Goal: Task Accomplishment & Management: Manage account settings

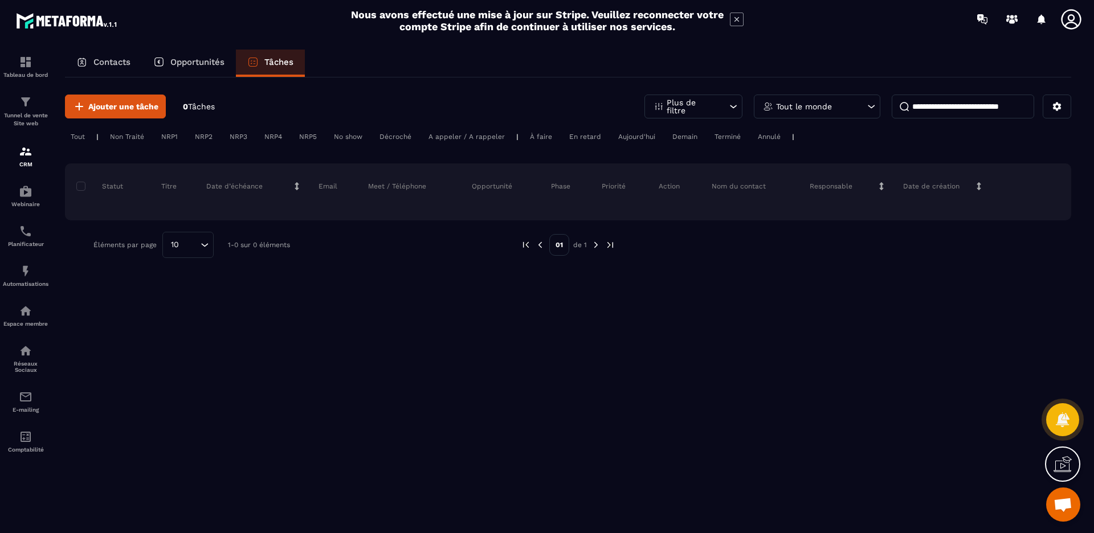
click at [116, 66] on p "Contacts" at bounding box center [111, 62] width 37 height 10
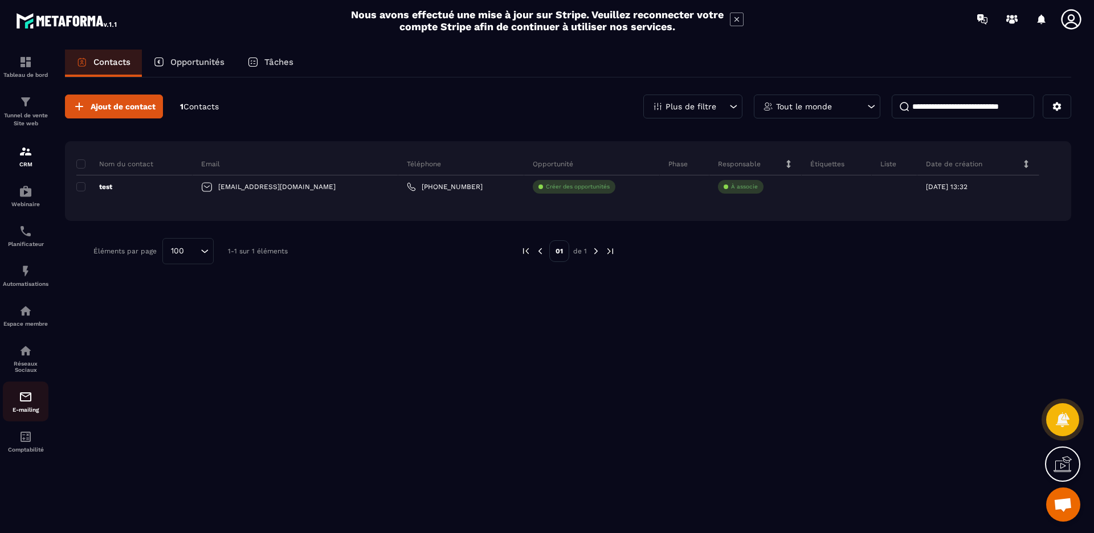
click at [24, 407] on p "E-mailing" at bounding box center [26, 410] width 46 height 6
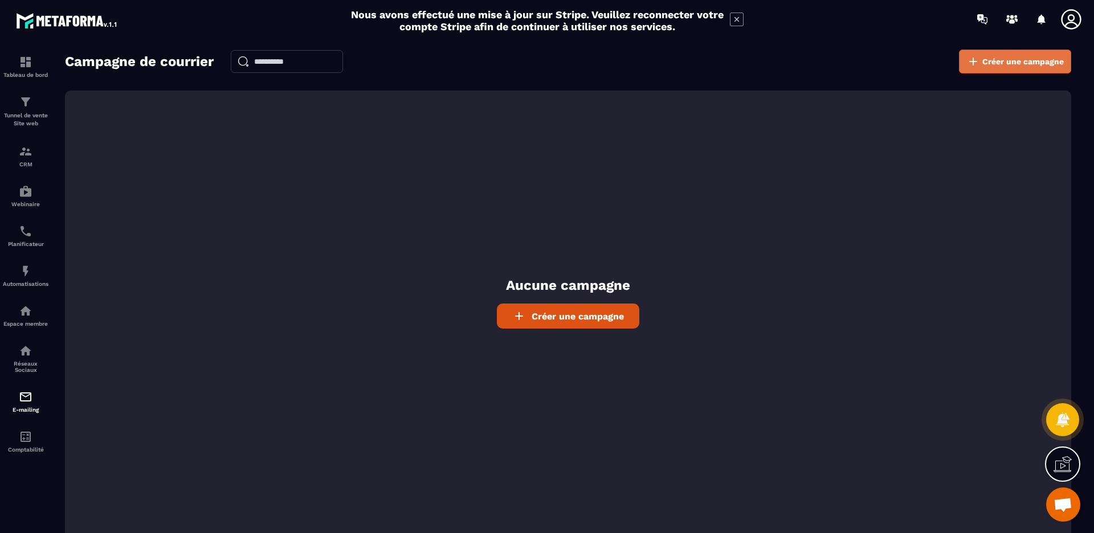
click at [1012, 63] on span "Créer une campagne" at bounding box center [1024, 61] width 82 height 11
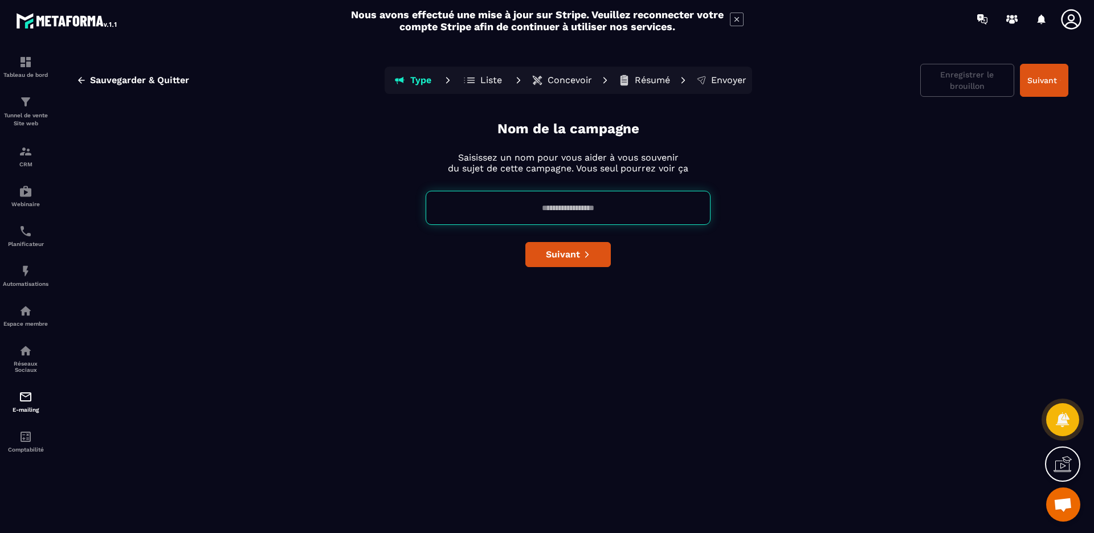
click at [551, 221] on input at bounding box center [568, 208] width 285 height 34
click at [687, 275] on div "Nom de la campagne Saisissez un nom pour vous aider à vous souvenir du sujet de…" at bounding box center [568, 324] width 1001 height 409
click at [479, 82] on button "Liste" at bounding box center [483, 80] width 51 height 23
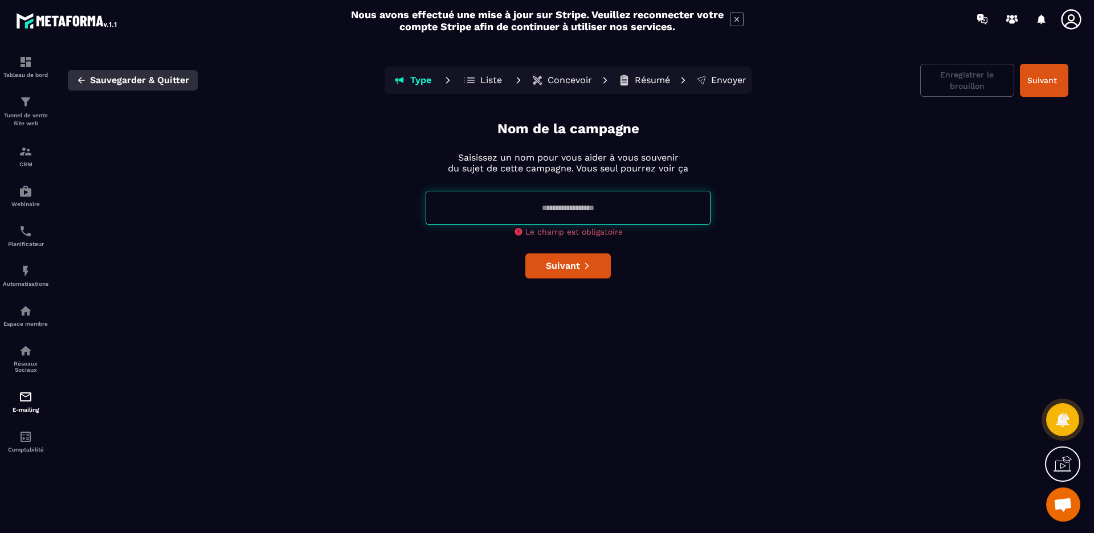
click at [78, 76] on icon "button" at bounding box center [81, 80] width 10 height 10
click at [29, 72] on p "Tableau de bord" at bounding box center [26, 75] width 46 height 6
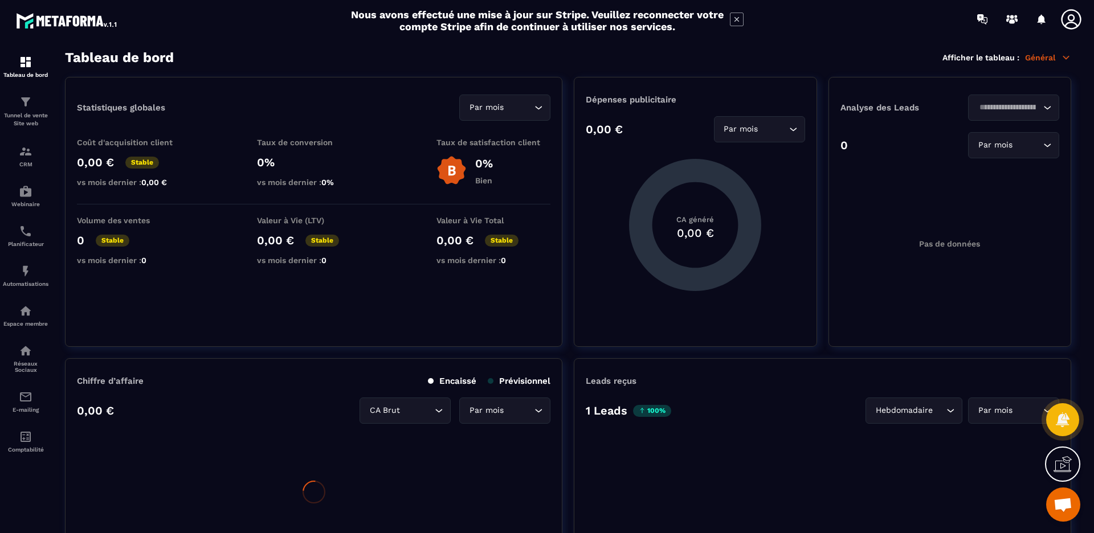
click at [1062, 462] on icon at bounding box center [1063, 464] width 18 height 18
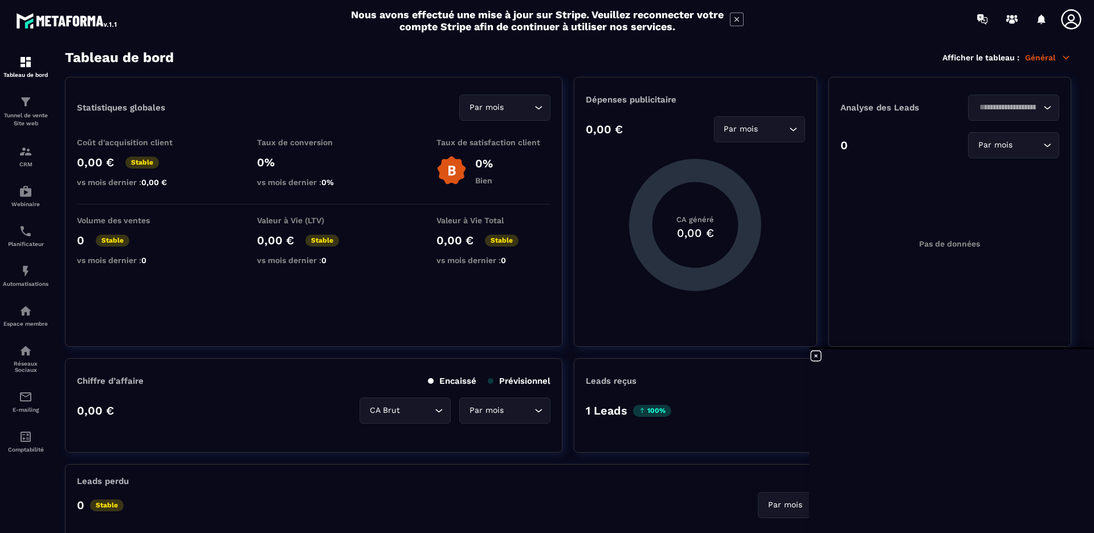
click at [814, 357] on icon at bounding box center [816, 356] width 14 height 14
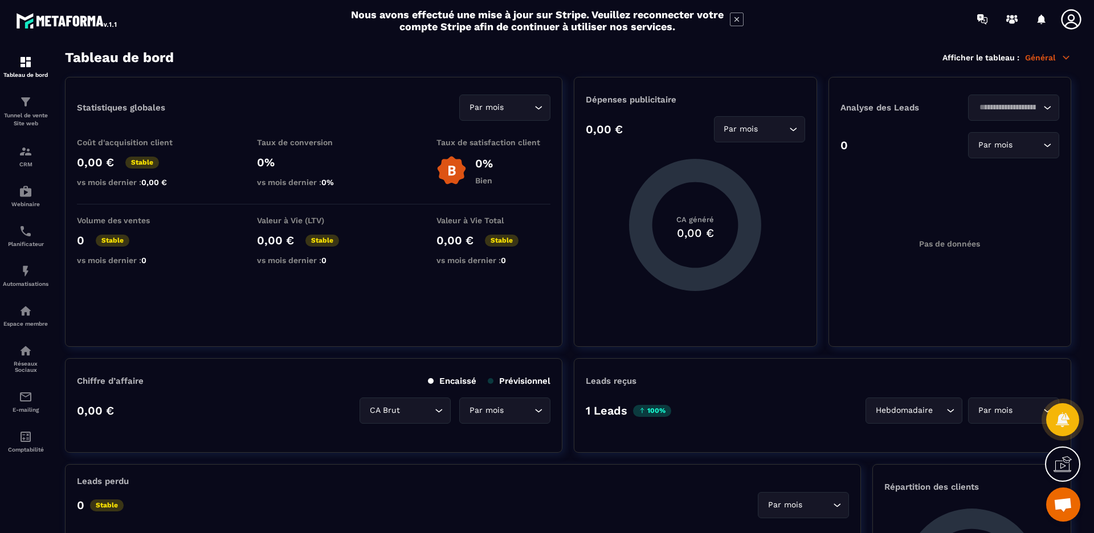
click at [1069, 506] on span "Ouvrir le chat" at bounding box center [1063, 506] width 19 height 16
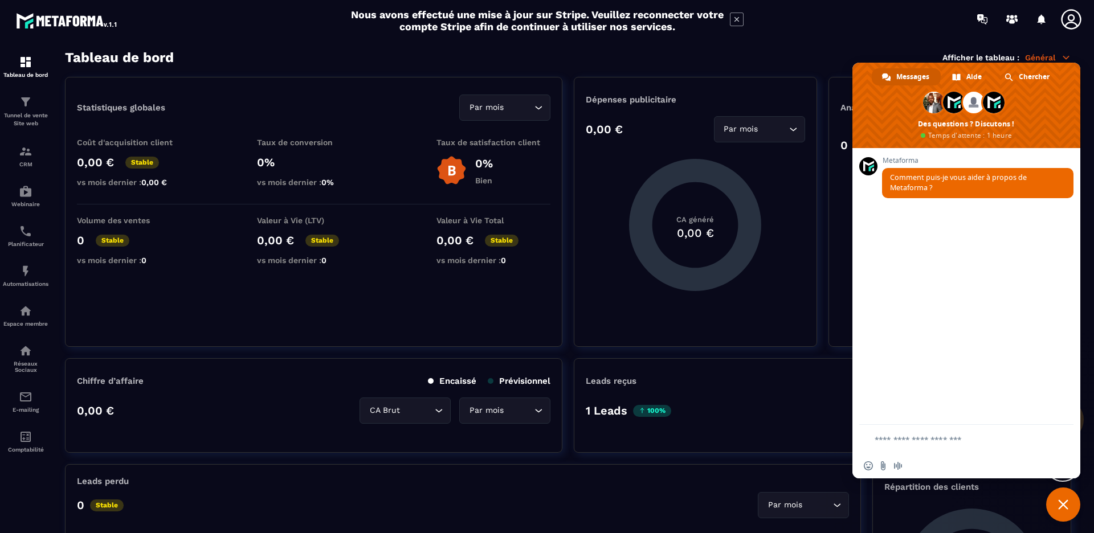
click at [915, 440] on textarea "Entrez votre message..." at bounding box center [959, 440] width 169 height 10
type textarea "**********"
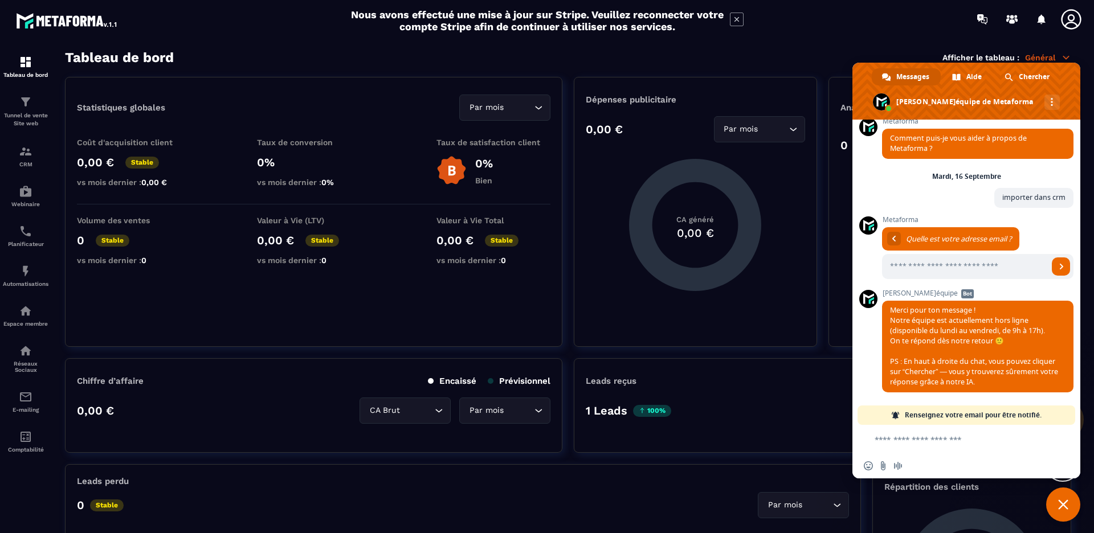
scroll to position [11, 0]
click at [958, 85] on div "Aide" at bounding box center [967, 76] width 51 height 17
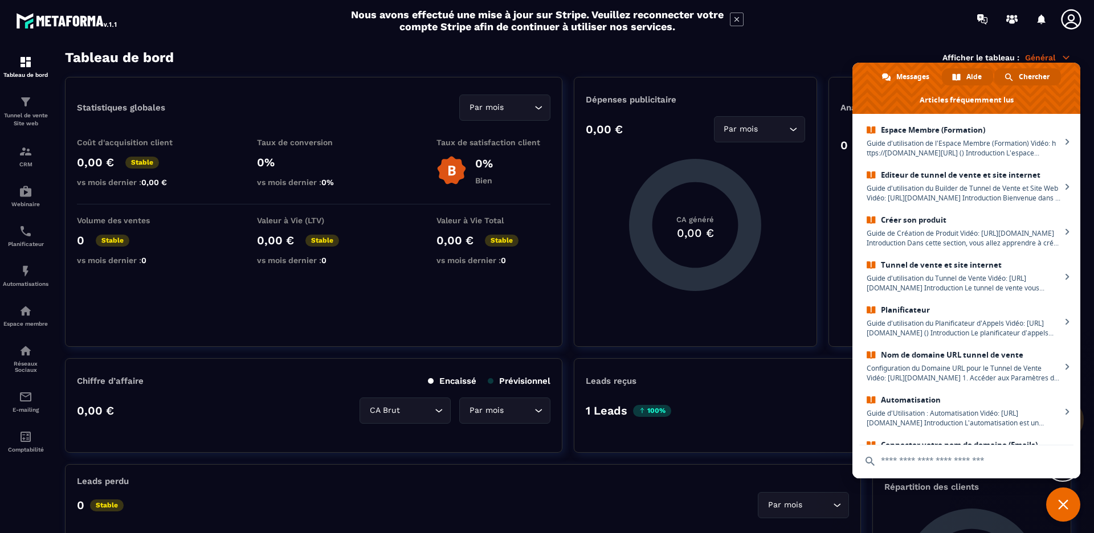
click at [1012, 75] on span at bounding box center [1009, 77] width 9 height 9
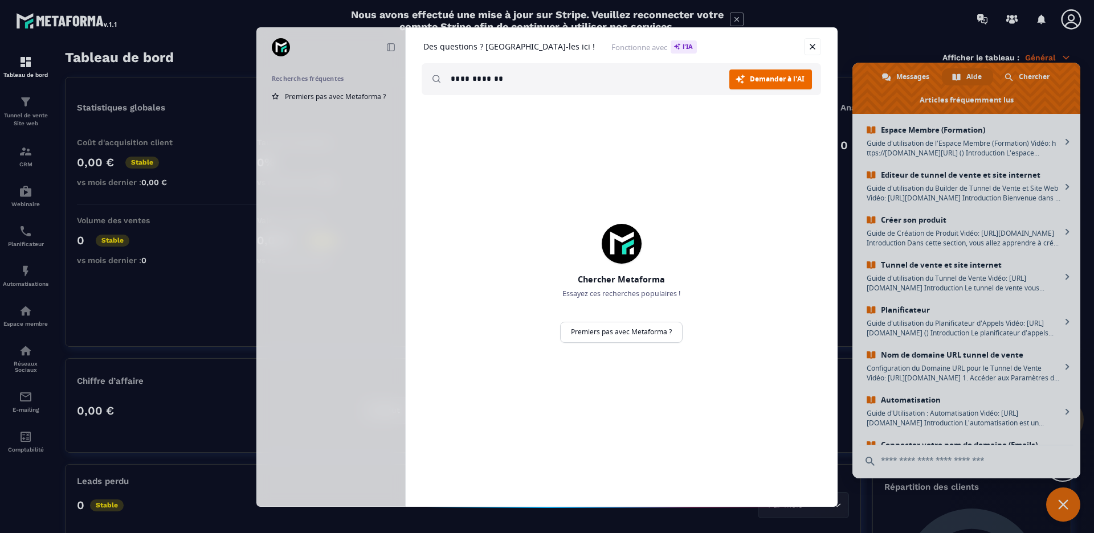
type input "**********"
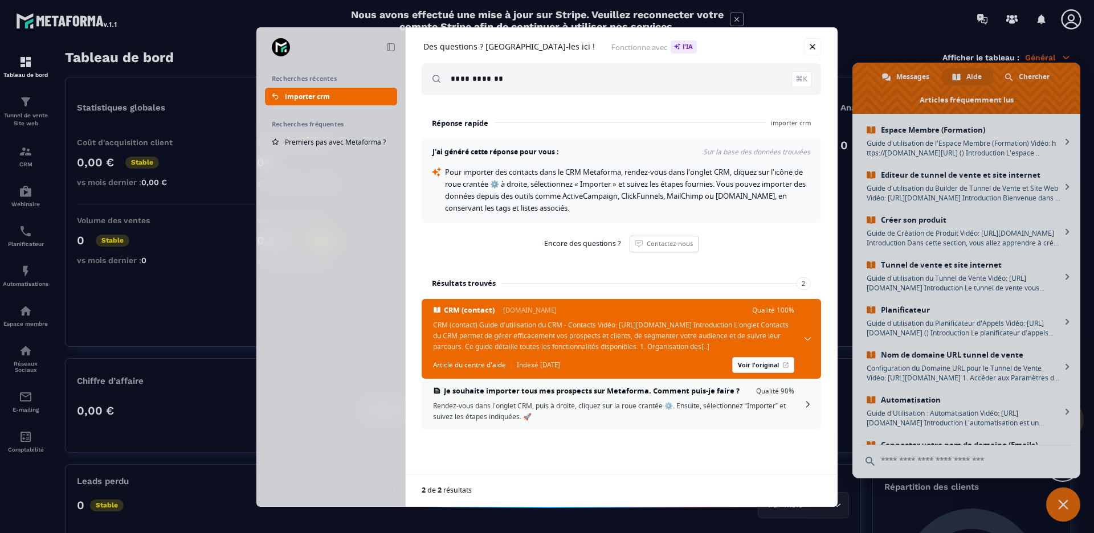
click at [628, 422] on span "Rendez-vous dans l’onglet CRM, puis à droite, cliquez sur la roue crantée ⚙️. E…" at bounding box center [613, 412] width 361 height 22
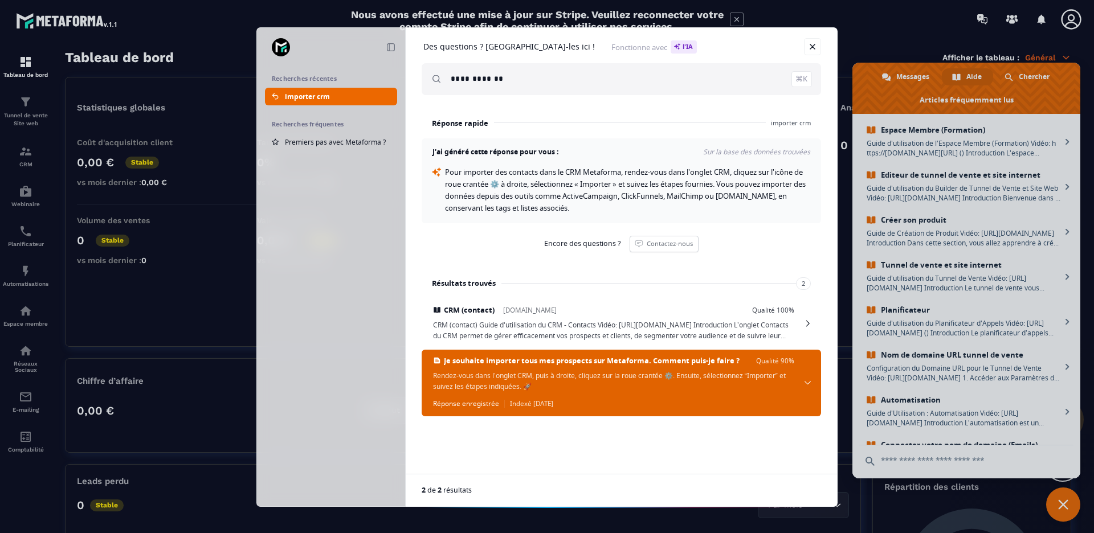
click at [810, 382] on span at bounding box center [808, 383] width 7 height 4
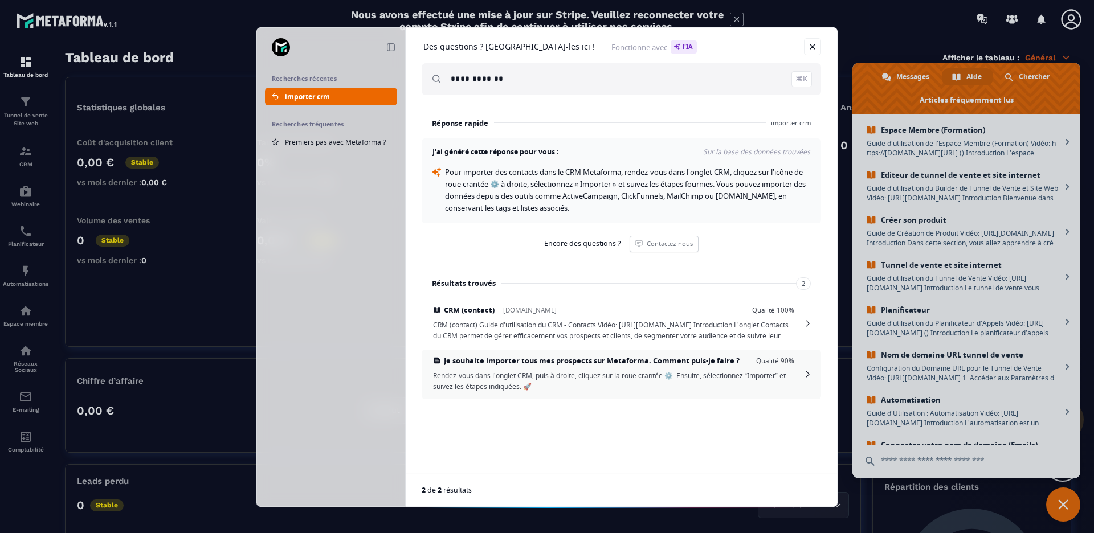
click at [810, 378] on span "Je souhaite importer tous mes prospects sur Metaforma. Comment puis-je faire ? …" at bounding box center [622, 375] width 400 height 50
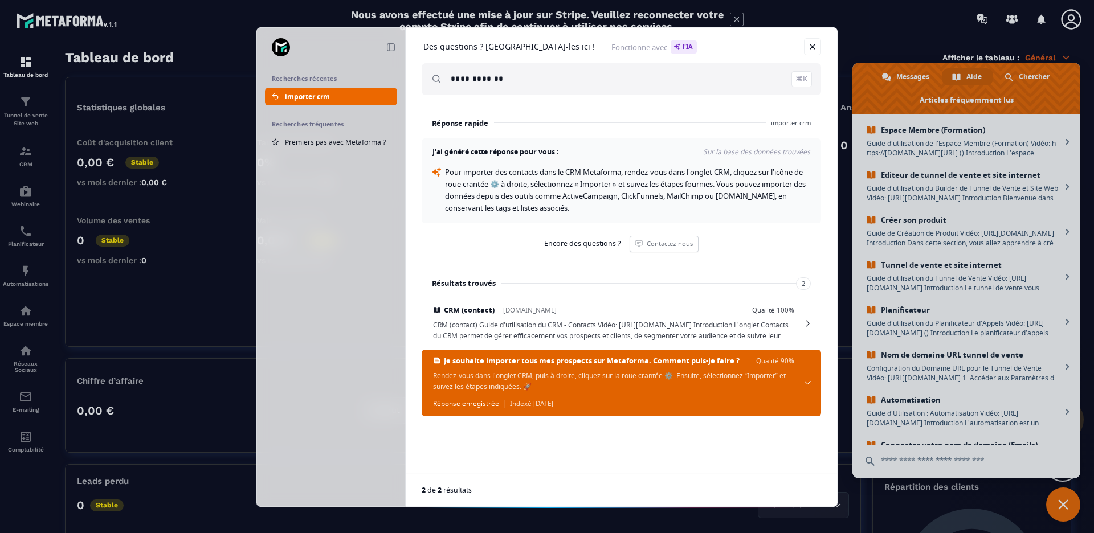
click at [551, 385] on span "Rendez-vous dans l’onglet CRM, puis à droite, cliquez sur la roue crantée ⚙️. E…" at bounding box center [613, 381] width 361 height 22
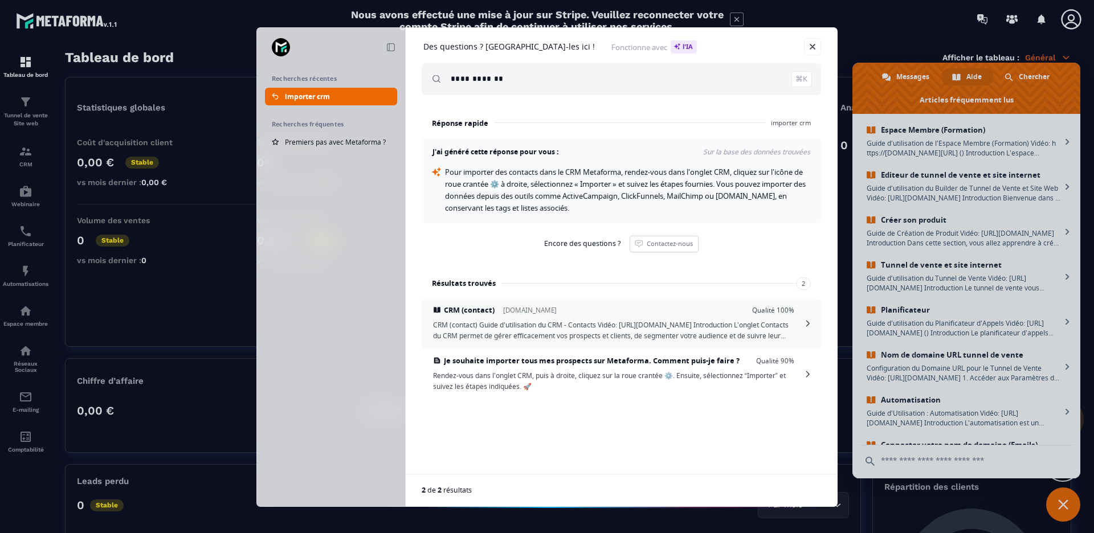
click at [552, 327] on span "CRM (contact) Guide d'utilisation du CRM - Contacts Vidéo: [URL][DOMAIN_NAME] I…" at bounding box center [613, 331] width 361 height 22
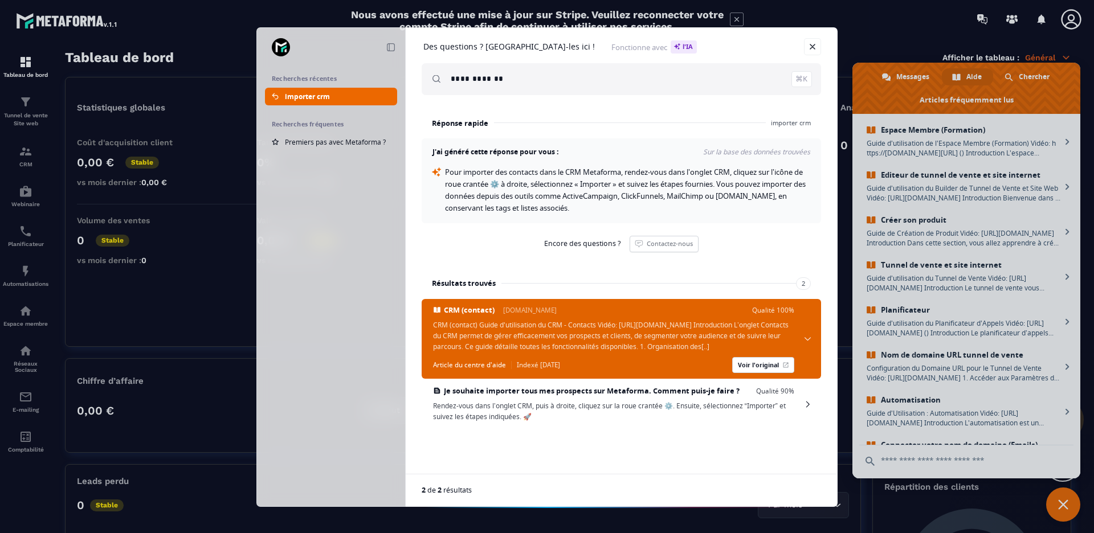
click at [556, 346] on span "CRM (contact) Guide d'utilisation du CRM - Contacts Vidéo: [URL][DOMAIN_NAME] I…" at bounding box center [613, 336] width 361 height 32
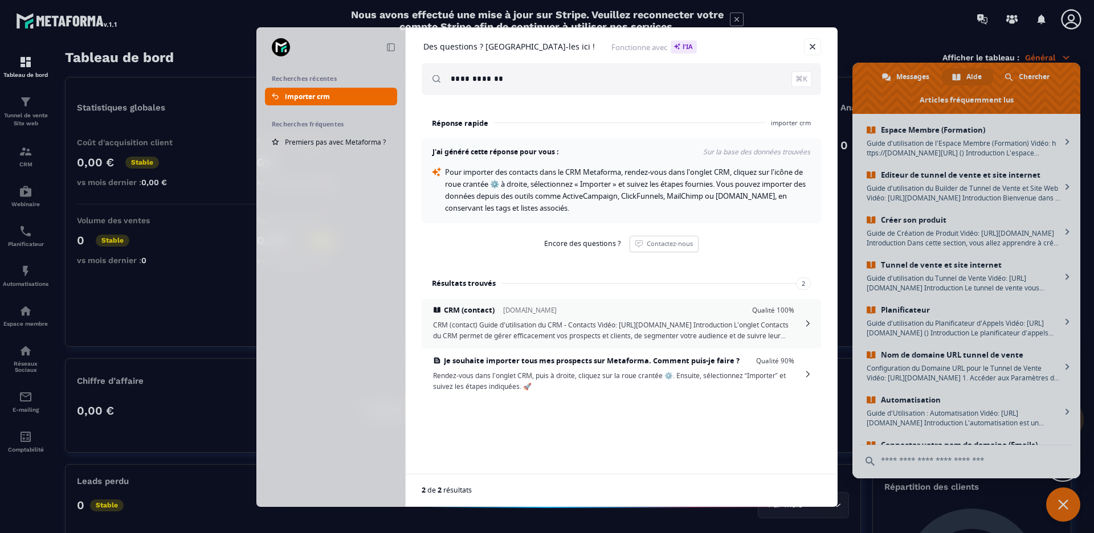
click at [554, 333] on span "CRM (contact) Guide d'utilisation du CRM - Contacts Vidéo: [URL][DOMAIN_NAME] I…" at bounding box center [613, 331] width 361 height 22
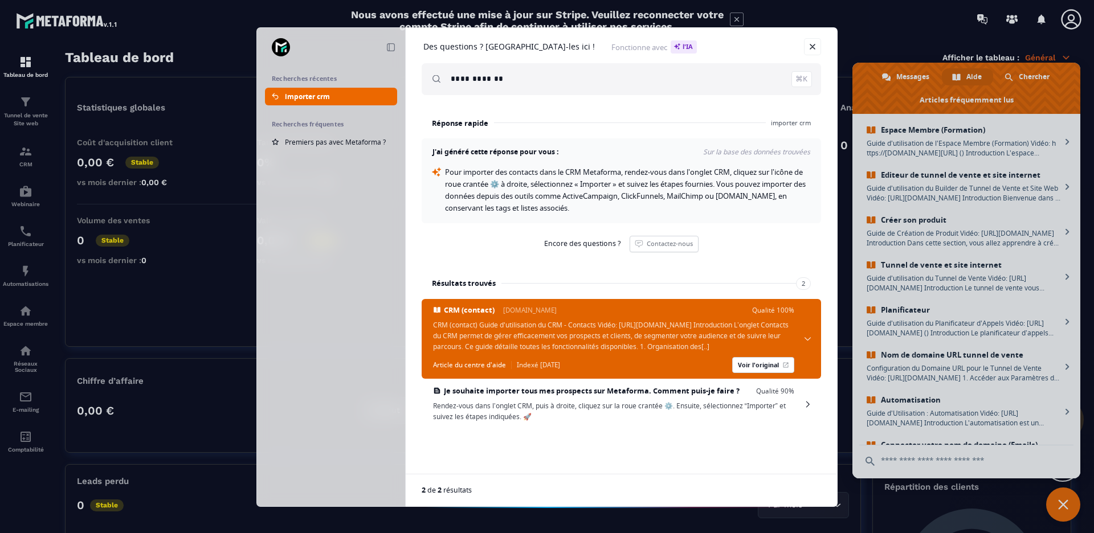
drag, startPoint x: 444, startPoint y: 338, endPoint x: 514, endPoint y: 347, distance: 70.1
click at [537, 349] on span "CRM (contact) [DOMAIN_NAME] Qualité 100% CRM (contact) Guide d'utilisation du C…" at bounding box center [622, 339] width 400 height 80
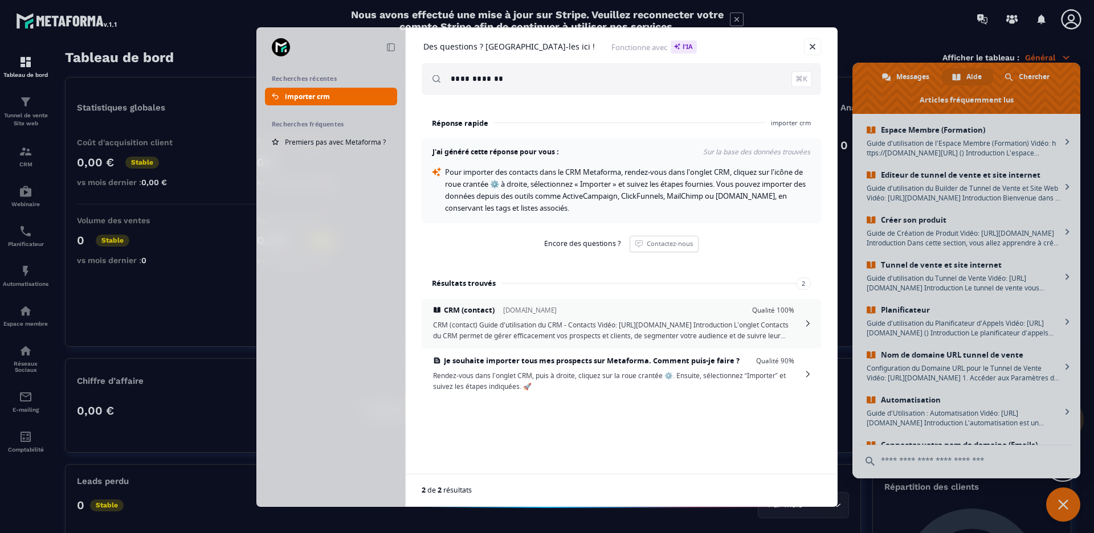
click at [475, 339] on span "CRM (contact) Guide d'utilisation du CRM - Contacts Vidéo: [URL][DOMAIN_NAME] I…" at bounding box center [613, 331] width 361 height 22
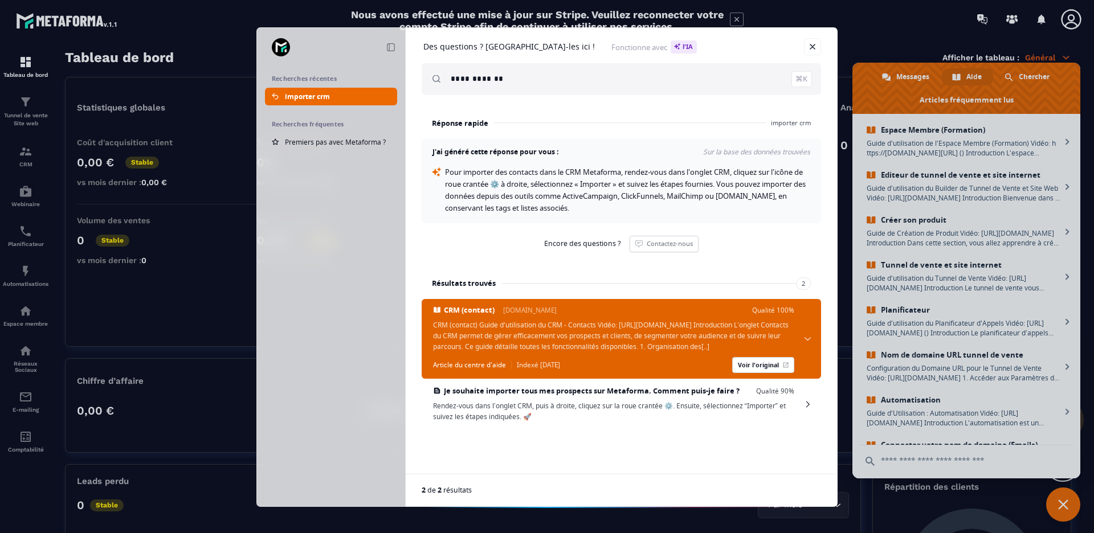
drag, startPoint x: 798, startPoint y: 335, endPoint x: 423, endPoint y: 329, distance: 375.1
click at [423, 329] on span "CRM (contact) [DOMAIN_NAME] Qualité 100% CRM (contact) Guide d'utilisation du C…" at bounding box center [622, 339] width 400 height 80
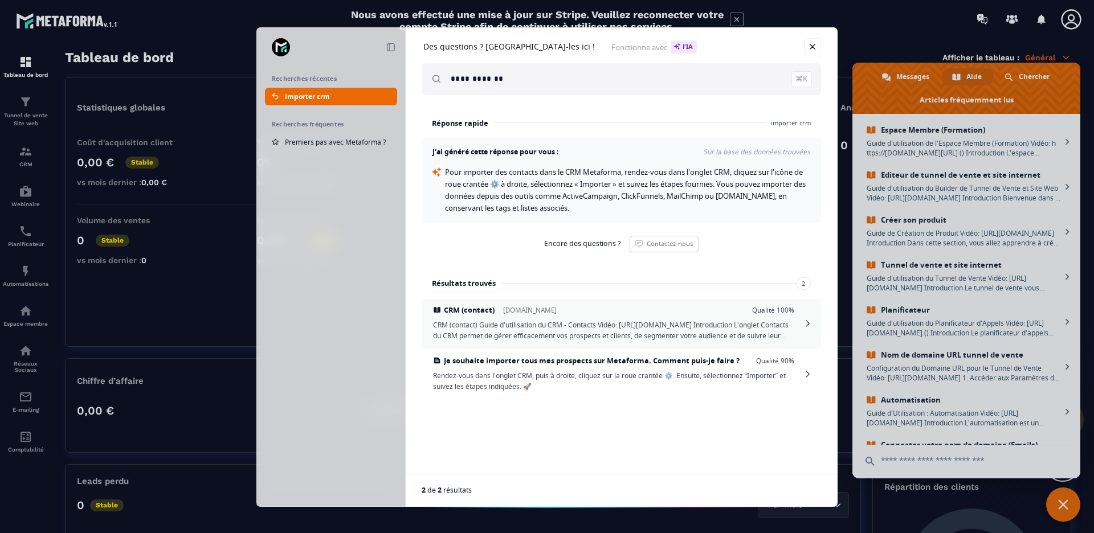
click at [492, 331] on span "CRM (contact) Guide d'utilisation du CRM - Contacts Vidéo: [URL][DOMAIN_NAME] I…" at bounding box center [613, 331] width 361 height 22
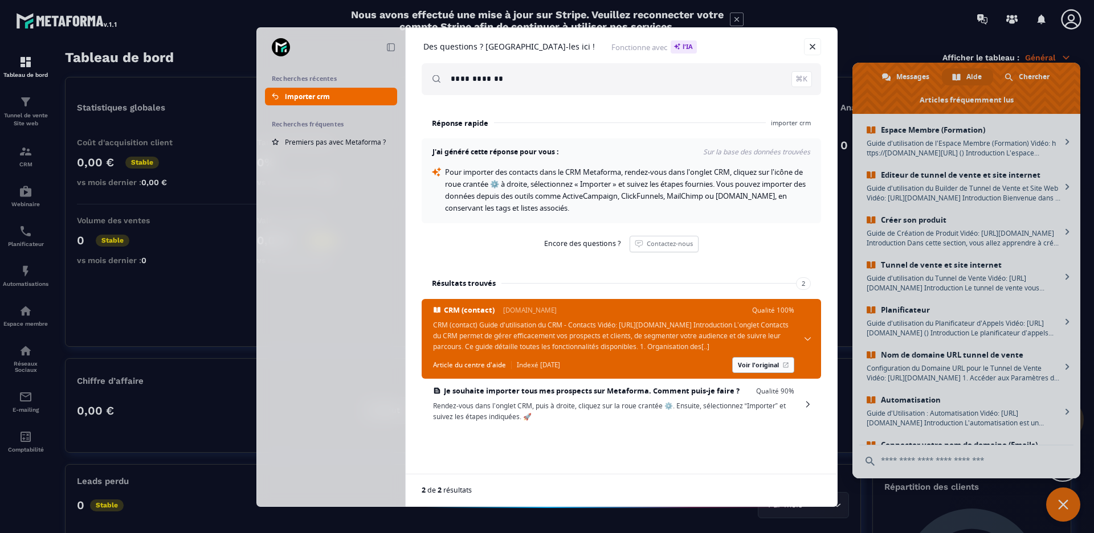
click at [771, 373] on link "Voir l'original" at bounding box center [763, 365] width 62 height 16
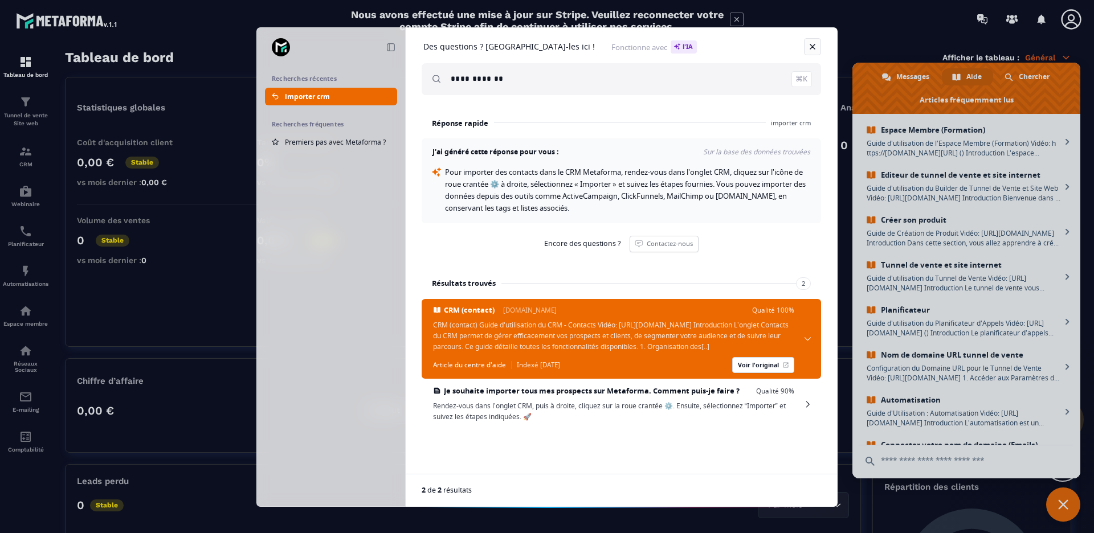
click at [821, 45] on div "**********" at bounding box center [621, 69] width 431 height 82
click at [816, 45] on link "Fermer" at bounding box center [812, 46] width 17 height 17
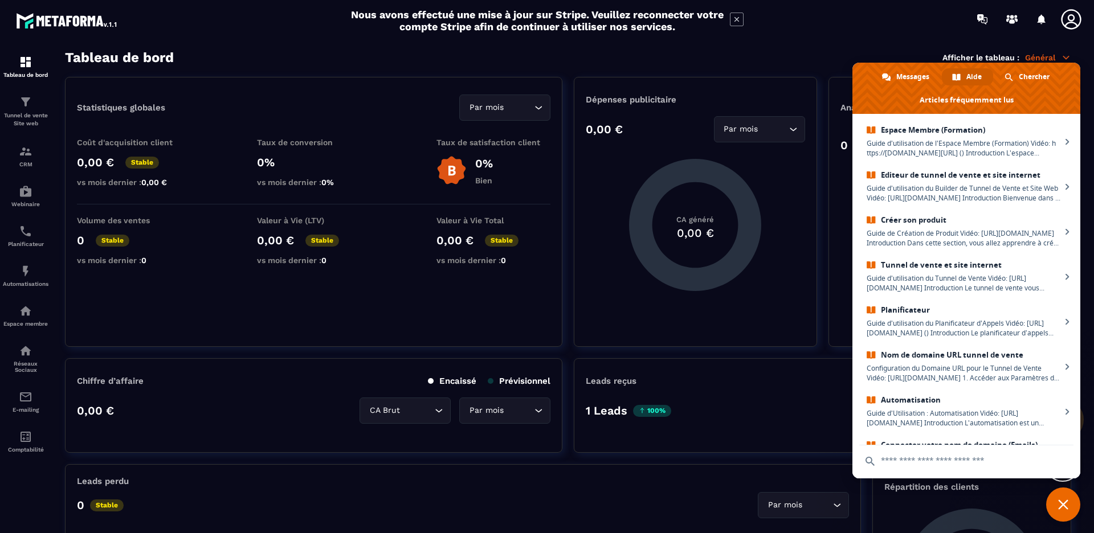
click at [1069, 511] on span "Fermer le chat" at bounding box center [1063, 505] width 34 height 34
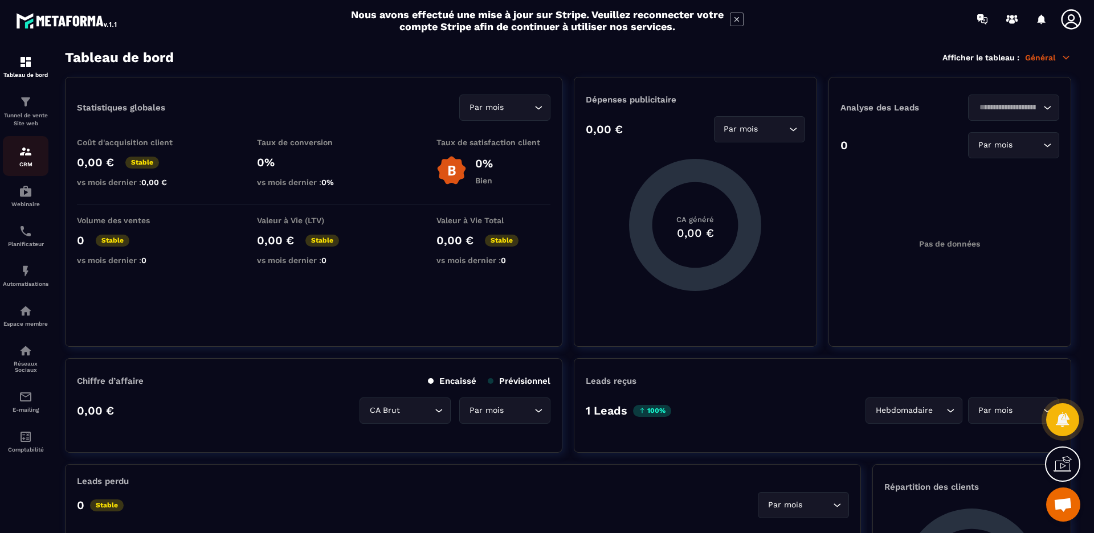
click at [24, 161] on p "CRM" at bounding box center [26, 164] width 46 height 6
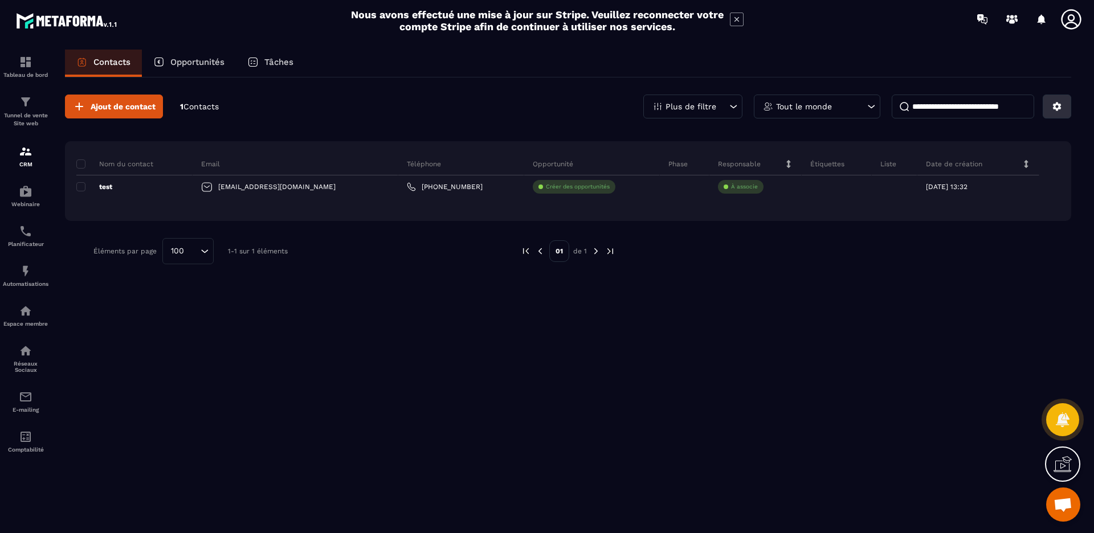
click at [1060, 107] on icon at bounding box center [1057, 107] width 9 height 9
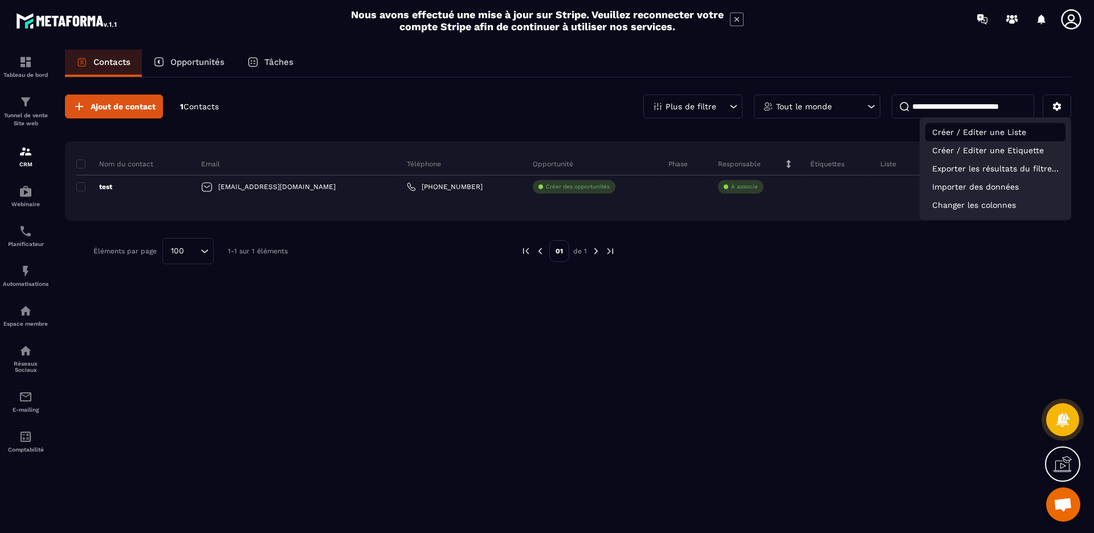
click at [999, 131] on p "Créer / Editer une Liste" at bounding box center [996, 132] width 140 height 18
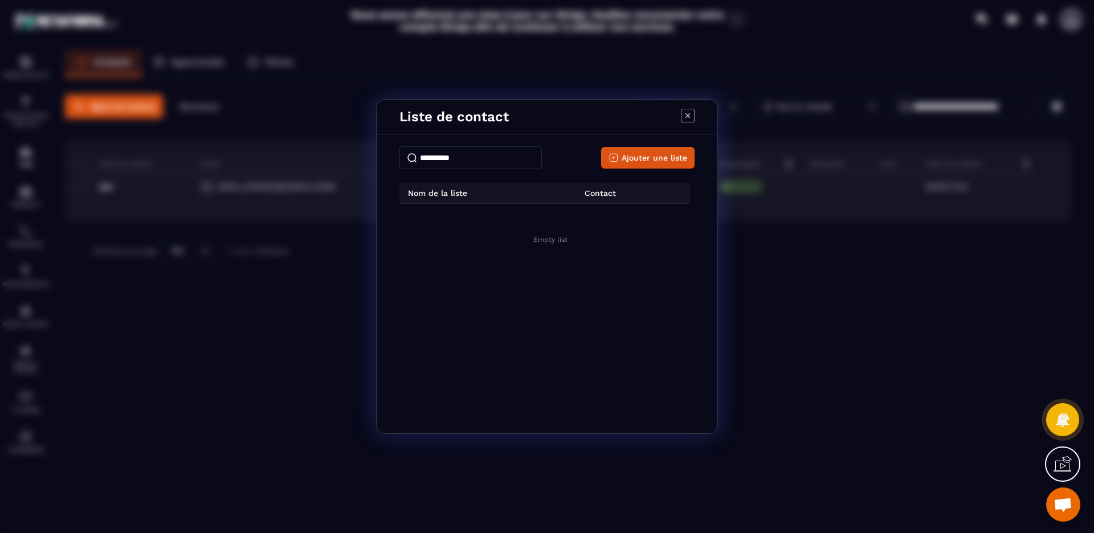
click at [452, 190] on p "Nom de la liste" at bounding box center [434, 193] width 68 height 9
click at [646, 155] on span "Ajouter une liste" at bounding box center [655, 157] width 66 height 11
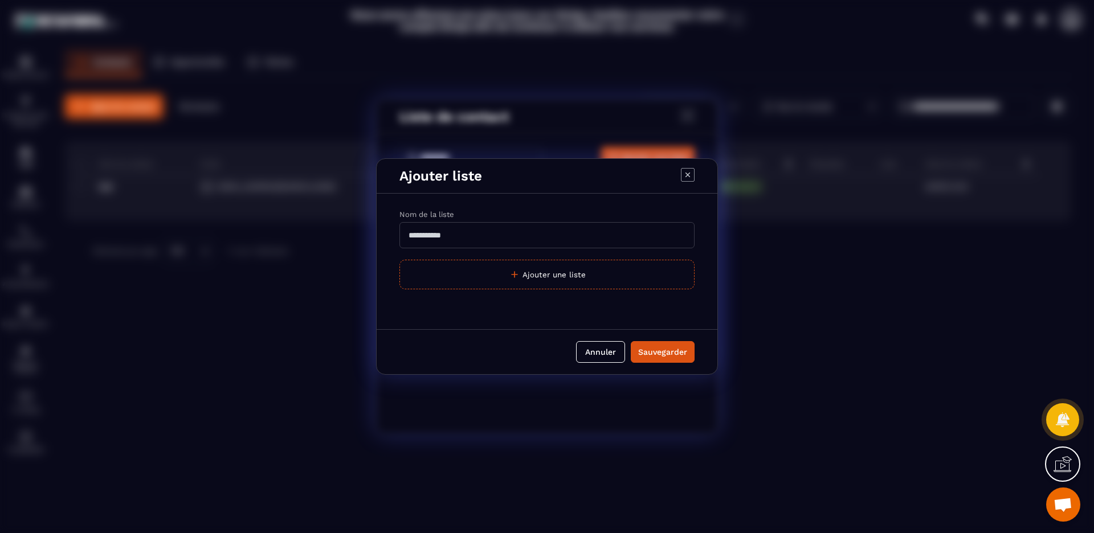
click at [498, 231] on input "Modal window" at bounding box center [547, 235] width 295 height 26
type input "*******"
click at [663, 359] on button "Sauvegarder" at bounding box center [663, 352] width 64 height 22
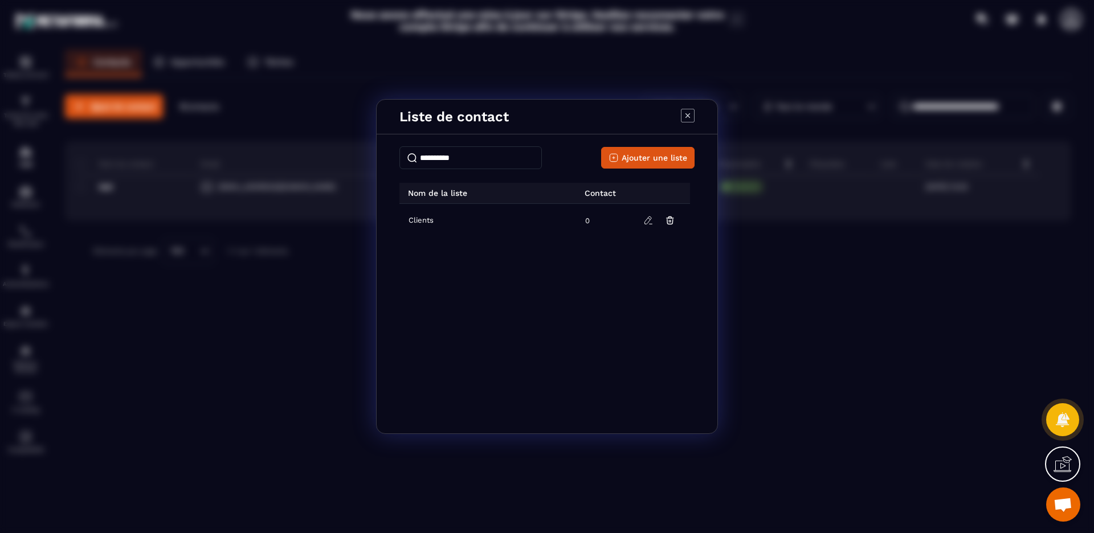
click at [885, 300] on div "Liste de contact Ajouter une liste Nom de la liste Contact Clients 0" at bounding box center [547, 266] width 1094 height 533
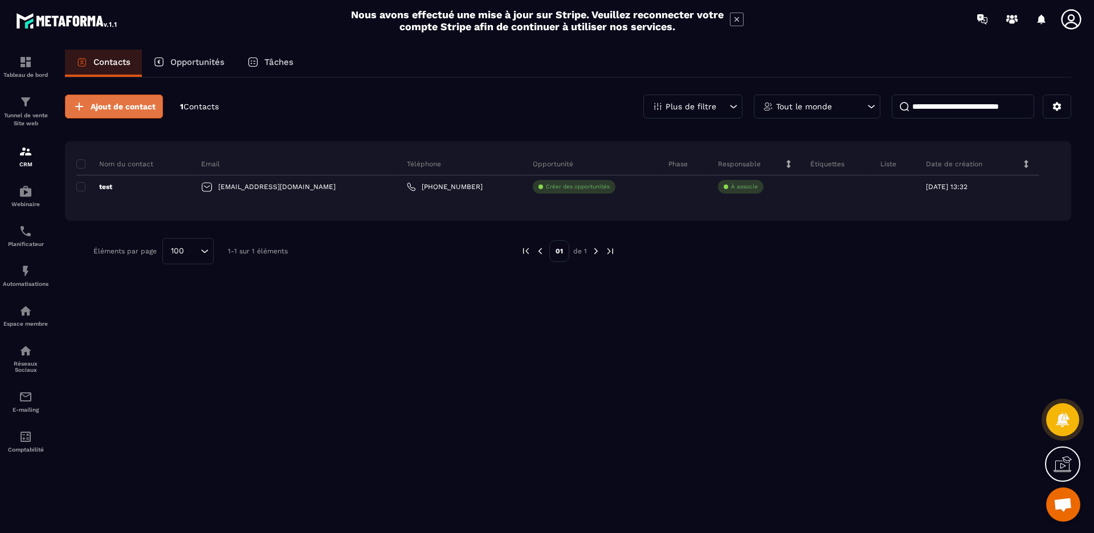
click at [108, 103] on span "Ajout de contact" at bounding box center [123, 106] width 65 height 11
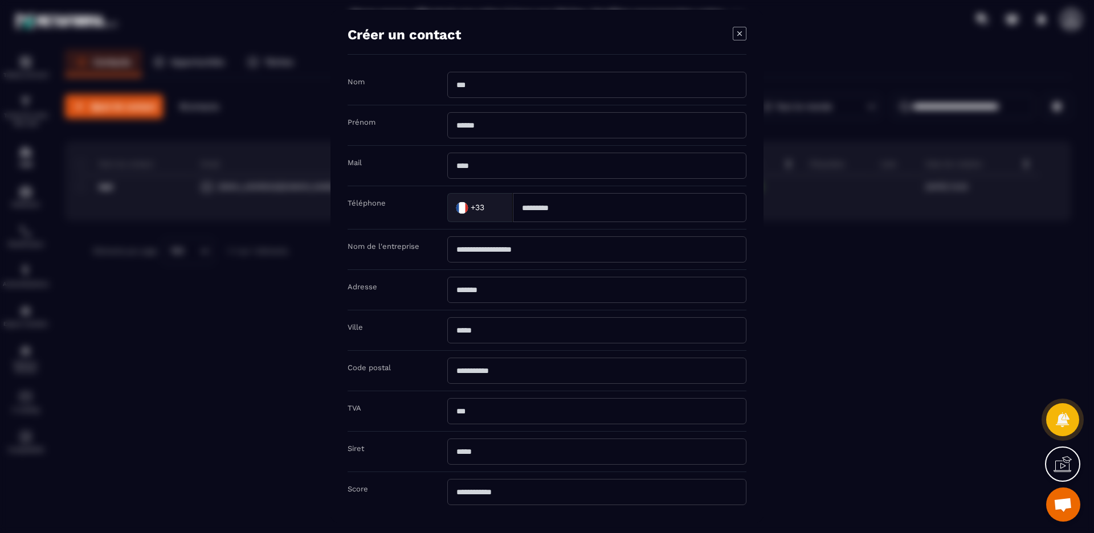
click at [481, 128] on input "Modal window" at bounding box center [596, 125] width 299 height 26
paste input "******"
type input "******"
click at [487, 173] on input "Modal window" at bounding box center [596, 166] width 299 height 26
paste input "**********"
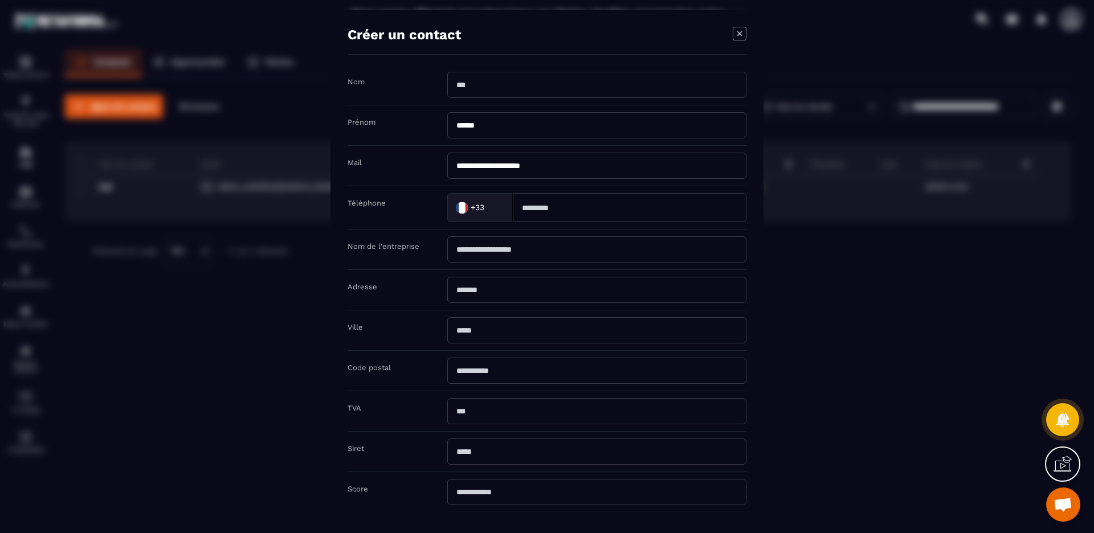
type input "**********"
click at [818, 180] on div "Modal window" at bounding box center [547, 266] width 1094 height 533
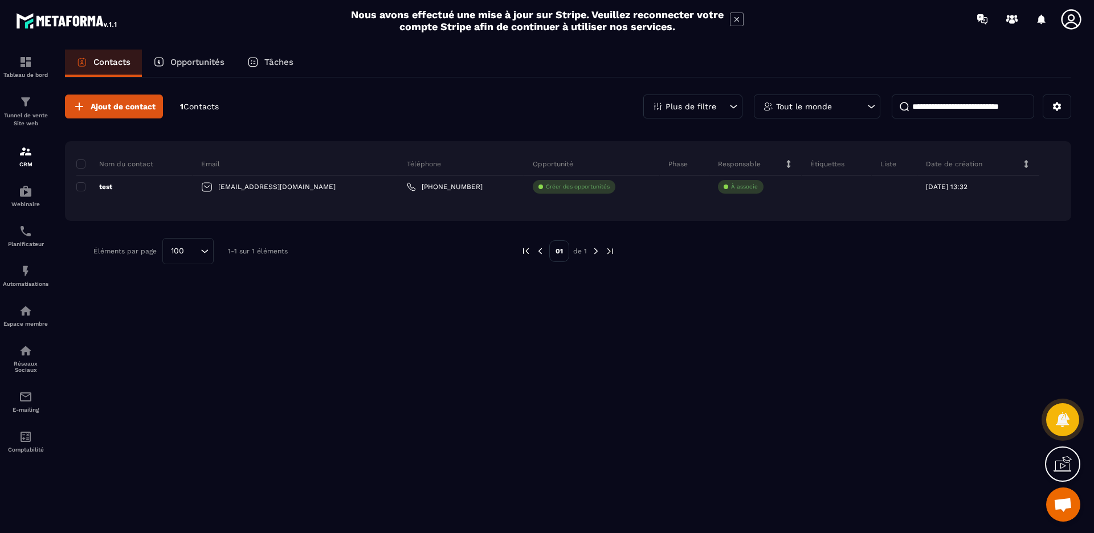
click at [197, 104] on span "Contacts" at bounding box center [201, 106] width 35 height 9
click at [97, 101] on span "Ajout de contact" at bounding box center [123, 106] width 65 height 11
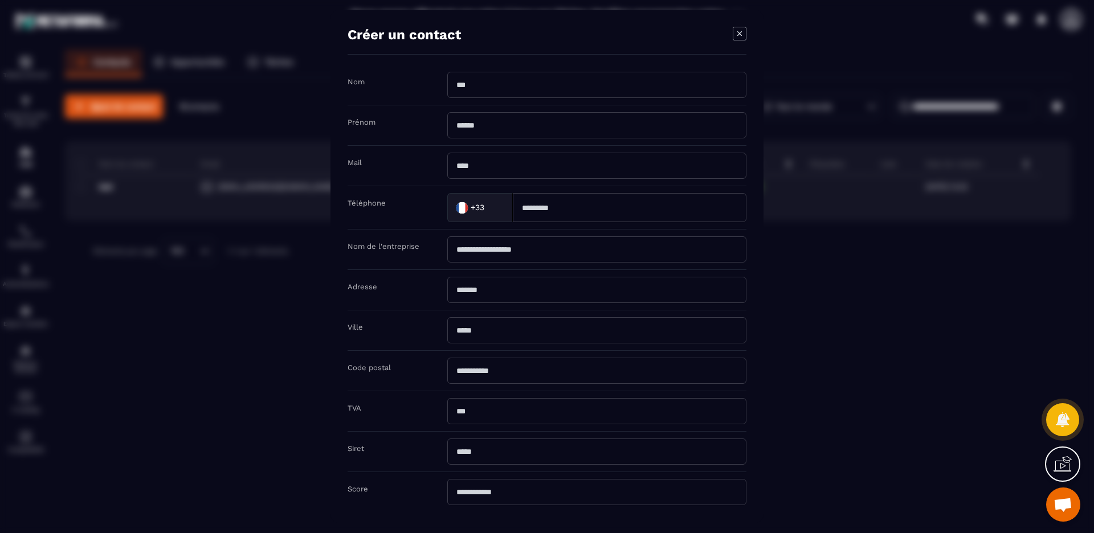
click at [492, 131] on input "Modal window" at bounding box center [596, 125] width 299 height 26
type input "******"
click at [489, 163] on input "Modal window" at bounding box center [596, 166] width 299 height 26
paste input "**********"
type input "**********"
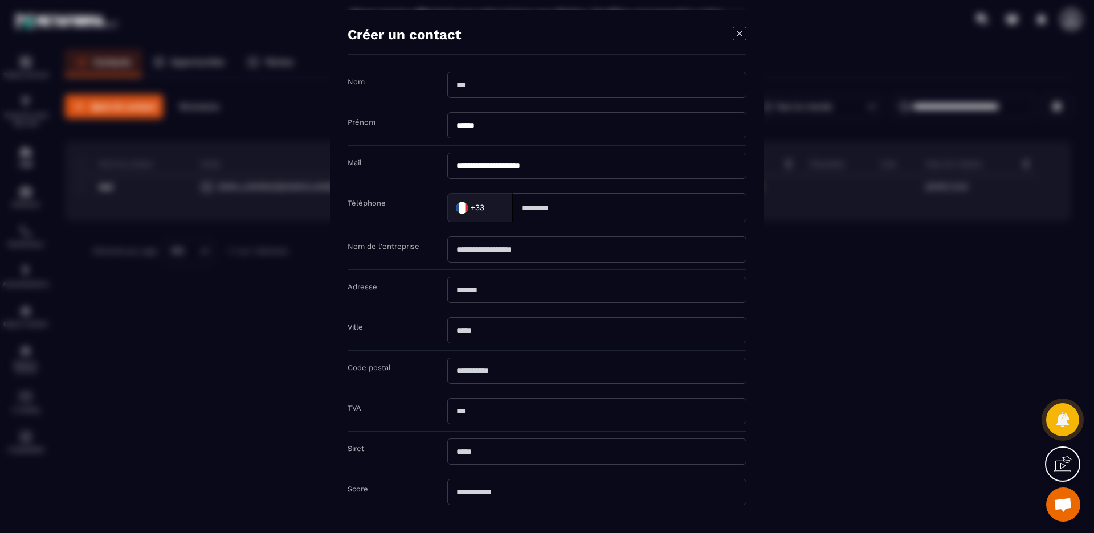
scroll to position [62, 0]
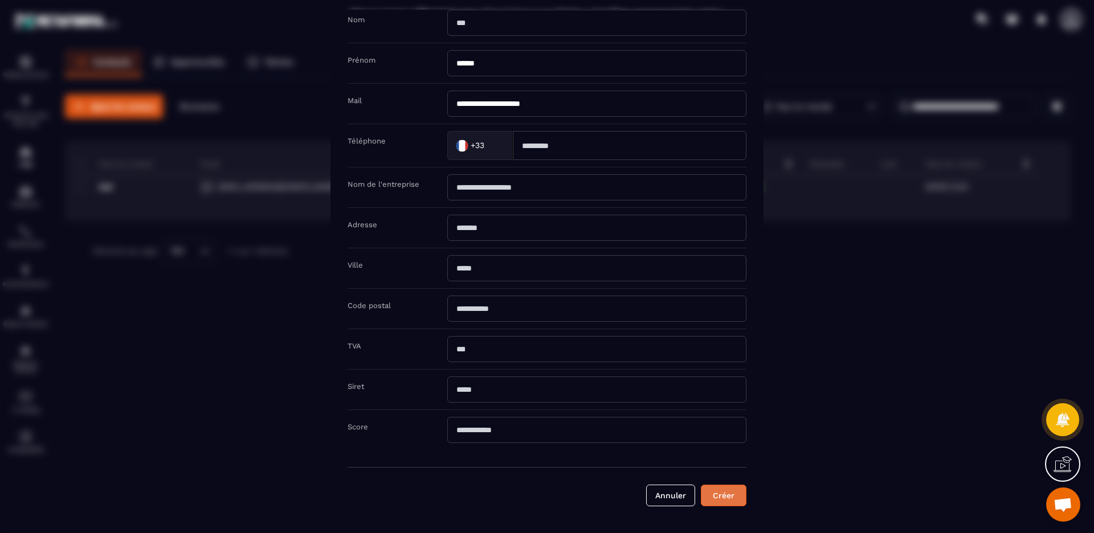
click at [732, 491] on button "Créer" at bounding box center [724, 496] width 46 height 22
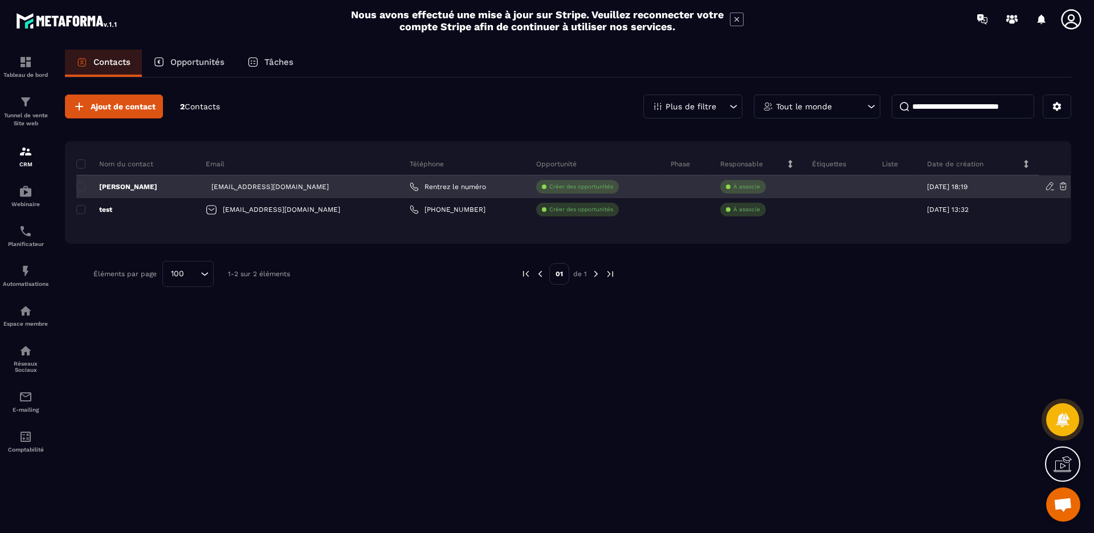
click at [877, 185] on div at bounding box center [896, 187] width 45 height 23
click at [885, 185] on div at bounding box center [896, 187] width 45 height 23
click at [951, 184] on p "[DATE] 18:19" at bounding box center [947, 187] width 40 height 8
click at [1050, 187] on icon at bounding box center [1050, 186] width 10 height 10
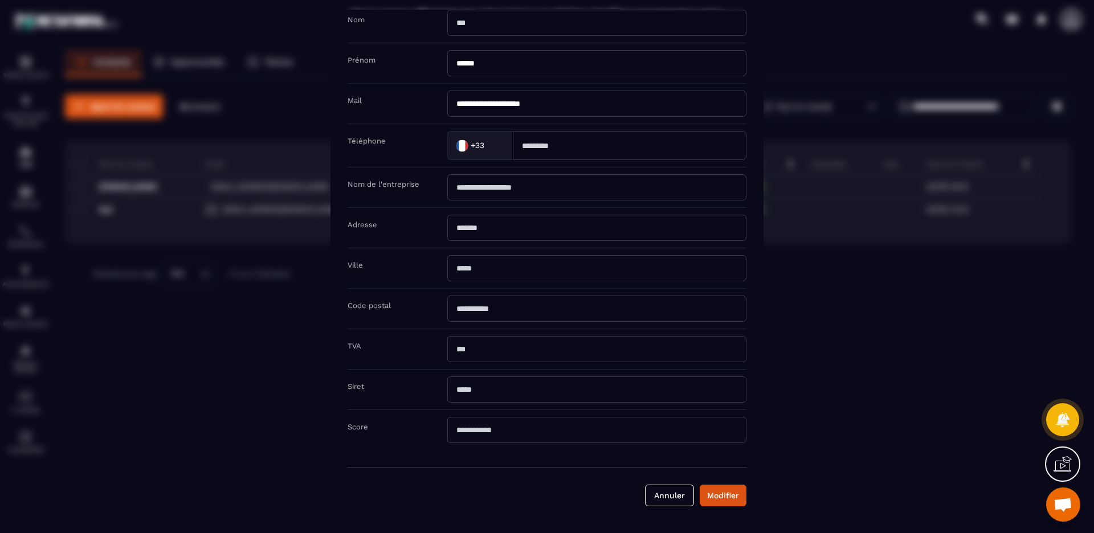
scroll to position [0, 0]
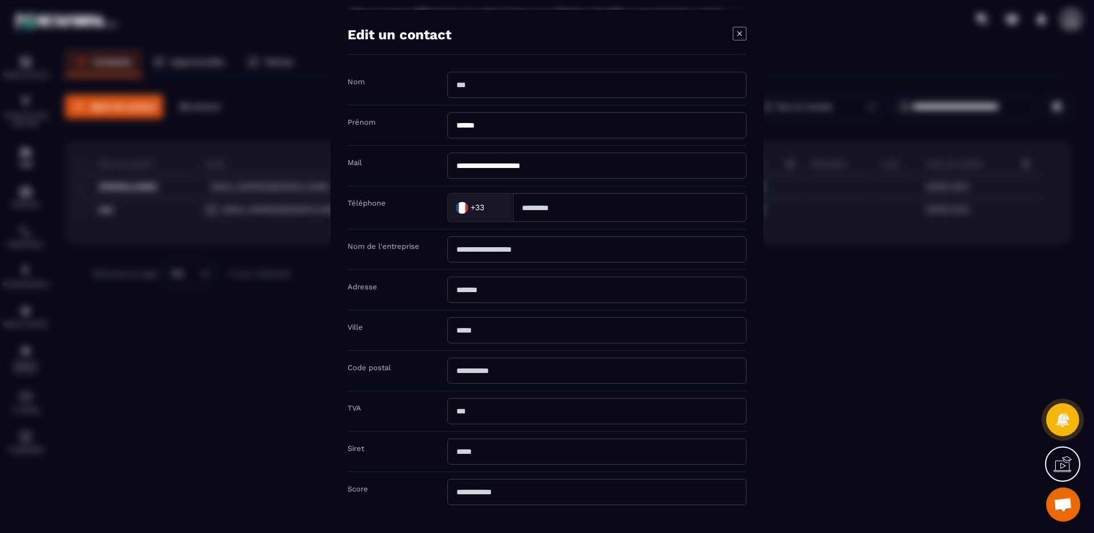
click at [740, 32] on icon "Modal window" at bounding box center [740, 33] width 5 height 5
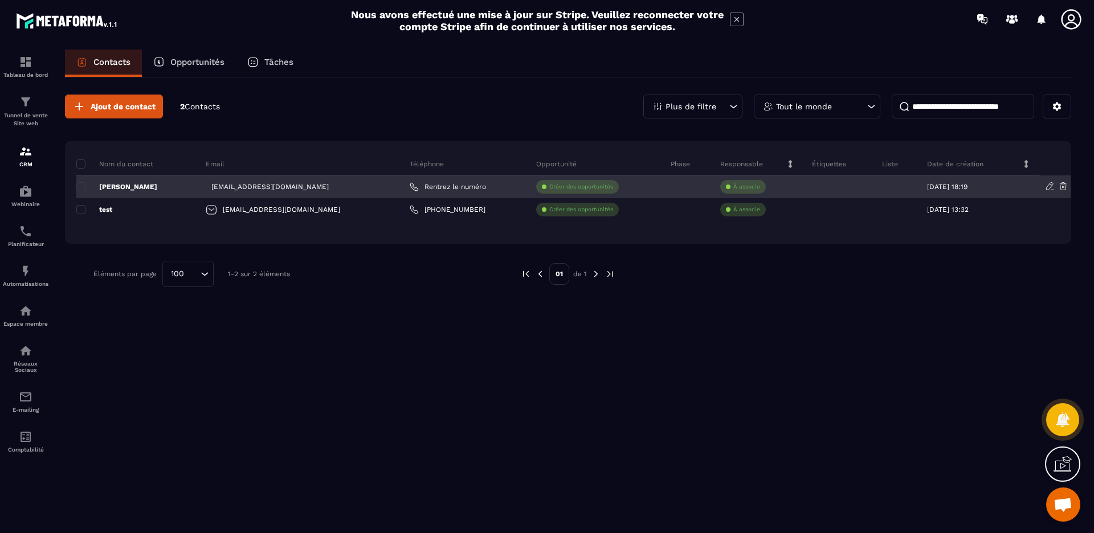
click at [734, 184] on p "À associe" at bounding box center [747, 187] width 27 height 8
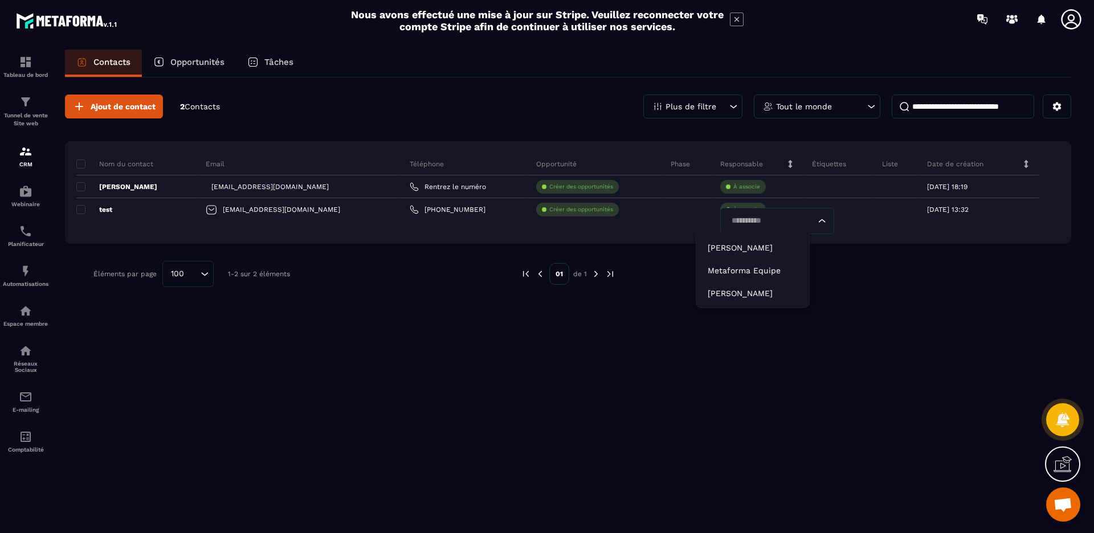
click at [639, 129] on div "Ajout de contact 2 Contacts Plus de filtre Tout le monde Nom du contact Email T…" at bounding box center [568, 191] width 1007 height 227
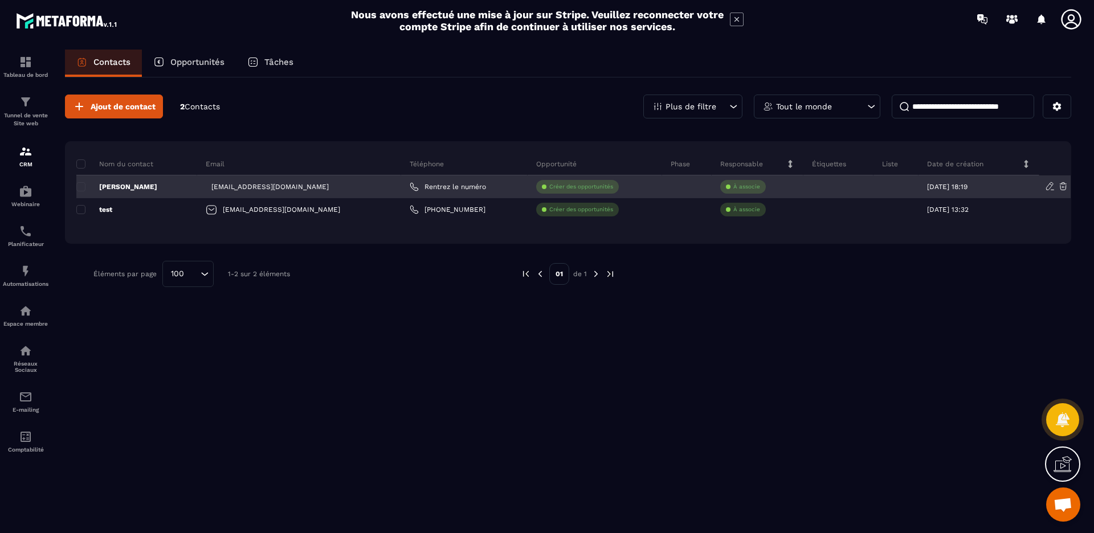
click at [662, 182] on div at bounding box center [687, 187] width 50 height 23
click at [110, 184] on p "[PERSON_NAME]" at bounding box center [116, 186] width 81 height 9
click at [260, 187] on div "[EMAIL_ADDRESS][DOMAIN_NAME]" at bounding box center [299, 187] width 204 height 23
click at [964, 185] on p "[DATE] 18:19" at bounding box center [947, 187] width 40 height 8
click at [83, 189] on span at bounding box center [80, 186] width 9 height 9
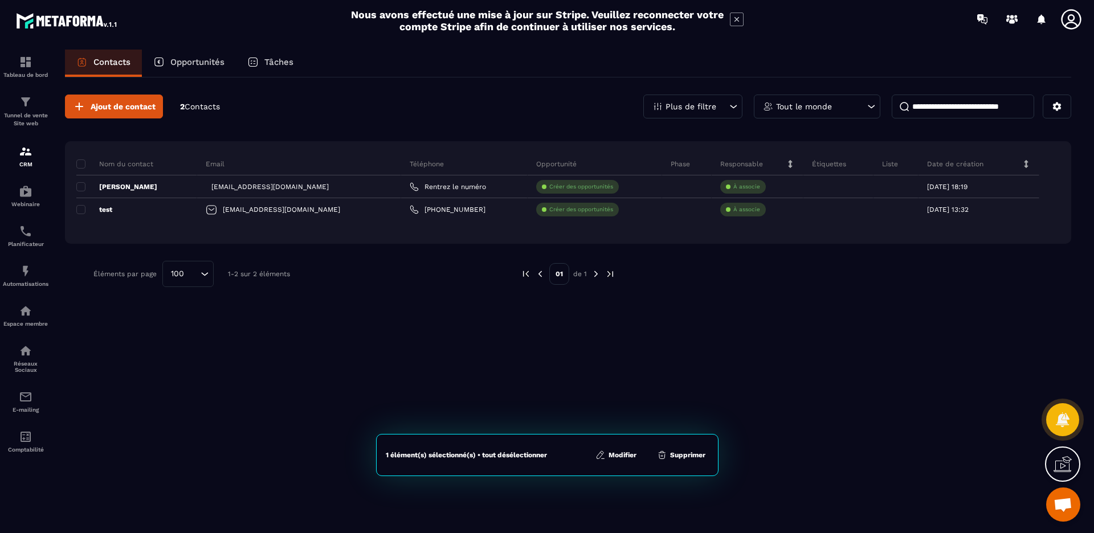
click at [604, 455] on icon at bounding box center [601, 455] width 10 height 10
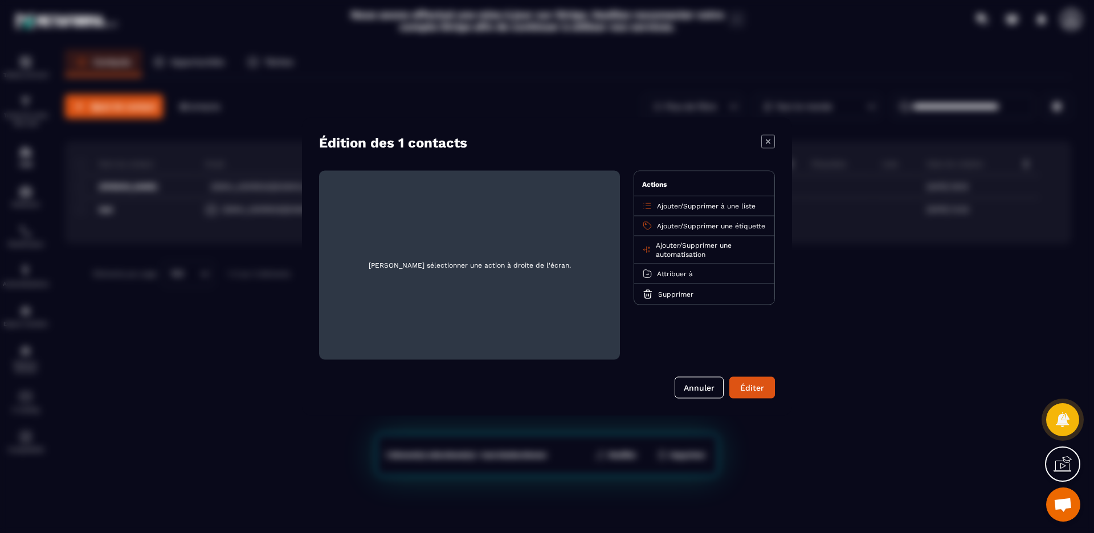
click at [720, 206] on span "Supprimer à une liste" at bounding box center [719, 206] width 72 height 8
click at [679, 248] on p "Clients" at bounding box center [704, 250] width 100 height 11
click at [753, 384] on button "Éditer" at bounding box center [753, 388] width 46 height 22
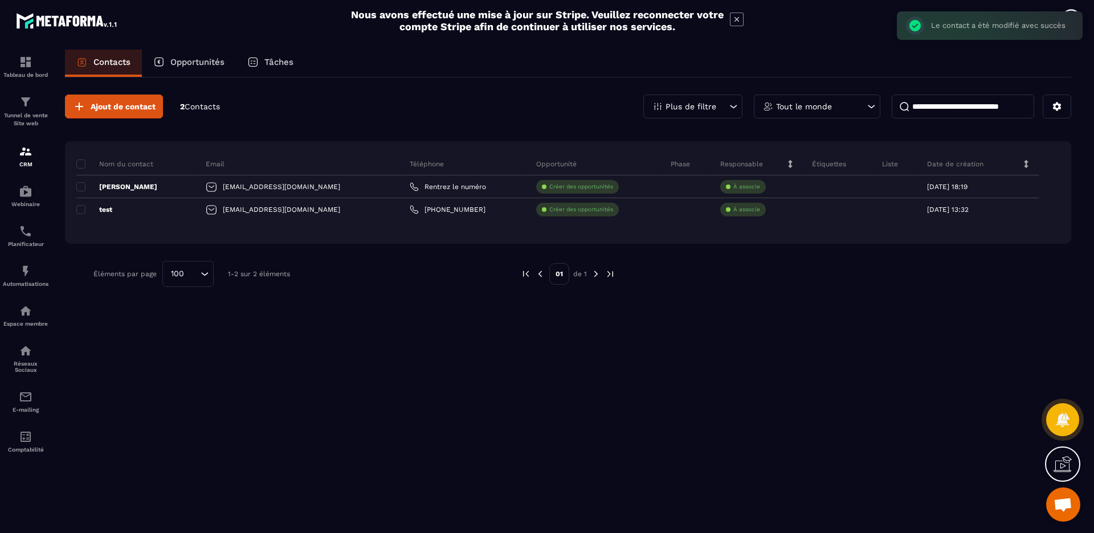
click at [716, 317] on div "Ajout de contact 2 Contacts Plus de filtre Tout le monde Nom du contact Email T…" at bounding box center [568, 305] width 1007 height 454
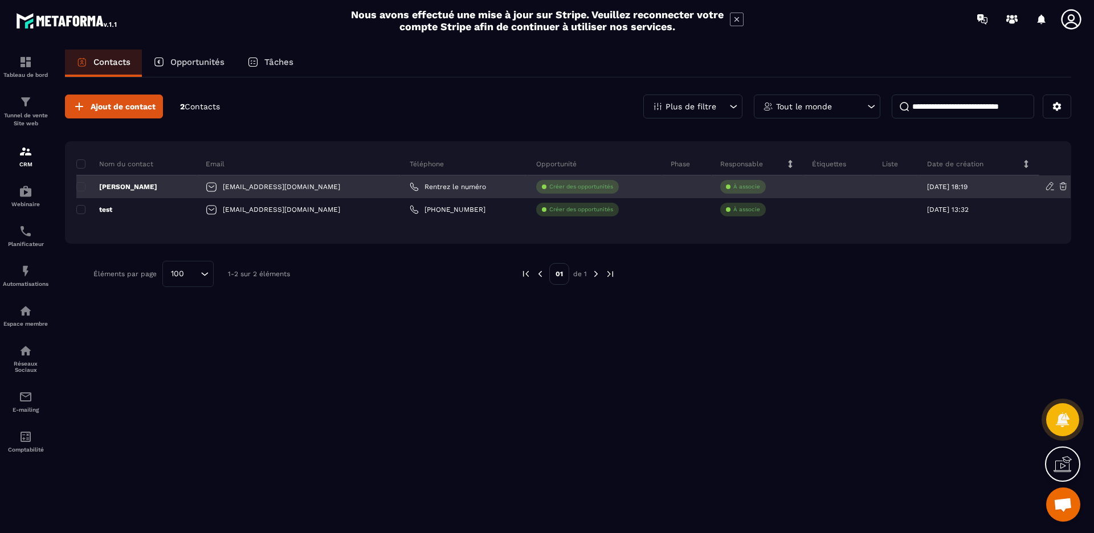
click at [106, 184] on p "[PERSON_NAME]" at bounding box center [116, 186] width 81 height 9
click at [877, 185] on div at bounding box center [896, 187] width 45 height 23
click at [897, 181] on div at bounding box center [896, 187] width 45 height 23
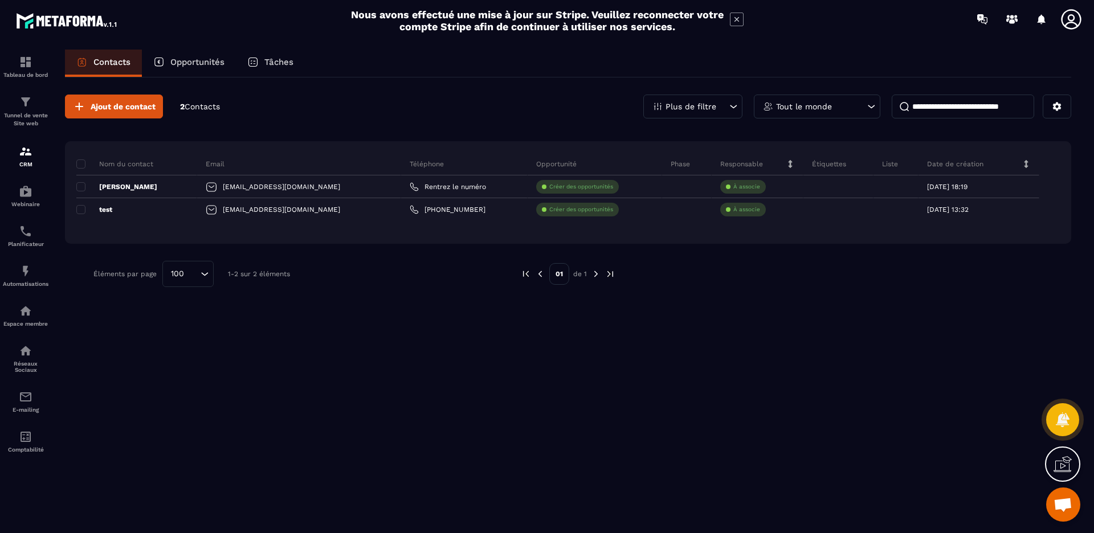
click at [823, 107] on p "Tout le monde" at bounding box center [804, 107] width 56 height 8
click at [800, 108] on p "Tout le monde" at bounding box center [804, 107] width 56 height 8
click at [702, 104] on p "Plus de filtre" at bounding box center [691, 107] width 51 height 8
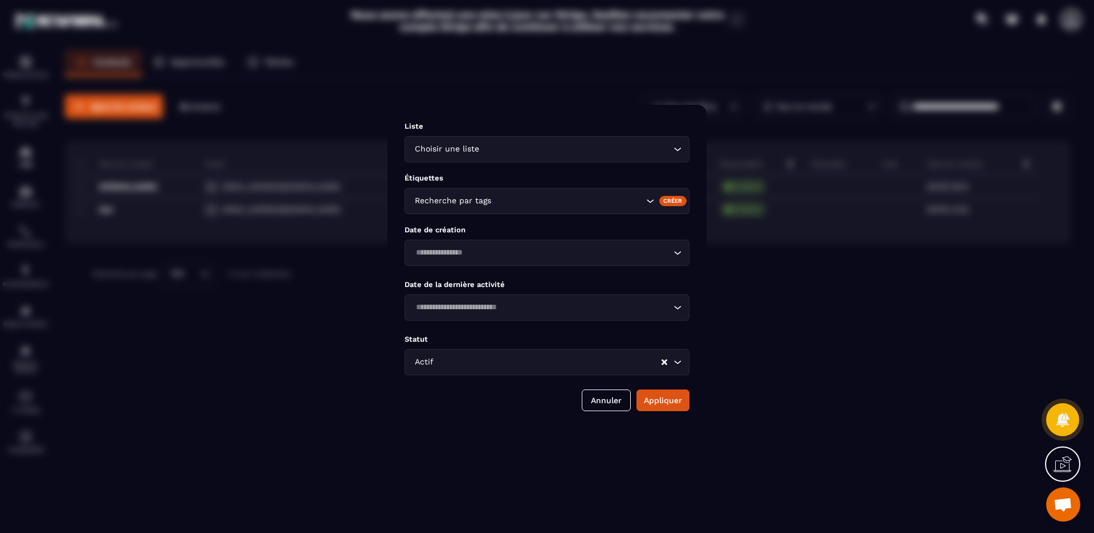
click at [702, 104] on div "Modal window" at bounding box center [547, 266] width 1094 height 533
click at [609, 393] on button "Annuler" at bounding box center [606, 401] width 49 height 22
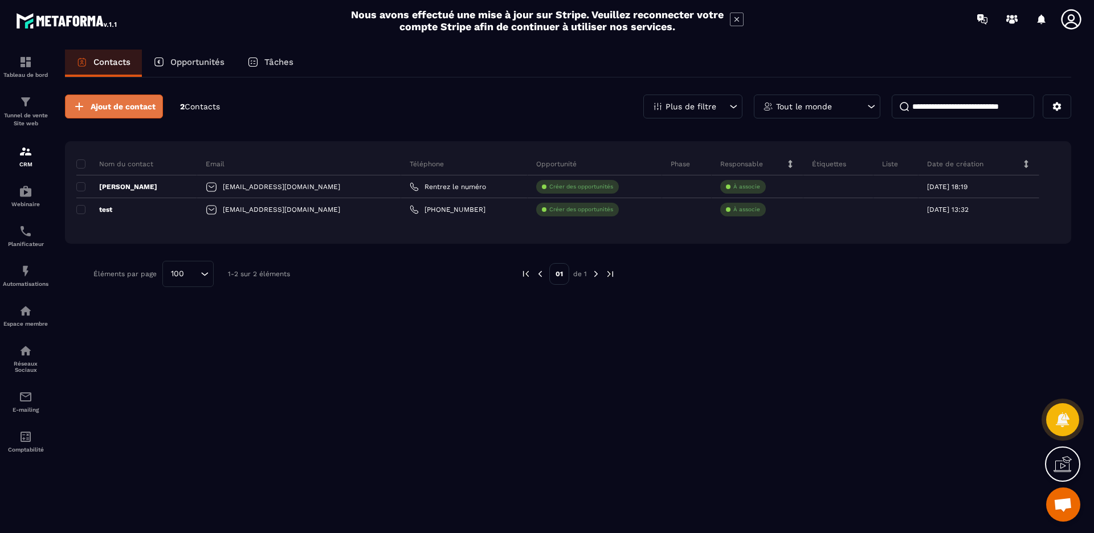
click at [116, 116] on button "Ajout de contact" at bounding box center [114, 107] width 98 height 24
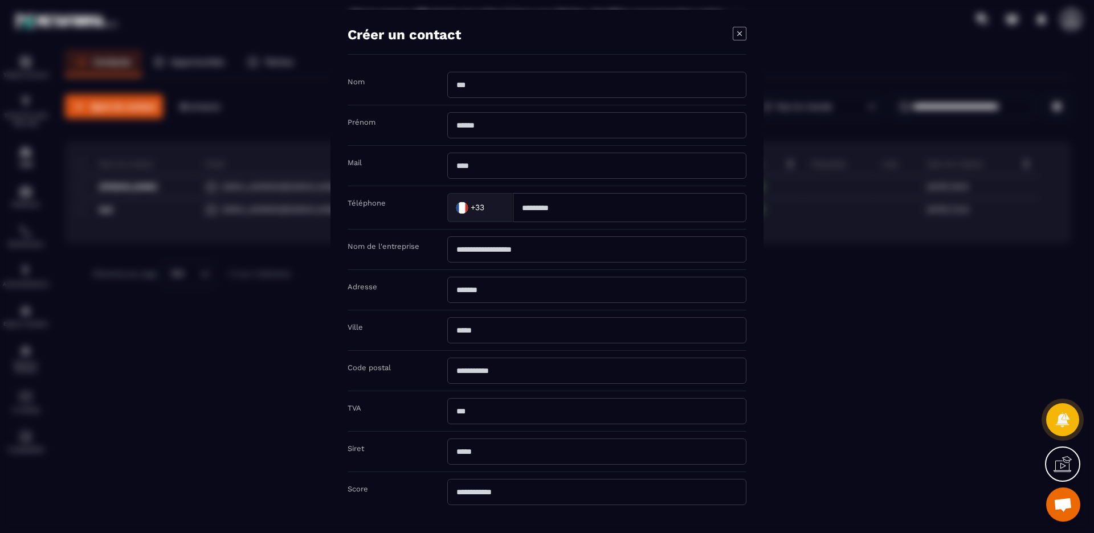
click at [187, 205] on div "Modal window" at bounding box center [547, 266] width 1094 height 533
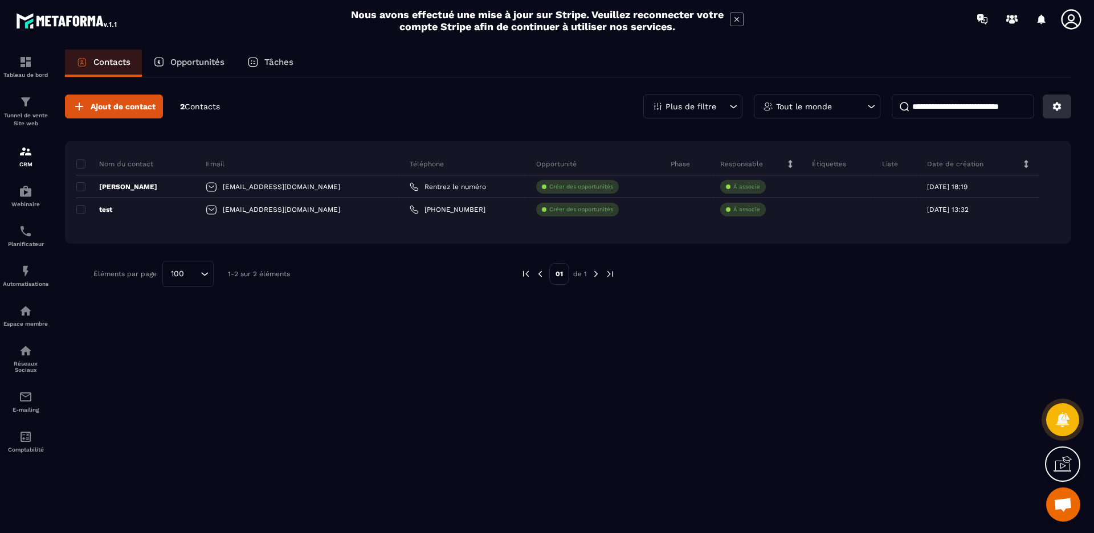
click at [1053, 109] on icon at bounding box center [1057, 106] width 10 height 10
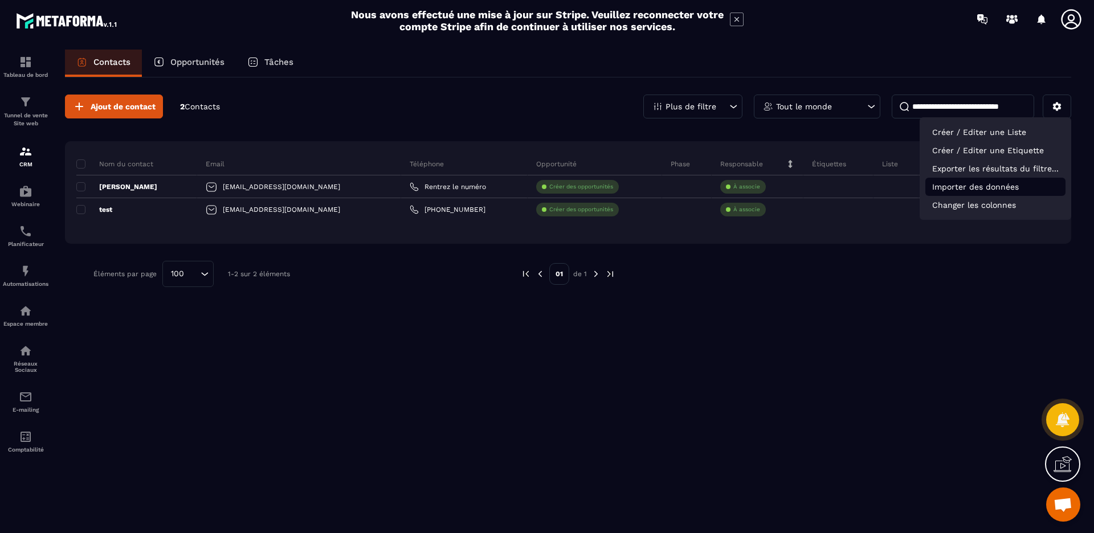
click at [963, 184] on p "Importer des données" at bounding box center [996, 187] width 140 height 18
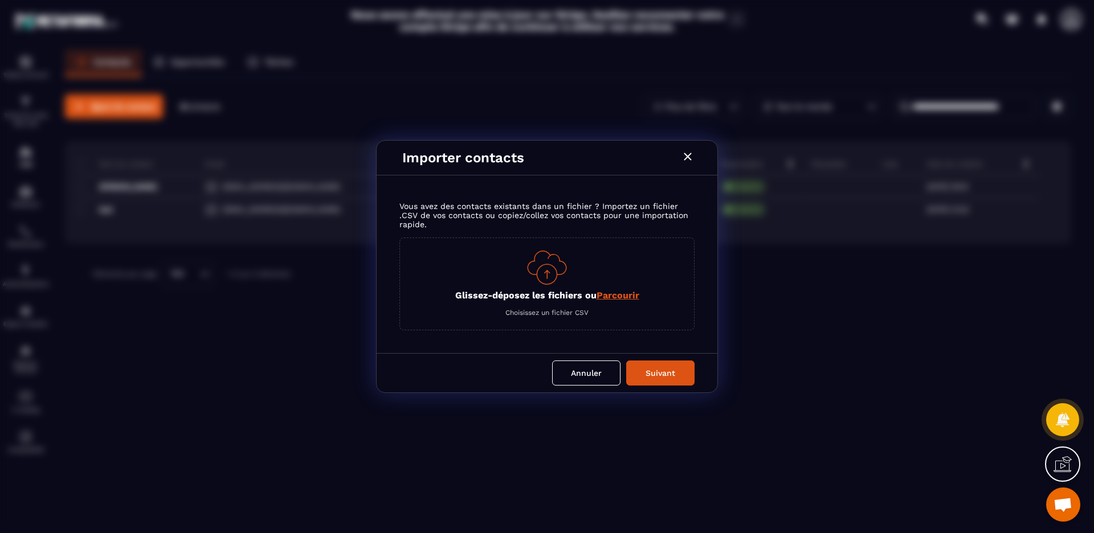
click at [495, 262] on div "Glissez-déposez les fichiers ou Parcourir Choisissez un fichier CSV" at bounding box center [547, 284] width 295 height 93
click at [493, 262] on div "Glissez-déposez les fichiers ou Parcourir Choisissez un fichier CSV" at bounding box center [547, 284] width 295 height 93
click at [547, 315] on span "Choisissez un fichier CSV" at bounding box center [547, 313] width 83 height 8
click at [587, 384] on button "Annuler" at bounding box center [586, 373] width 68 height 25
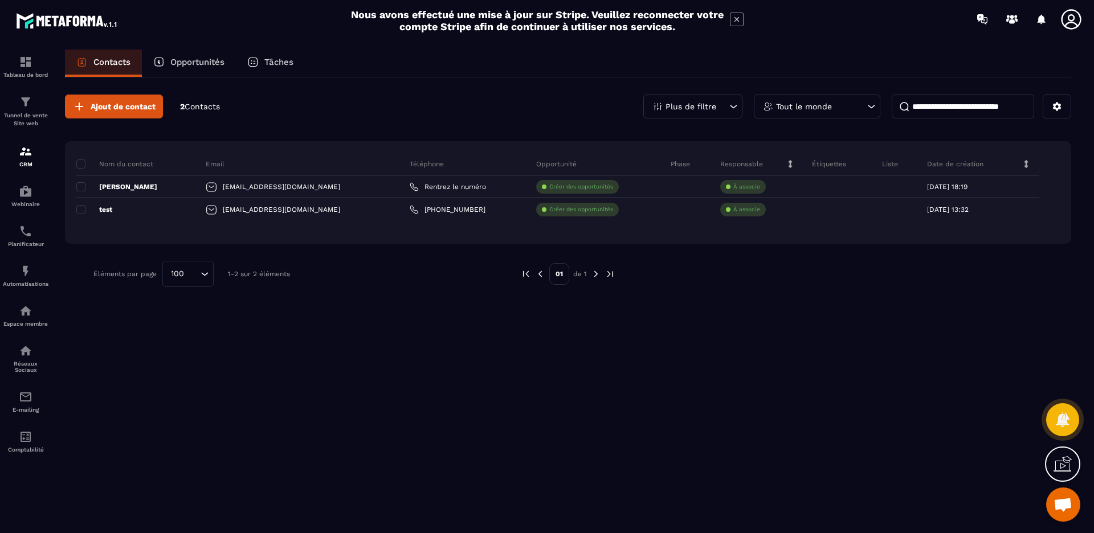
click at [558, 153] on div "Opportunité" at bounding box center [595, 164] width 135 height 23
click at [1058, 105] on icon at bounding box center [1057, 107] width 9 height 9
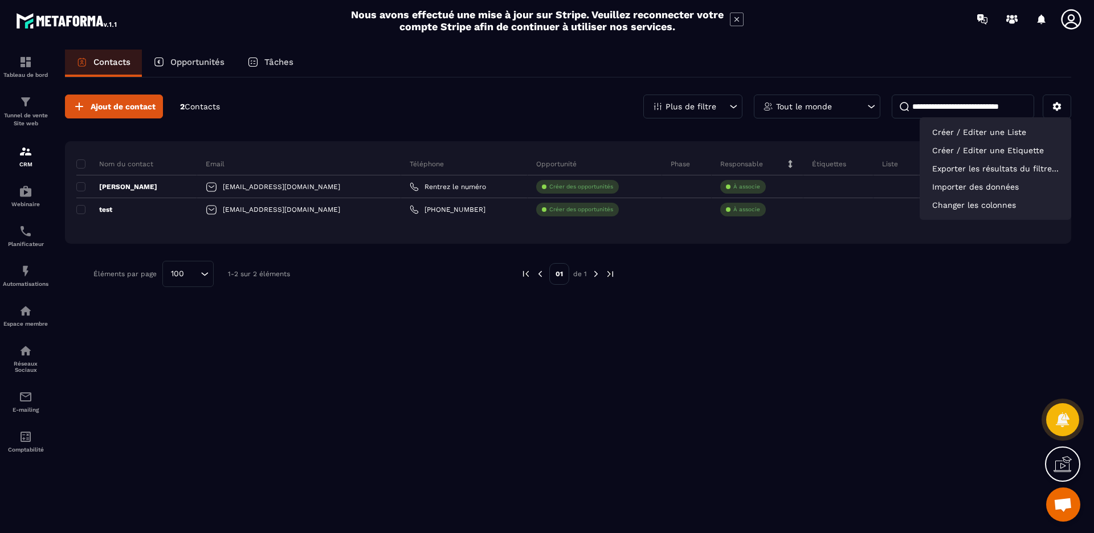
click at [402, 93] on div "Ajout de contact 2 Contacts Plus de filtre Tout le monde Créer / Editer une Lis…" at bounding box center [568, 191] width 1007 height 227
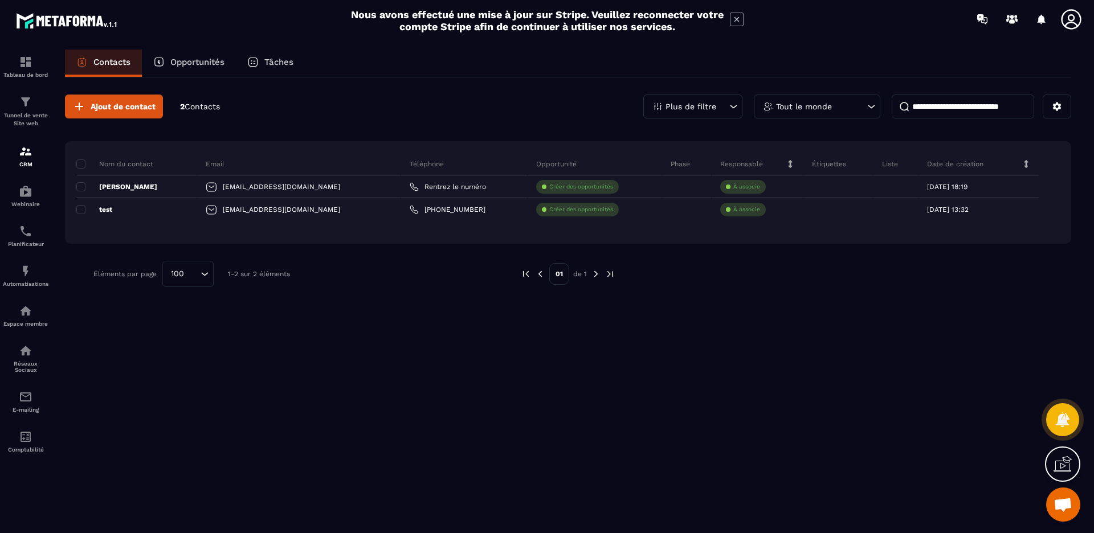
click at [1062, 507] on span "Ouvrir le chat" at bounding box center [1063, 506] width 19 height 16
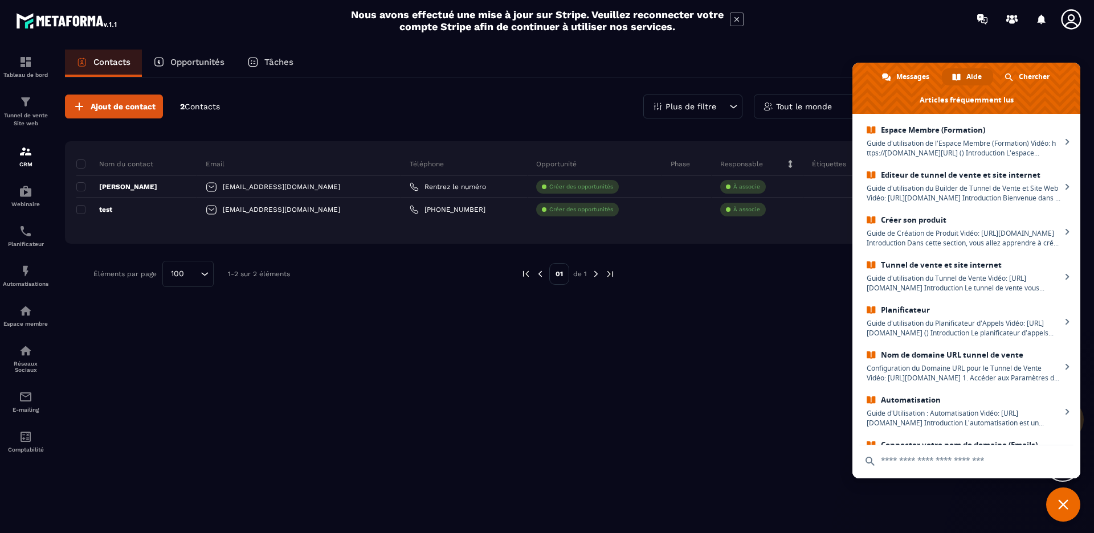
click at [1062, 507] on span "Fermer le chat" at bounding box center [1063, 505] width 10 height 10
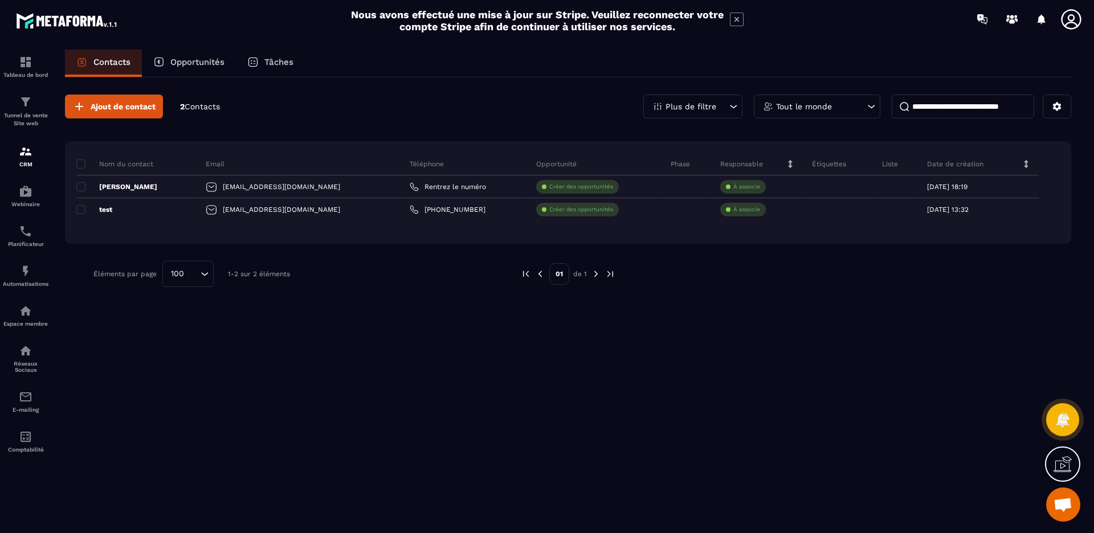
click at [1065, 462] on icon at bounding box center [1063, 464] width 18 height 18
click at [816, 357] on div at bounding box center [951, 441] width 285 height 184
click at [818, 356] on div at bounding box center [951, 441] width 285 height 184
click at [816, 358] on icon at bounding box center [816, 356] width 14 height 14
click at [1074, 512] on span "Ouvrir le chat" at bounding box center [1063, 505] width 34 height 34
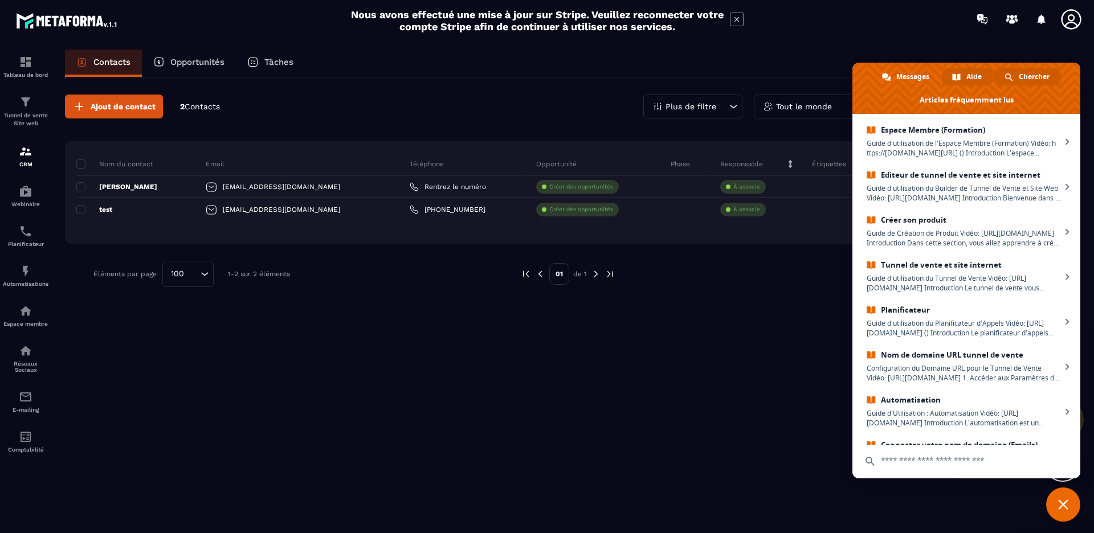
click at [1022, 80] on span "Chercher" at bounding box center [1034, 76] width 31 height 17
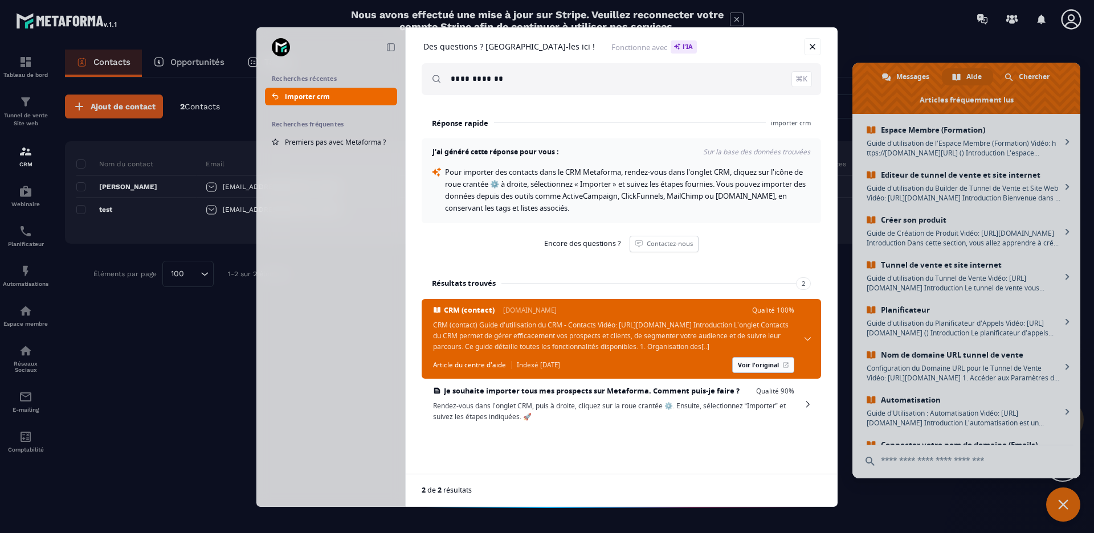
click at [782, 373] on link "Voir l'original" at bounding box center [763, 365] width 62 height 16
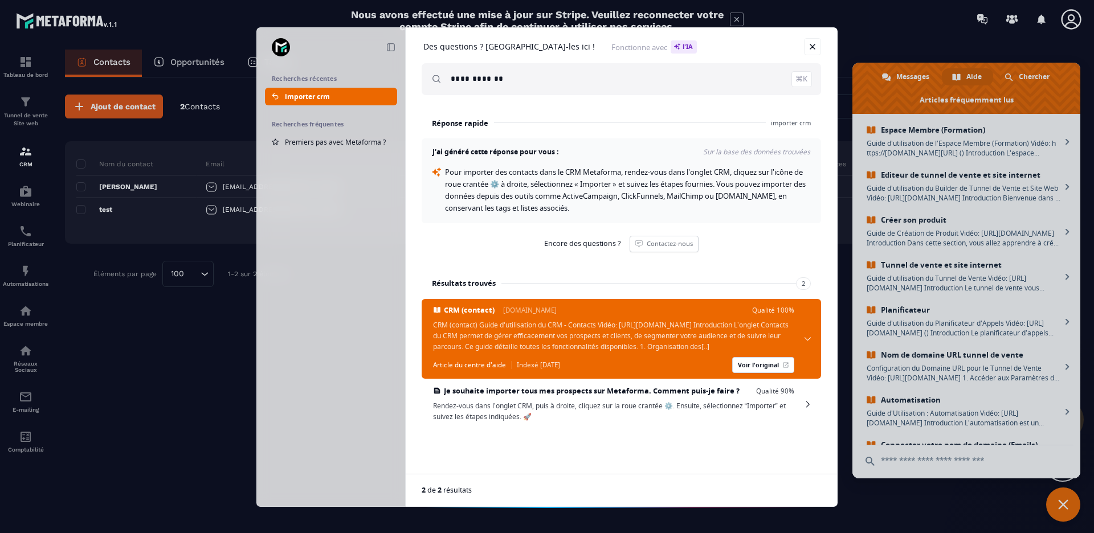
click at [182, 117] on div "**********" at bounding box center [547, 266] width 1094 height 533
click at [813, 47] on link "Fermer" at bounding box center [812, 46] width 17 height 17
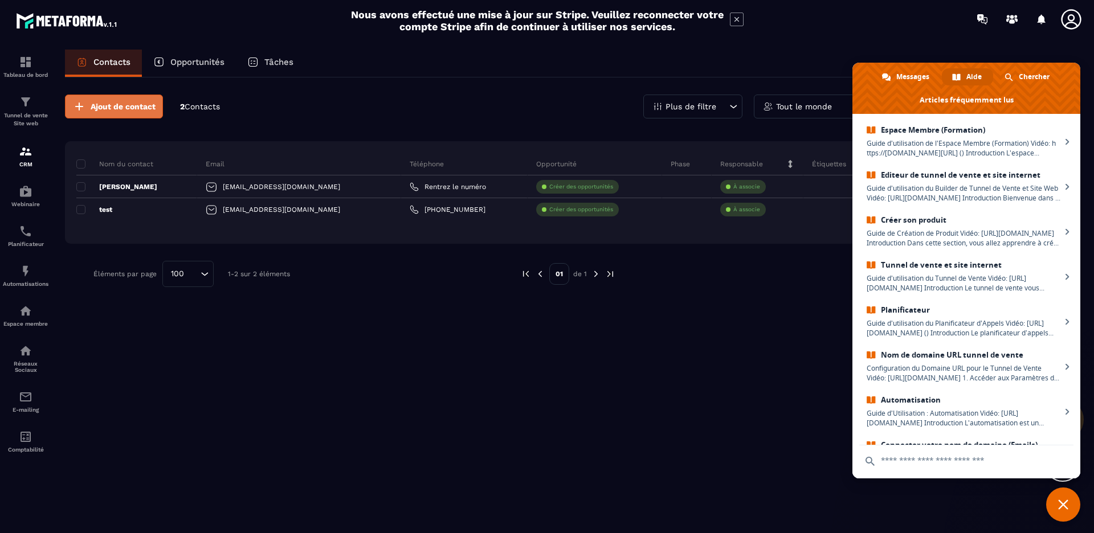
click at [116, 110] on span "Ajout de contact" at bounding box center [123, 106] width 65 height 11
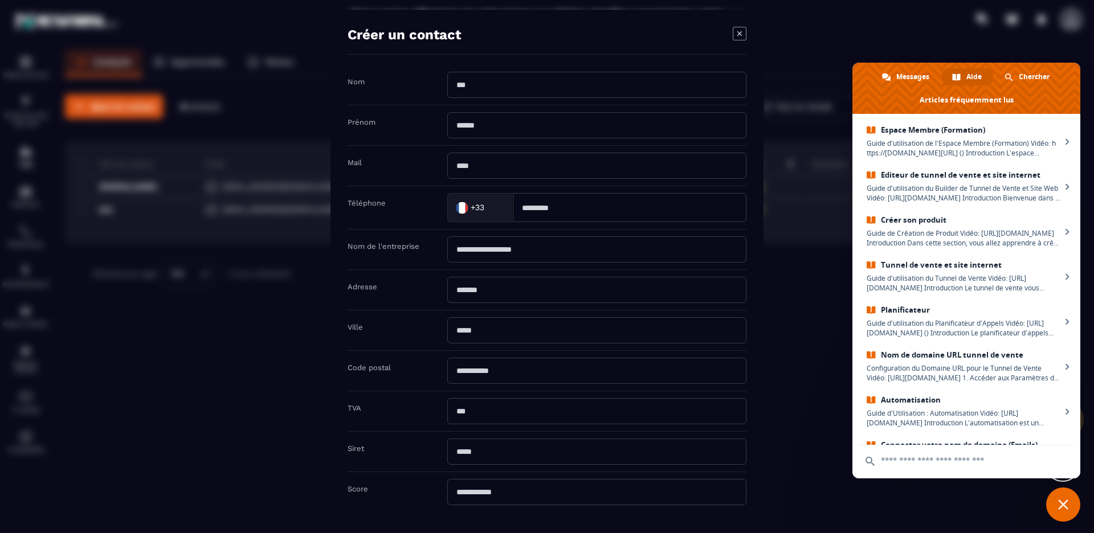
click at [1070, 510] on span "Fermer le chat" at bounding box center [1063, 505] width 34 height 34
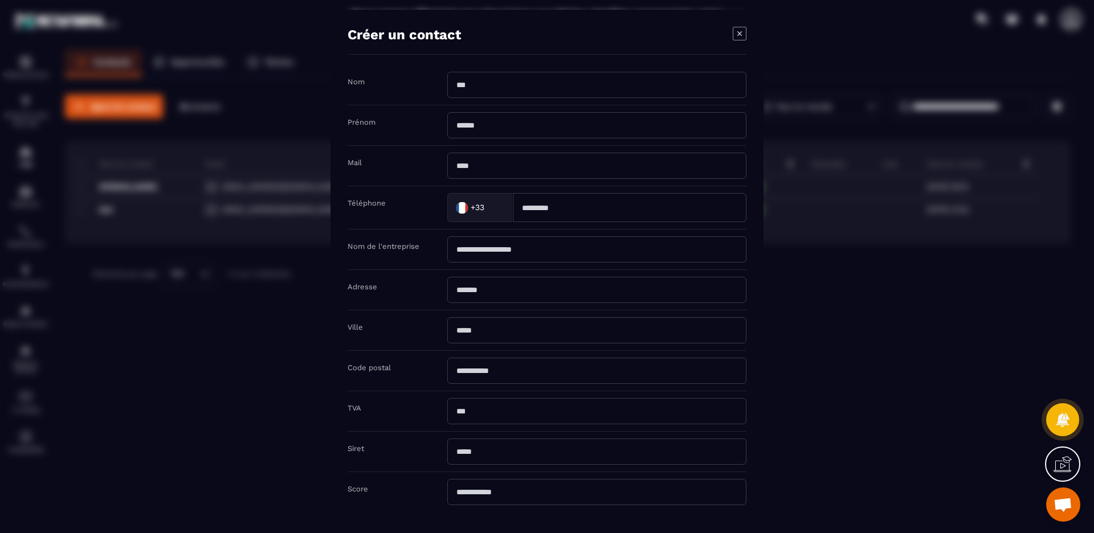
click at [741, 27] on icon "Modal window" at bounding box center [740, 34] width 14 height 14
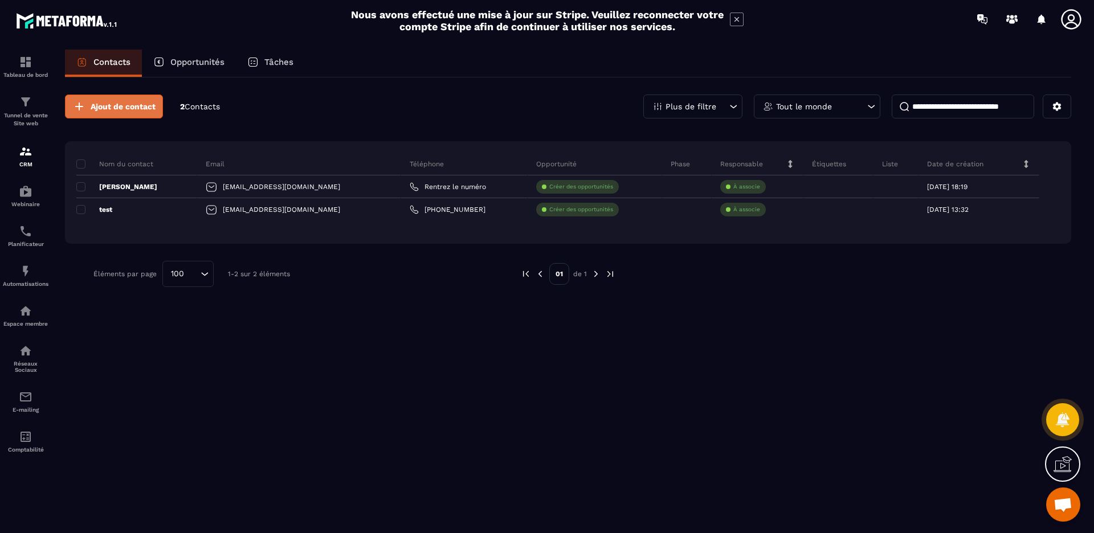
click at [139, 104] on span "Ajout de contact" at bounding box center [123, 106] width 65 height 11
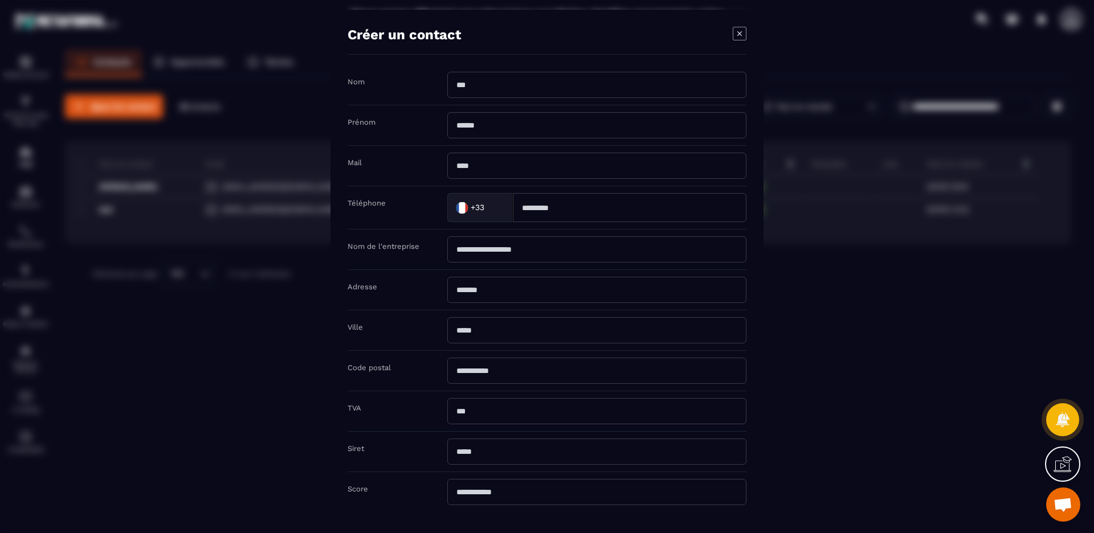
click at [744, 28] on icon "Modal window" at bounding box center [740, 34] width 14 height 14
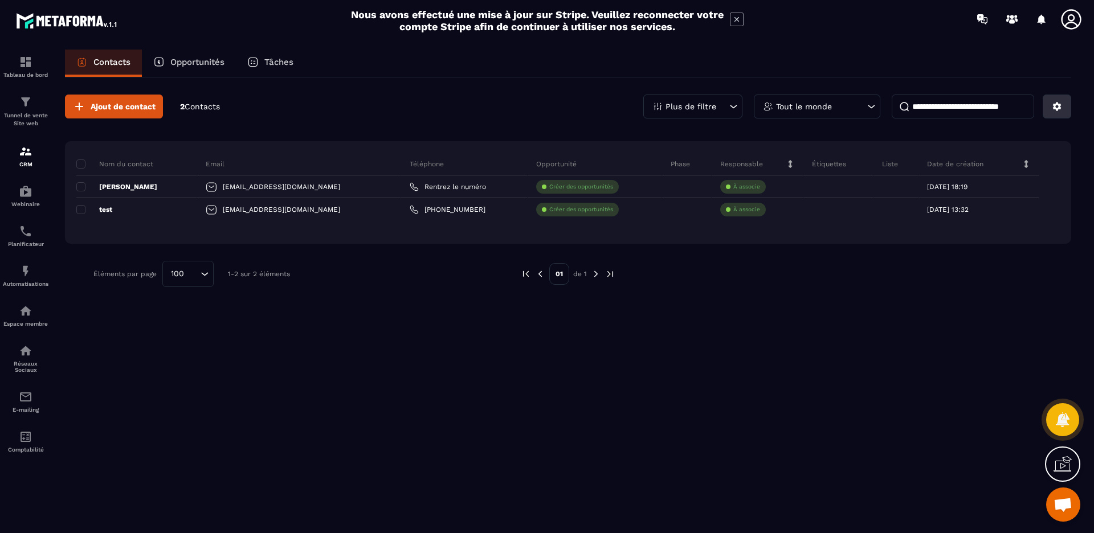
click at [1058, 105] on icon at bounding box center [1057, 107] width 9 height 9
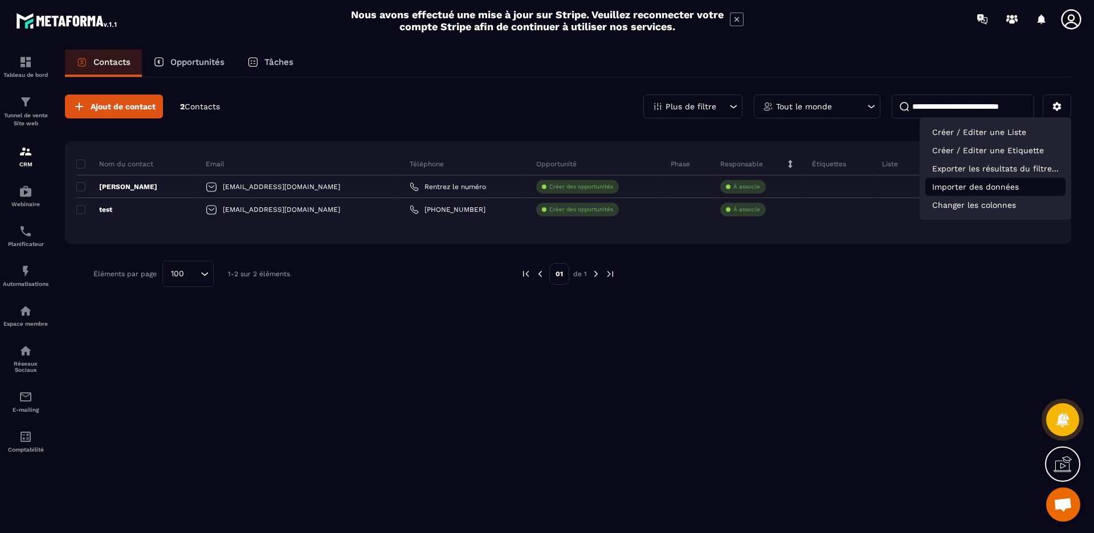
click at [963, 188] on p "Importer des données" at bounding box center [996, 187] width 140 height 18
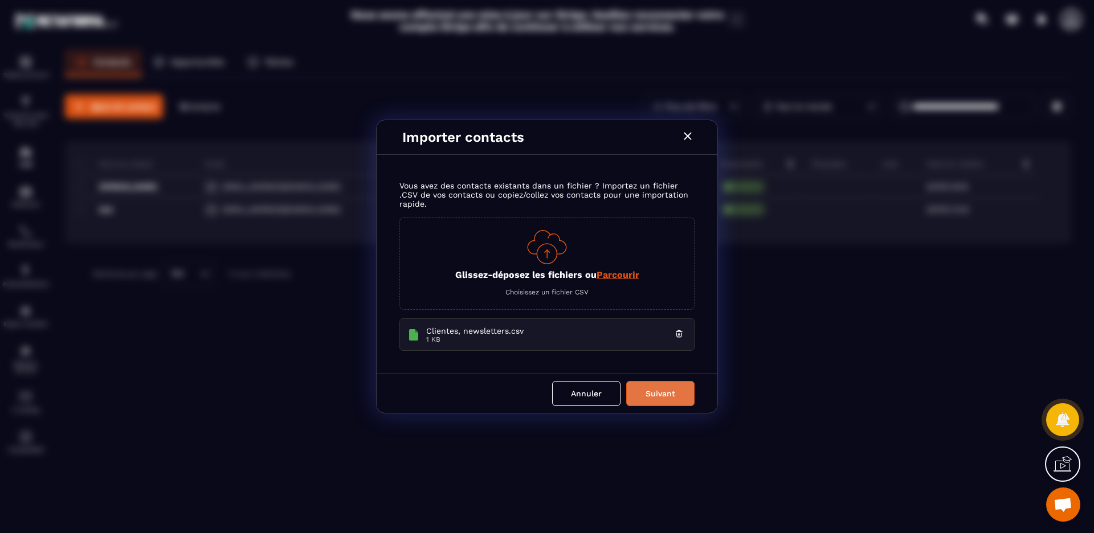
click at [667, 402] on button "Suivant" at bounding box center [660, 393] width 68 height 25
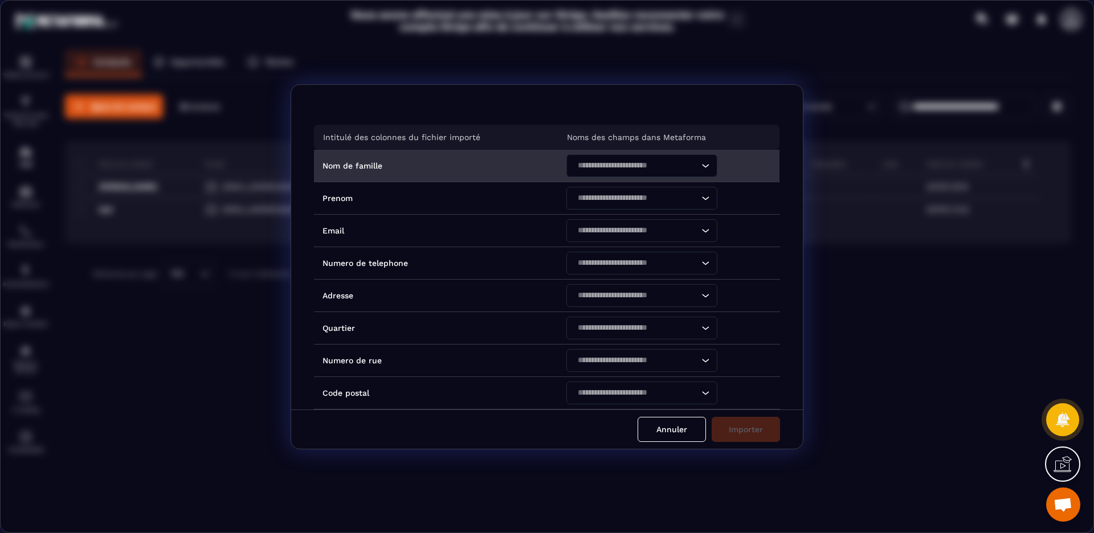
click at [703, 168] on icon "Search for option" at bounding box center [705, 165] width 11 height 11
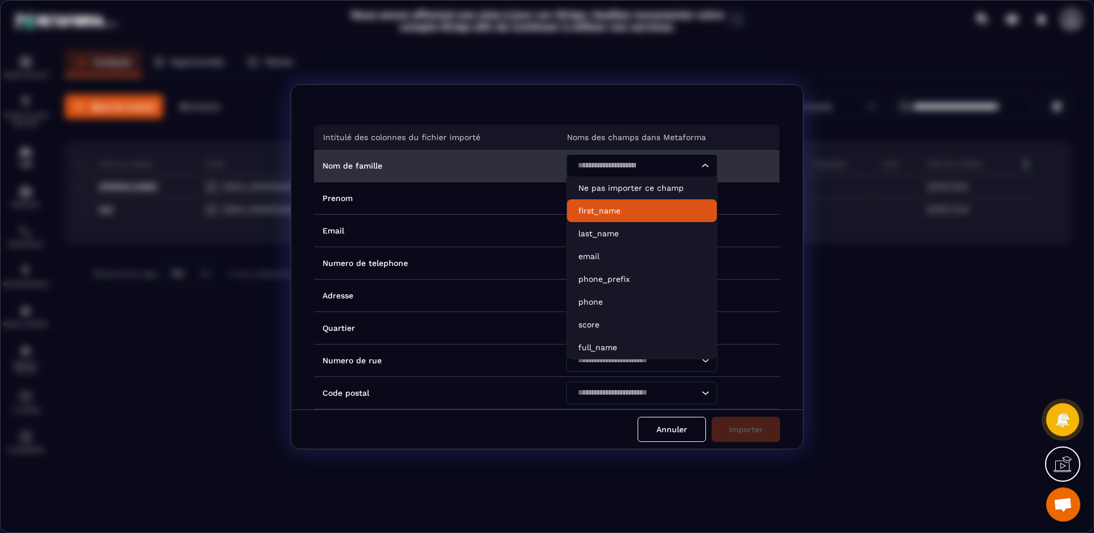
click at [654, 206] on p "first_name" at bounding box center [641, 210] width 127 height 11
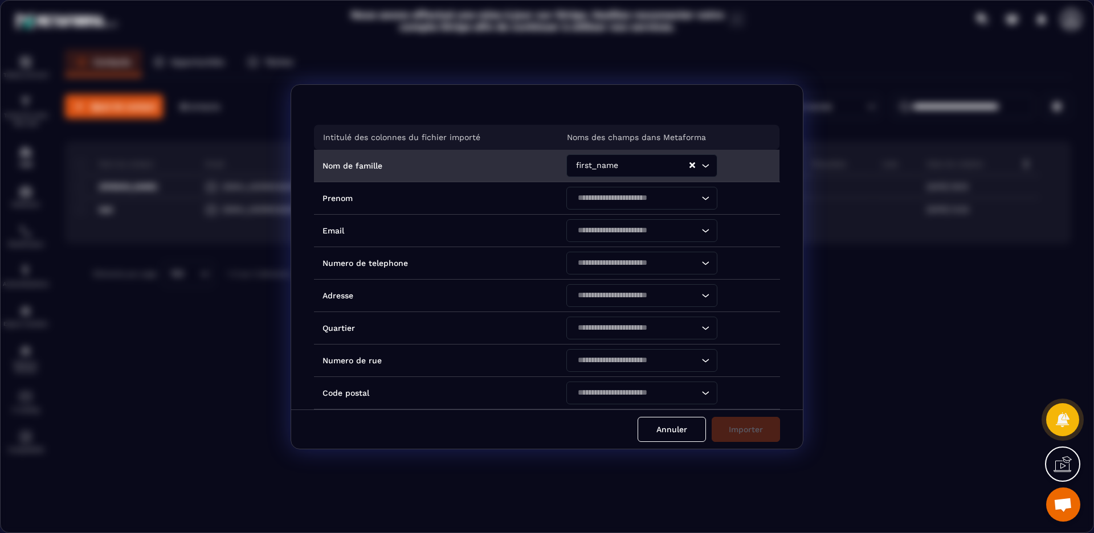
click at [690, 165] on icon "Clear Selected" at bounding box center [693, 165] width 6 height 6
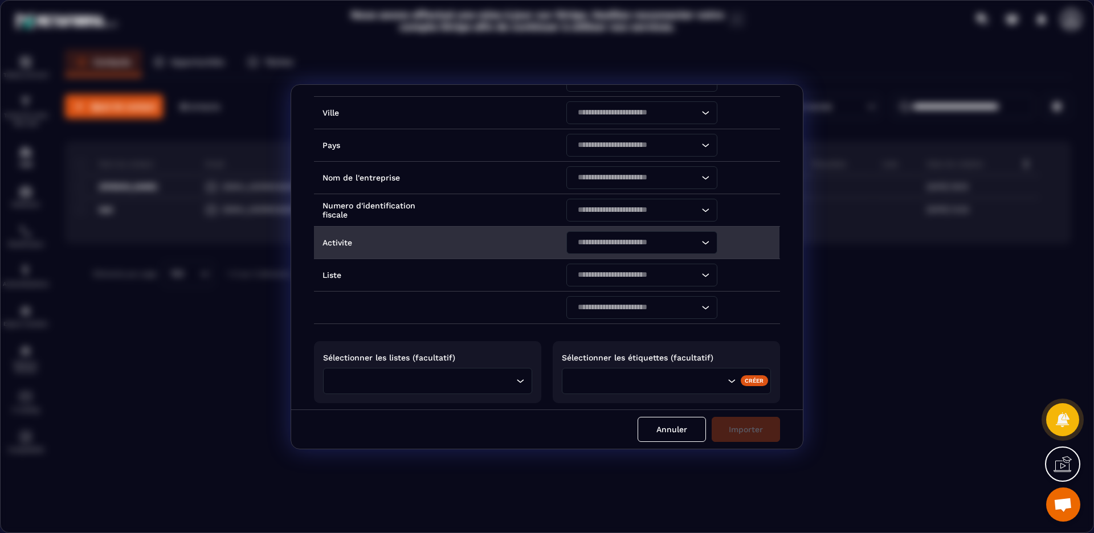
scroll to position [385, 0]
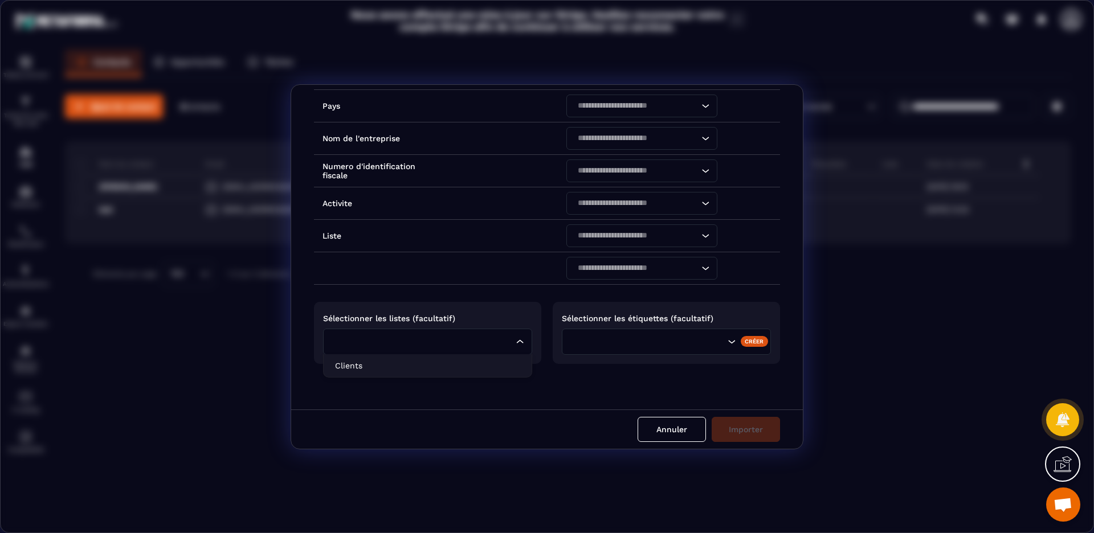
click at [518, 341] on icon "Search for option" at bounding box center [520, 341] width 11 height 11
click at [400, 361] on p "Clients" at bounding box center [427, 365] width 185 height 11
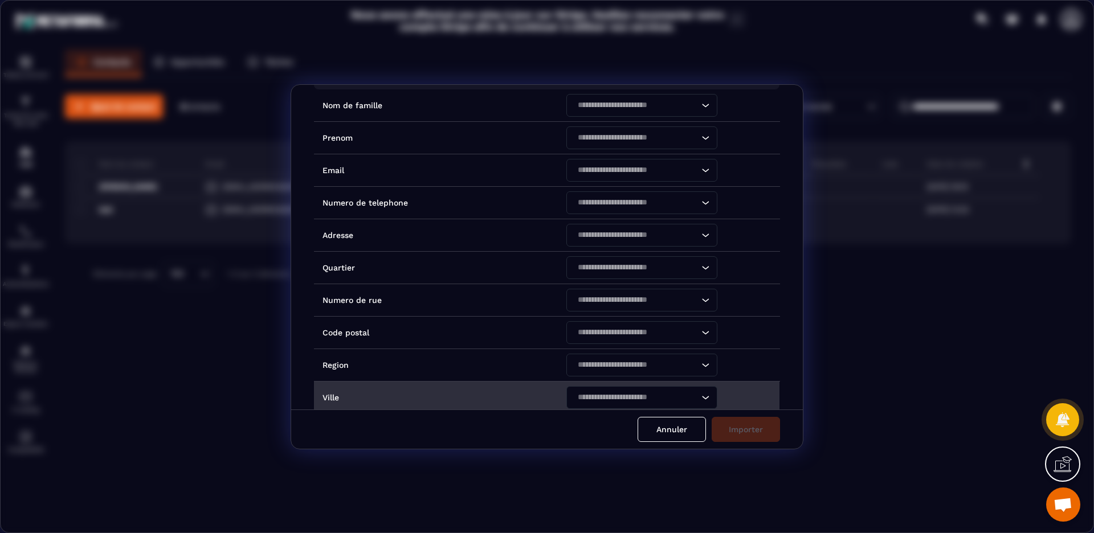
scroll to position [0, 0]
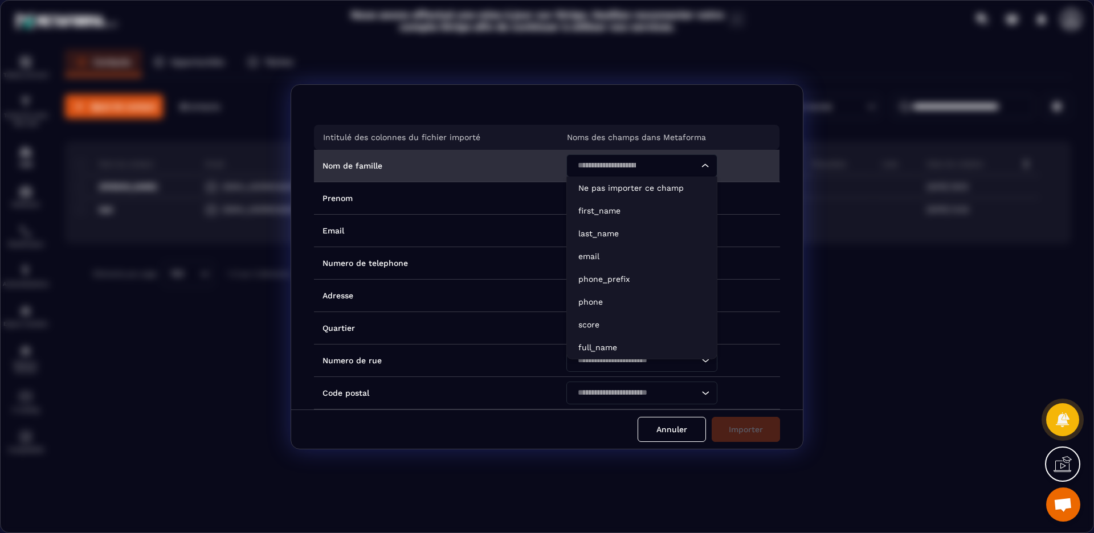
click at [702, 167] on icon "Search for option" at bounding box center [705, 165] width 11 height 11
click at [618, 215] on p "first_name" at bounding box center [641, 210] width 127 height 11
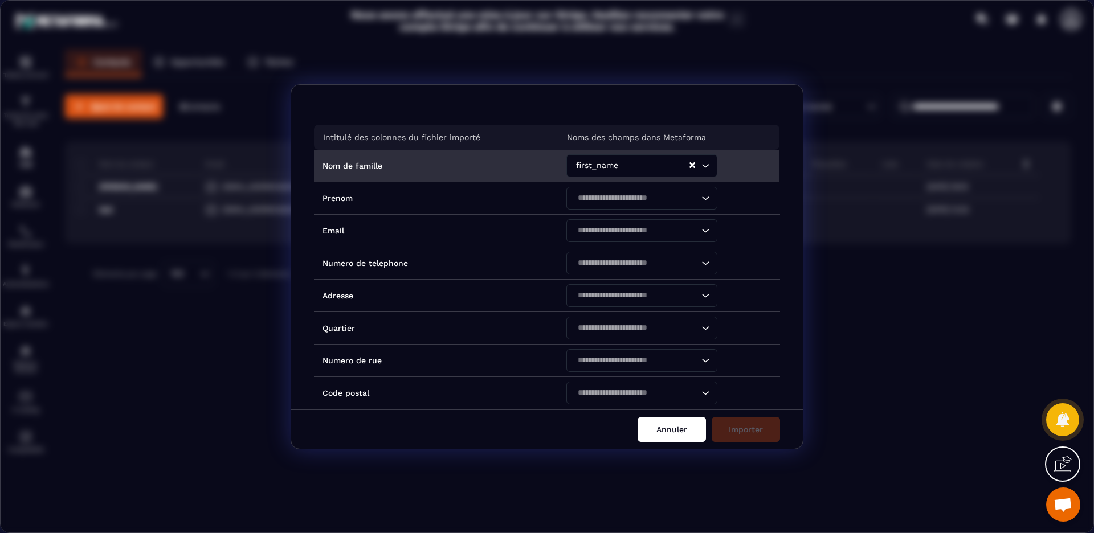
click at [679, 437] on button "Annuler" at bounding box center [672, 429] width 68 height 25
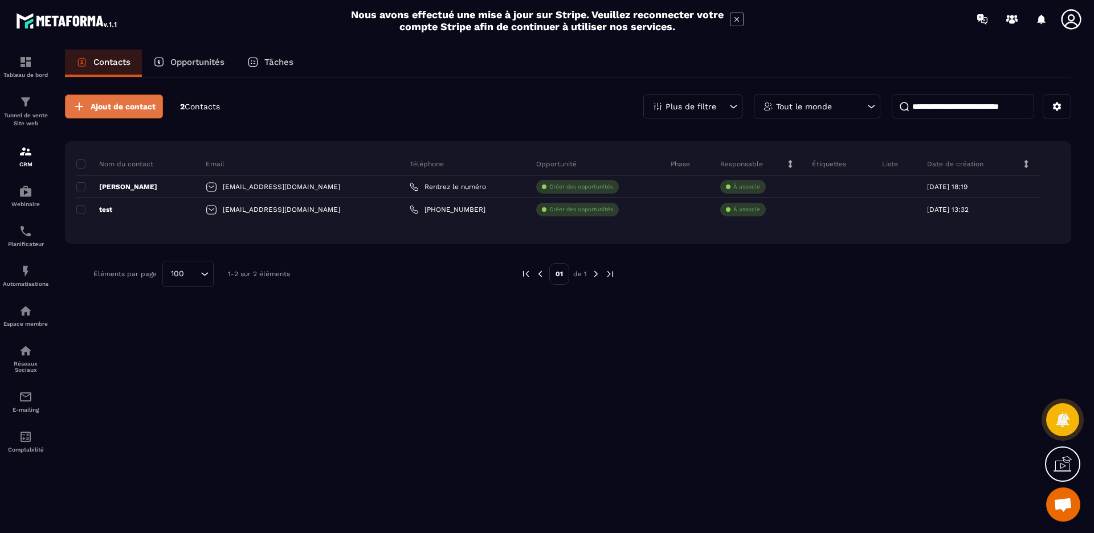
click at [120, 103] on span "Ajout de contact" at bounding box center [123, 106] width 65 height 11
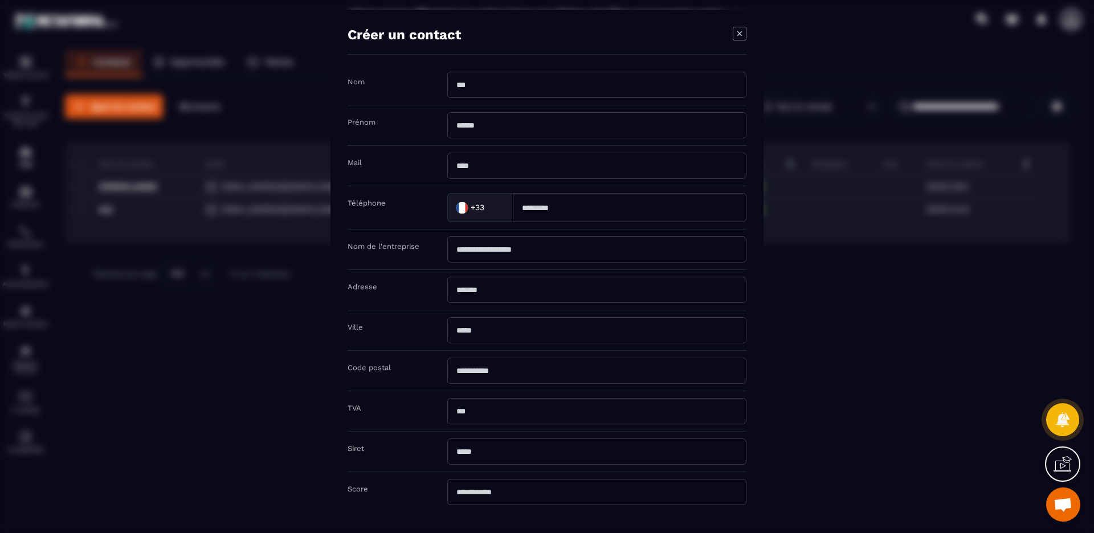
click at [256, 110] on div "Modal window" at bounding box center [547, 266] width 1094 height 533
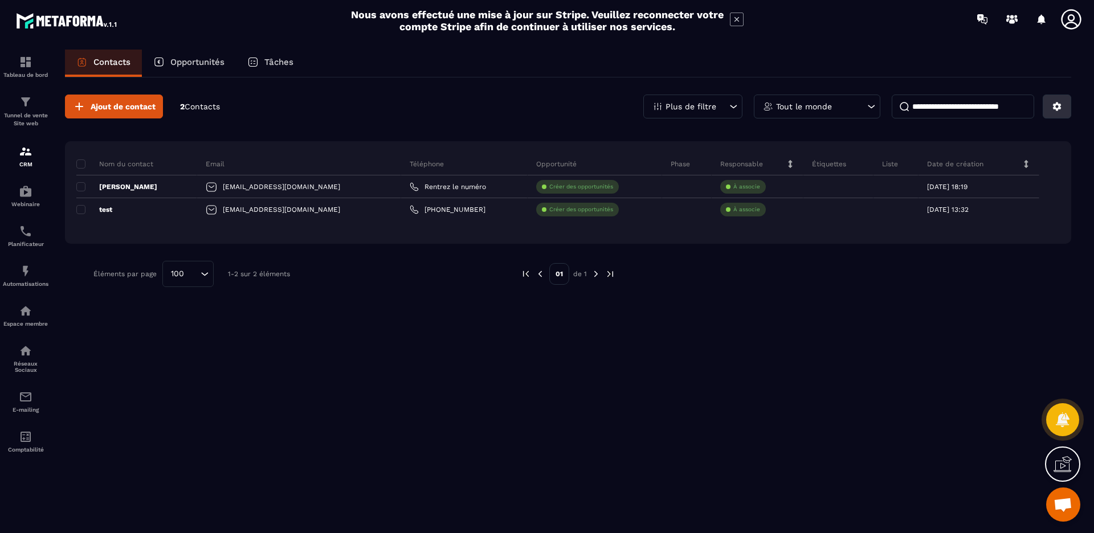
click at [1063, 101] on button at bounding box center [1057, 107] width 28 height 24
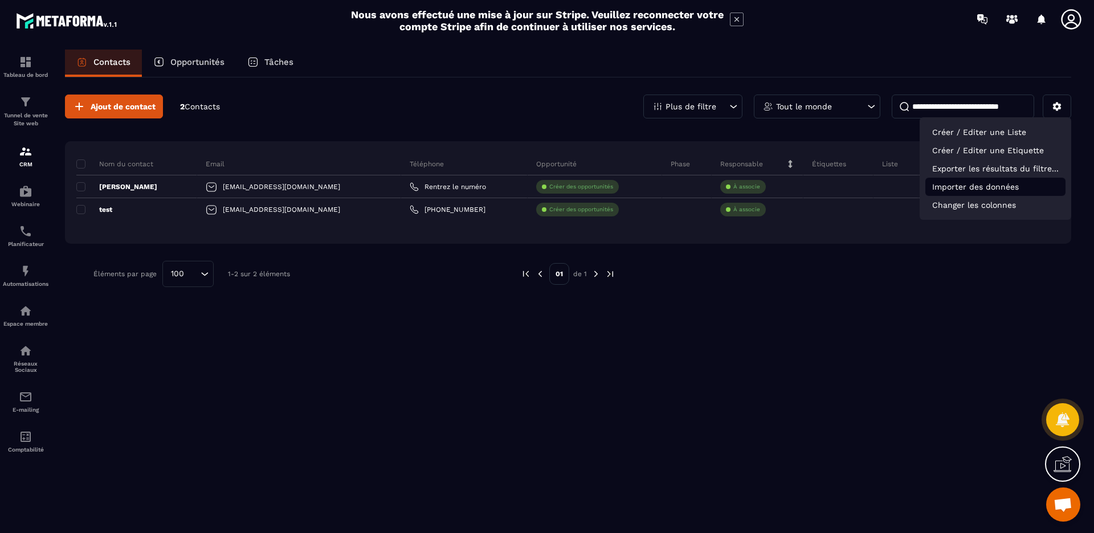
click at [972, 188] on p "Importer des données" at bounding box center [996, 187] width 140 height 18
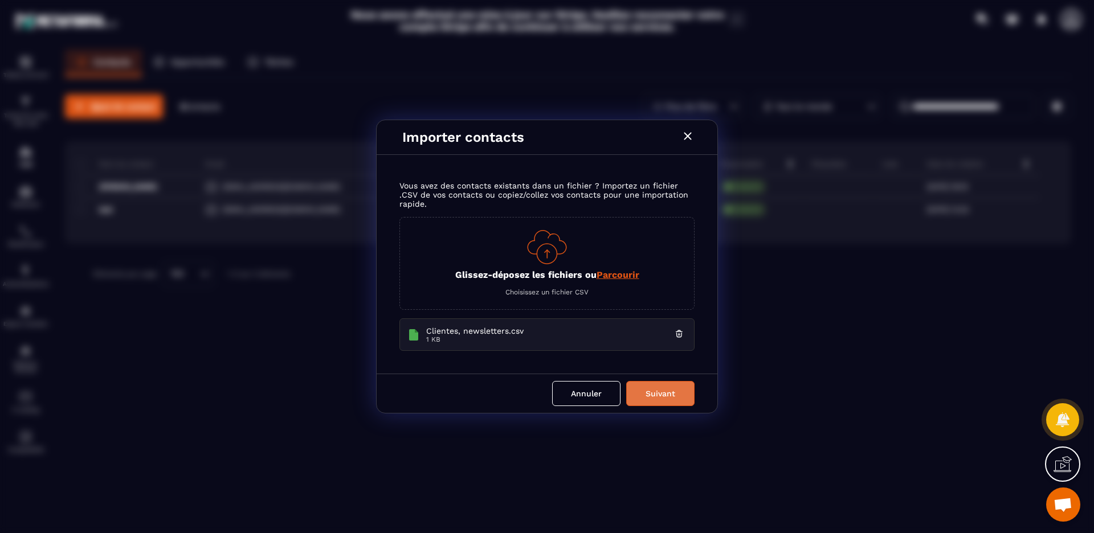
click at [662, 405] on button "Suivant" at bounding box center [660, 393] width 68 height 25
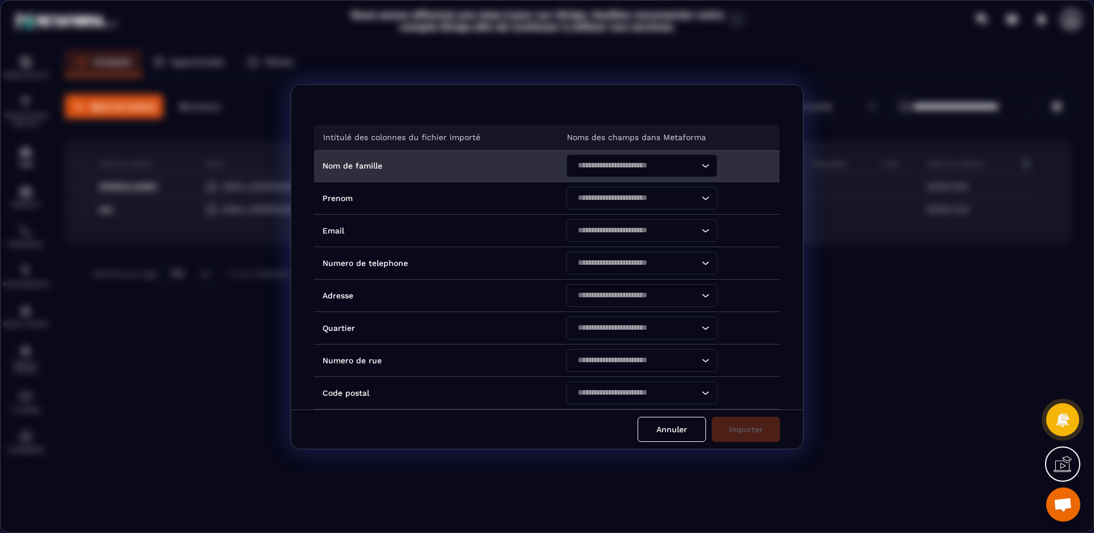
click at [702, 169] on icon "Search for option" at bounding box center [705, 165] width 11 height 11
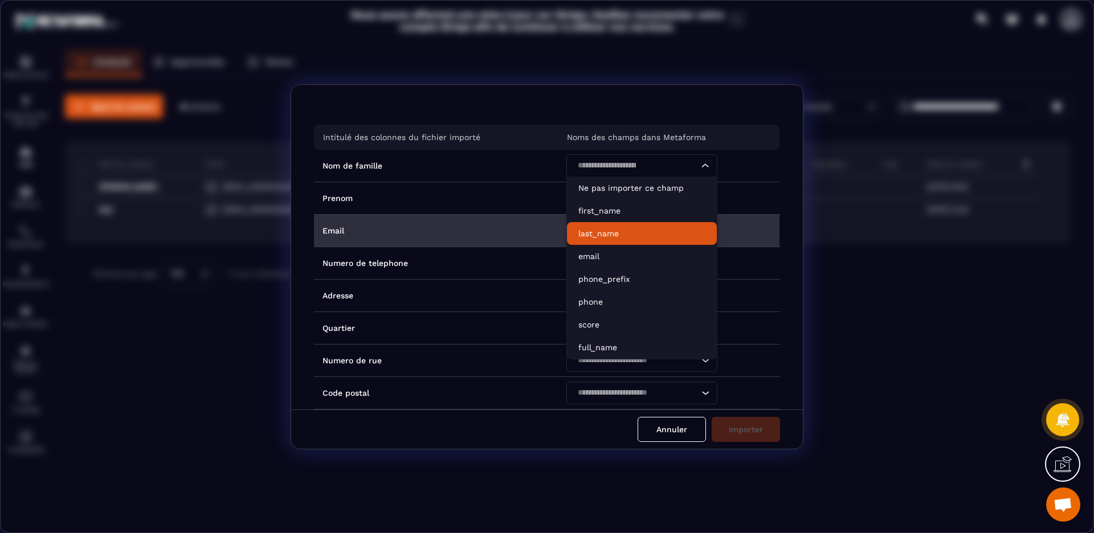
click at [610, 236] on p "last_name" at bounding box center [641, 233] width 127 height 11
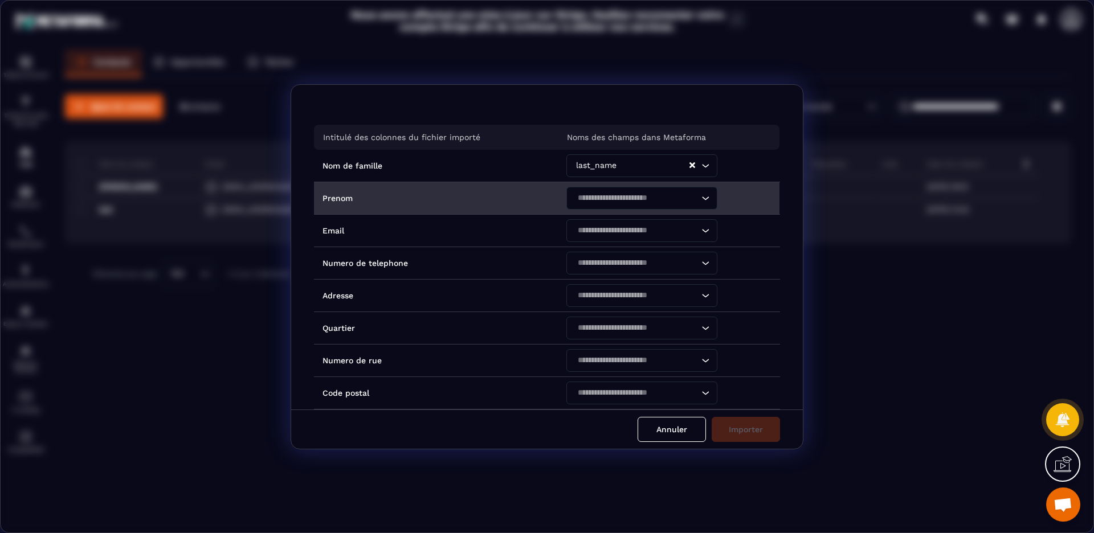
click at [704, 199] on icon "Search for option" at bounding box center [705, 198] width 11 height 11
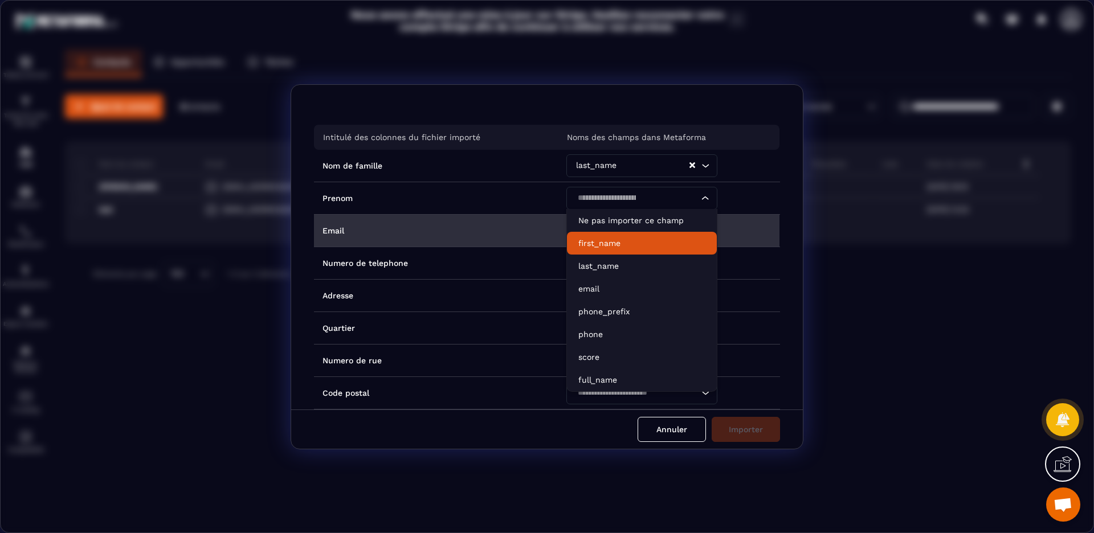
click at [618, 245] on p "first_name" at bounding box center [641, 243] width 127 height 11
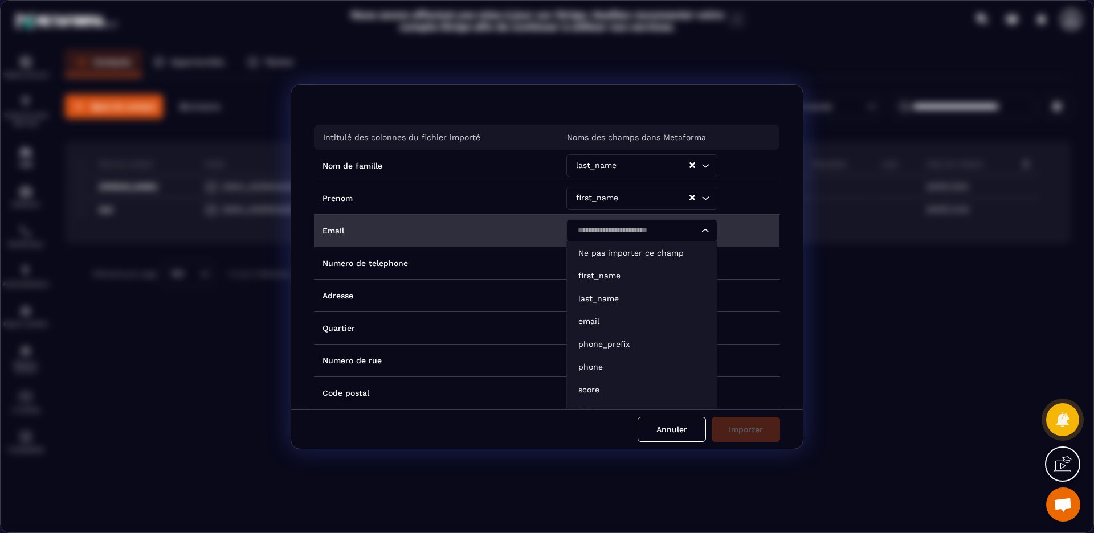
click at [704, 232] on icon "Search for option" at bounding box center [705, 230] width 11 height 11
click at [605, 320] on p "email" at bounding box center [641, 321] width 127 height 11
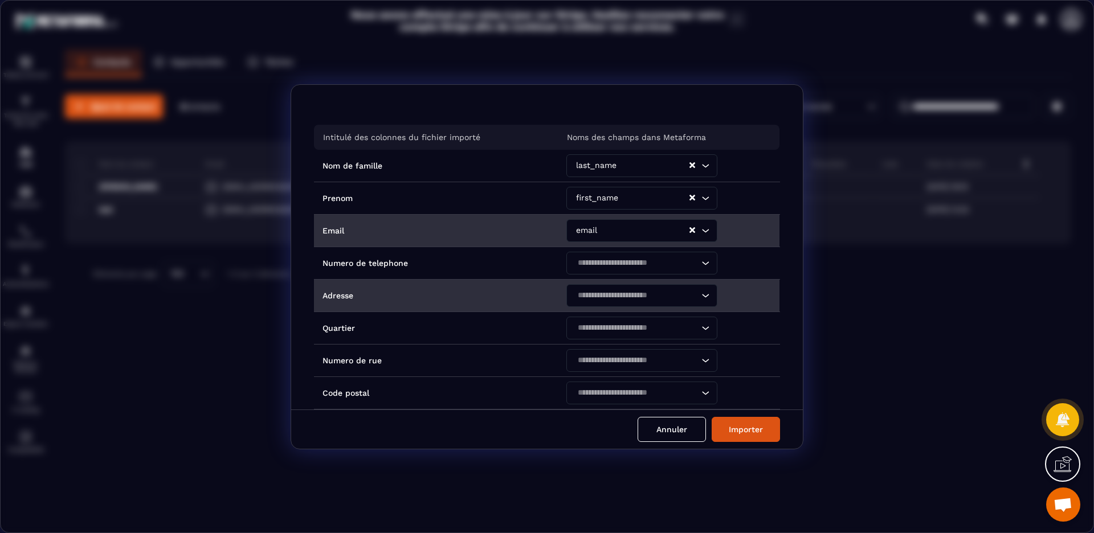
drag, startPoint x: 703, startPoint y: 263, endPoint x: 682, endPoint y: 283, distance: 29.0
click at [703, 263] on icon "Search for option" at bounding box center [705, 263] width 11 height 11
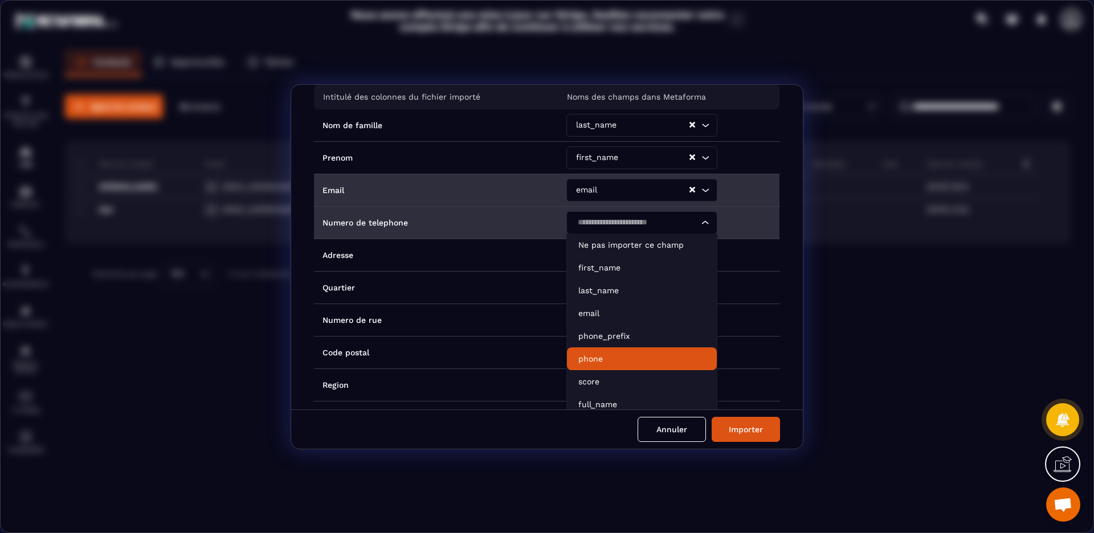
scroll to position [41, 0]
click at [612, 357] on p "phone" at bounding box center [641, 358] width 127 height 11
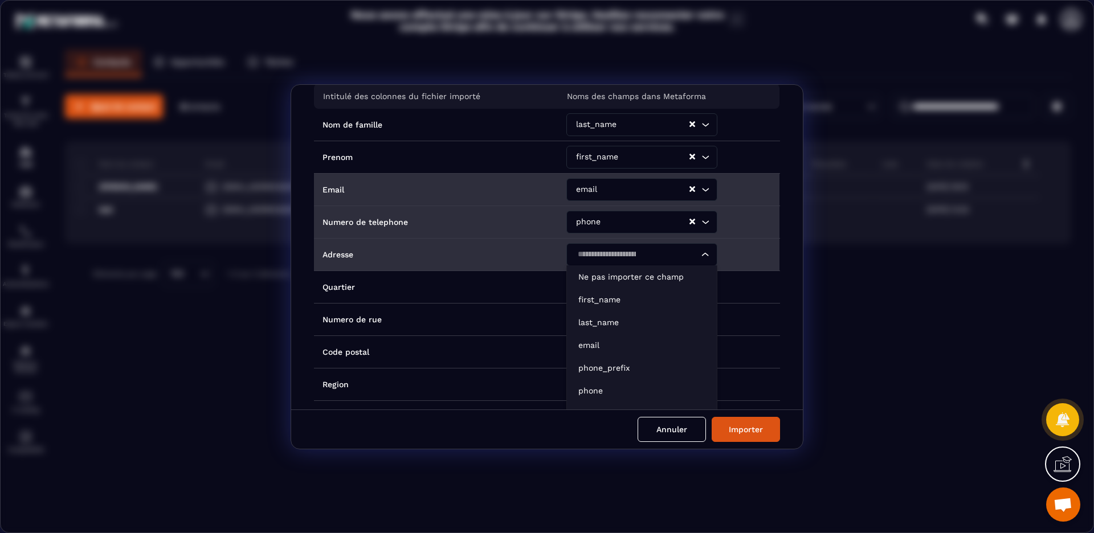
click at [700, 255] on icon "Search for option" at bounding box center [705, 254] width 11 height 11
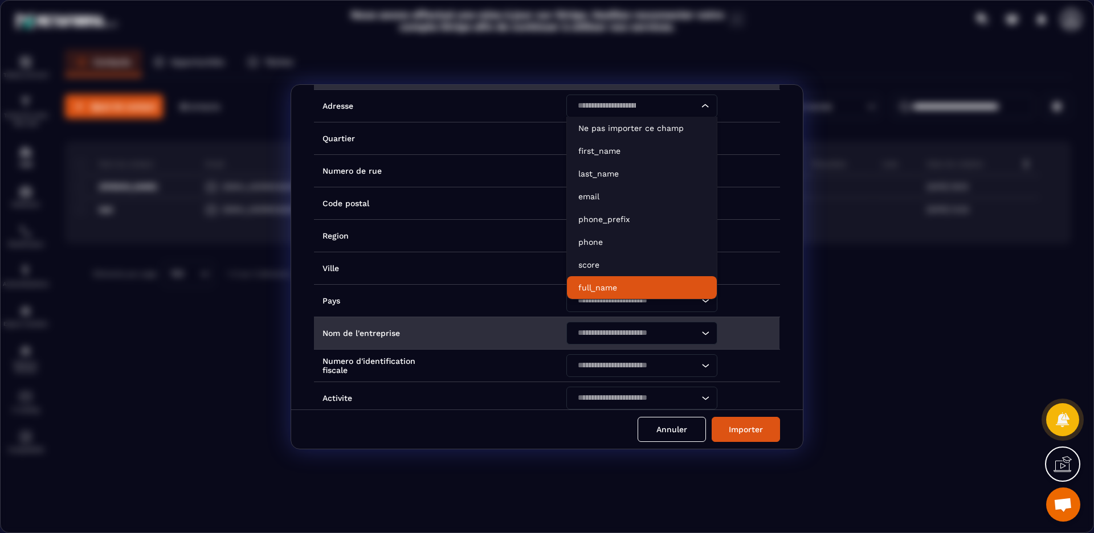
scroll to position [197, 0]
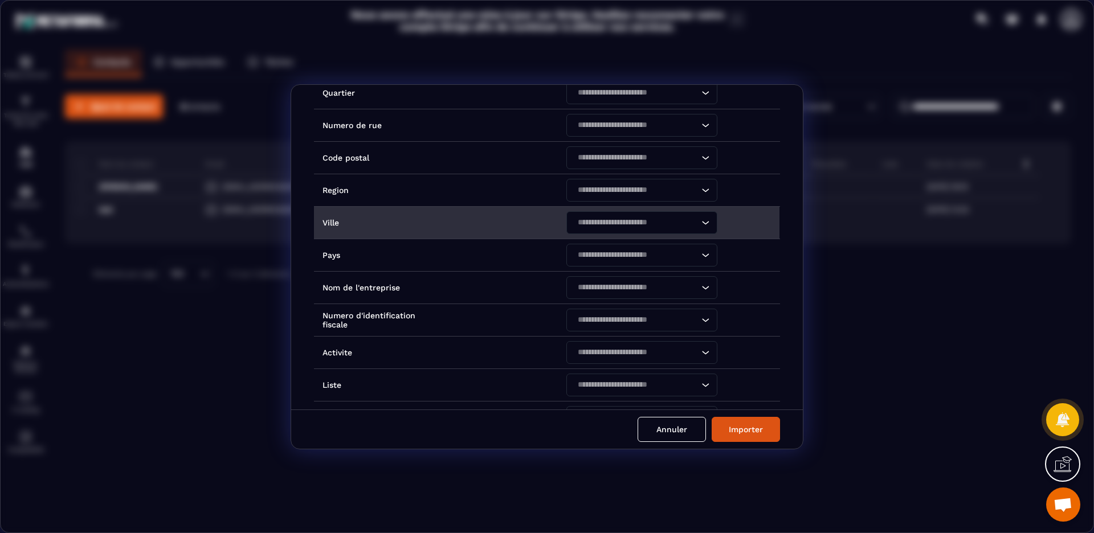
click at [524, 222] on td "Ville" at bounding box center [436, 222] width 244 height 32
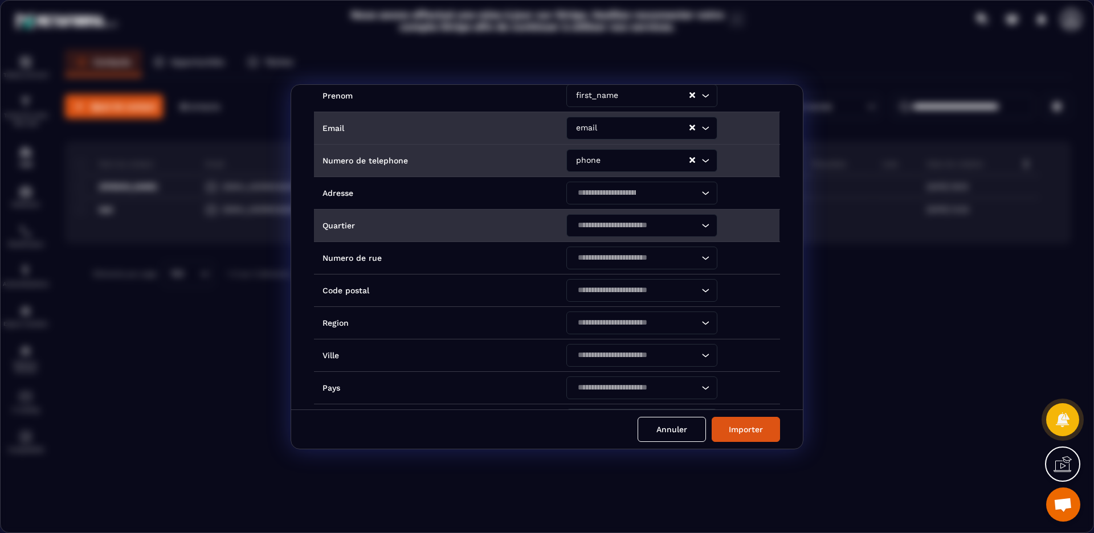
scroll to position [91, 0]
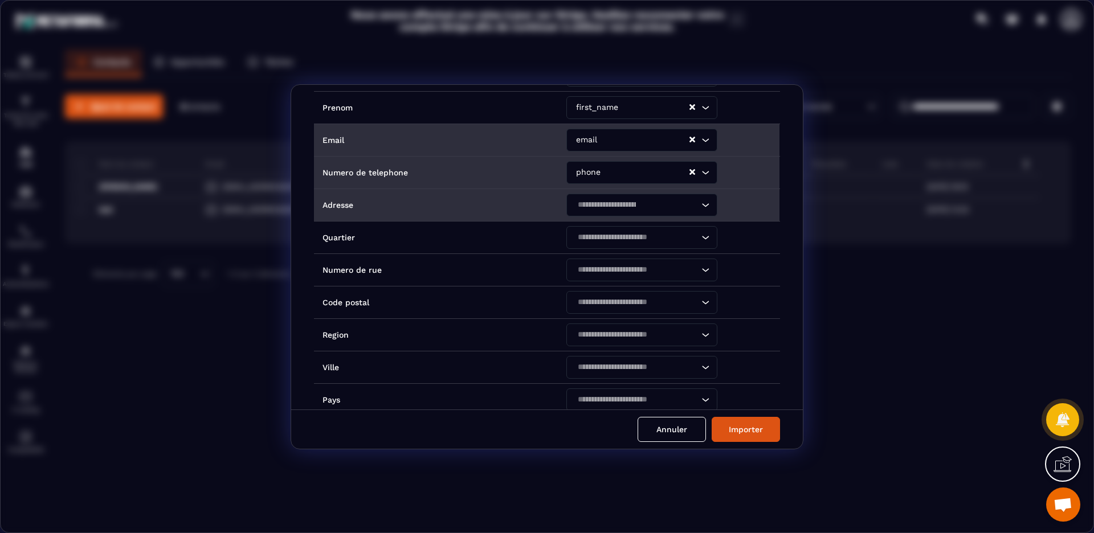
click at [740, 211] on td "Loading..." at bounding box center [669, 205] width 222 height 32
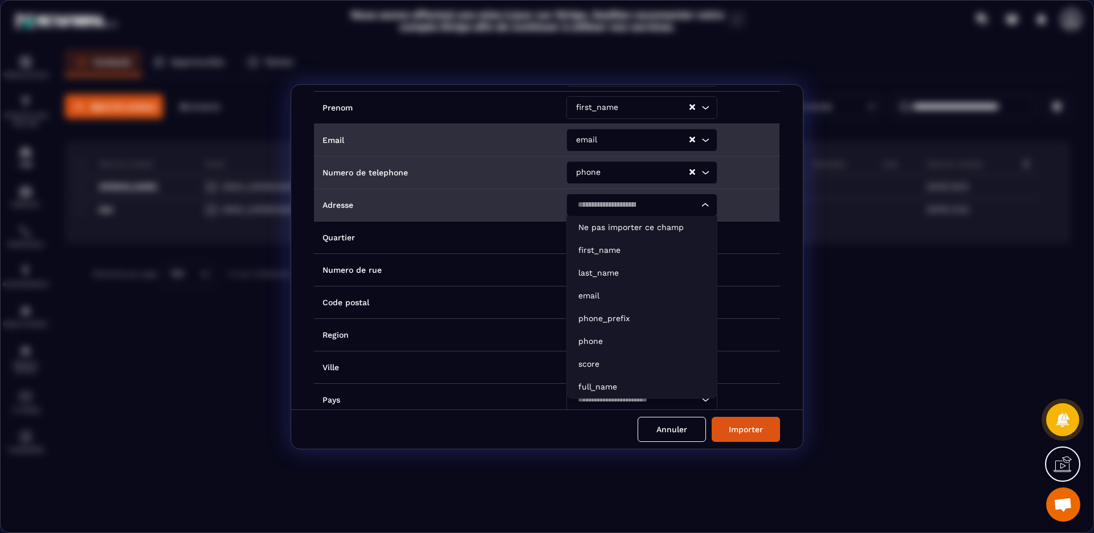
click at [688, 203] on div "Search for option" at bounding box center [636, 205] width 127 height 23
click at [666, 228] on p "Ne pas importer ce champ" at bounding box center [641, 227] width 127 height 11
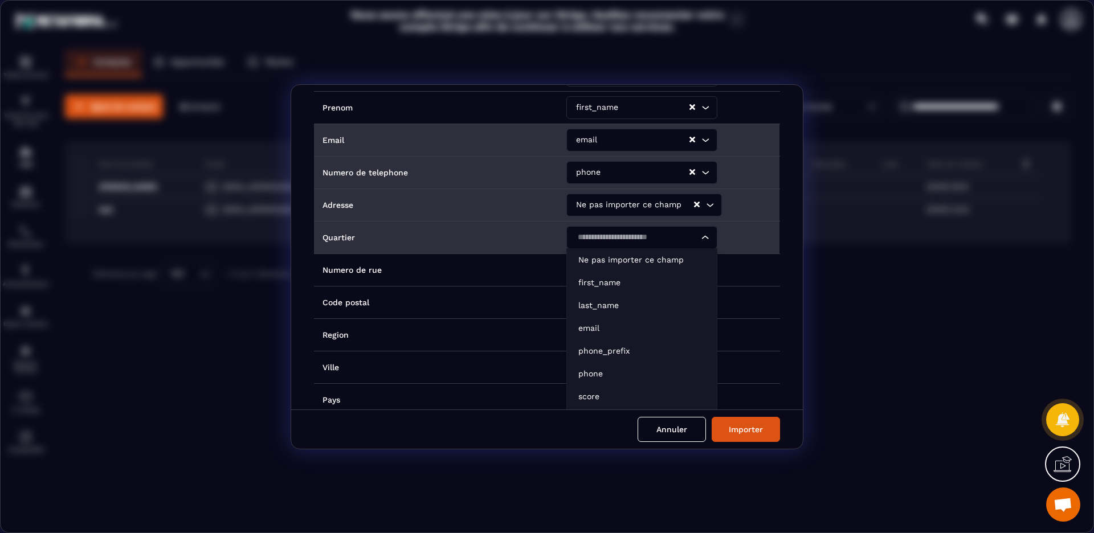
click at [703, 238] on icon "Search for option" at bounding box center [705, 237] width 11 height 11
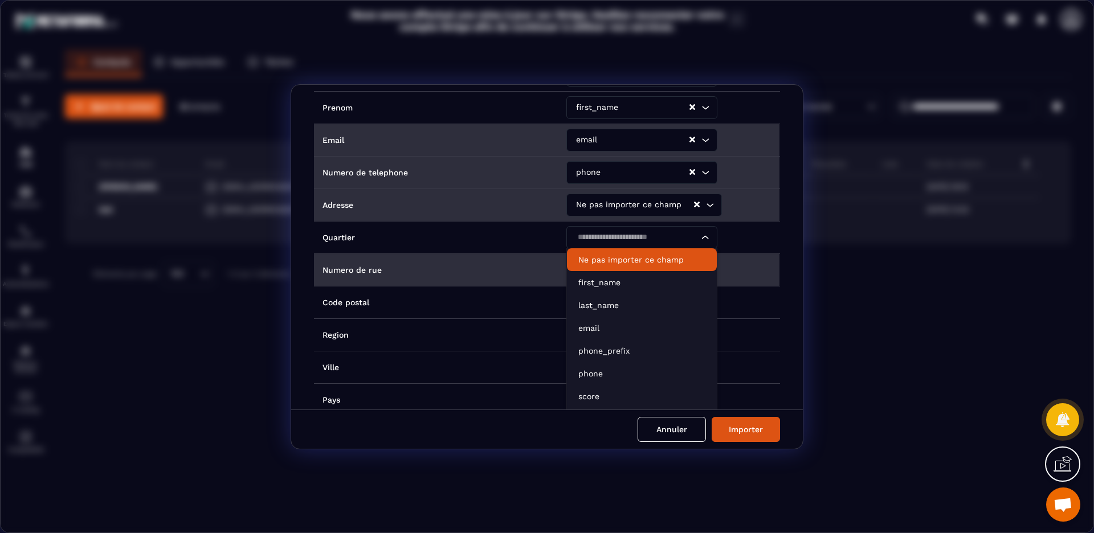
click at [660, 262] on p "Ne pas importer ce champ" at bounding box center [641, 259] width 127 height 11
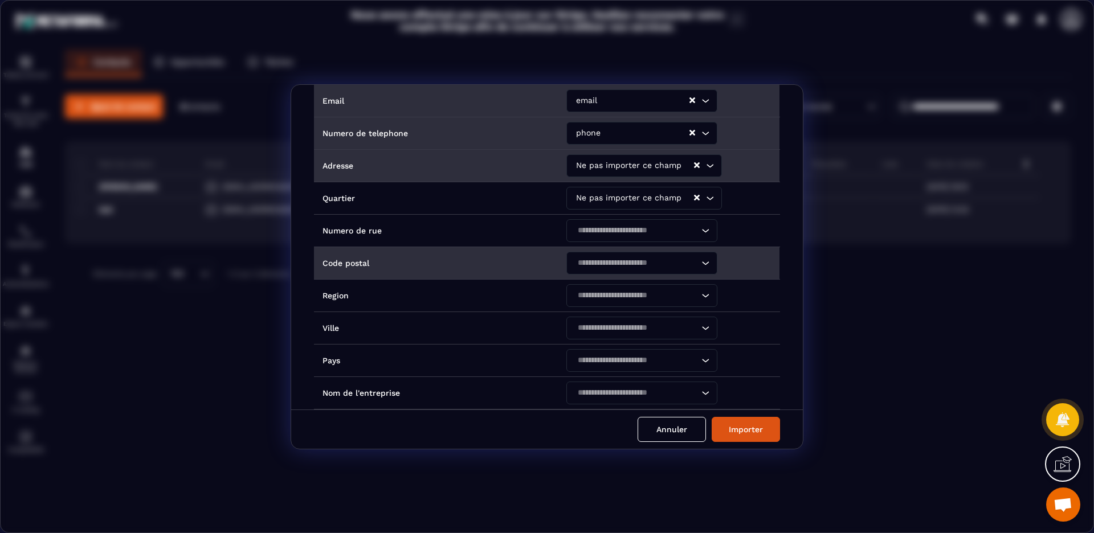
scroll to position [158, 0]
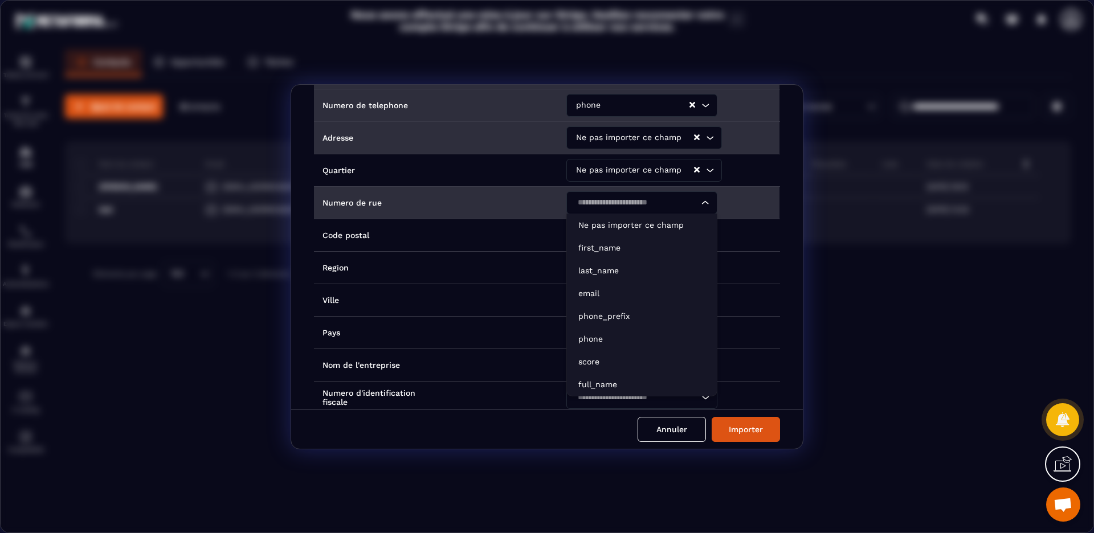
drag, startPoint x: 698, startPoint y: 206, endPoint x: 692, endPoint y: 211, distance: 8.1
click at [700, 206] on icon "Search for option" at bounding box center [705, 202] width 11 height 11
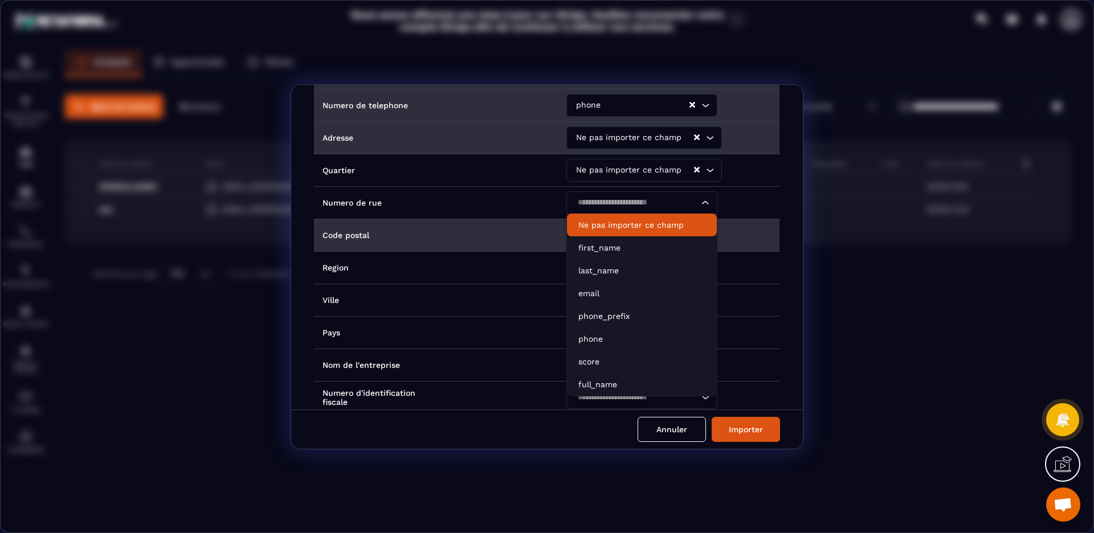
click at [674, 221] on p "Ne pas importer ce champ" at bounding box center [641, 224] width 127 height 11
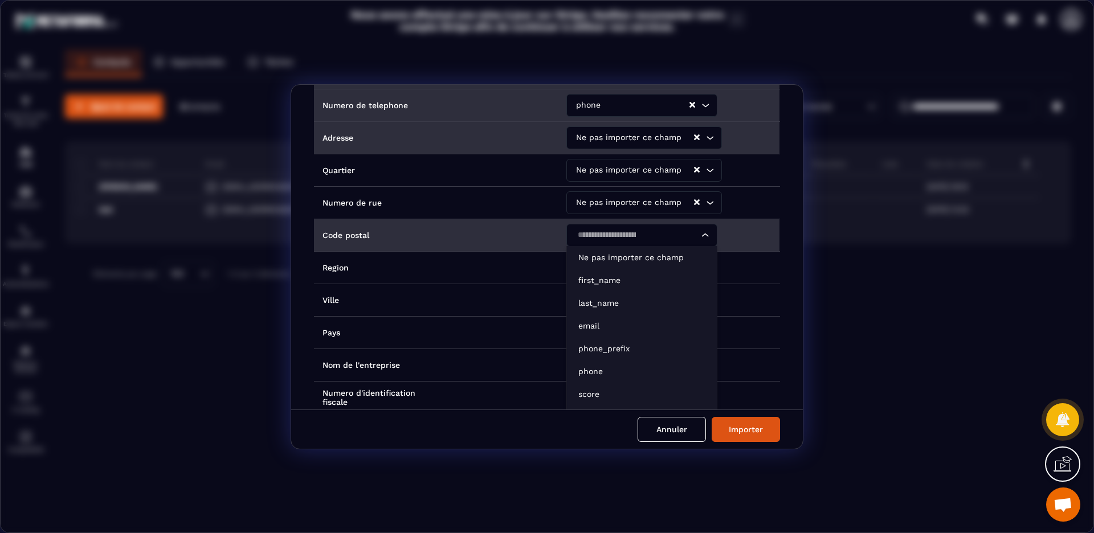
click at [700, 238] on icon "Search for option" at bounding box center [705, 235] width 11 height 11
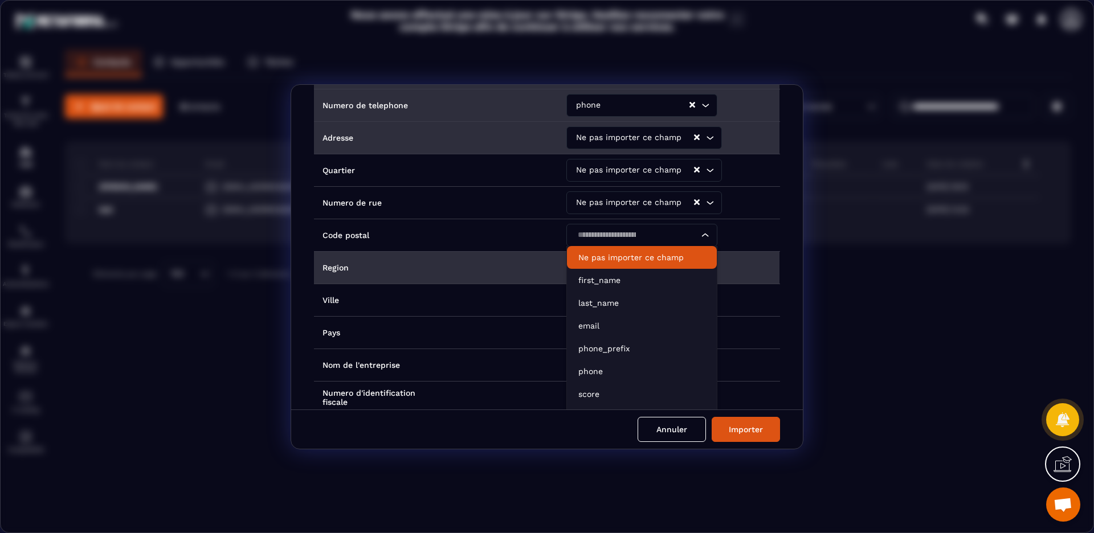
click at [675, 257] on p "Ne pas importer ce champ" at bounding box center [641, 257] width 127 height 11
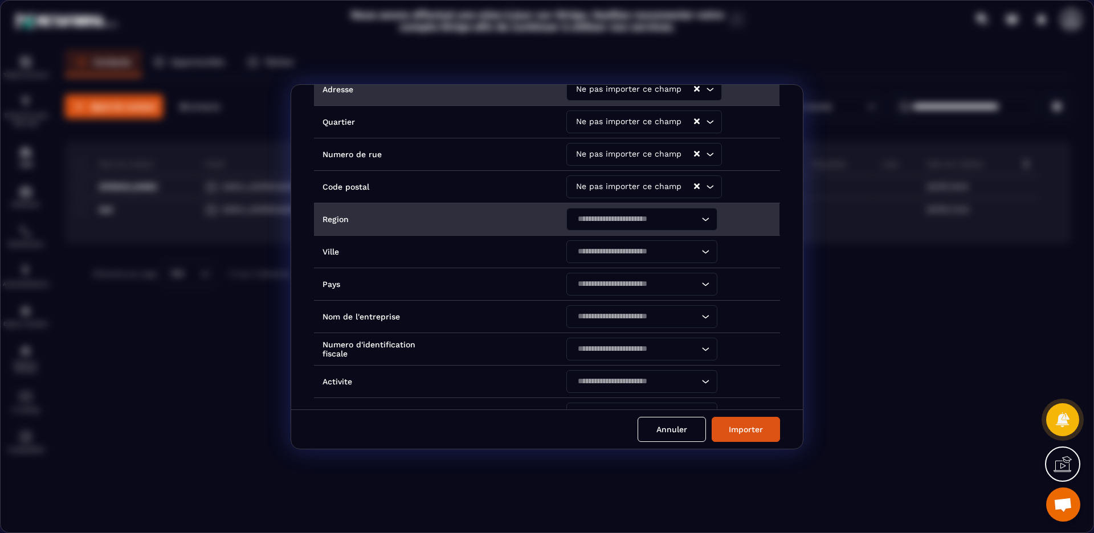
click at [702, 219] on icon "Search for option" at bounding box center [705, 219] width 11 height 11
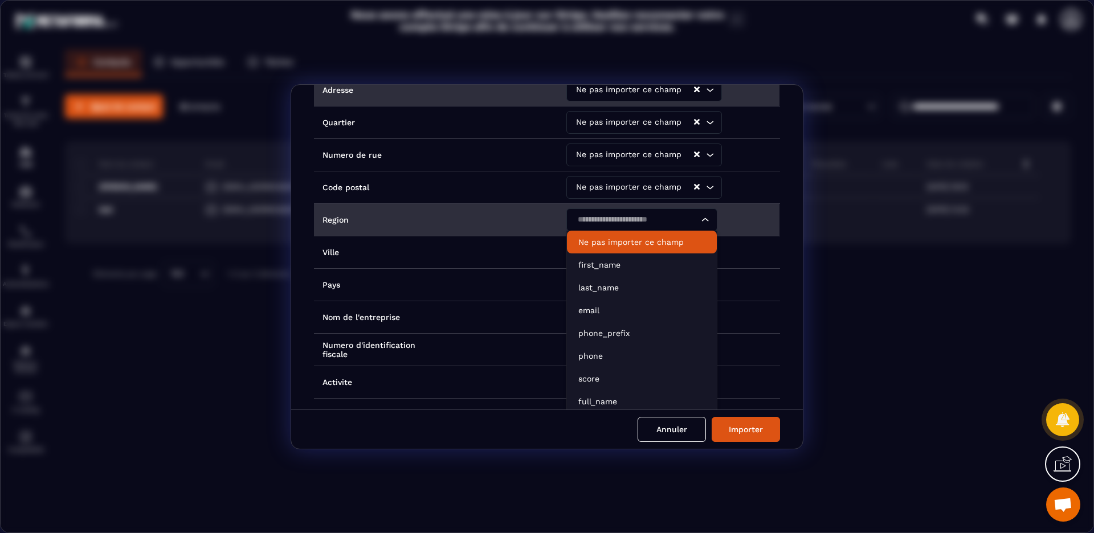
click at [663, 239] on p "Ne pas importer ce champ" at bounding box center [641, 242] width 127 height 11
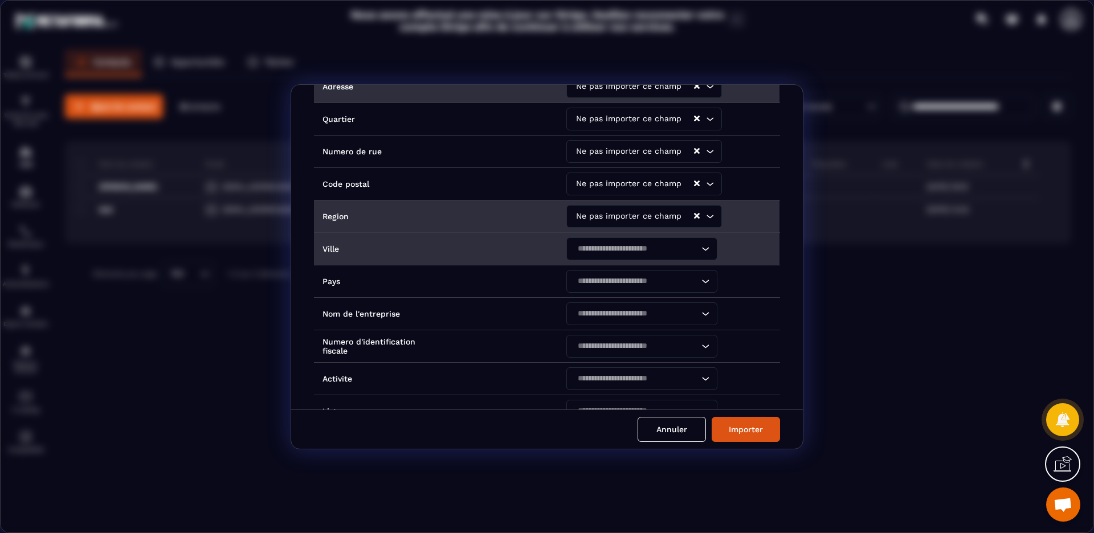
scroll to position [210, 0]
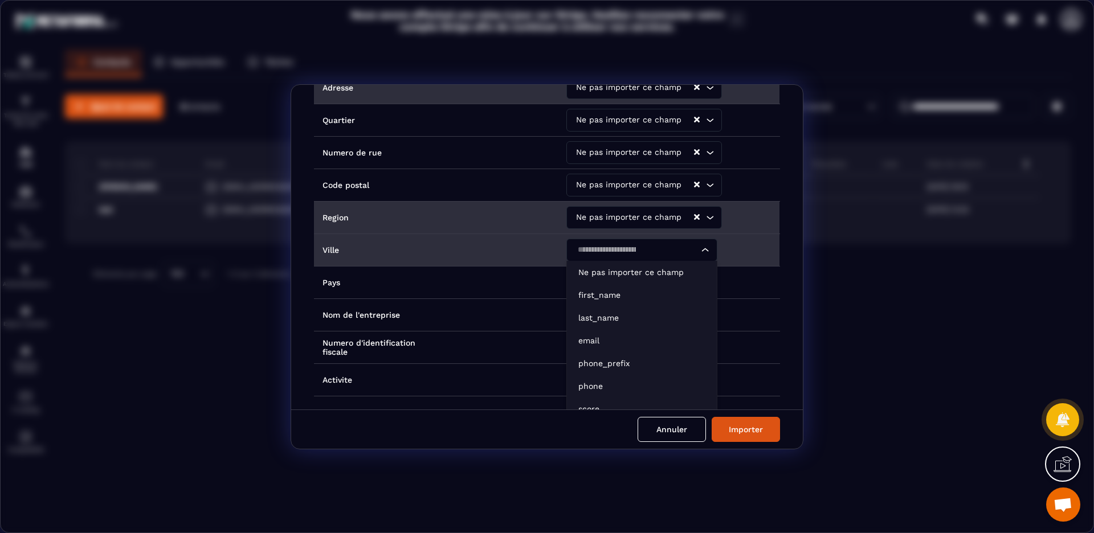
click at [702, 248] on icon "Search for option" at bounding box center [705, 250] width 11 height 11
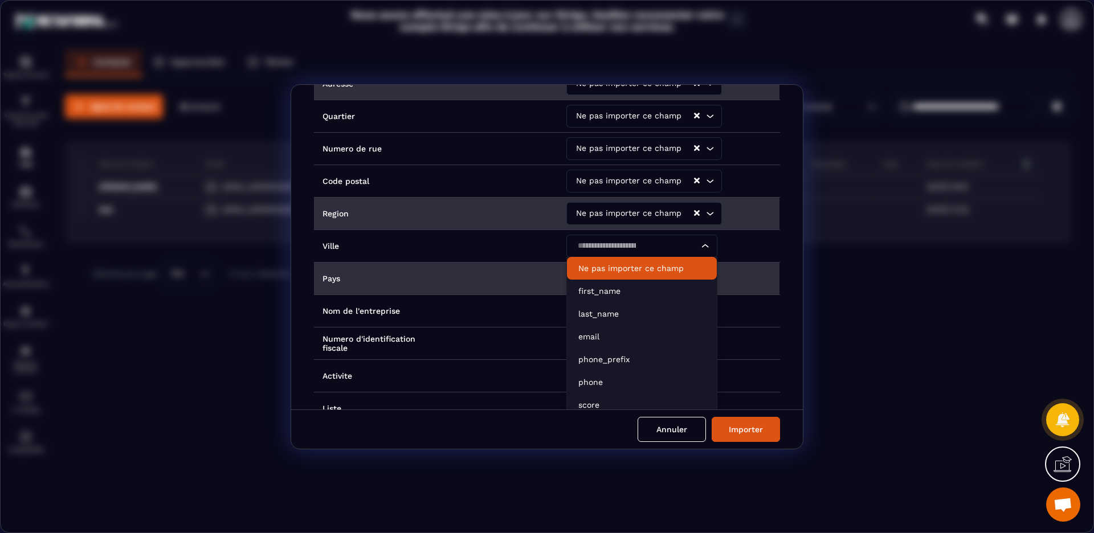
click at [668, 272] on p "Ne pas importer ce champ" at bounding box center [641, 268] width 127 height 11
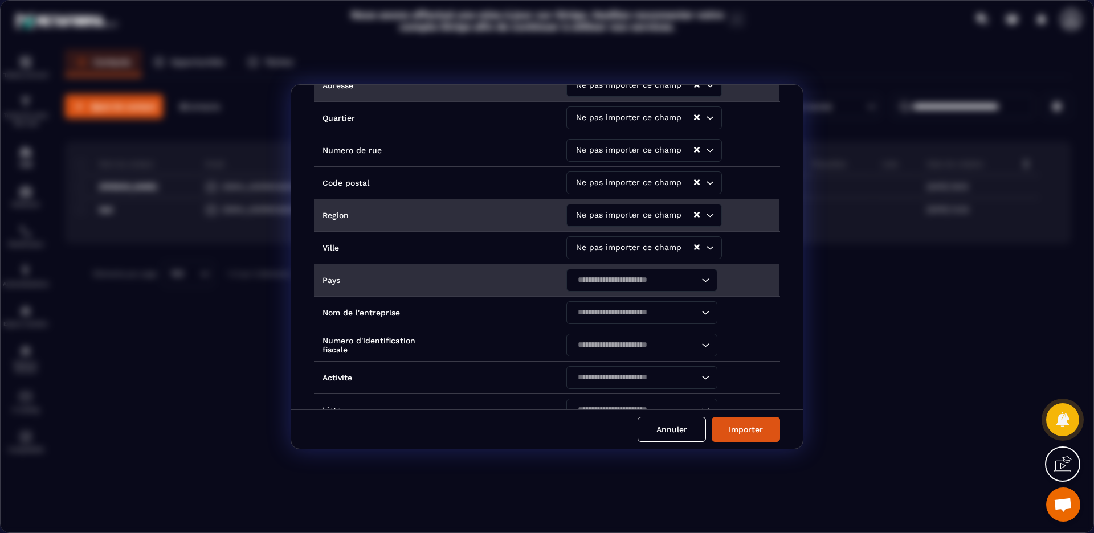
click at [700, 281] on icon "Search for option" at bounding box center [705, 280] width 11 height 11
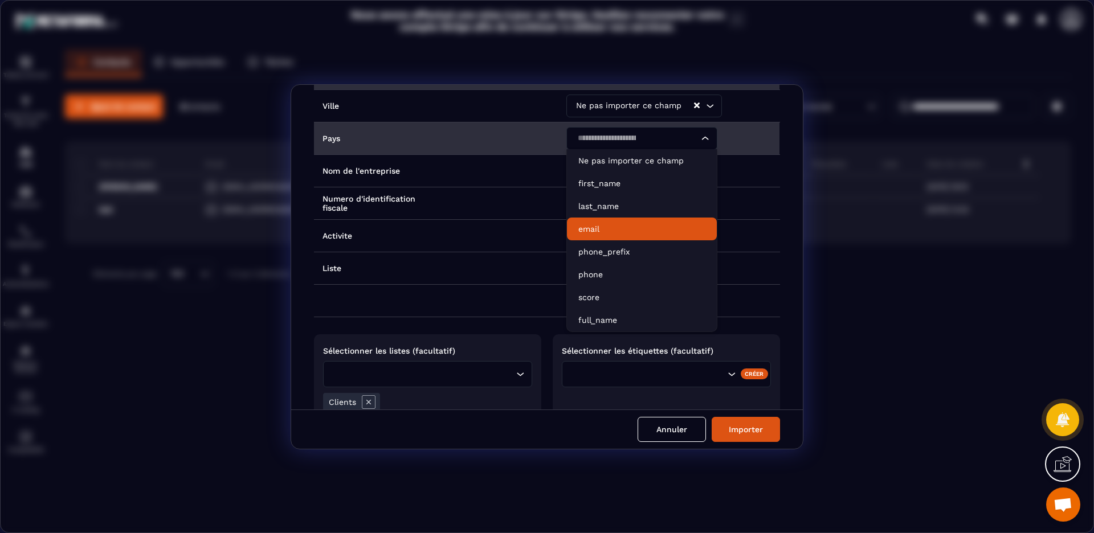
scroll to position [385, 0]
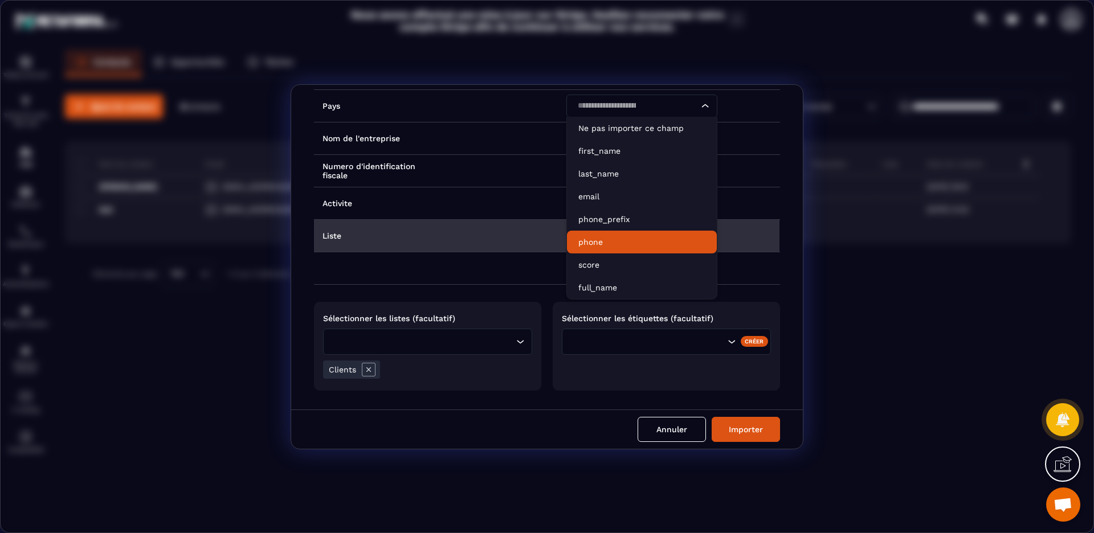
click at [485, 240] on td "Liste" at bounding box center [436, 235] width 244 height 32
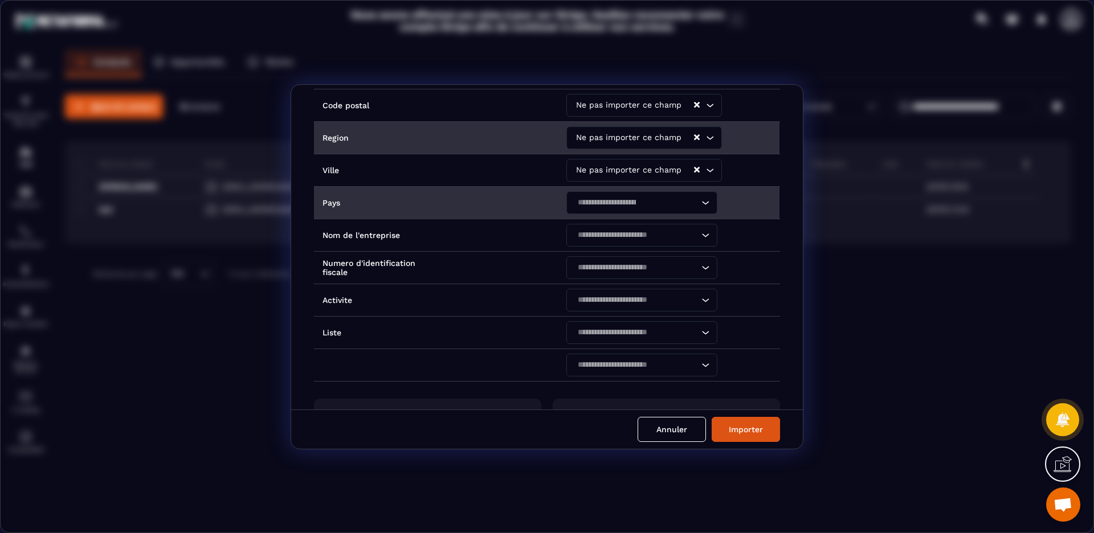
scroll to position [264, 0]
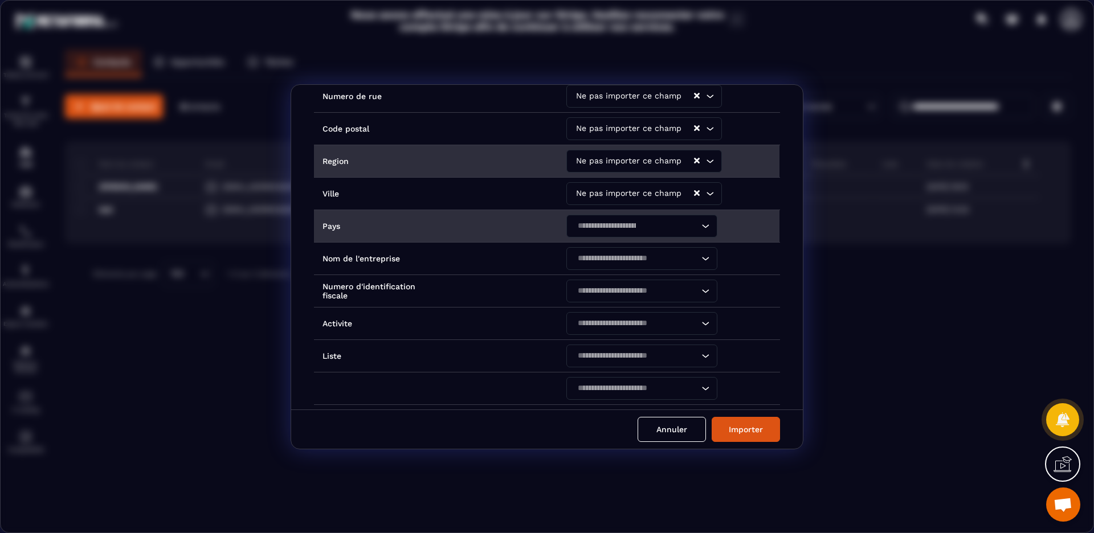
click at [704, 222] on icon "Search for option" at bounding box center [705, 226] width 11 height 11
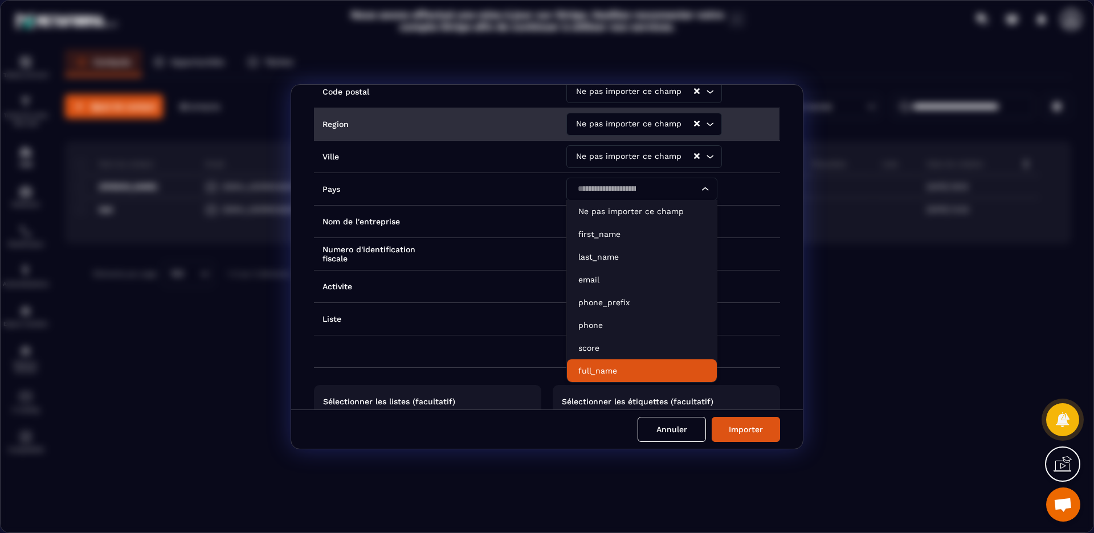
scroll to position [348, 0]
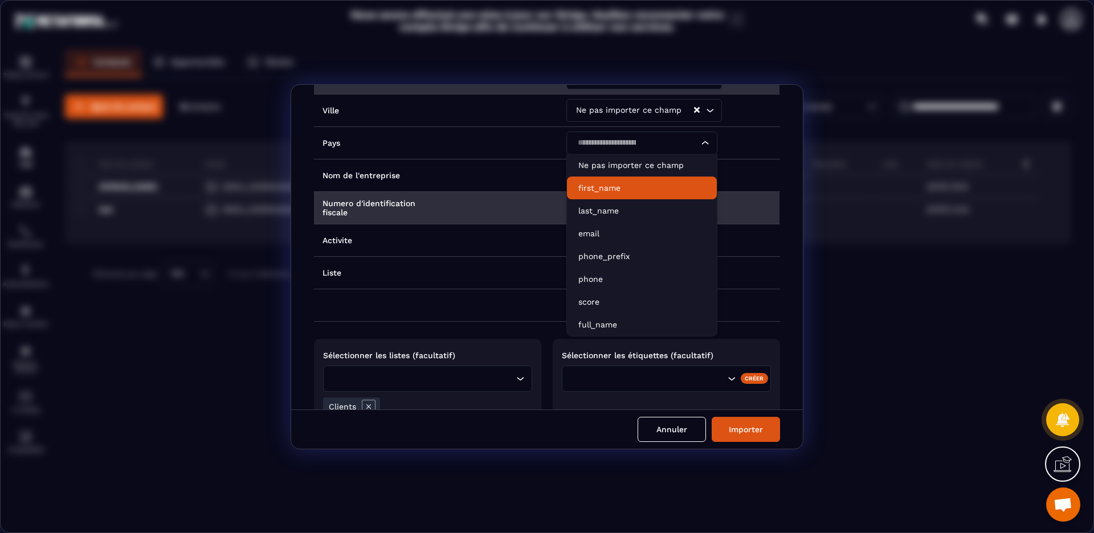
click at [484, 223] on td "Numero d'identification fiscale" at bounding box center [436, 208] width 244 height 32
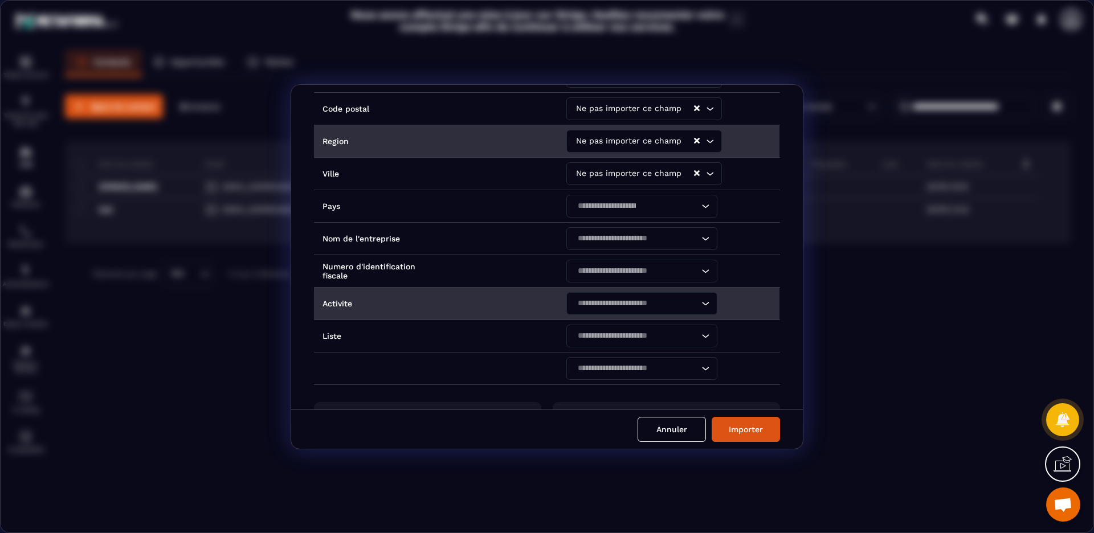
scroll to position [263, 0]
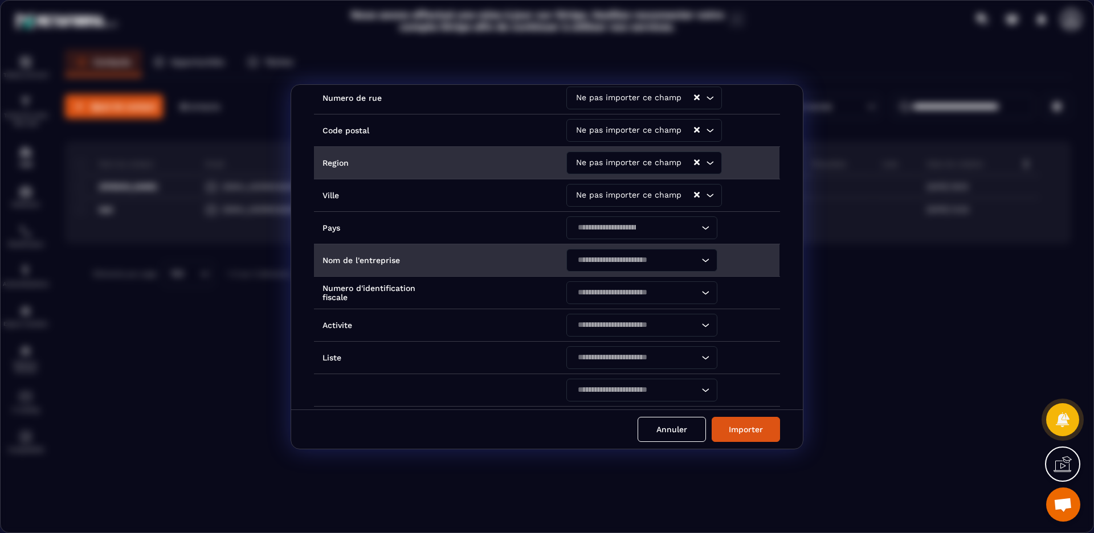
click at [707, 260] on icon "Search for option" at bounding box center [705, 260] width 11 height 11
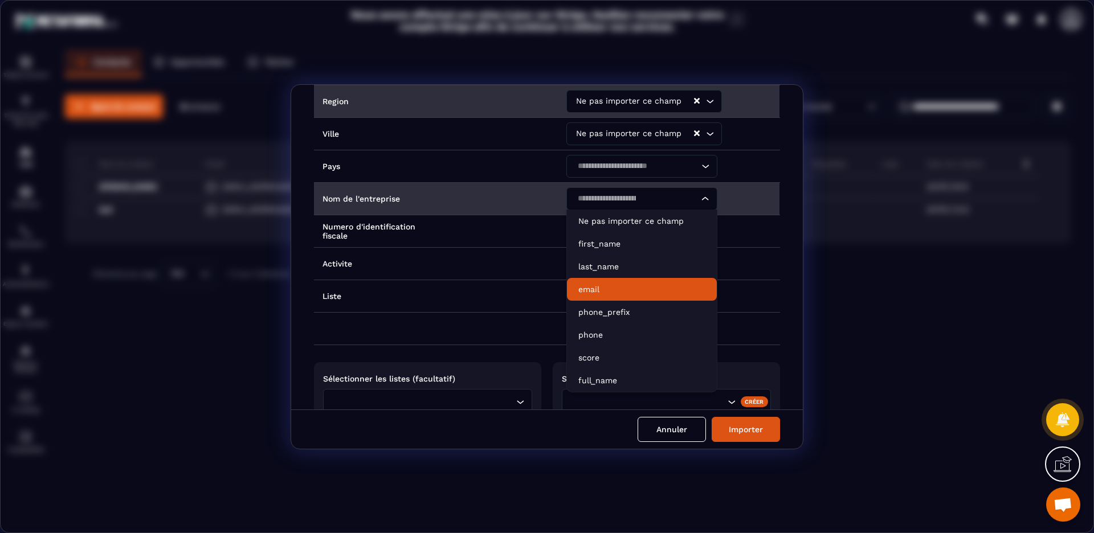
scroll to position [340, 0]
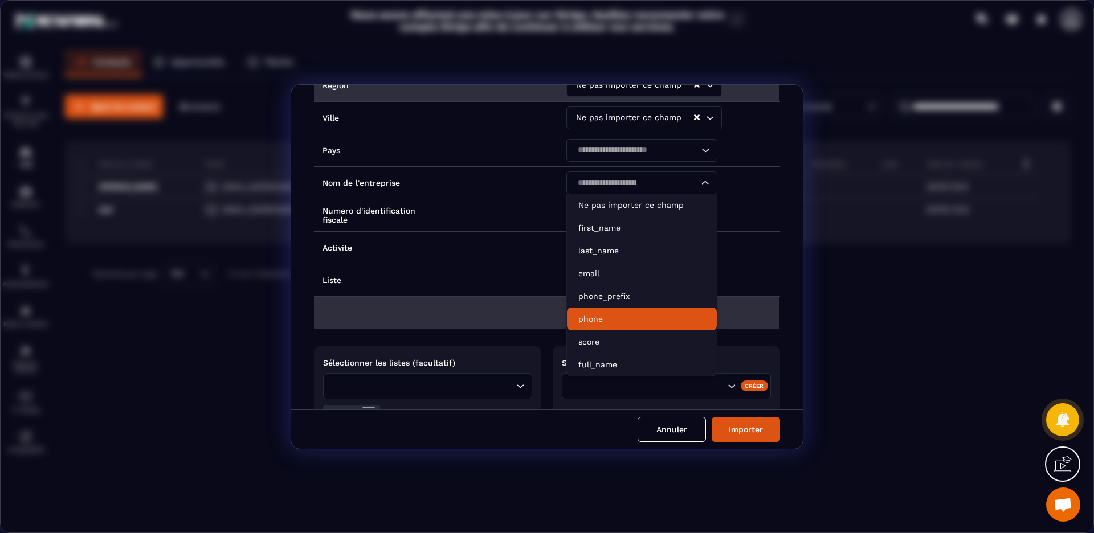
click at [479, 301] on td "Modal window" at bounding box center [436, 312] width 244 height 32
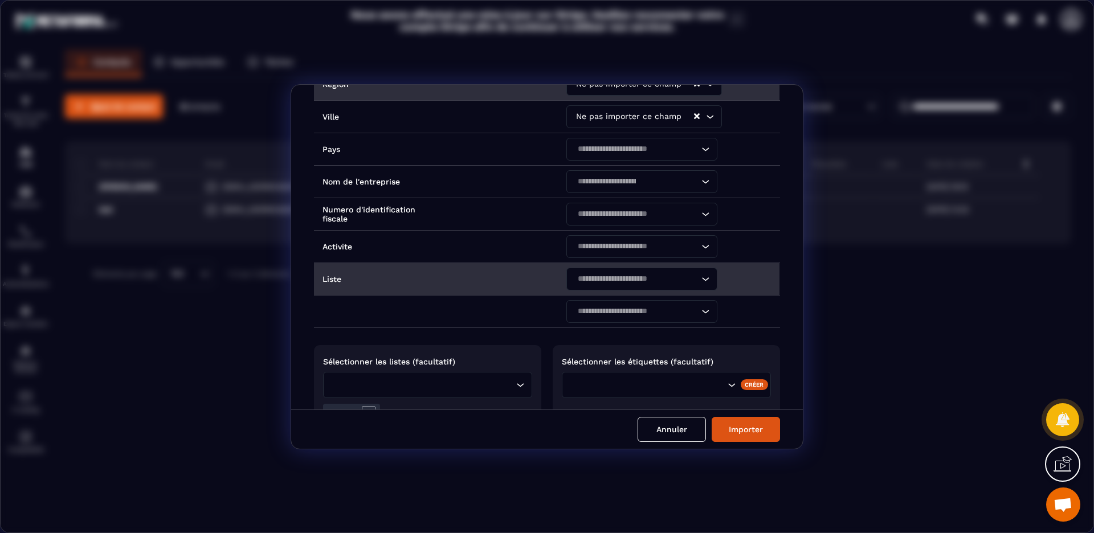
click at [695, 280] on div "Loading..." at bounding box center [642, 279] width 151 height 23
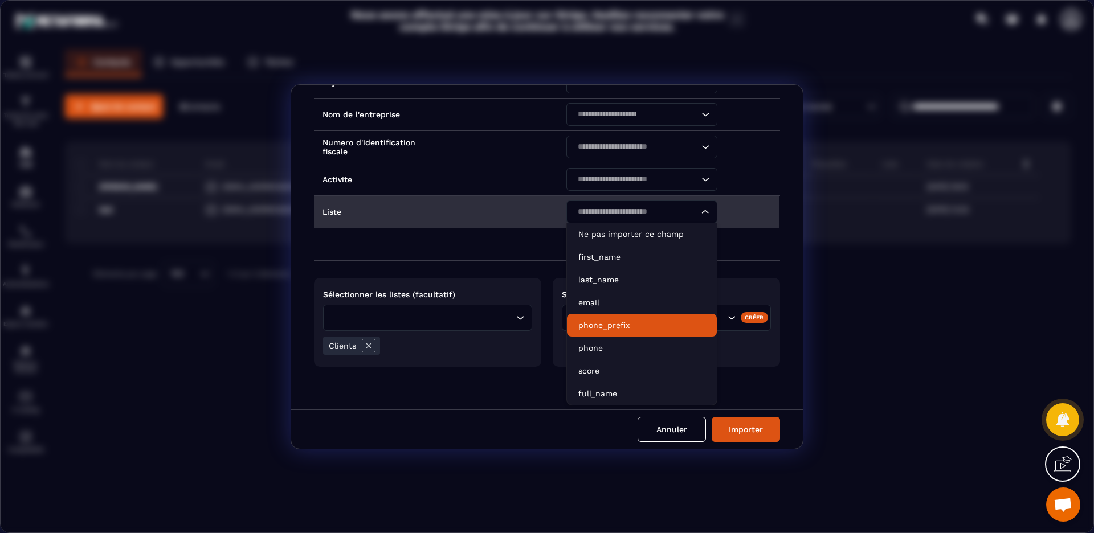
scroll to position [411, 0]
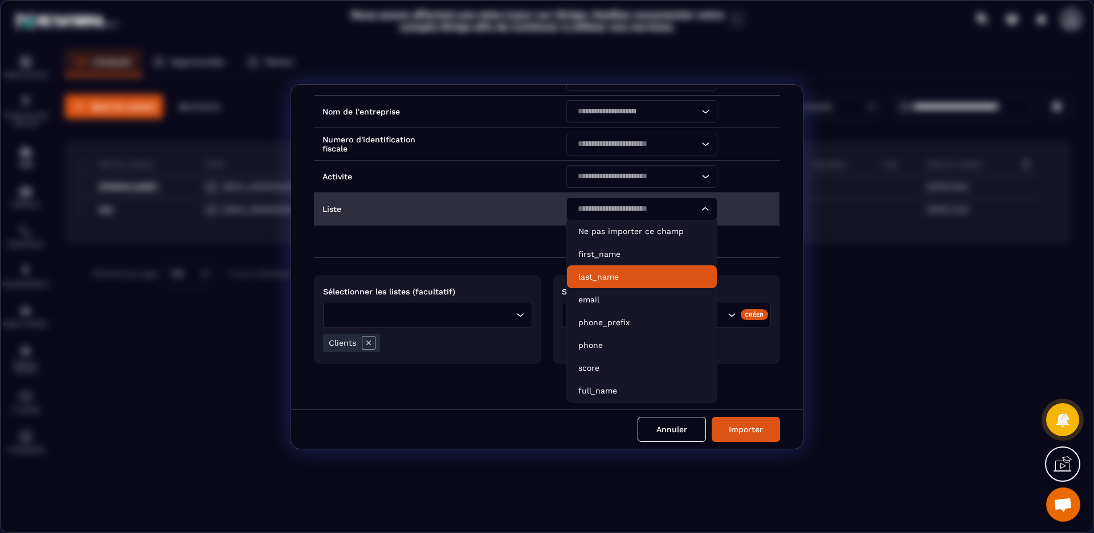
drag, startPoint x: 515, startPoint y: 214, endPoint x: 525, endPoint y: 213, distance: 10.9
click at [515, 213] on td "Liste" at bounding box center [436, 209] width 244 height 32
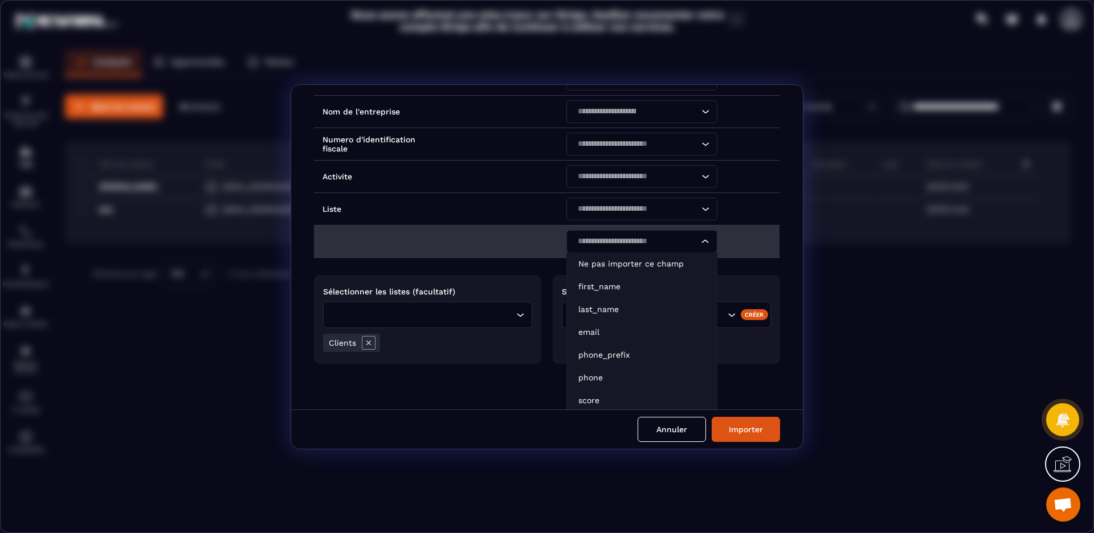
click at [695, 243] on div "Loading..." at bounding box center [642, 241] width 151 height 23
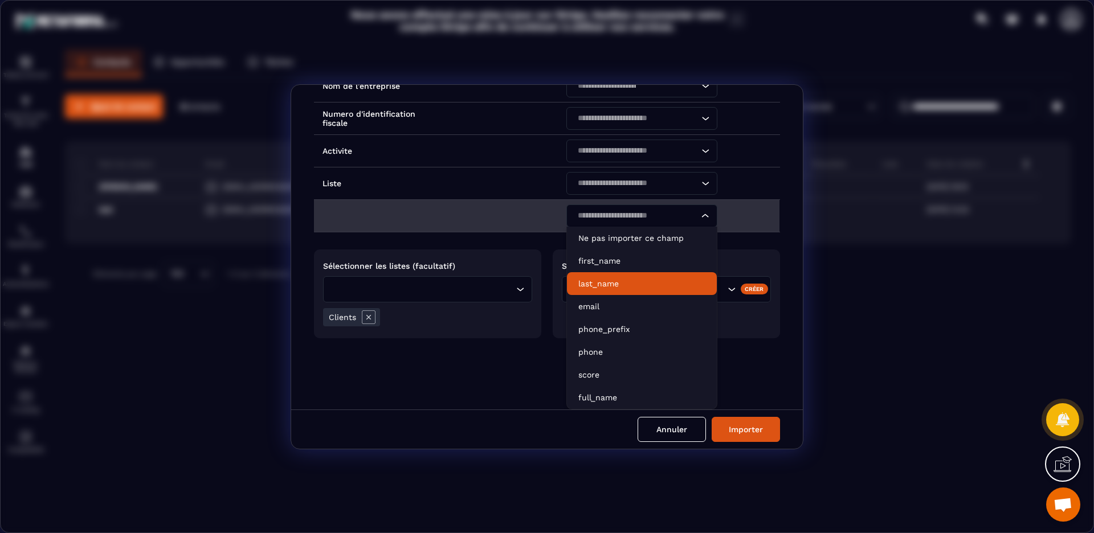
drag, startPoint x: 491, startPoint y: 209, endPoint x: 529, endPoint y: 215, distance: 38.6
click at [491, 209] on td "Modal window" at bounding box center [436, 215] width 244 height 32
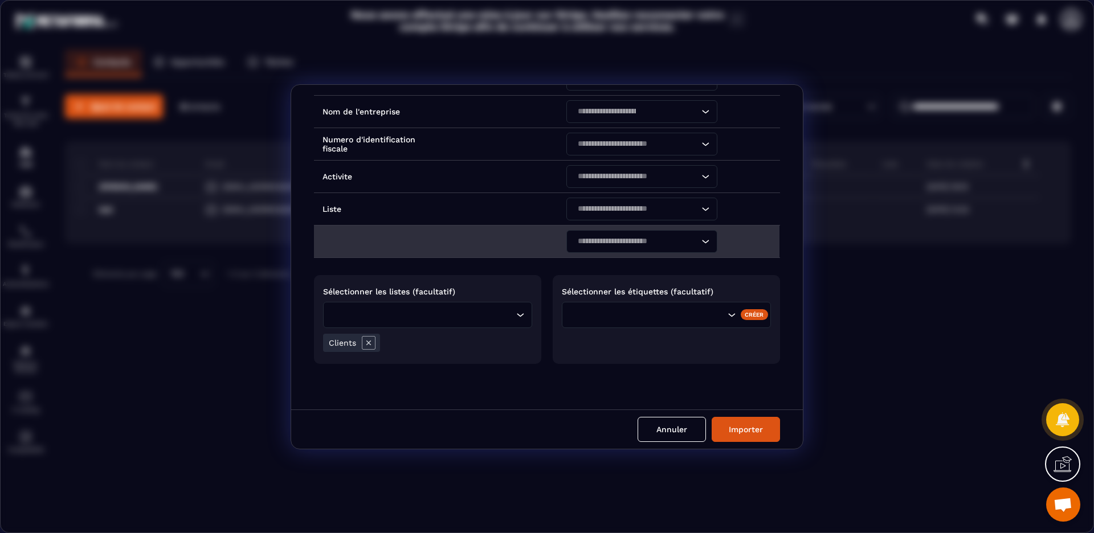
click at [704, 236] on icon "Search for option" at bounding box center [705, 241] width 11 height 11
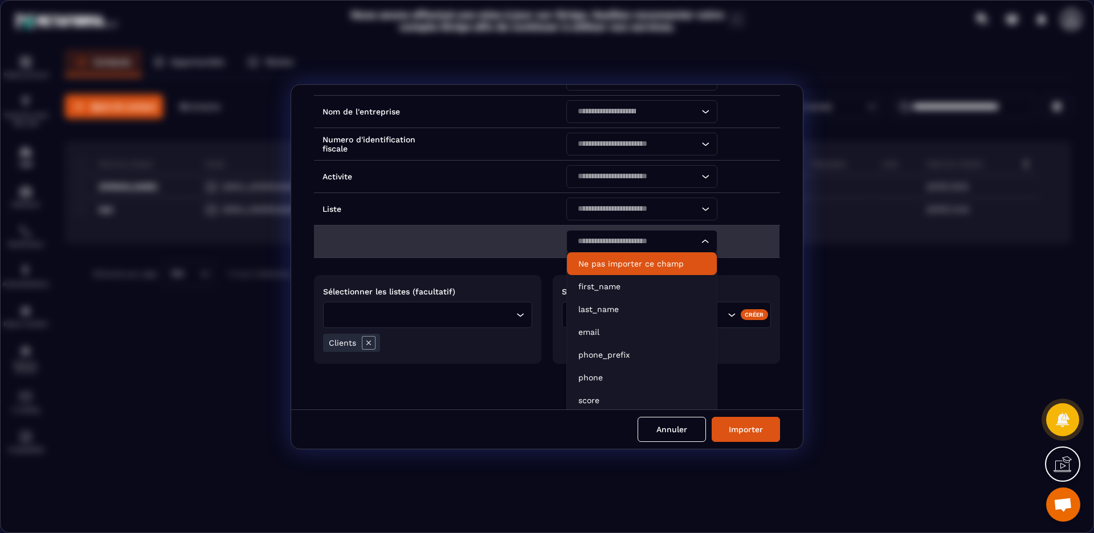
click at [657, 263] on p "Ne pas importer ce champ" at bounding box center [641, 263] width 127 height 11
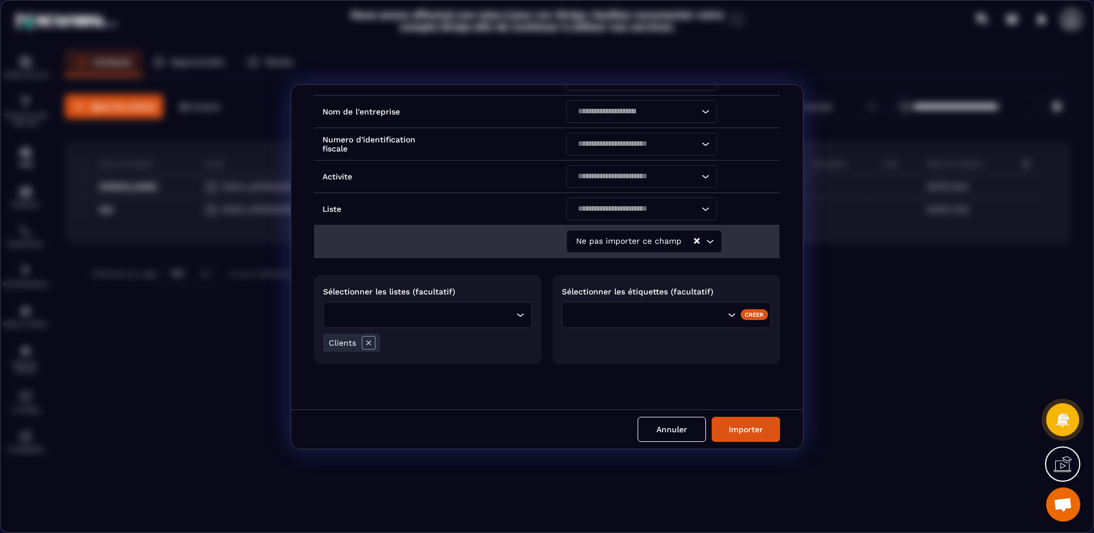
click at [748, 315] on div "Créer" at bounding box center [755, 314] width 28 height 10
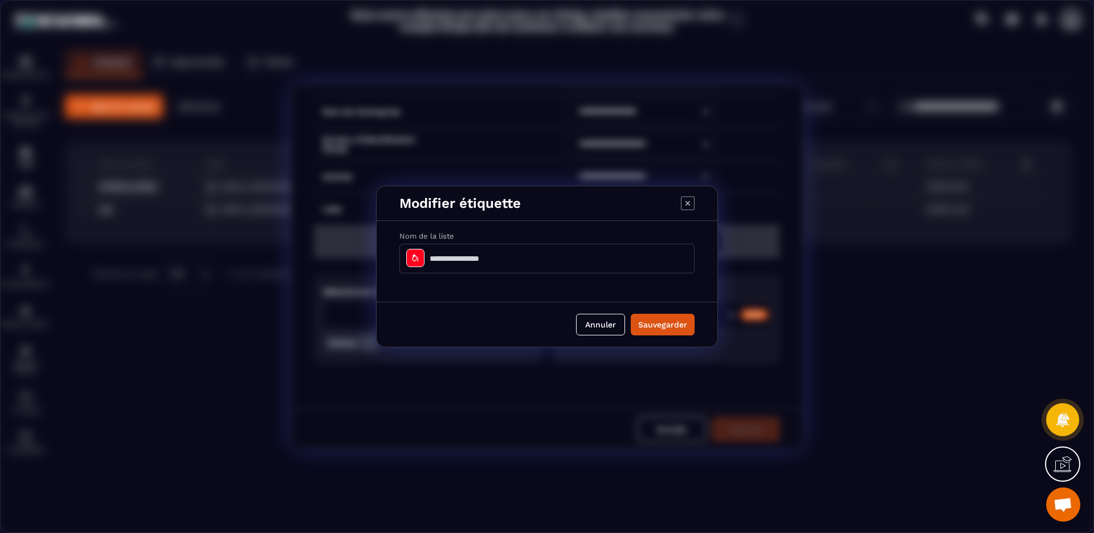
click at [467, 259] on input "Modal window" at bounding box center [547, 259] width 295 height 30
type input "**********"
click at [415, 258] on icon "Modal window" at bounding box center [415, 258] width 9 height 9
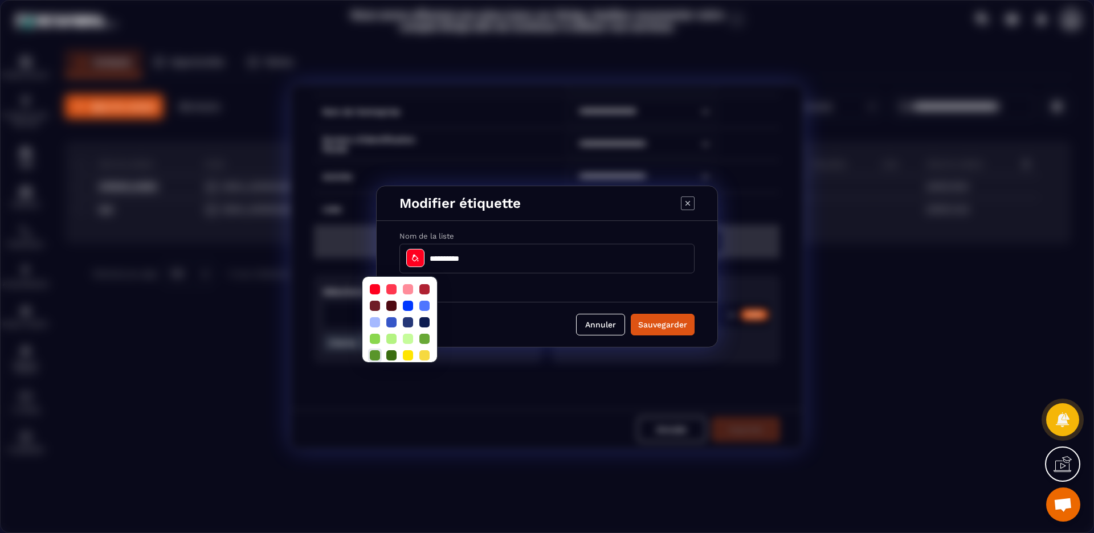
click at [377, 351] on div at bounding box center [375, 356] width 10 height 10
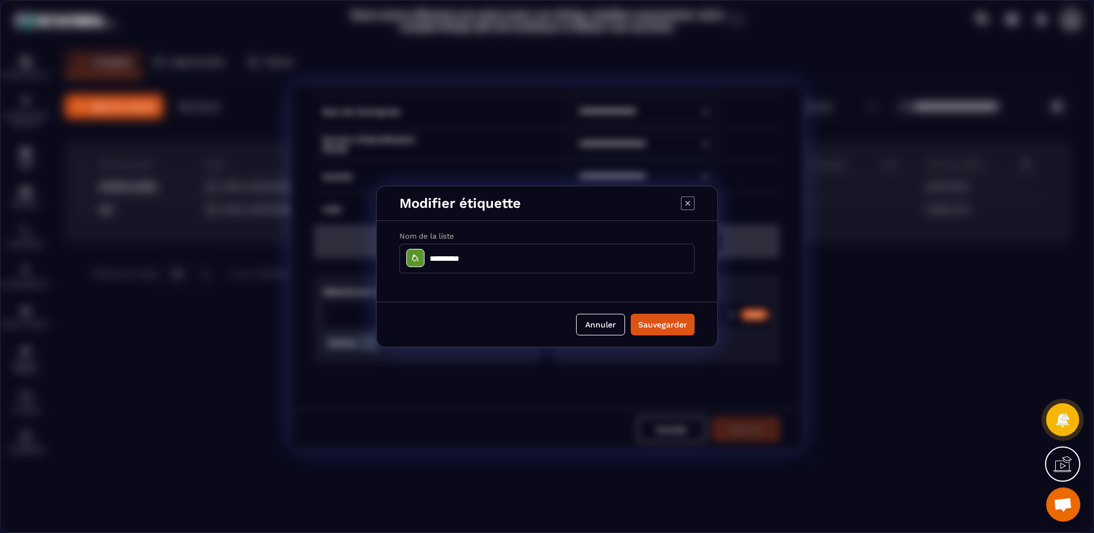
click at [414, 259] on icon "Modal window" at bounding box center [415, 258] width 9 height 9
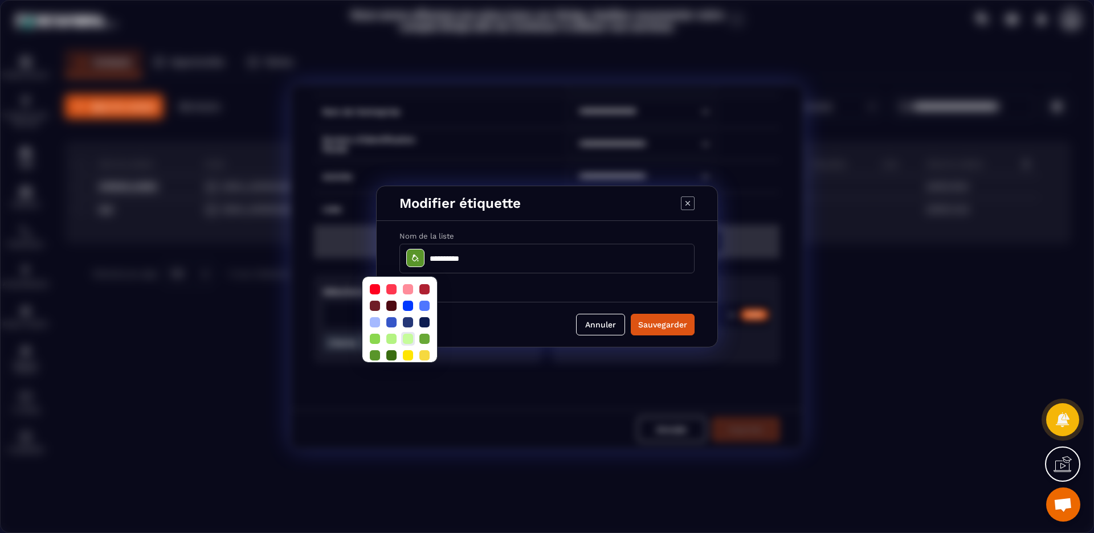
scroll to position [22, 0]
click at [541, 295] on div "**********" at bounding box center [547, 261] width 341 height 81
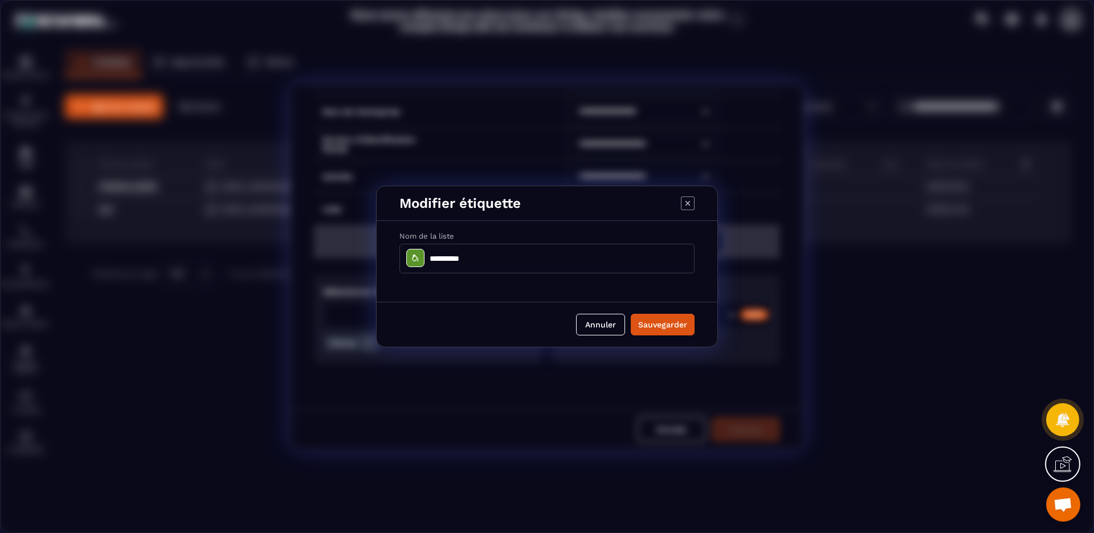
click at [669, 324] on button "Sauvegarder" at bounding box center [663, 325] width 64 height 22
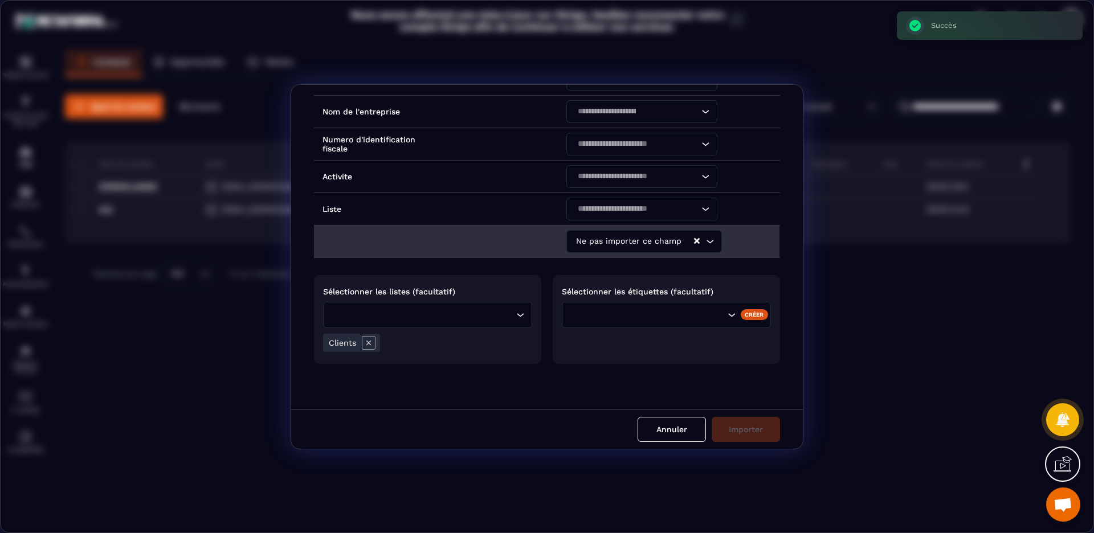
click at [675, 367] on div "Intitulé des colonnes du fichier importé Noms des champs dans Metaforma Nom de …" at bounding box center [547, 247] width 512 height 325
click at [738, 317] on div "Search for option" at bounding box center [752, 314] width 28 height 10
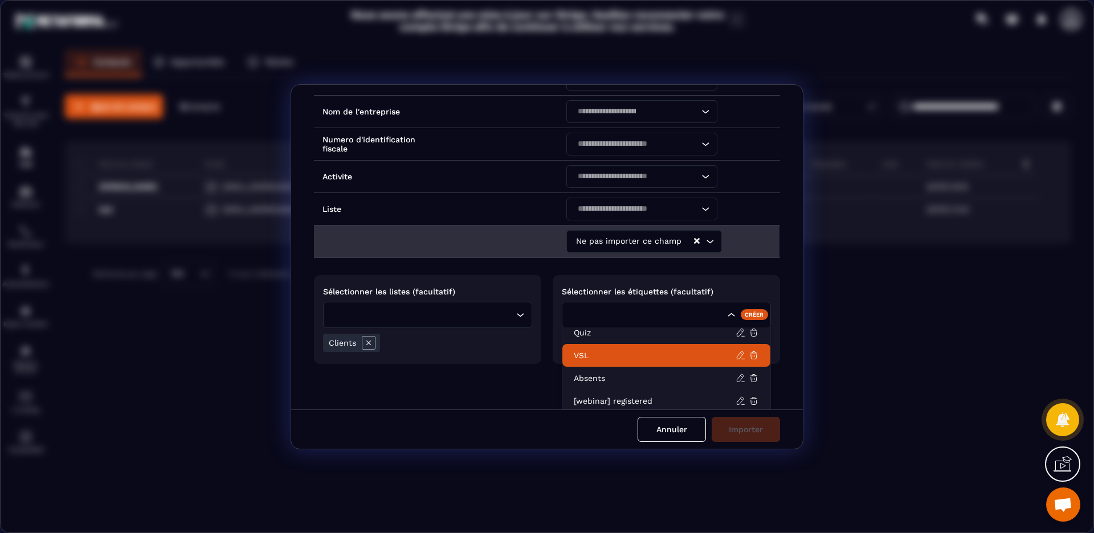
scroll to position [0, 0]
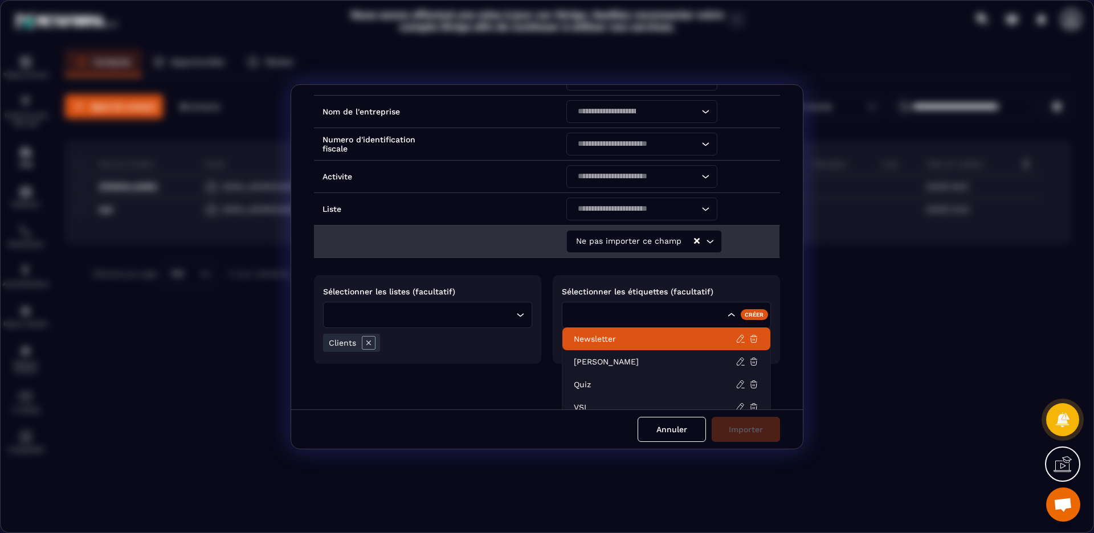
click at [597, 340] on p "Newsletter" at bounding box center [655, 338] width 162 height 11
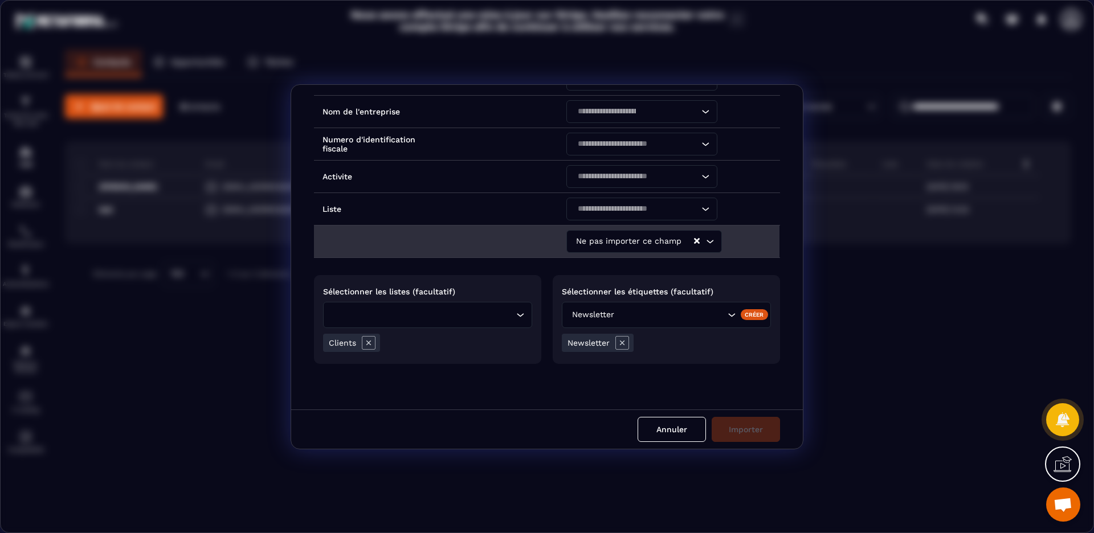
click at [756, 429] on div "Annuler Importer" at bounding box center [547, 429] width 512 height 39
click at [622, 345] on icon "Modal window" at bounding box center [623, 343] width 14 height 14
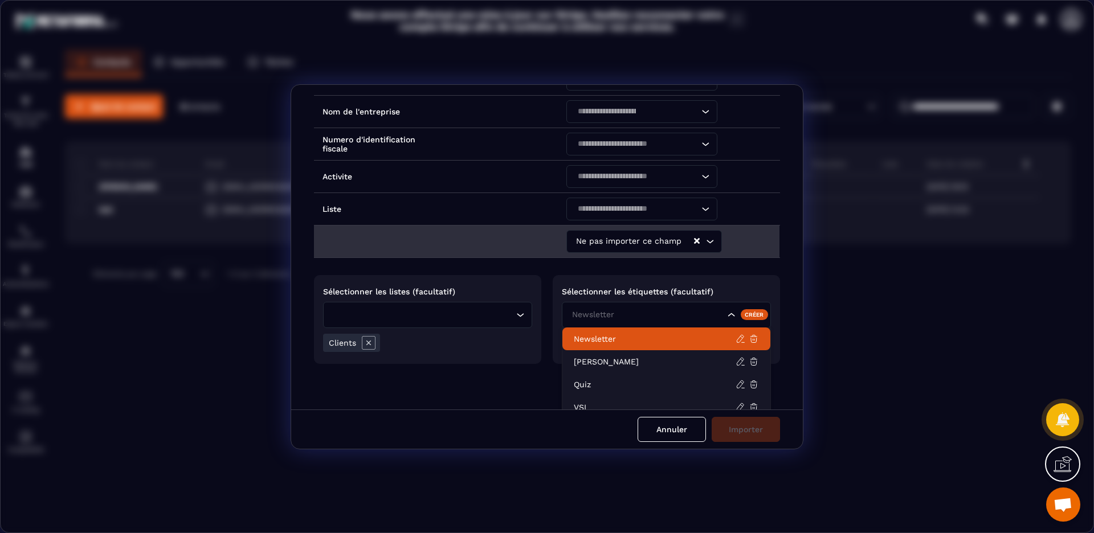
click at [709, 313] on input "Search for option" at bounding box center [647, 315] width 156 height 13
click at [657, 335] on p "Newsletter" at bounding box center [655, 338] width 162 height 11
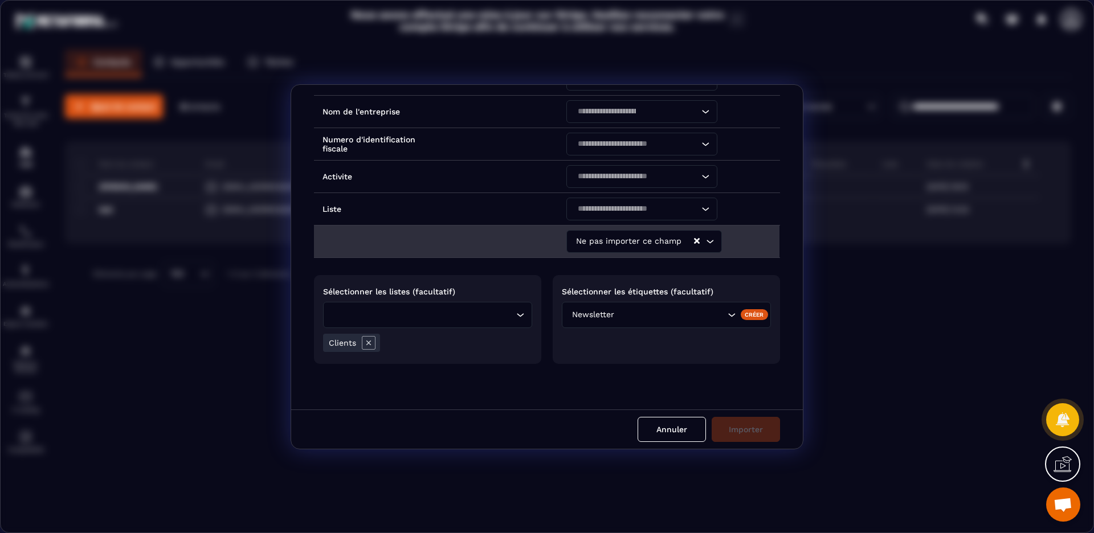
click at [687, 345] on div "Sélectionner les étiquettes (facultatif) Newsletter Créer" at bounding box center [666, 319] width 227 height 89
click at [733, 426] on div "Annuler Importer" at bounding box center [547, 429] width 512 height 39
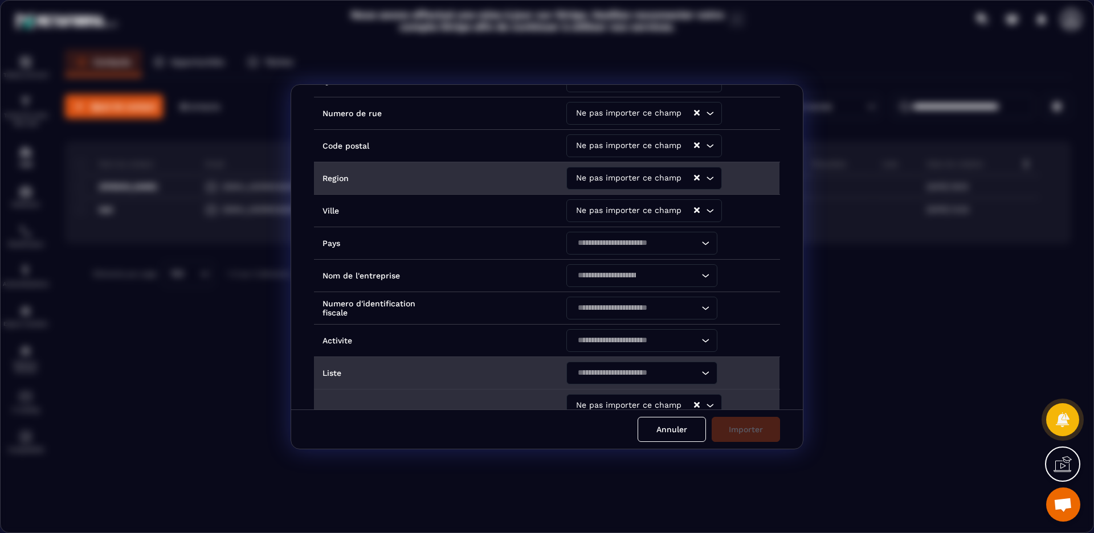
scroll to position [255, 0]
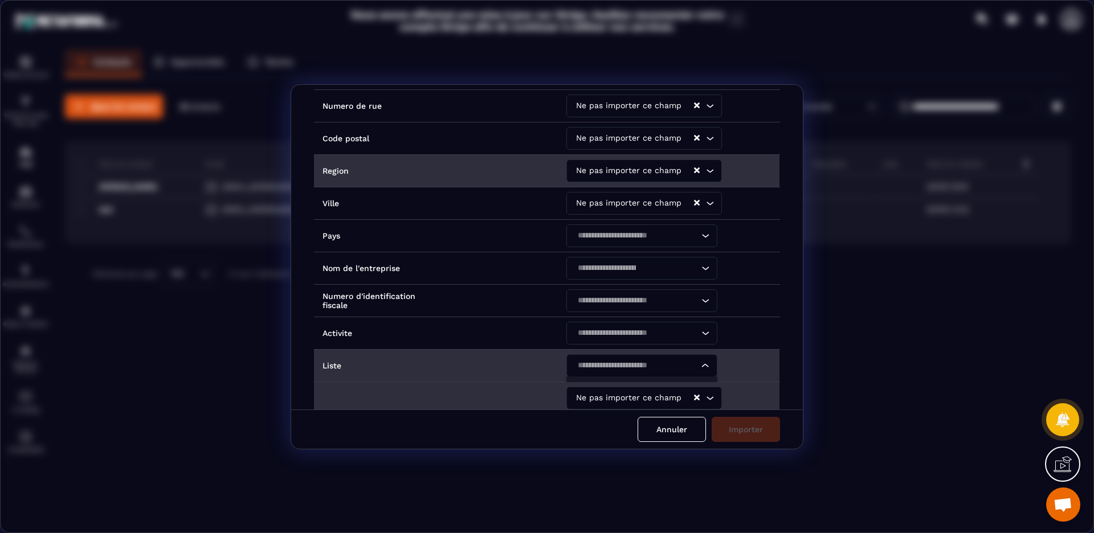
drag, startPoint x: 699, startPoint y: 365, endPoint x: 685, endPoint y: 365, distance: 14.2
click at [700, 365] on icon "Search for option" at bounding box center [705, 365] width 11 height 11
click at [637, 392] on p "Ne pas importer ce champ" at bounding box center [641, 387] width 127 height 11
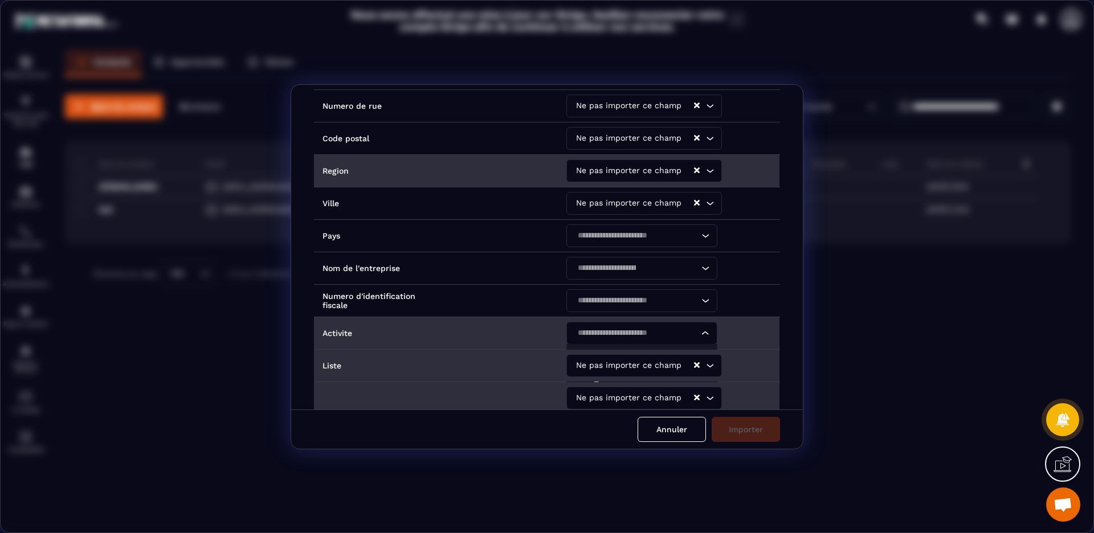
click at [703, 334] on icon "Search for option" at bounding box center [705, 333] width 11 height 11
click at [674, 350] on p "Ne pas importer ce champ" at bounding box center [641, 355] width 127 height 11
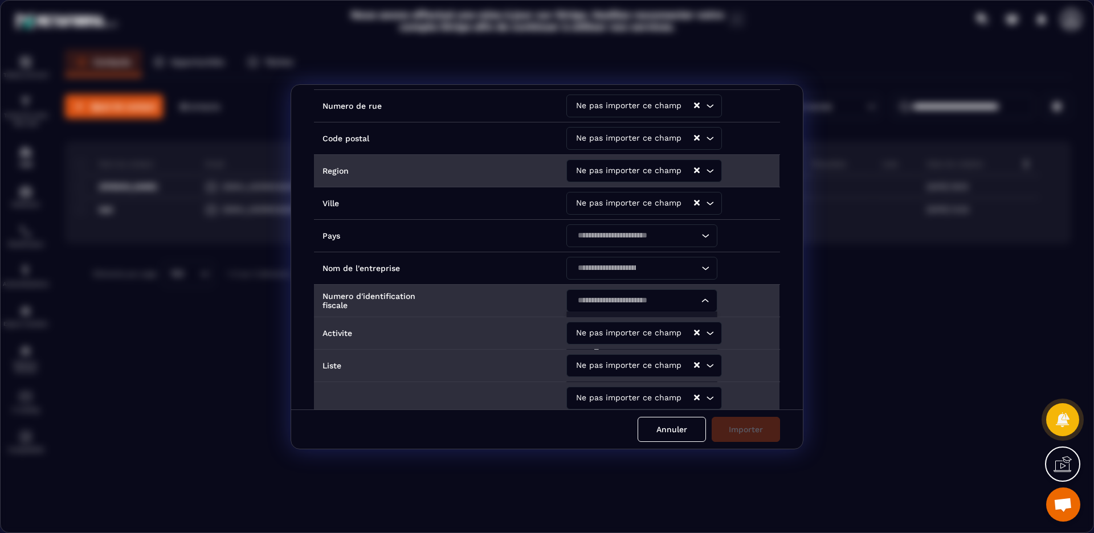
click at [702, 298] on icon "Search for option" at bounding box center [705, 300] width 11 height 11
click at [669, 319] on p "Ne pas importer ce champ" at bounding box center [641, 322] width 127 height 11
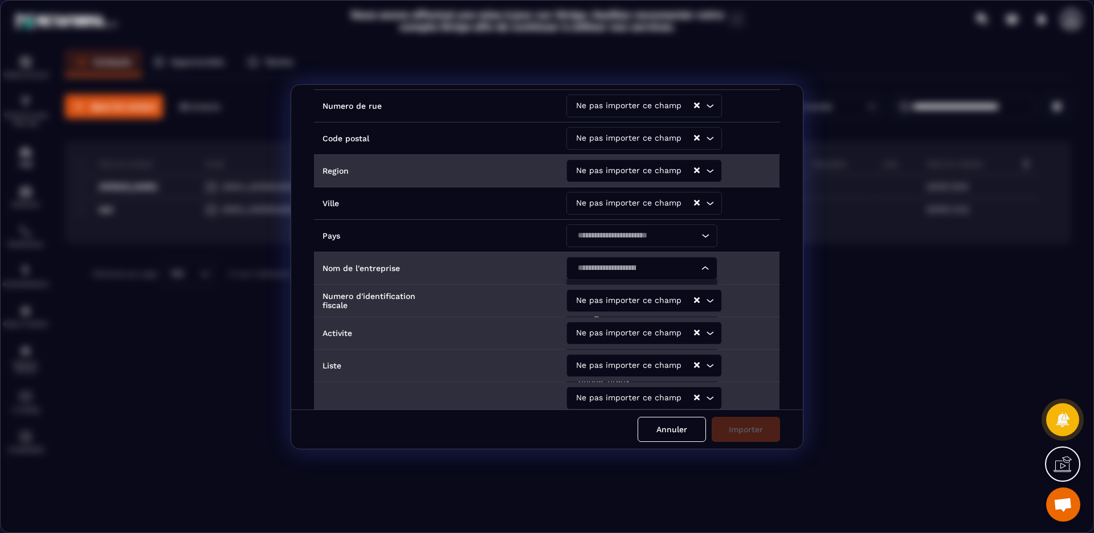
click at [701, 271] on icon "Search for option" at bounding box center [705, 268] width 11 height 11
drag, startPoint x: 658, startPoint y: 290, endPoint x: 703, endPoint y: 252, distance: 57.9
click at [658, 290] on p "Ne pas importer ce champ" at bounding box center [641, 290] width 127 height 11
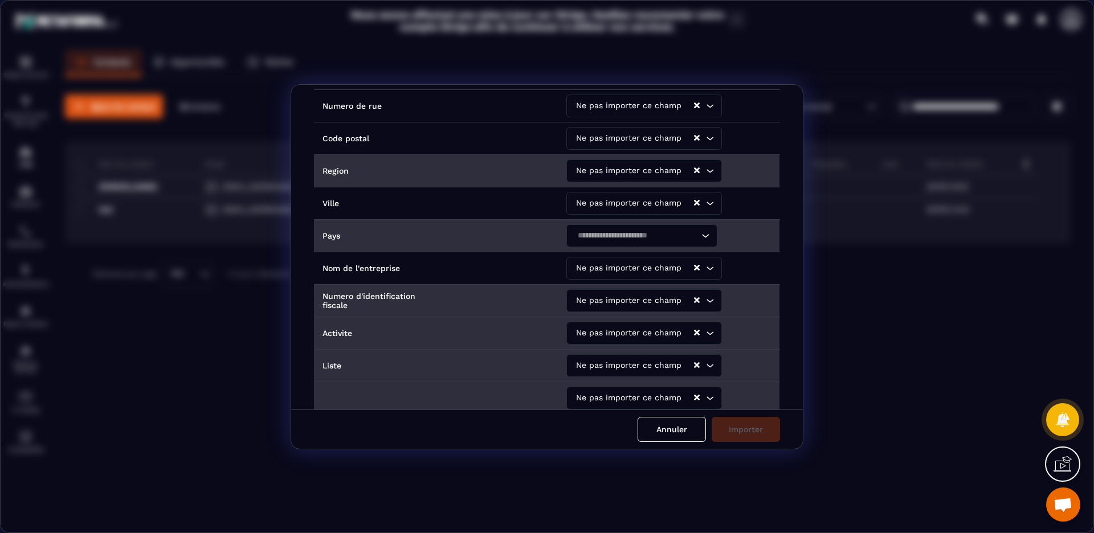
click at [703, 232] on icon "Search for option" at bounding box center [705, 235] width 11 height 11
click at [677, 252] on p "Ne pas importer ce champ" at bounding box center [641, 257] width 127 height 11
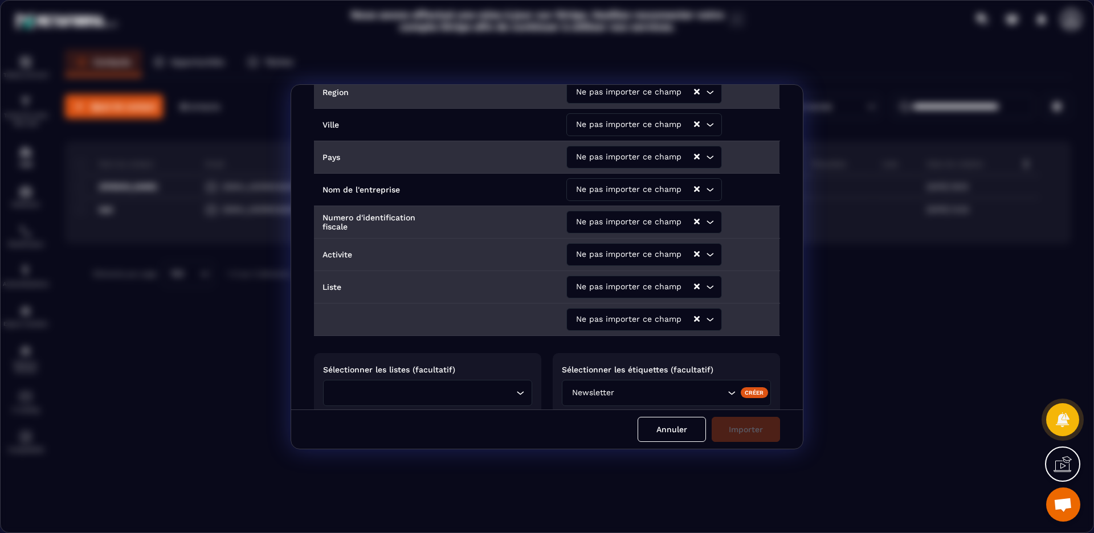
scroll to position [411, 0]
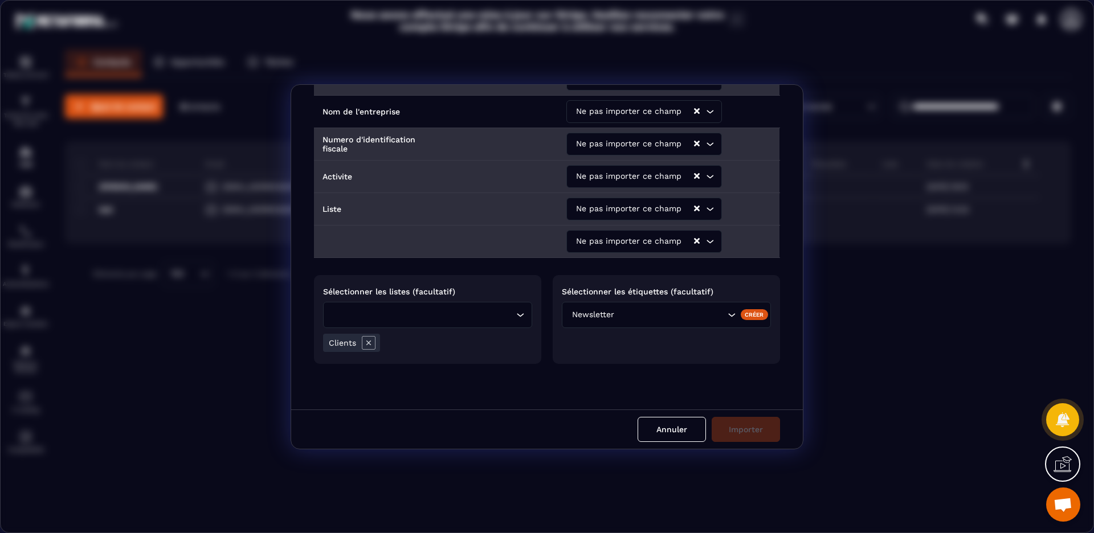
click at [679, 357] on div "Sélectionner les étiquettes (facultatif) Newsletter Créer" at bounding box center [666, 319] width 227 height 89
click at [747, 432] on div "Annuler Importer" at bounding box center [547, 429] width 512 height 39
click at [466, 319] on input "Search for option" at bounding box center [425, 315] width 178 height 13
click at [517, 317] on icon "Search for option" at bounding box center [520, 314] width 11 height 11
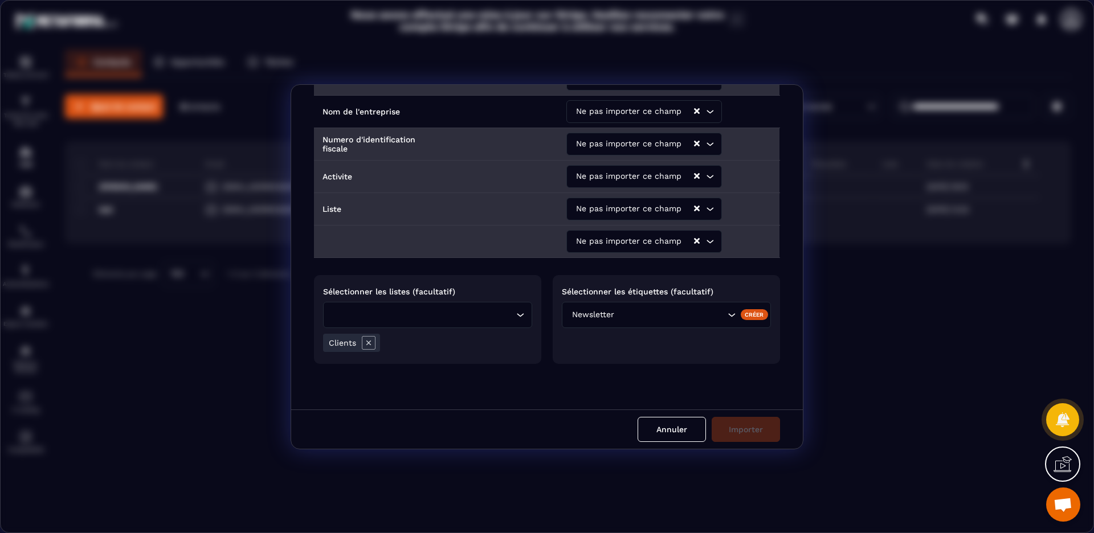
click at [517, 317] on icon "Search for option" at bounding box center [520, 314] width 11 height 11
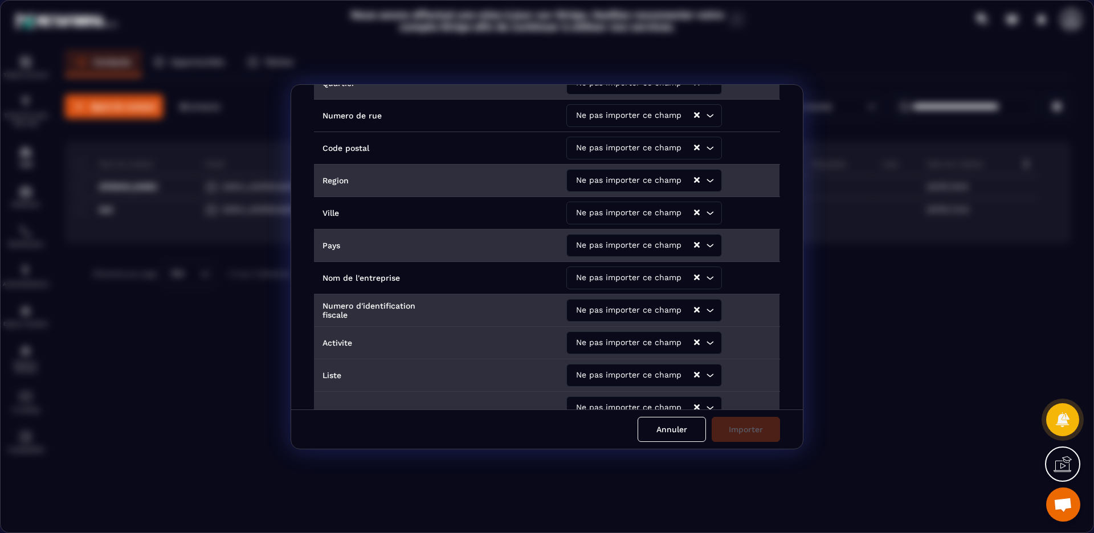
scroll to position [0, 0]
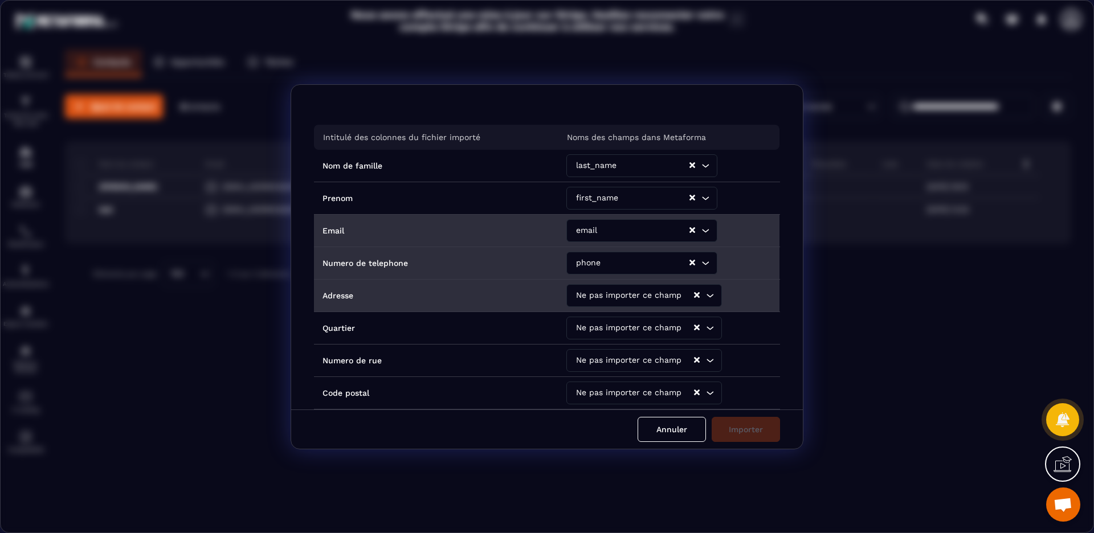
click at [597, 140] on p "Noms des champs dans Metaforma" at bounding box center [636, 137] width 139 height 9
click at [749, 425] on div "Annuler Importer" at bounding box center [547, 429] width 512 height 39
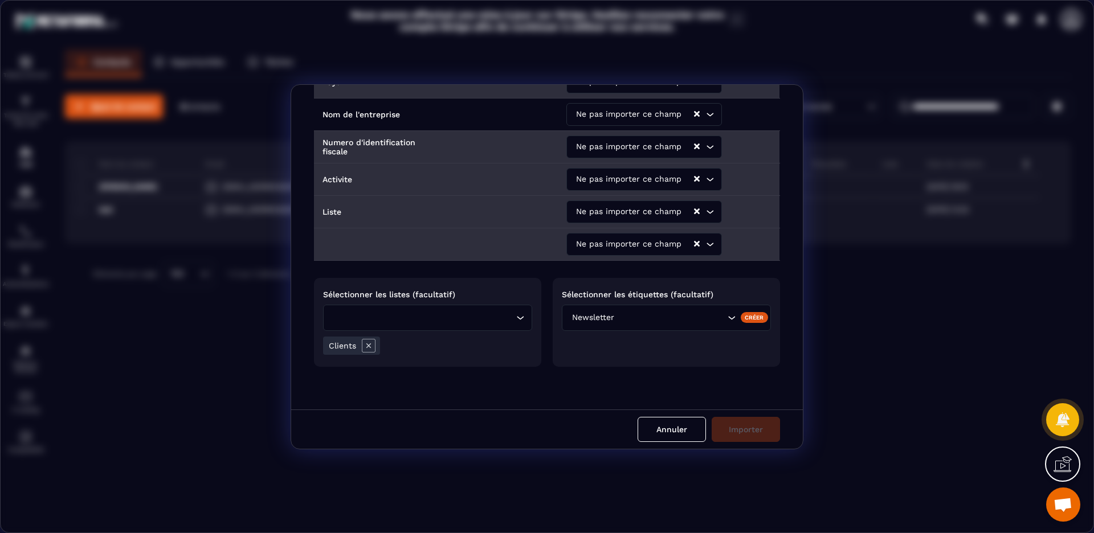
scroll to position [411, 0]
click at [699, 314] on input "Search for option" at bounding box center [671, 315] width 108 height 13
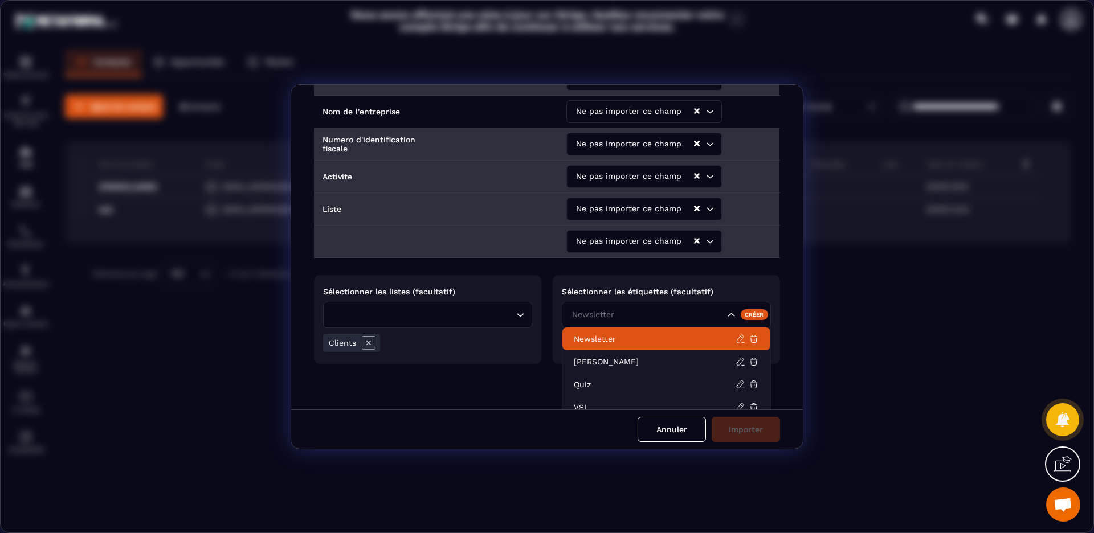
click at [601, 340] on p "Newsletter" at bounding box center [655, 338] width 162 height 11
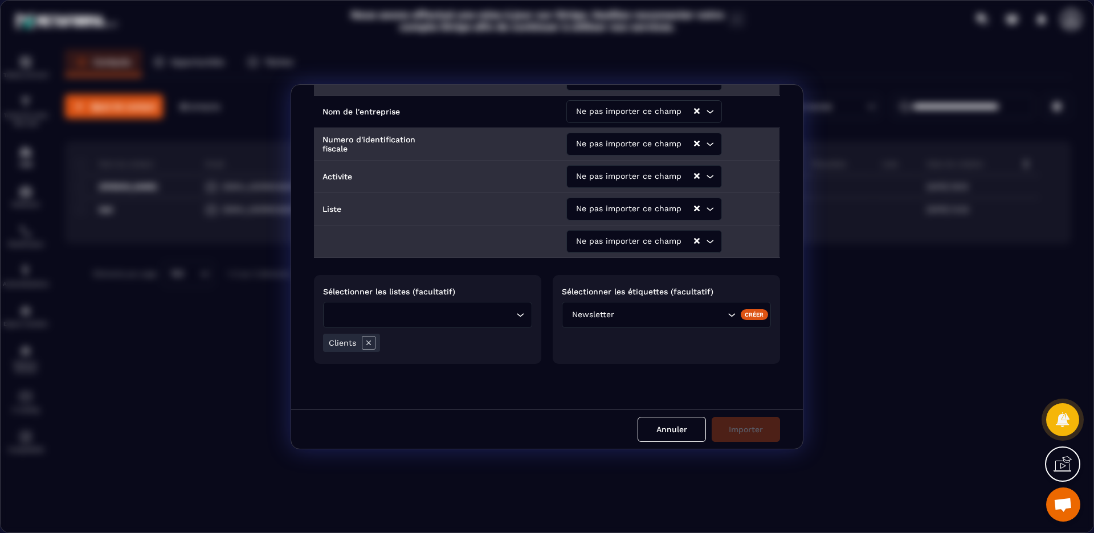
click at [596, 351] on div "Sélectionner les étiquettes (facultatif) Newsletter Créer" at bounding box center [666, 319] width 227 height 89
click at [752, 316] on div "Créer" at bounding box center [755, 314] width 28 height 10
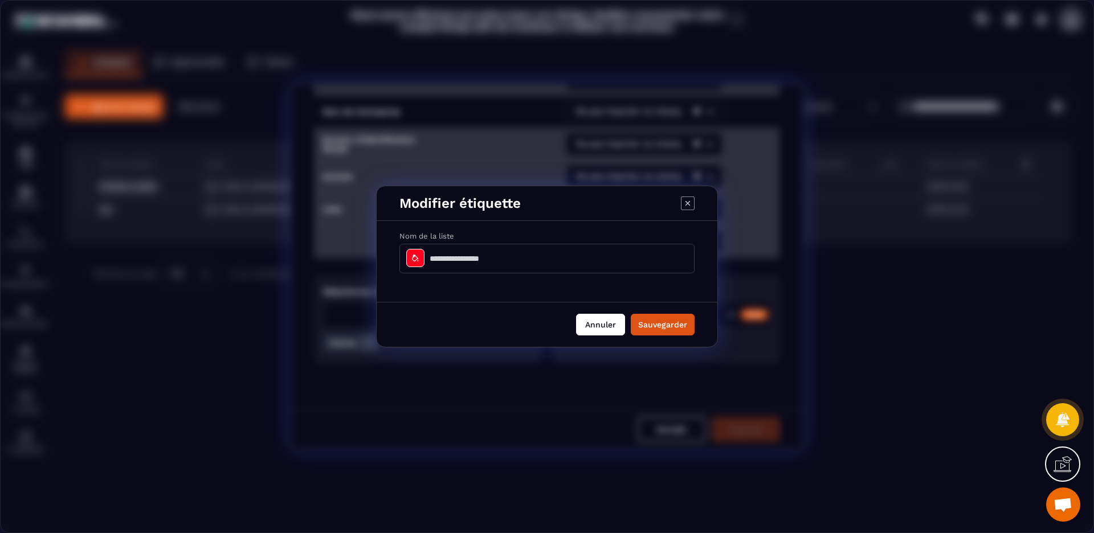
click at [606, 326] on button "Annuler" at bounding box center [600, 325] width 49 height 22
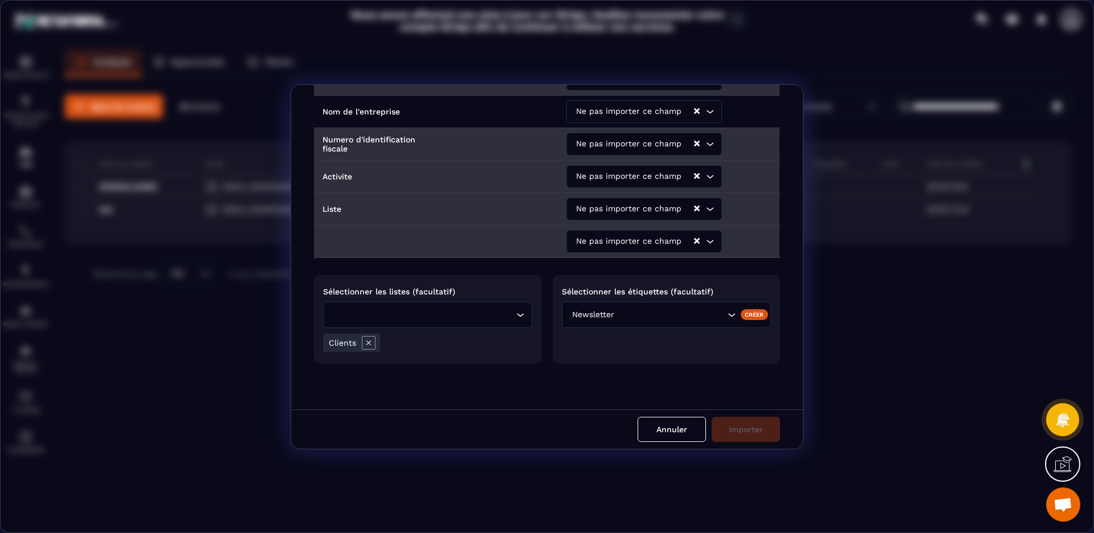
click at [740, 427] on div "Annuler Importer" at bounding box center [547, 429] width 512 height 39
drag, startPoint x: 740, startPoint y: 427, endPoint x: 740, endPoint y: 418, distance: 9.7
click at [740, 427] on div "Annuler Importer" at bounding box center [547, 429] width 512 height 39
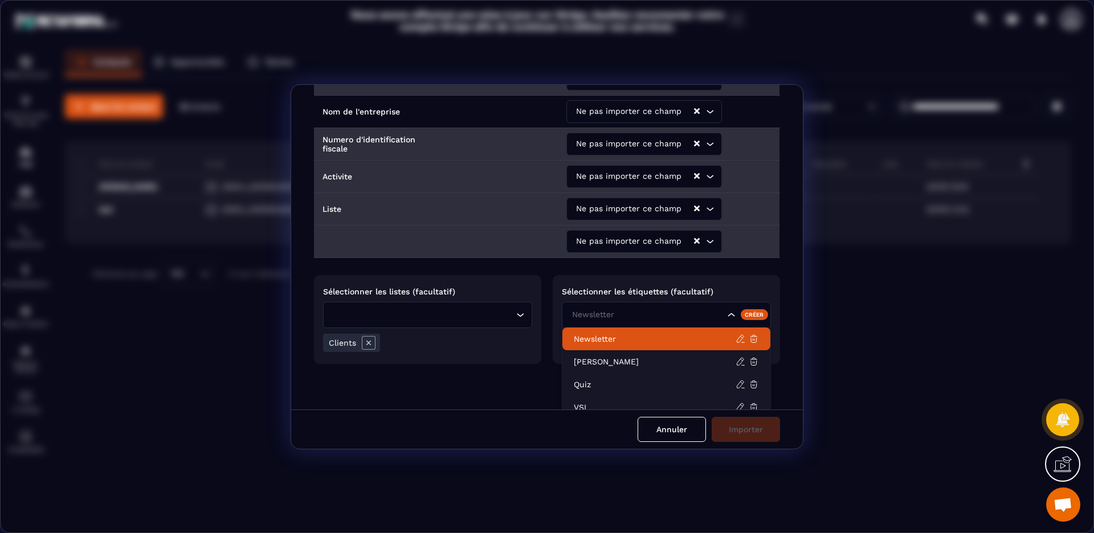
click at [719, 312] on input "Search for option" at bounding box center [647, 315] width 156 height 13
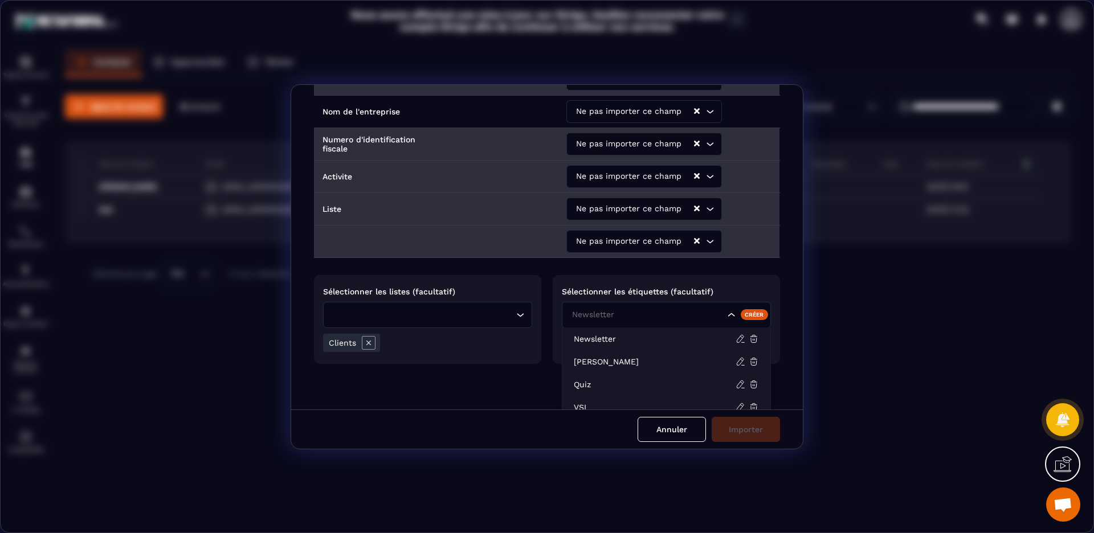
scroll to position [52, 0]
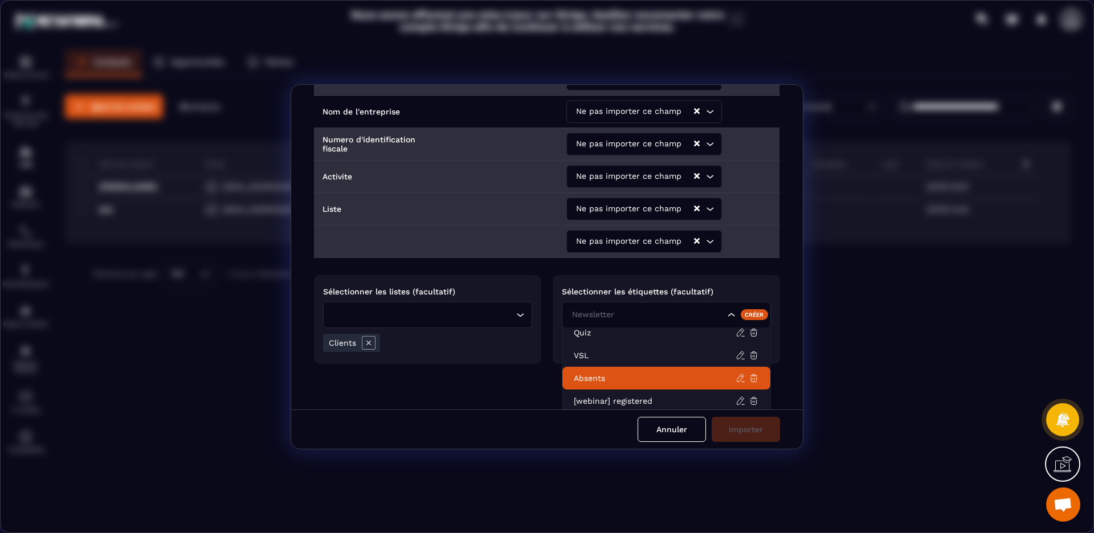
click at [636, 381] on p "Absents" at bounding box center [655, 378] width 162 height 11
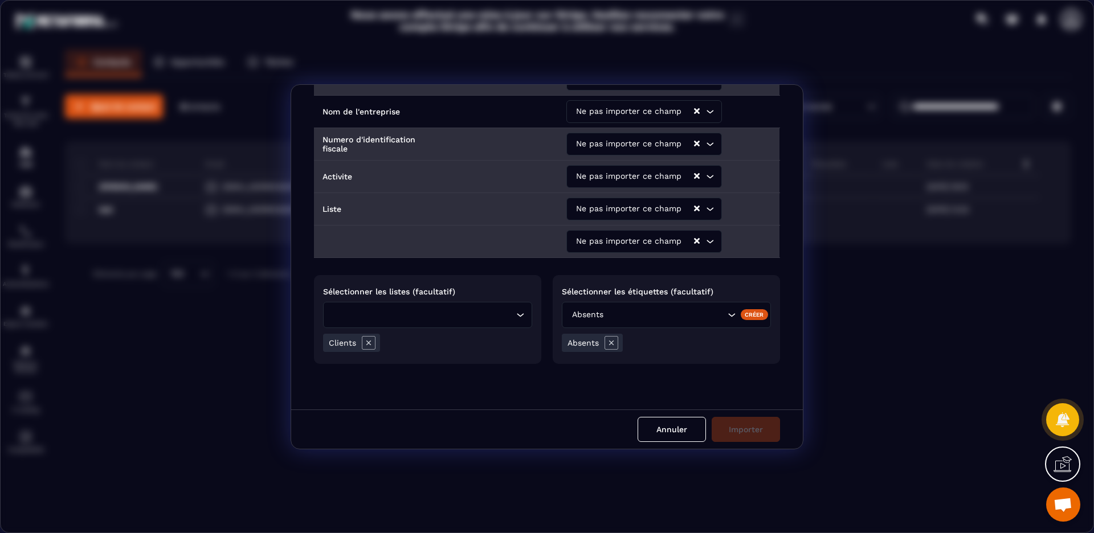
drag, startPoint x: 715, startPoint y: 384, endPoint x: 728, endPoint y: 417, distance: 35.4
click at [715, 384] on div "Intitulé des colonnes du fichier importé Noms des champs dans Metaforma Nom de …" at bounding box center [547, 247] width 512 height 325
click at [740, 435] on div "Annuler Importer" at bounding box center [547, 429] width 512 height 39
click at [605, 345] on icon "Modal window" at bounding box center [612, 343] width 14 height 14
click at [720, 315] on div "Absents" at bounding box center [666, 315] width 209 height 26
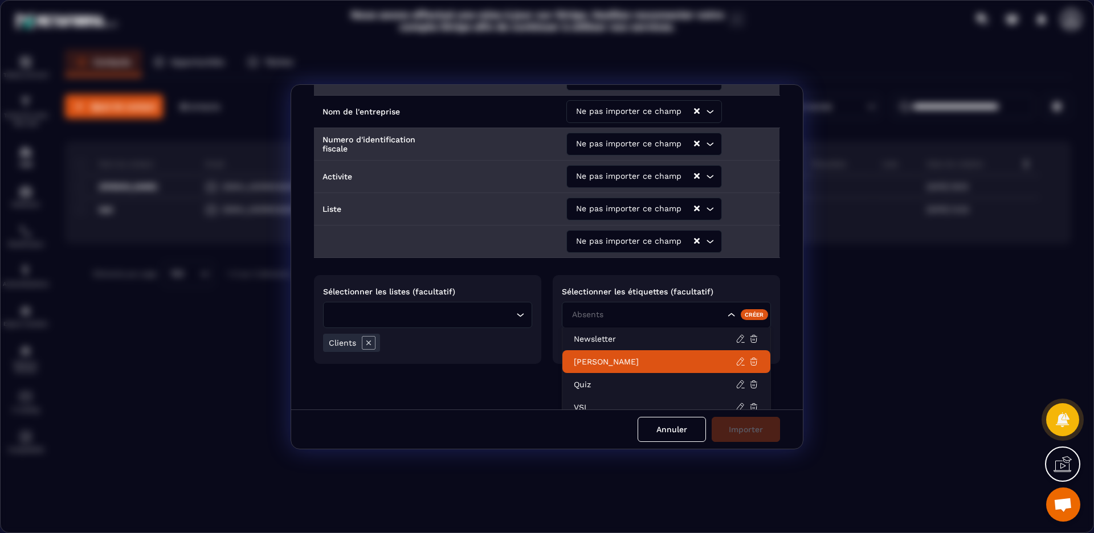
scroll to position [406, 0]
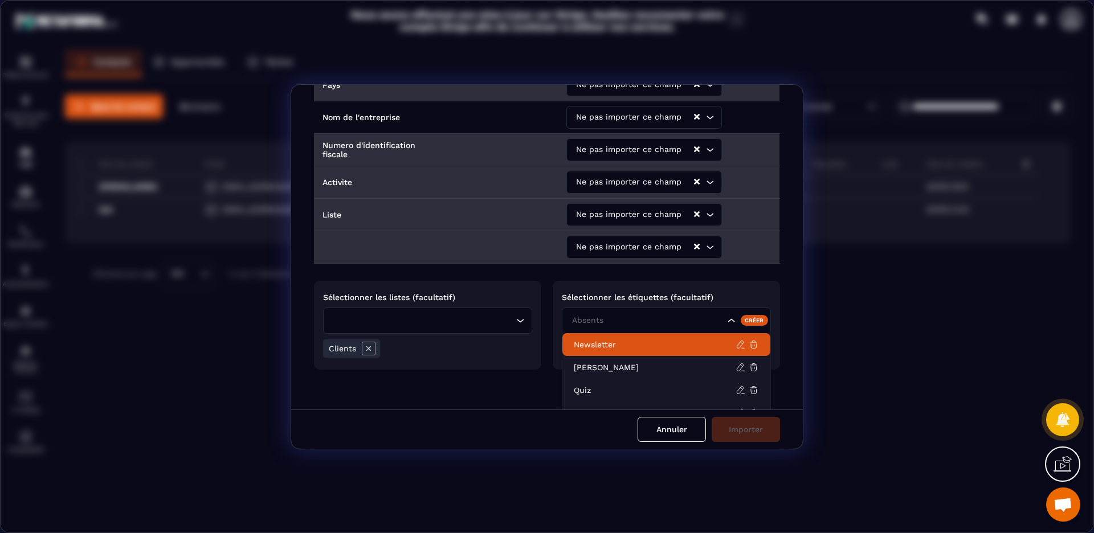
click at [619, 349] on p "Newsletter" at bounding box center [655, 344] width 162 height 11
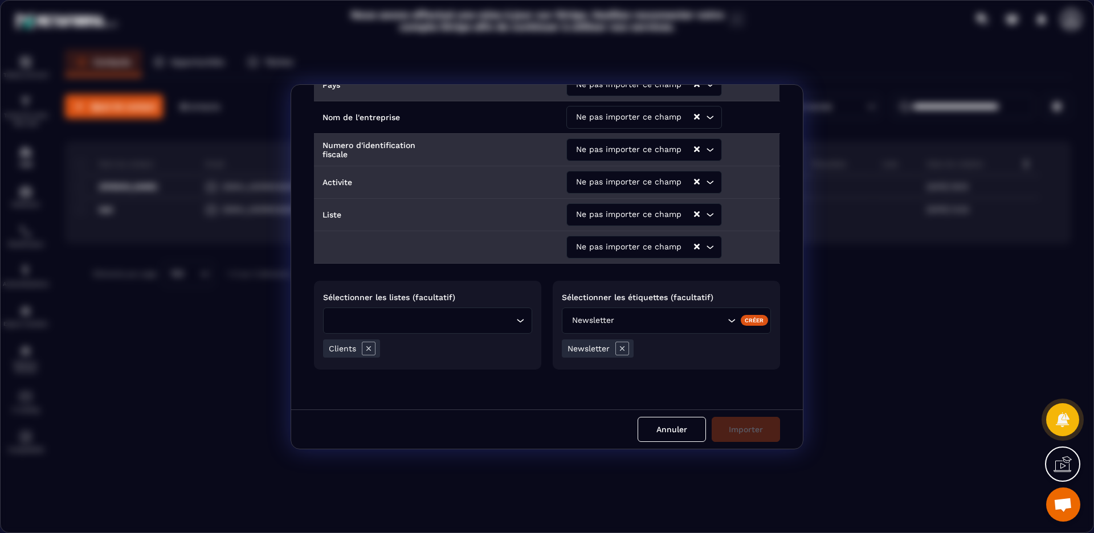
scroll to position [411, 0]
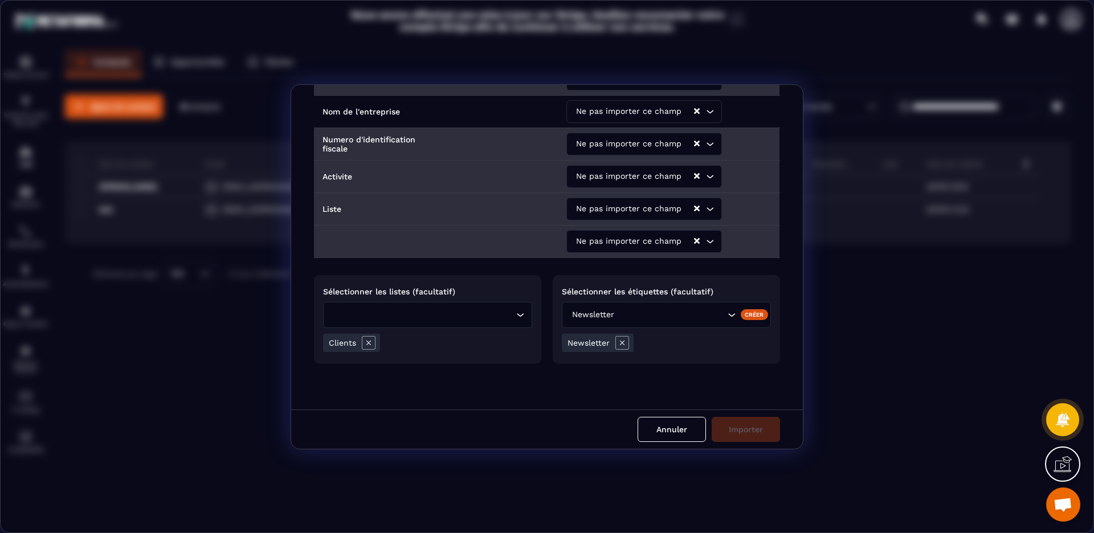
click at [707, 210] on div "Ne pas importer ce champ Loading..." at bounding box center [645, 209] width 156 height 23
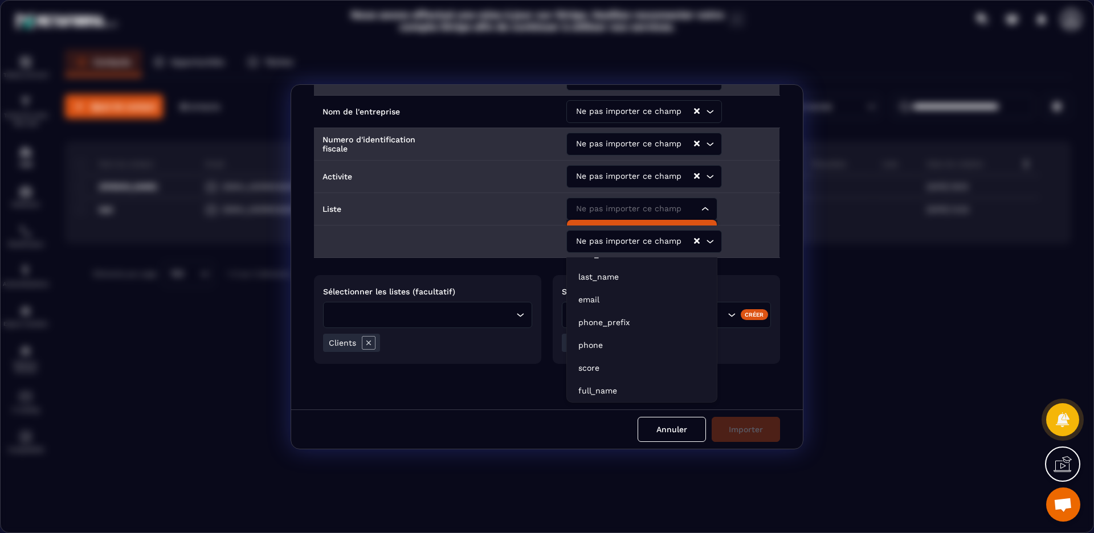
click at [633, 239] on li "Ne pas importer ce champ" at bounding box center [642, 231] width 150 height 23
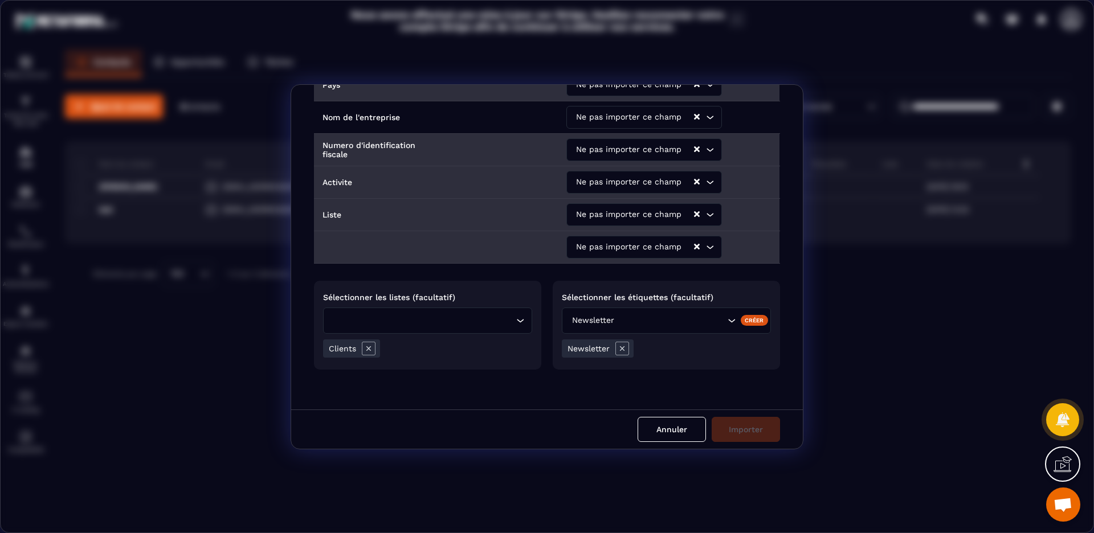
scroll to position [0, 0]
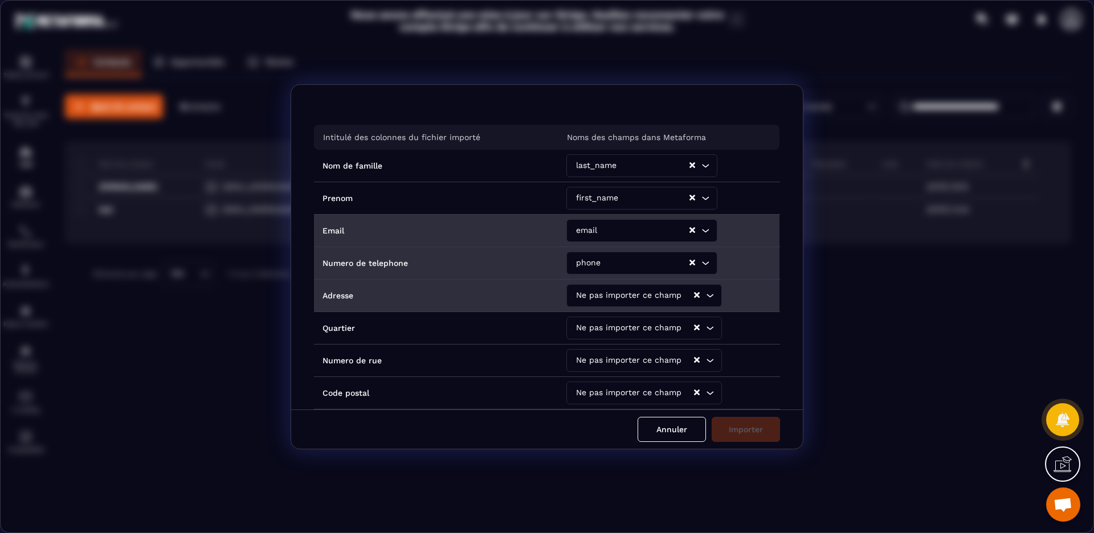
click at [770, 427] on div "Annuler Importer" at bounding box center [547, 429] width 512 height 39
click at [766, 427] on div "Annuler Importer" at bounding box center [547, 429] width 512 height 39
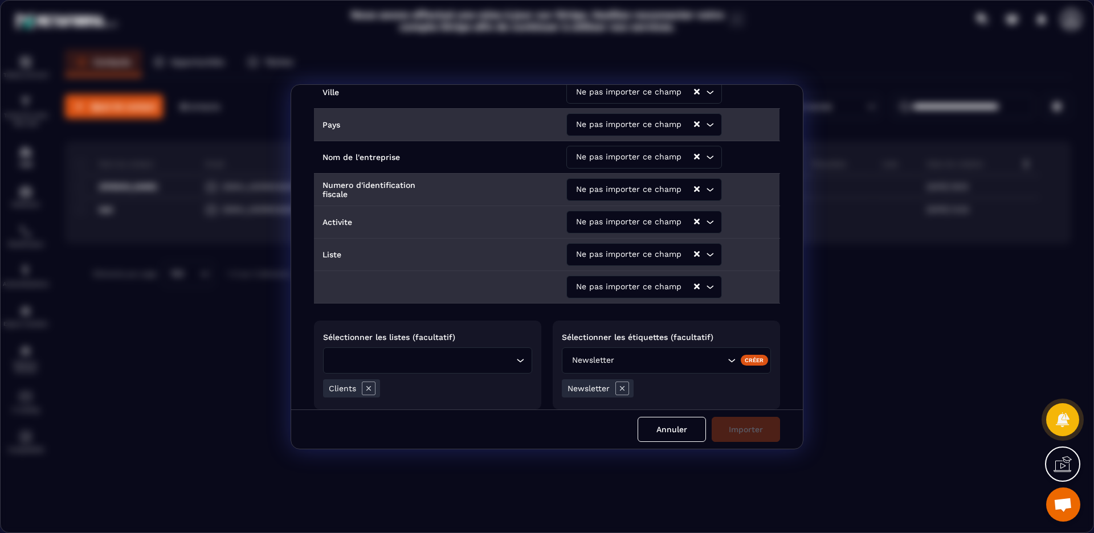
scroll to position [411, 0]
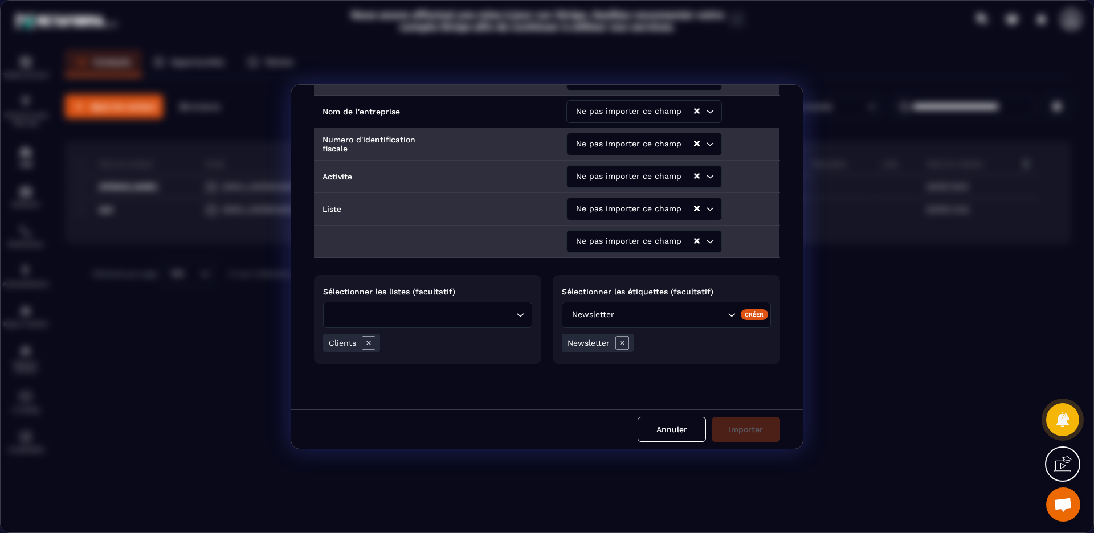
click at [700, 351] on div "Newsletter" at bounding box center [666, 343] width 209 height 24
click at [734, 427] on div "Annuler Importer" at bounding box center [547, 429] width 512 height 39
click at [444, 366] on div "Intitulé des colonnes du fichier importé Noms des champs dans Metaforma Nom de …" at bounding box center [547, 247] width 512 height 325
click at [463, 237] on td "Modal window" at bounding box center [436, 241] width 244 height 32
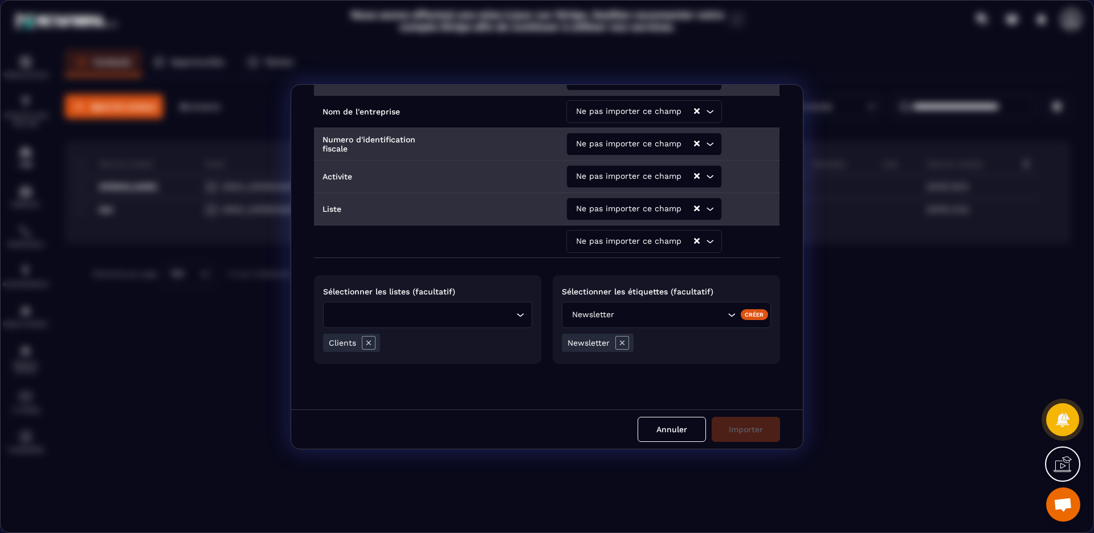
click at [606, 250] on div "Ne pas importer ce champ" at bounding box center [633, 241] width 121 height 23
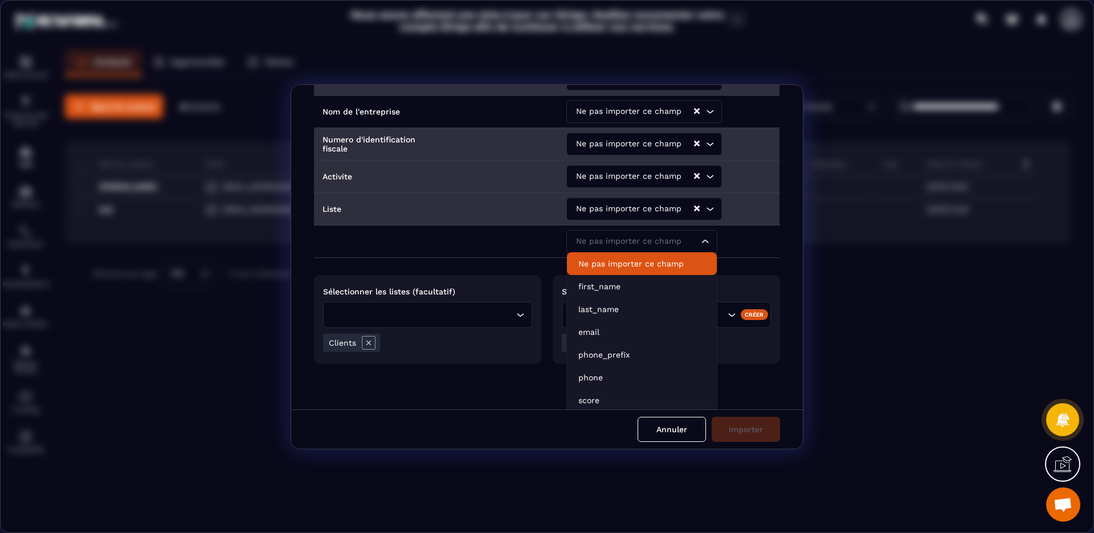
click at [607, 266] on p "Ne pas importer ce champ" at bounding box center [641, 263] width 127 height 11
click at [605, 246] on div "Ne pas importer ce champ" at bounding box center [636, 241] width 127 height 23
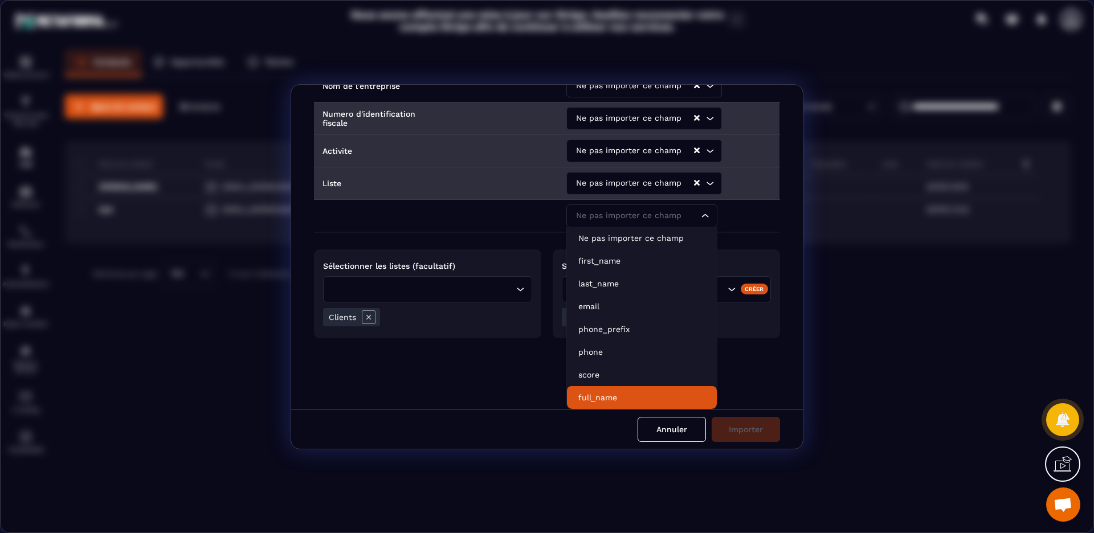
click at [606, 394] on p "full_name" at bounding box center [641, 397] width 127 height 11
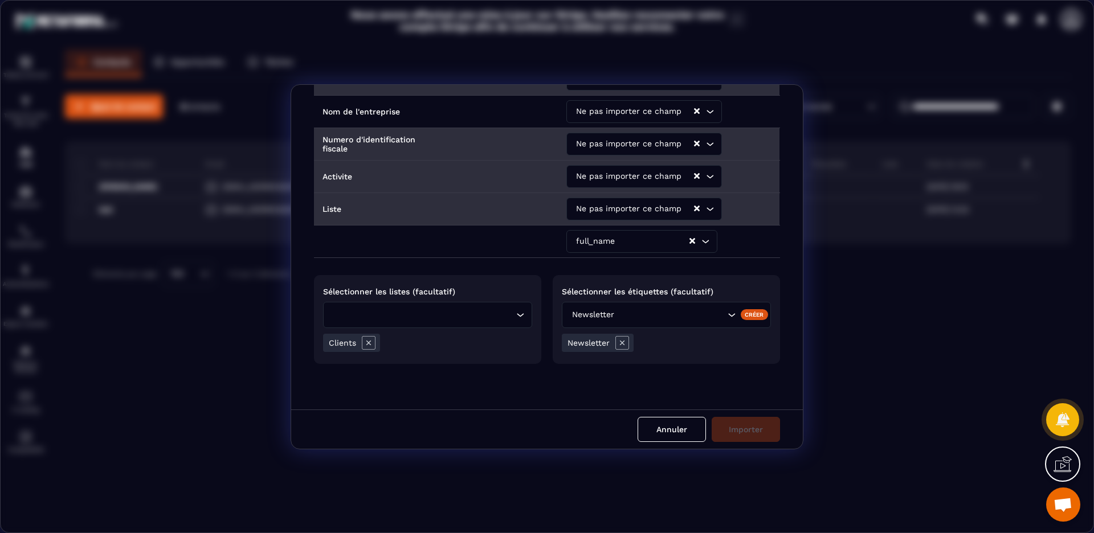
click at [690, 241] on icon "Clear Selected" at bounding box center [693, 241] width 6 height 6
click at [694, 212] on button "Clear Selected" at bounding box center [697, 209] width 6 height 9
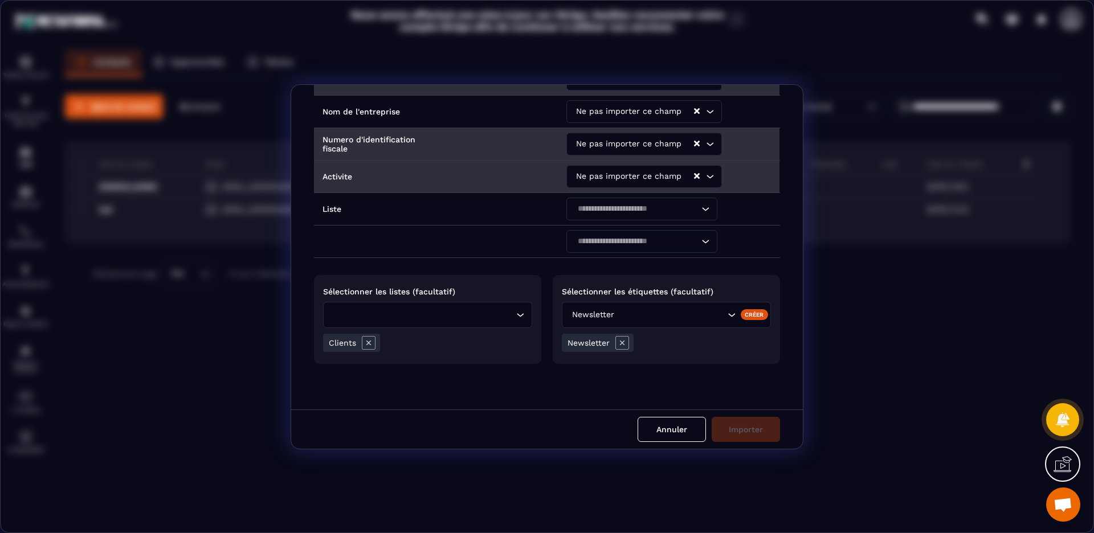
click at [694, 177] on icon "Clear Selected" at bounding box center [697, 176] width 6 height 6
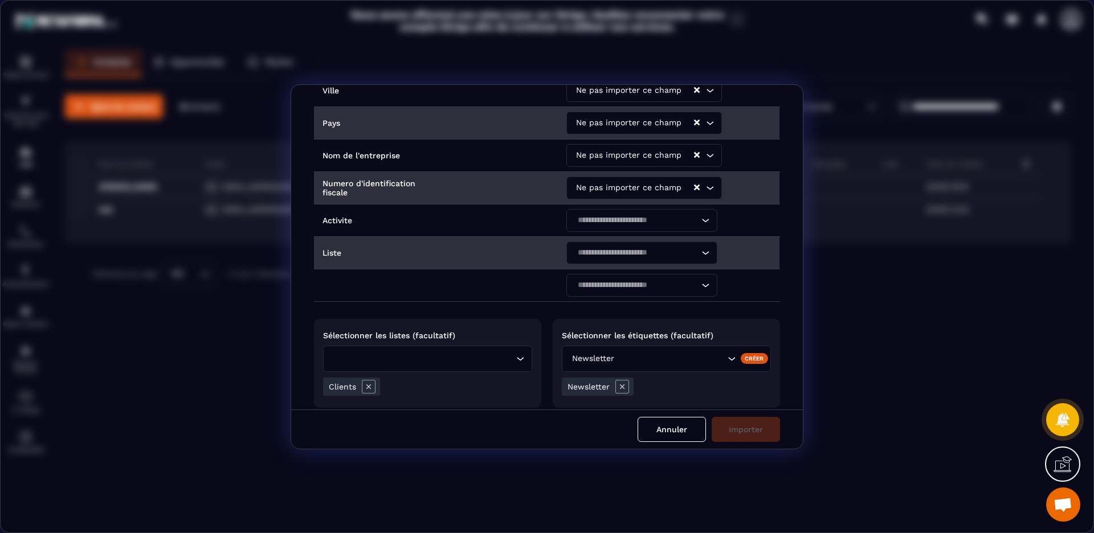
scroll to position [303, 0]
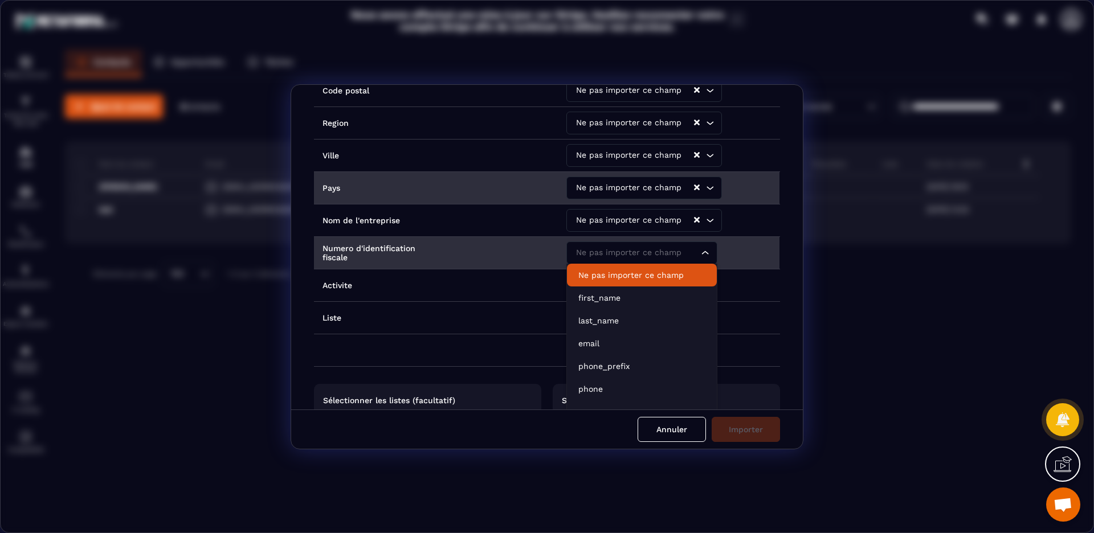
click at [691, 258] on div "Ne pas importer ce champ Loading..." at bounding box center [642, 253] width 151 height 23
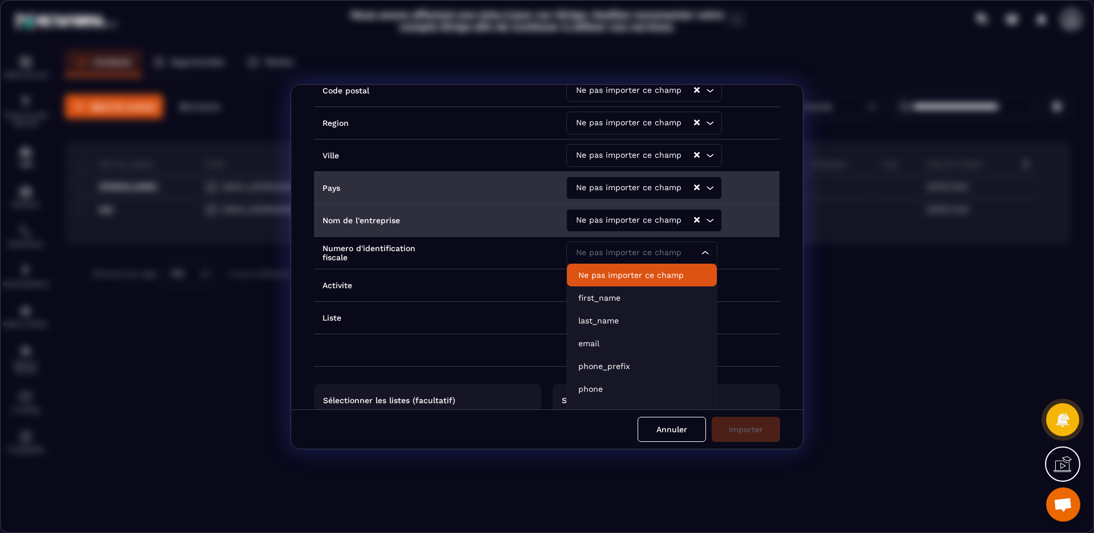
click at [694, 219] on icon "Clear Selected" at bounding box center [697, 220] width 6 height 6
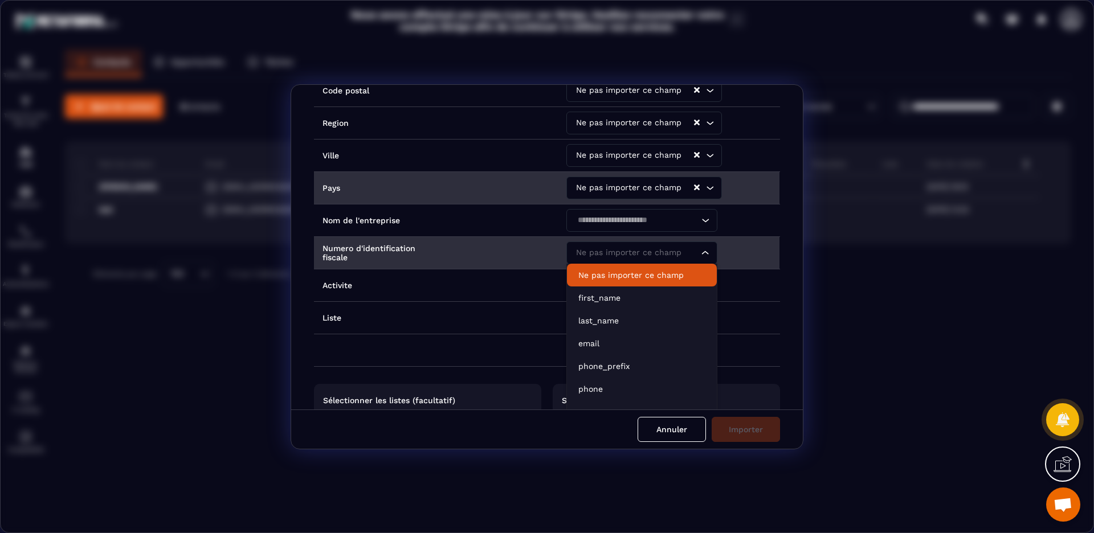
click at [772, 252] on td "Ne pas importer ce champ Loading... Ne pas importer ce champ first_name last_na…" at bounding box center [669, 253] width 222 height 32
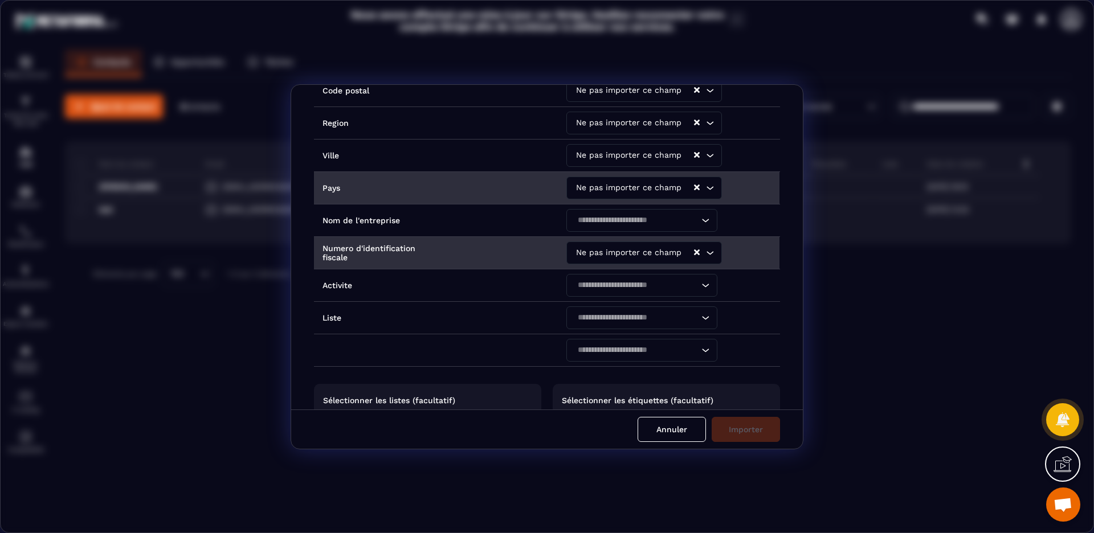
click at [688, 254] on input "Search for option" at bounding box center [689, 253] width 9 height 13
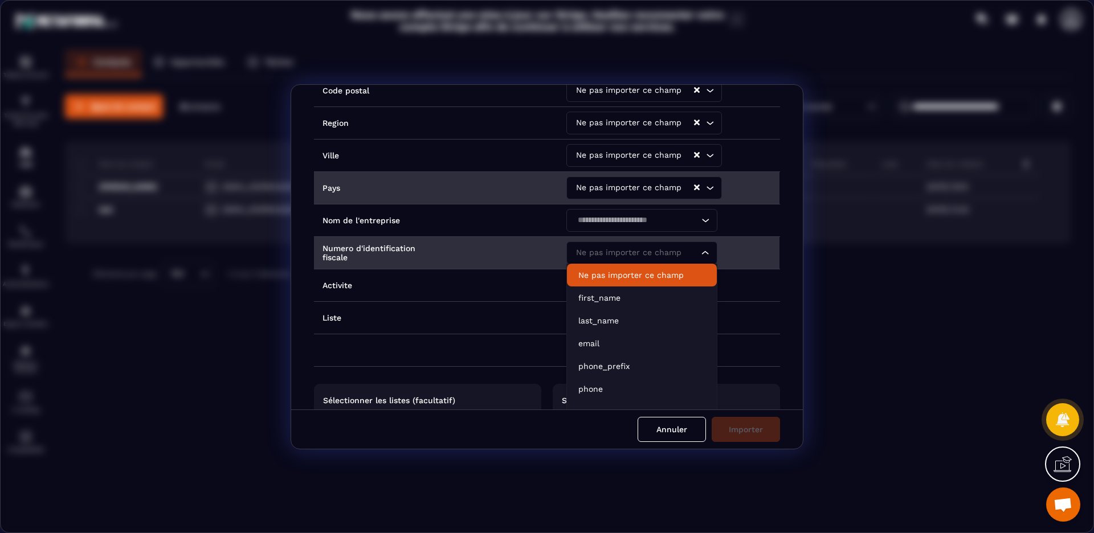
drag, startPoint x: 747, startPoint y: 235, endPoint x: 736, endPoint y: 245, distance: 14.2
click at [747, 235] on td "Loading..." at bounding box center [669, 220] width 222 height 32
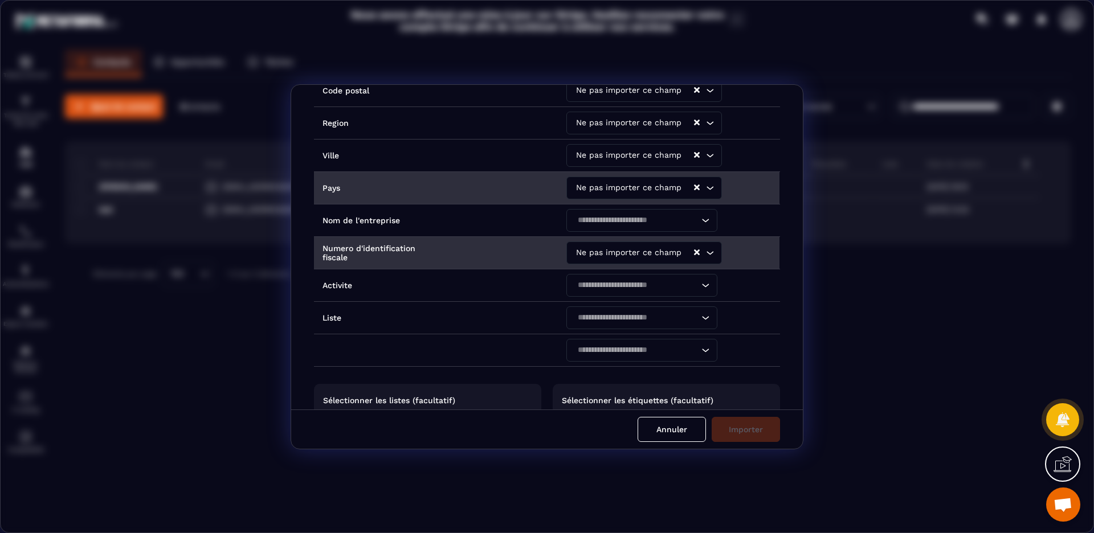
click at [694, 253] on icon "Clear Selected" at bounding box center [697, 253] width 6 height 6
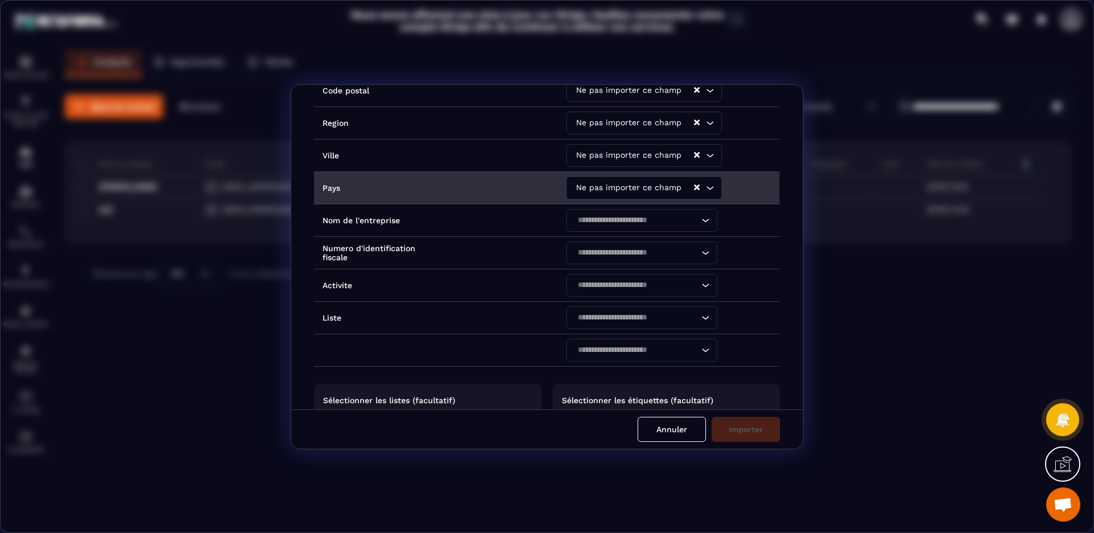
click at [694, 186] on icon "Clear Selected" at bounding box center [697, 188] width 6 height 6
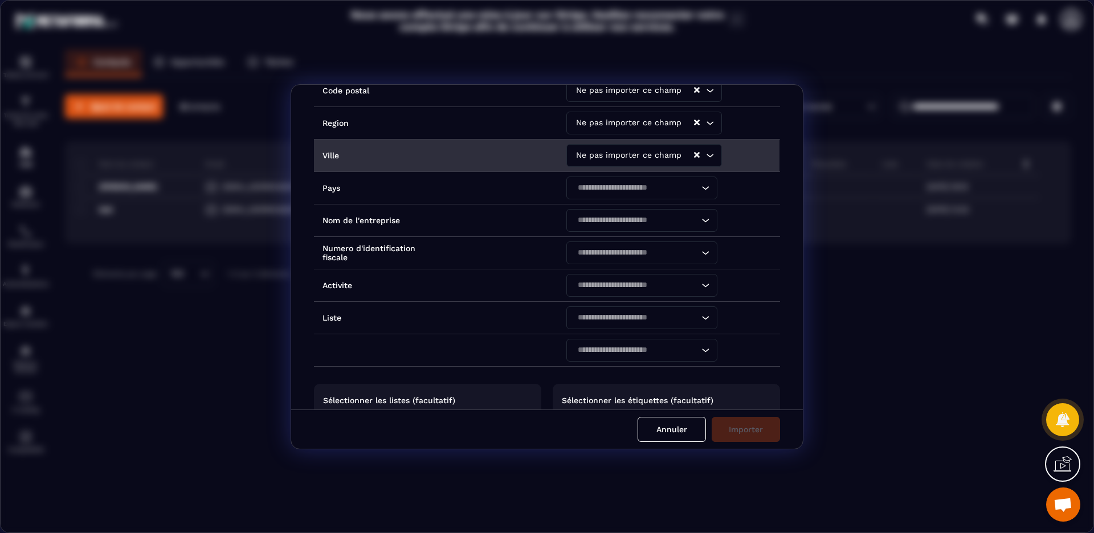
click at [694, 155] on icon "Clear Selected" at bounding box center [697, 155] width 6 height 6
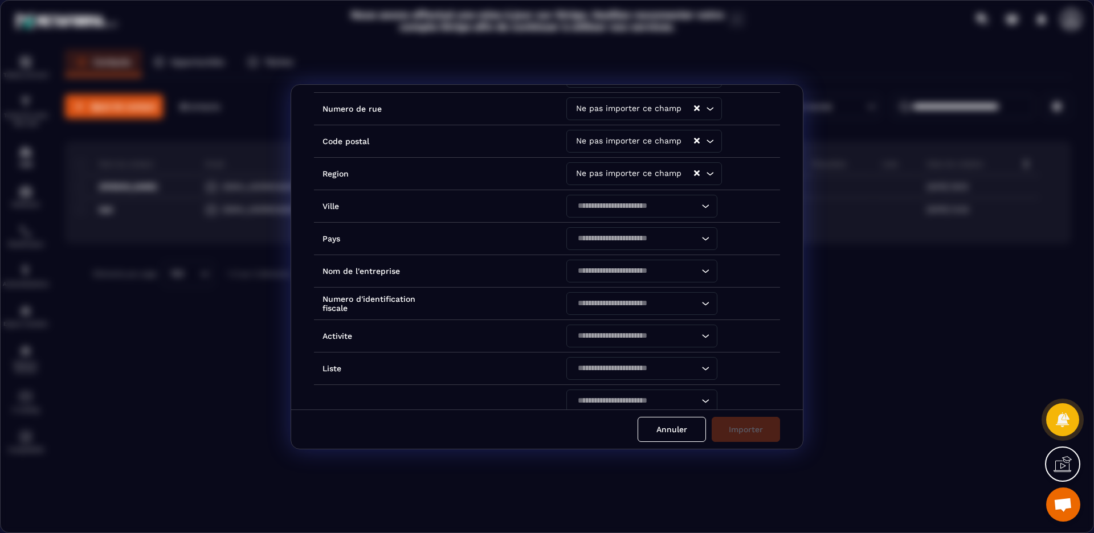
scroll to position [207, 0]
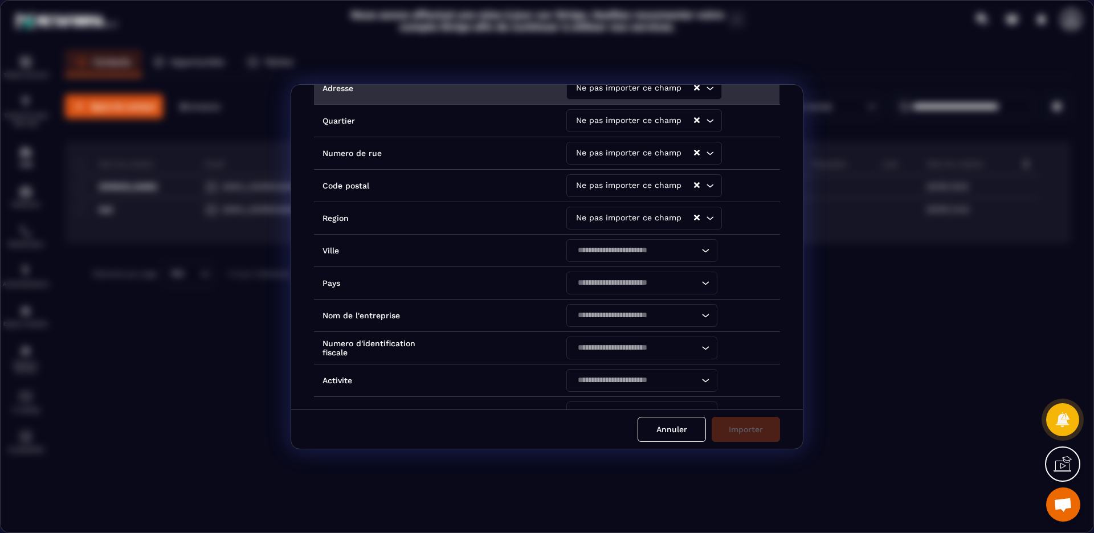
drag, startPoint x: 693, startPoint y: 215, endPoint x: 692, endPoint y: 210, distance: 5.8
click at [694, 215] on icon "Clear Selected" at bounding box center [697, 218] width 6 height 6
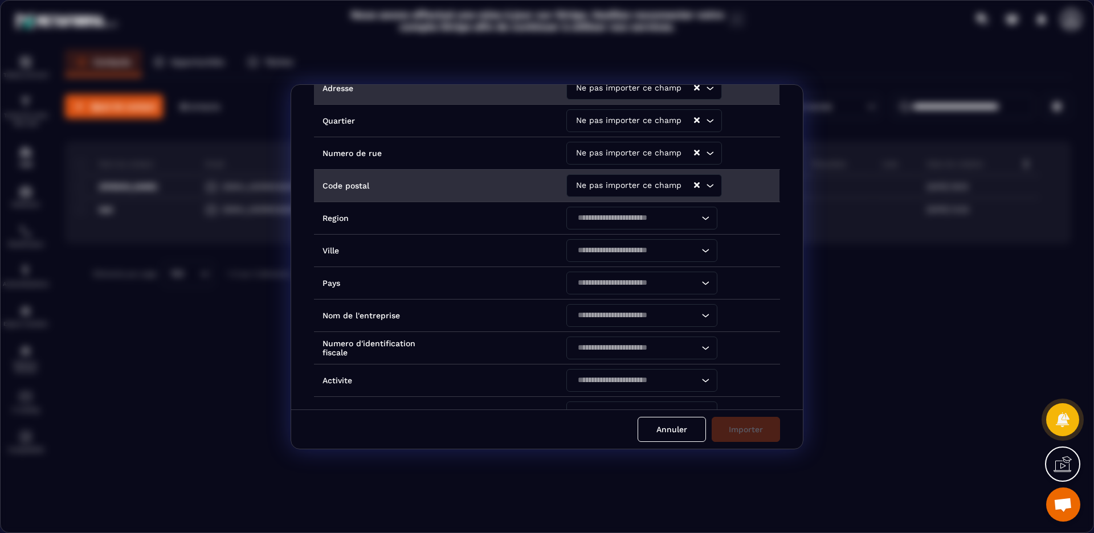
click at [694, 184] on icon "Clear Selected" at bounding box center [697, 185] width 6 height 6
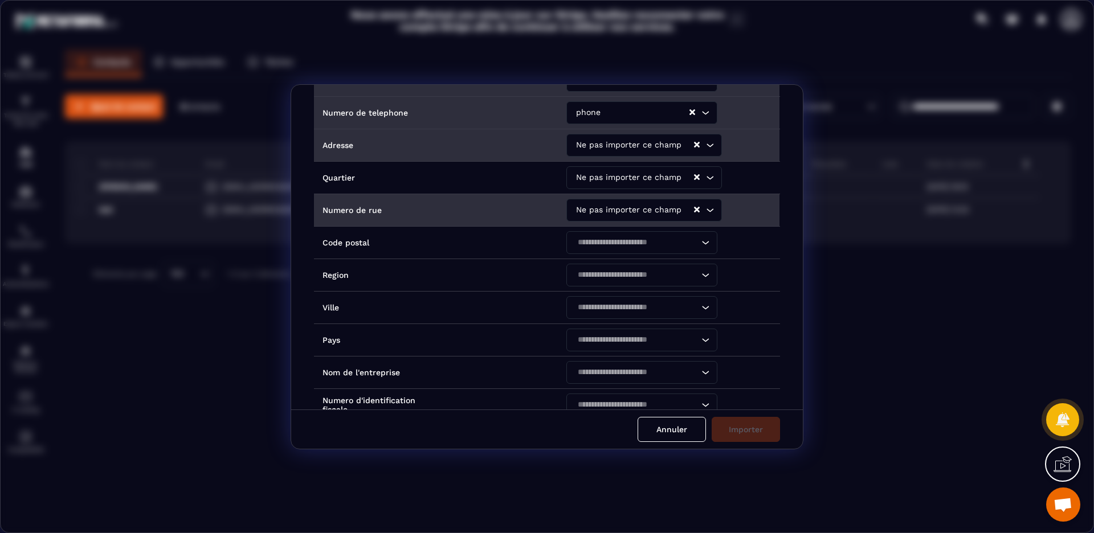
scroll to position [59, 0]
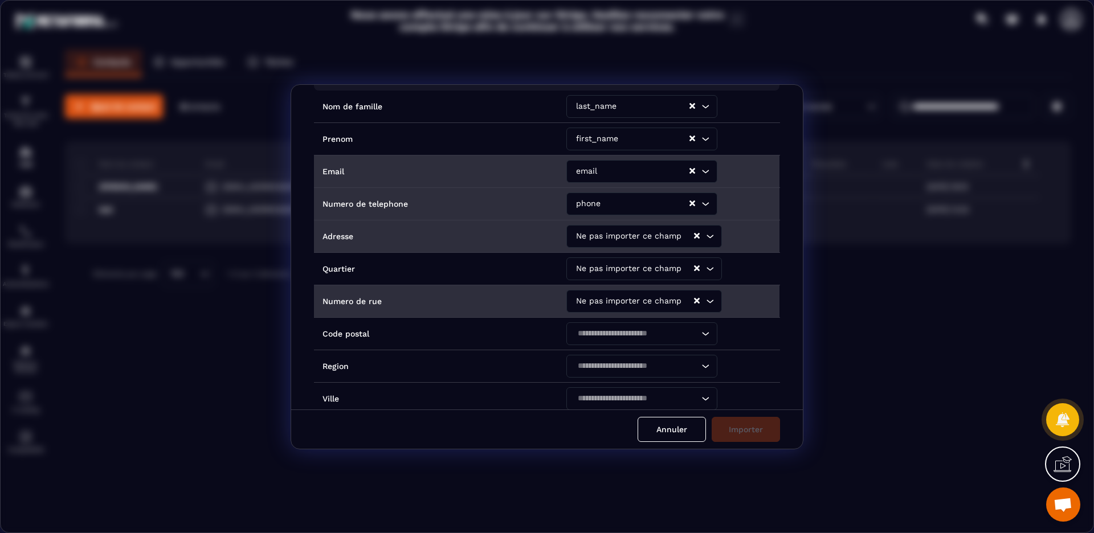
click at [694, 304] on button "Clear Selected" at bounding box center [697, 301] width 6 height 9
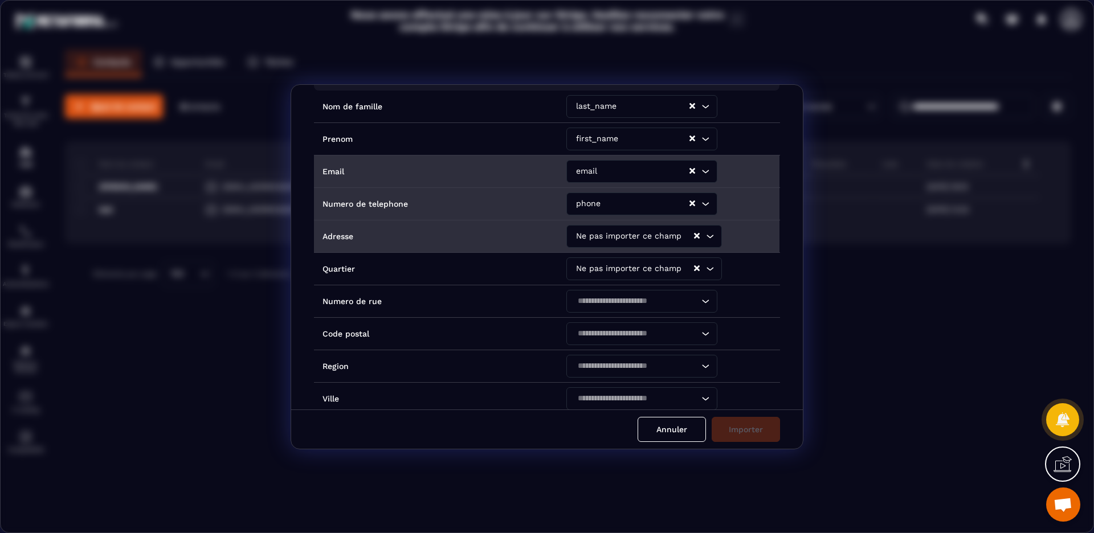
drag, startPoint x: 695, startPoint y: 267, endPoint x: 692, endPoint y: 249, distance: 18.4
click at [695, 267] on div "Ne pas importer ce champ Loading..." at bounding box center [645, 269] width 156 height 23
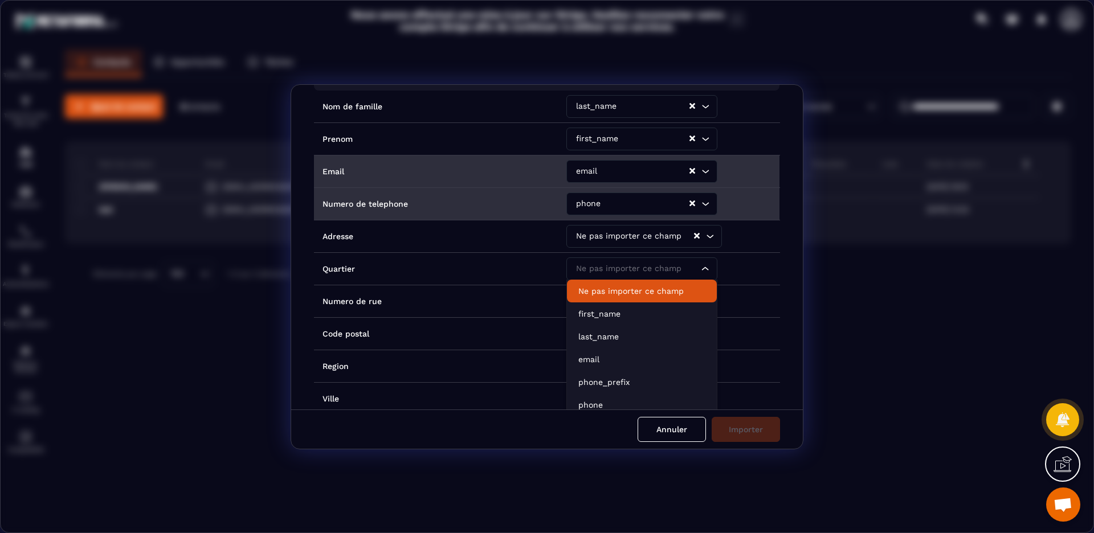
click at [694, 238] on icon "Clear Selected" at bounding box center [697, 236] width 6 height 6
click at [819, 280] on form "Intitulé des colonnes du fichier importé Noms des champs dans Metaforma Nom de …" at bounding box center [547, 266] width 1093 height 365
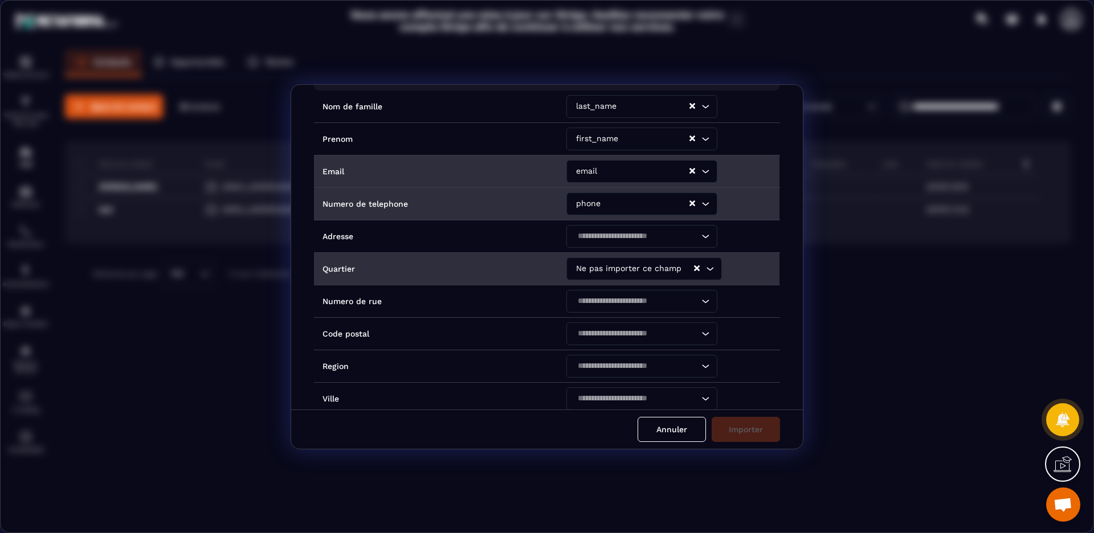
click at [694, 270] on icon "Clear Selected" at bounding box center [697, 269] width 6 height 6
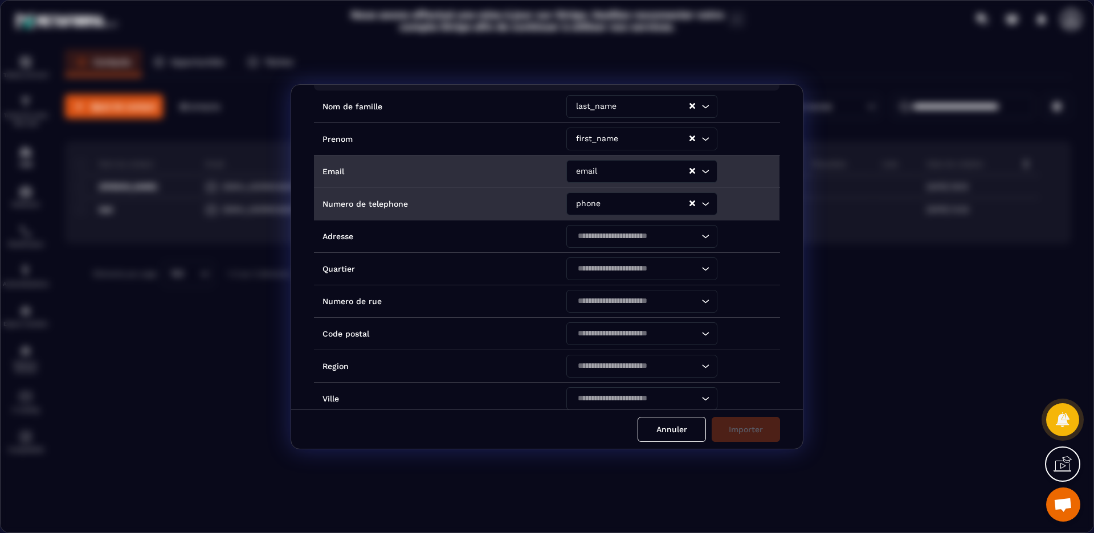
click at [829, 292] on form "Intitulé des colonnes du fichier importé Noms des champs dans Metaforma Nom de …" at bounding box center [547, 266] width 1093 height 365
click at [760, 439] on div "Annuler Importer" at bounding box center [547, 429] width 512 height 39
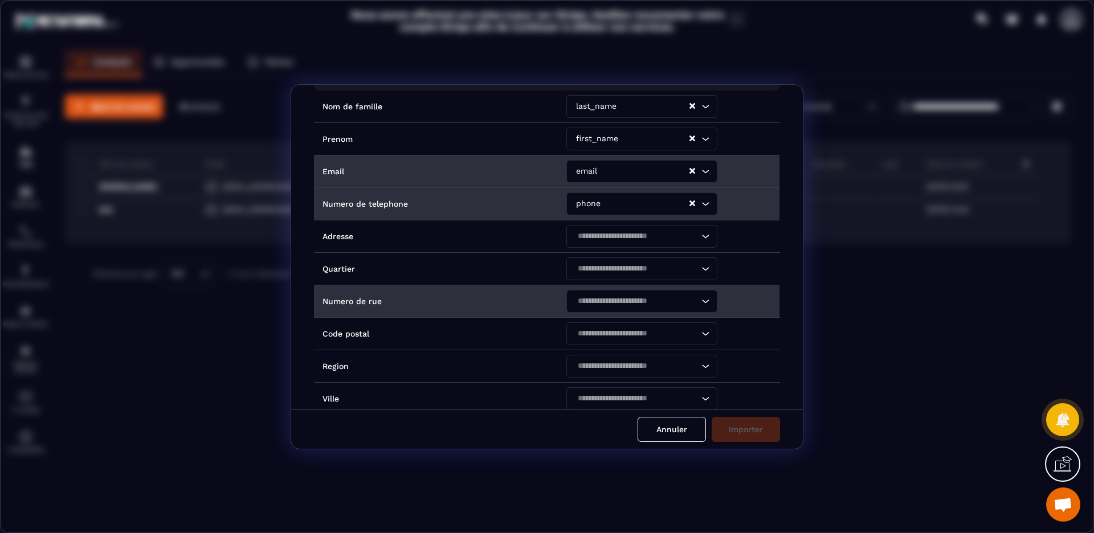
scroll to position [0, 0]
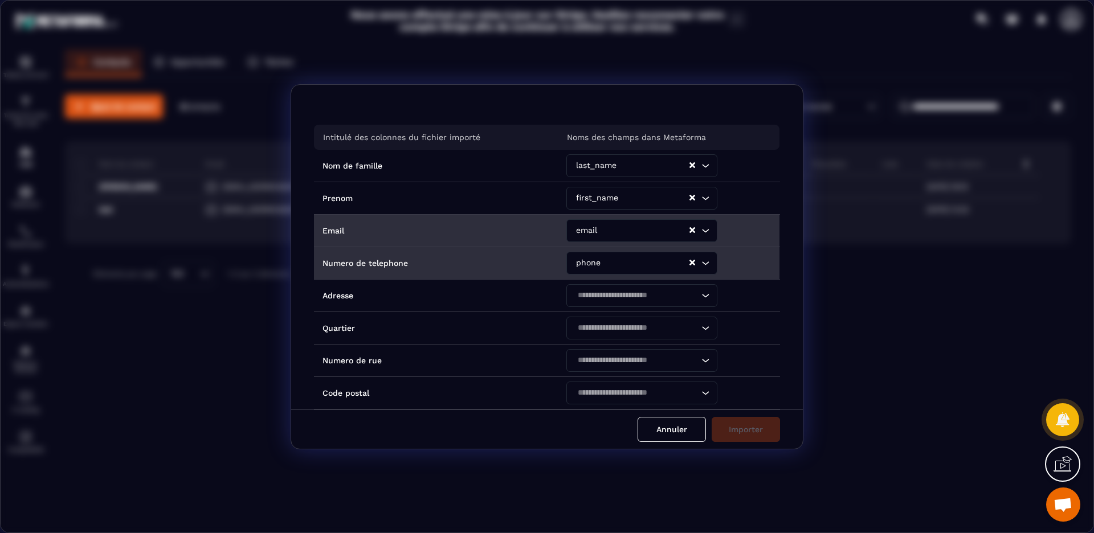
click at [768, 430] on div "Annuler Importer" at bounding box center [547, 429] width 512 height 39
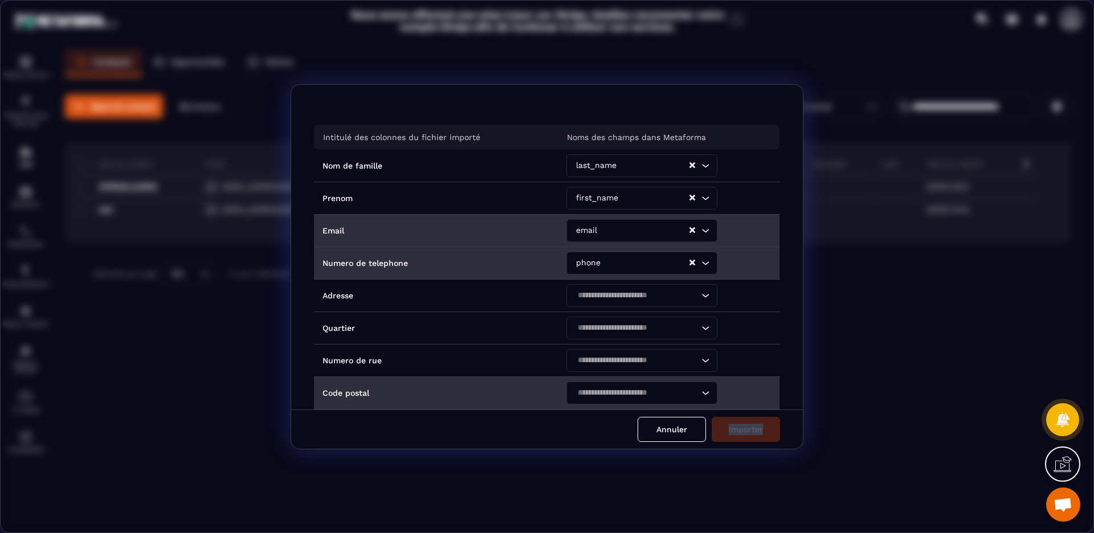
drag, startPoint x: 768, startPoint y: 430, endPoint x: 757, endPoint y: 405, distance: 27.6
click at [768, 430] on div "Annuler Importer" at bounding box center [547, 429] width 512 height 39
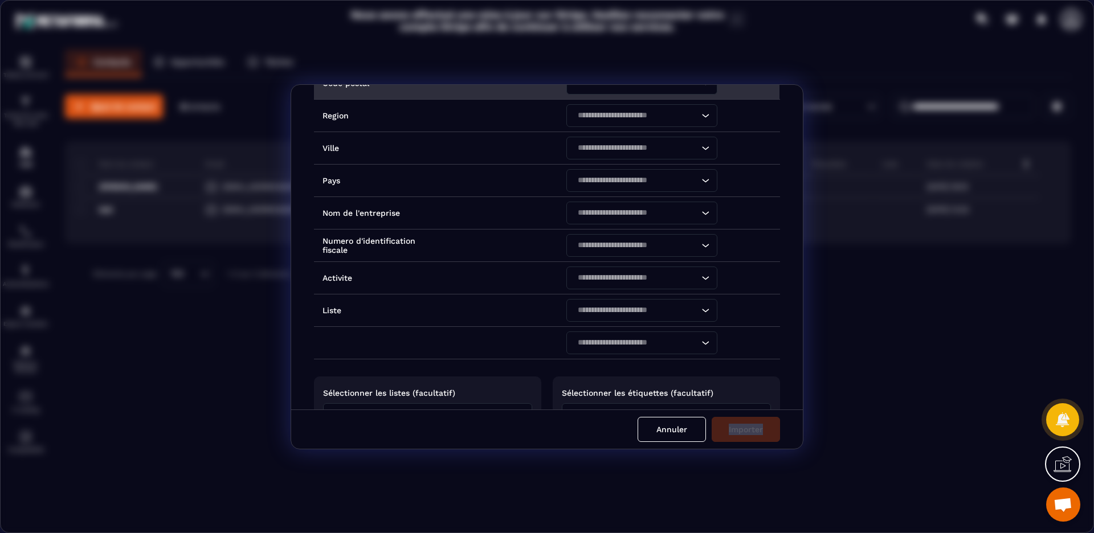
scroll to position [411, 0]
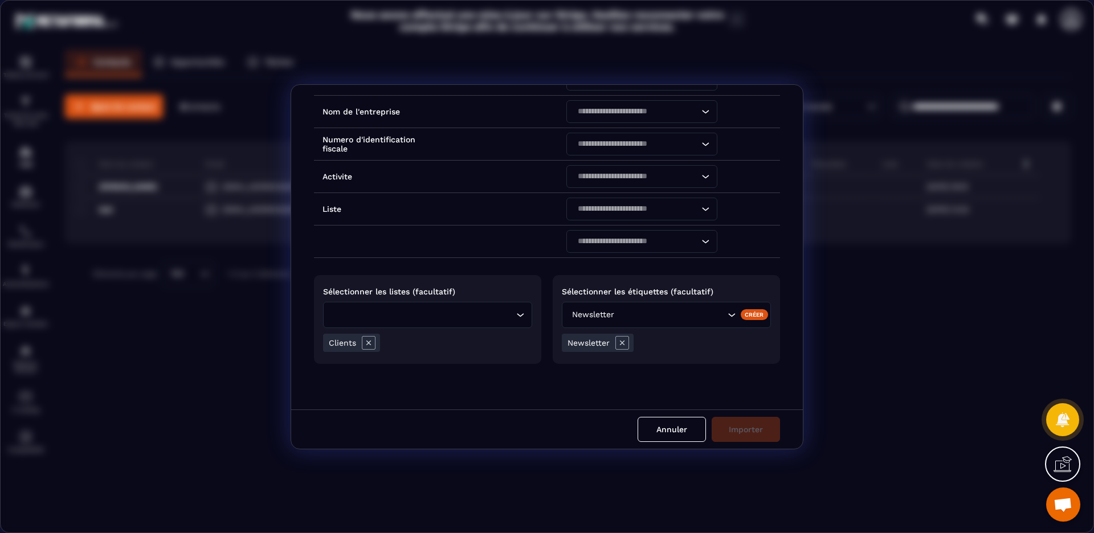
click at [399, 296] on p "Sélectionner les listes (facultatif)" at bounding box center [427, 291] width 209 height 9
click at [519, 317] on icon "Search for option" at bounding box center [520, 314] width 11 height 11
drag, startPoint x: 508, startPoint y: 380, endPoint x: 588, endPoint y: 424, distance: 91.8
click at [508, 380] on div "Intitulé des colonnes du fichier importé Noms des champs dans Metaforma Nom de …" at bounding box center [547, 247] width 512 height 325
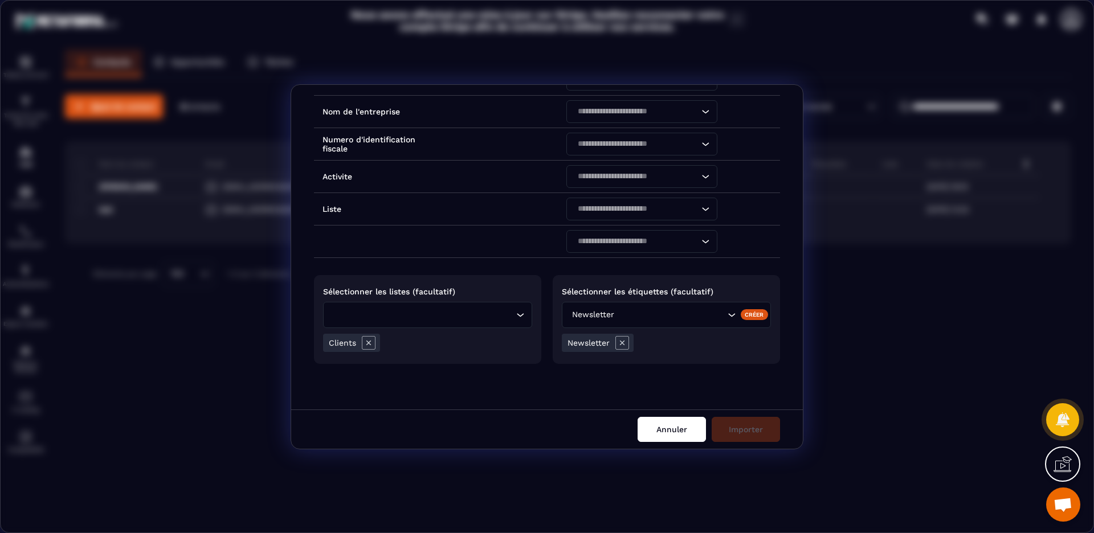
click at [699, 440] on button "Annuler" at bounding box center [672, 429] width 68 height 25
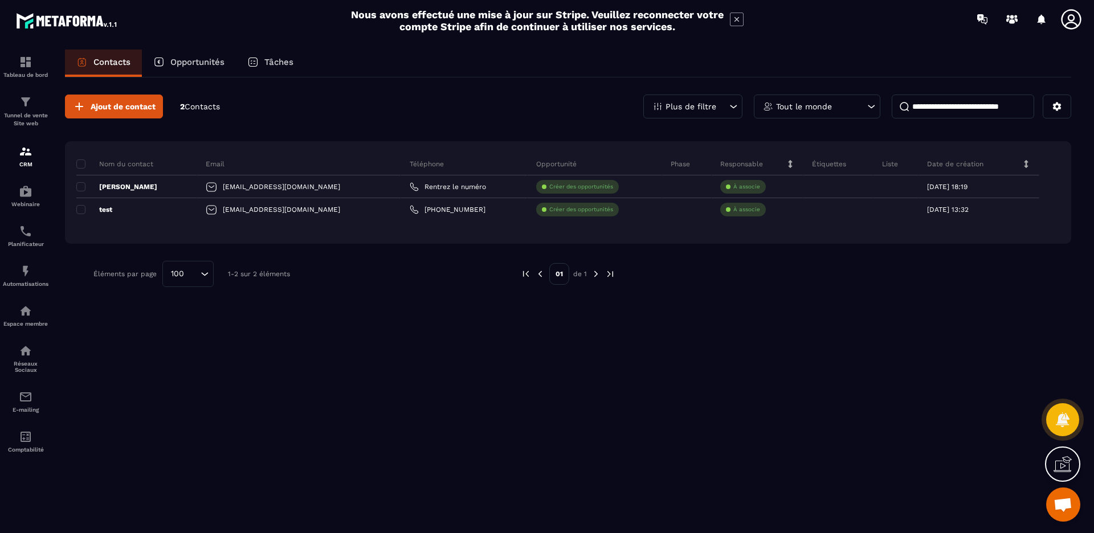
click at [1069, 24] on icon at bounding box center [1071, 19] width 23 height 23
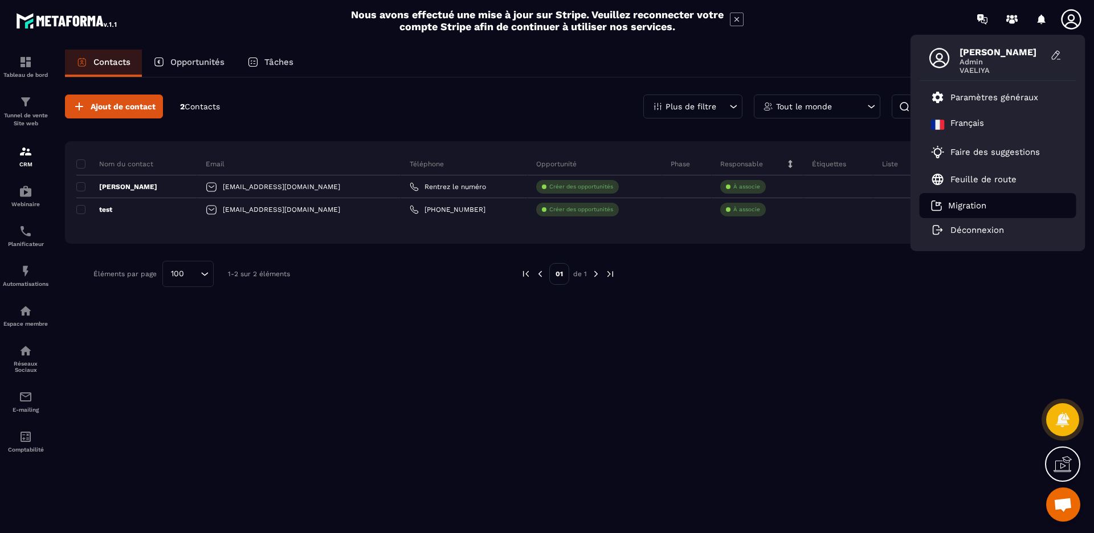
click at [968, 205] on p "Migration" at bounding box center [967, 206] width 38 height 10
click at [879, 105] on div "Tout le monde" at bounding box center [817, 107] width 127 height 24
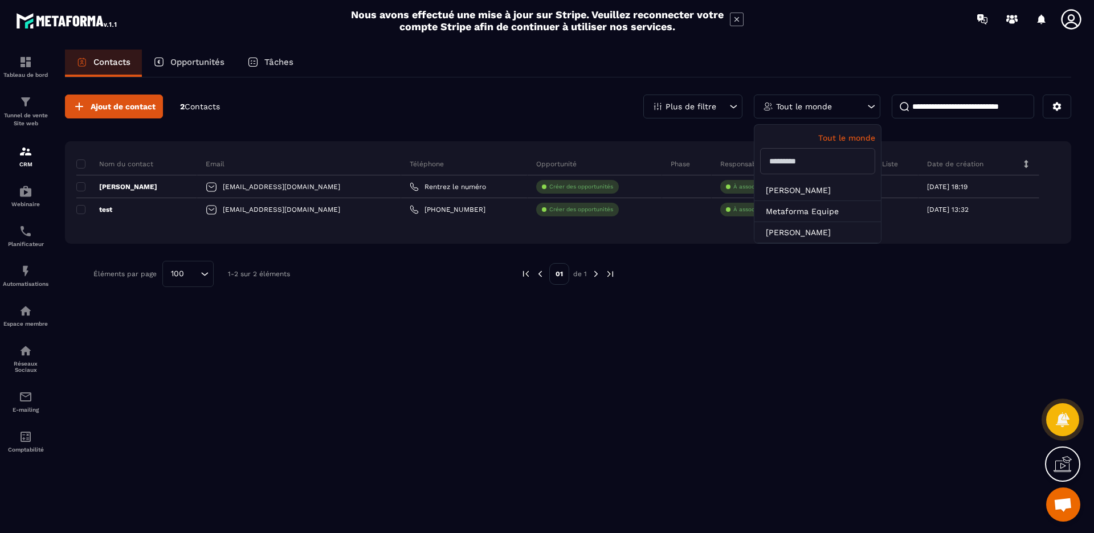
click at [879, 105] on div "Tout le monde" at bounding box center [817, 107] width 127 height 24
click at [1054, 109] on icon at bounding box center [1057, 107] width 9 height 9
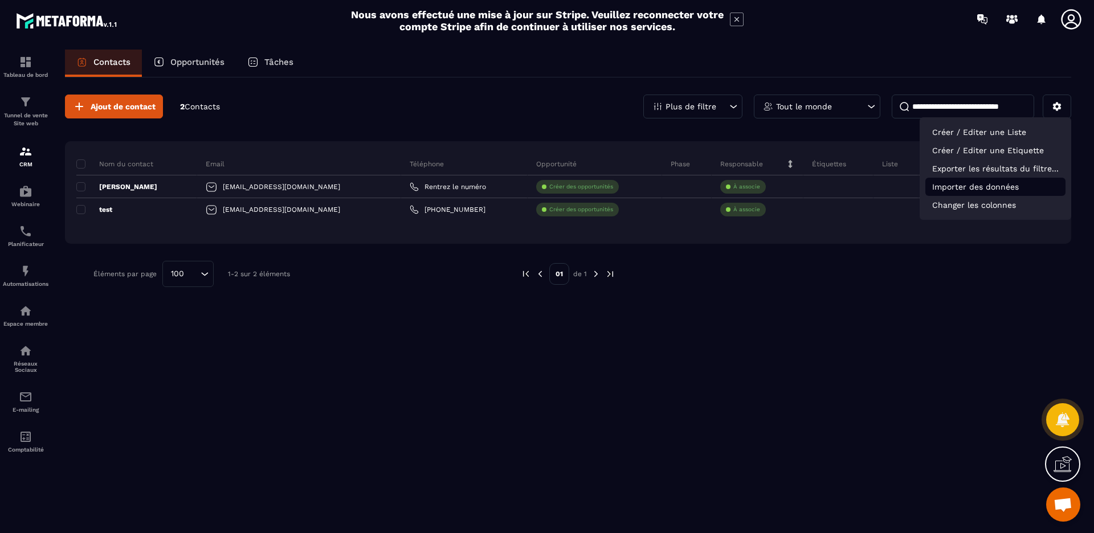
click at [965, 184] on p "Importer des données" at bounding box center [996, 187] width 140 height 18
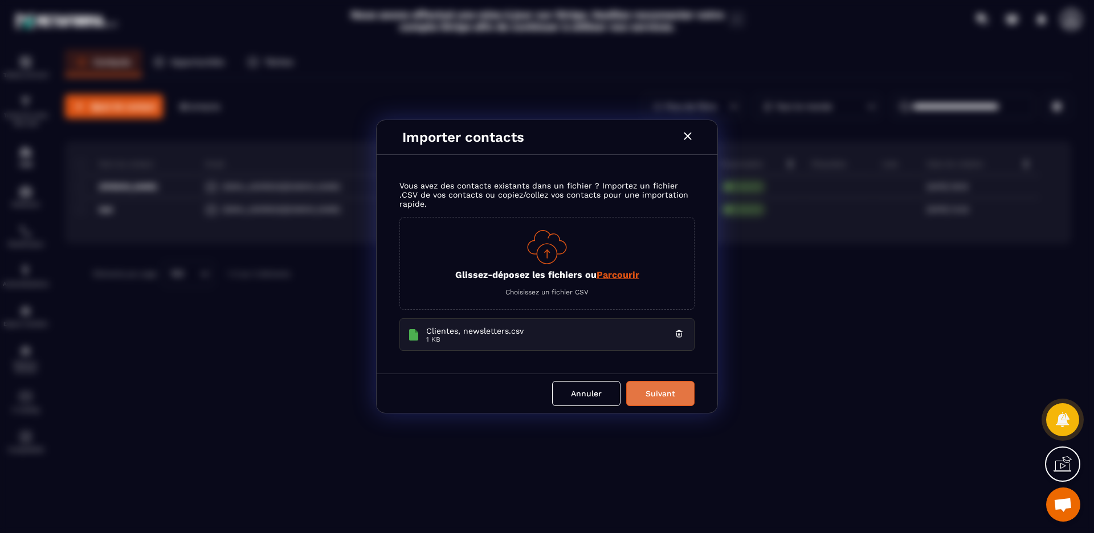
click at [669, 393] on button "Suivant" at bounding box center [660, 393] width 68 height 25
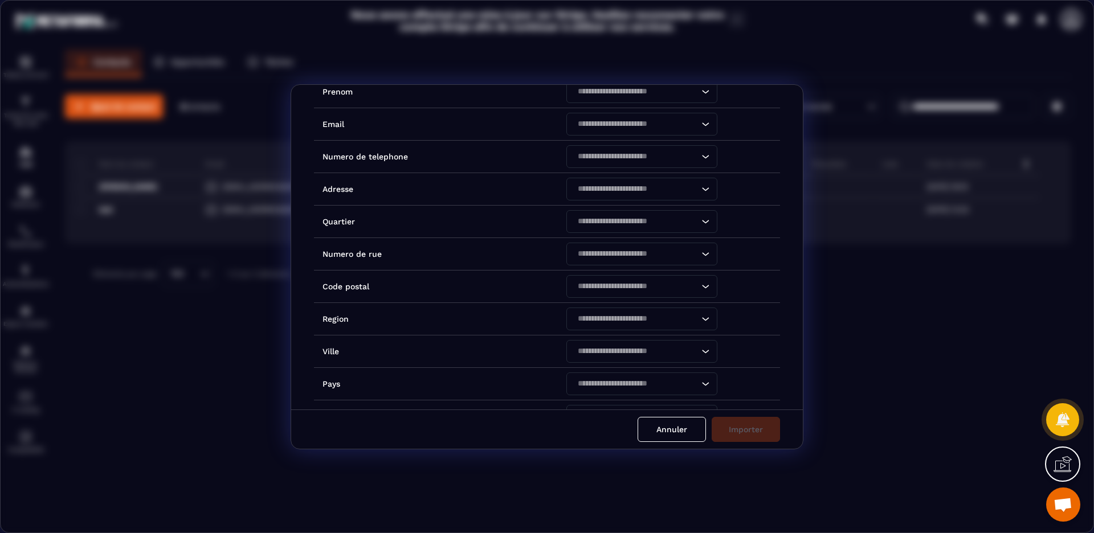
scroll to position [0, 0]
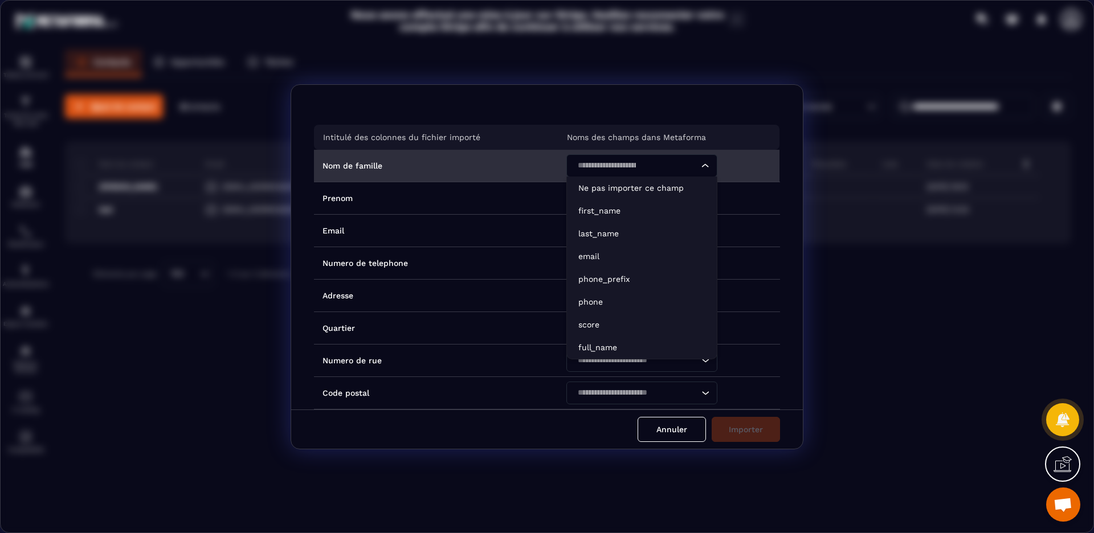
click at [702, 168] on icon "Search for option" at bounding box center [705, 165] width 11 height 11
click at [626, 228] on p "last_name" at bounding box center [641, 233] width 127 height 11
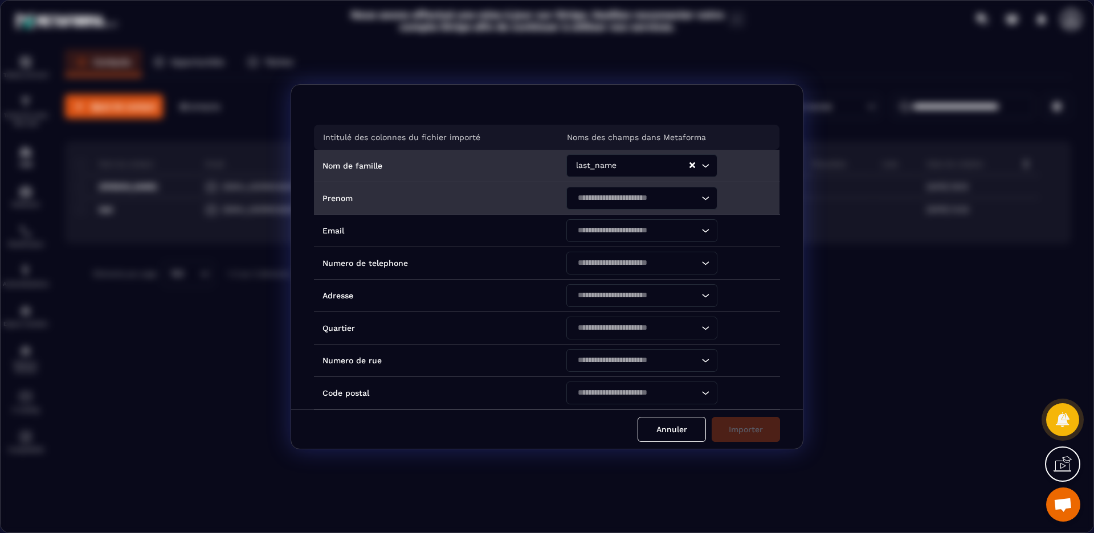
click at [703, 195] on icon "Search for option" at bounding box center [705, 198] width 11 height 11
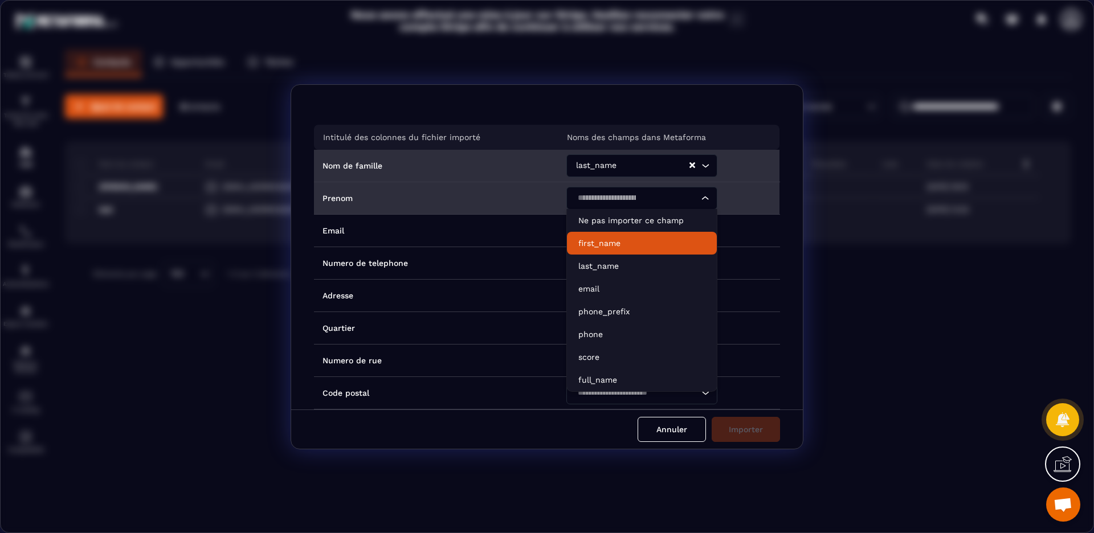
click at [631, 239] on p "first_name" at bounding box center [641, 243] width 127 height 11
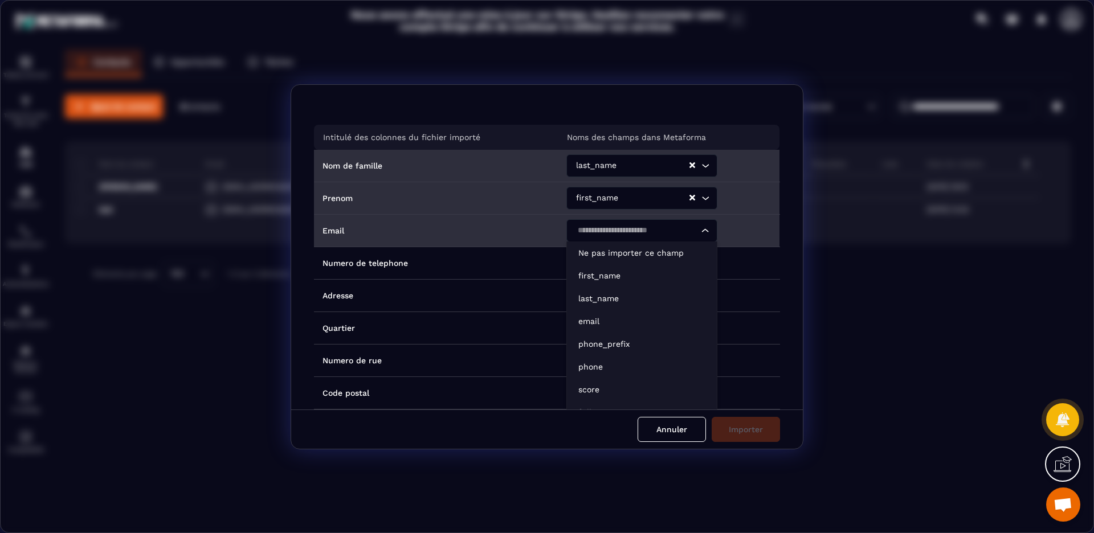
click at [702, 229] on icon "Search for option" at bounding box center [705, 230] width 11 height 11
click at [601, 324] on p "email" at bounding box center [641, 321] width 127 height 11
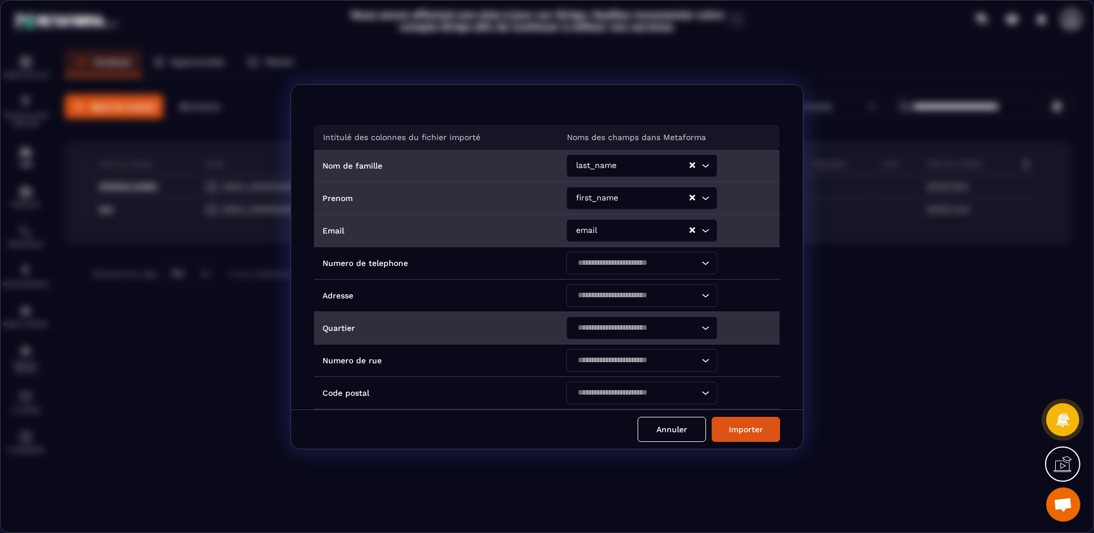
scroll to position [62, 0]
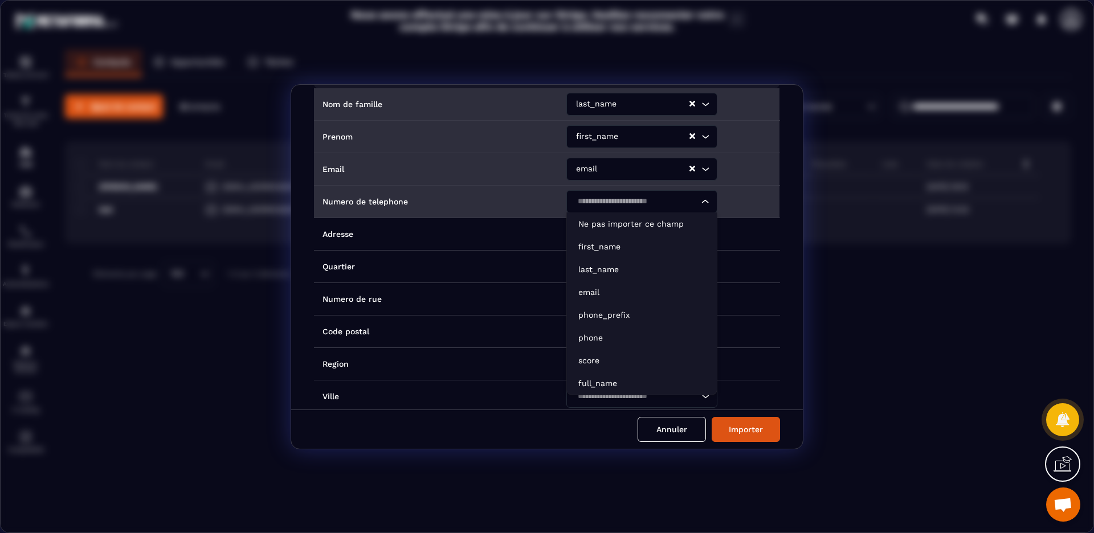
click at [701, 203] on icon "Search for option" at bounding box center [705, 201] width 11 height 11
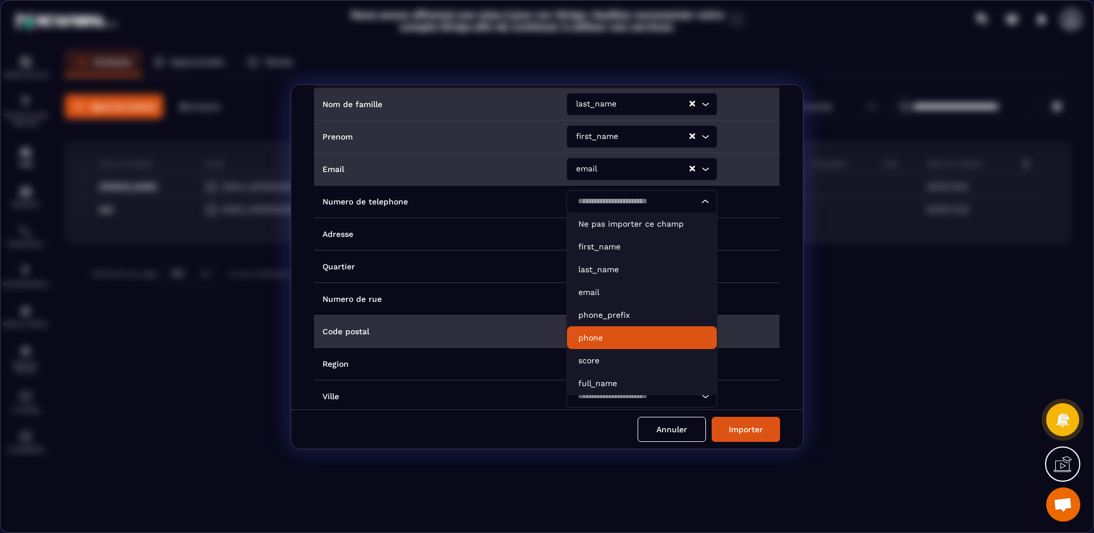
click at [605, 335] on p "phone" at bounding box center [641, 337] width 127 height 11
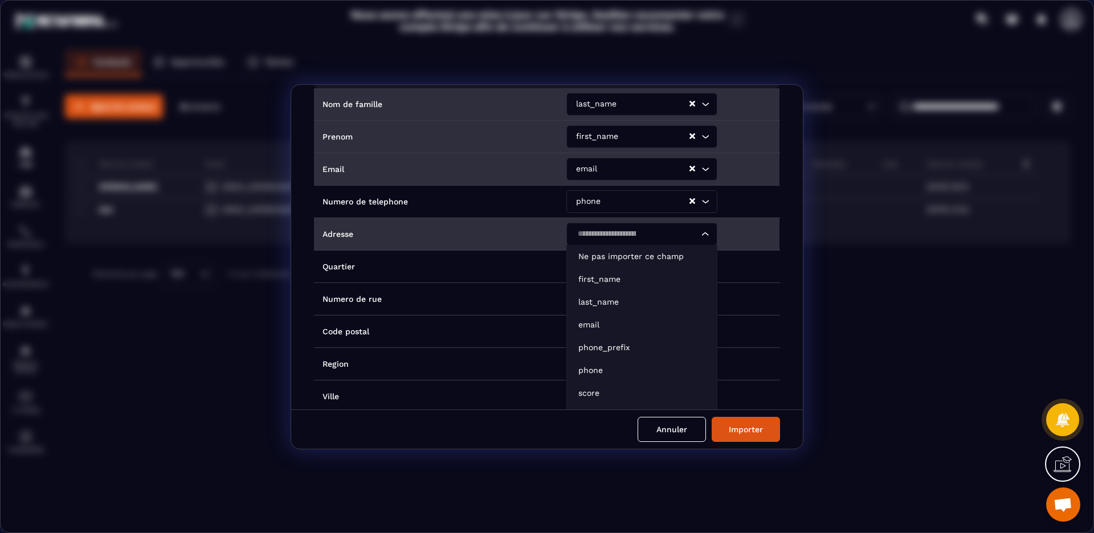
click at [701, 235] on icon "Search for option" at bounding box center [705, 234] width 11 height 11
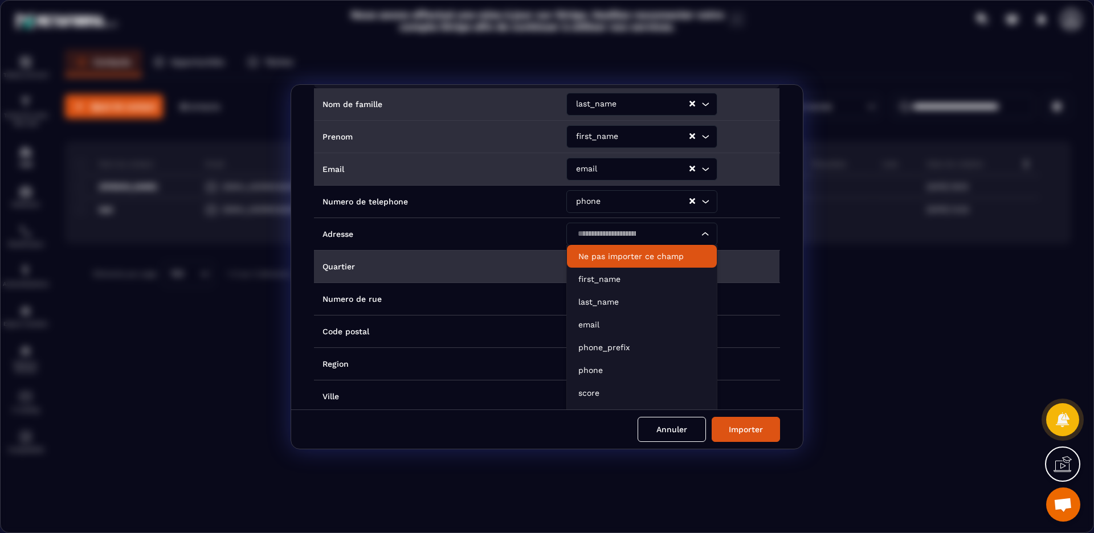
click at [664, 258] on p "Ne pas importer ce champ" at bounding box center [641, 256] width 127 height 11
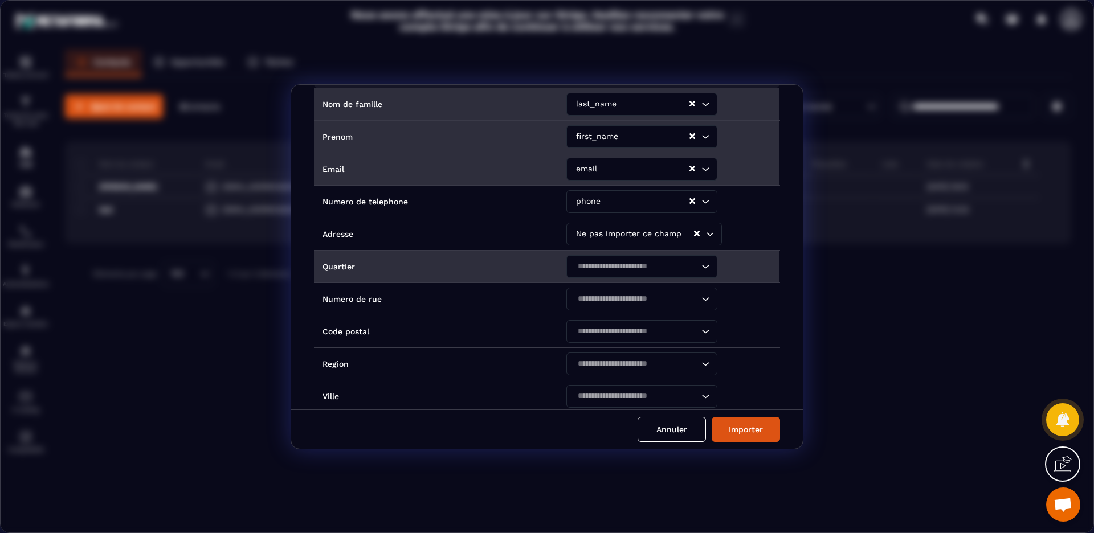
click at [700, 269] on icon "Search for option" at bounding box center [705, 266] width 11 height 11
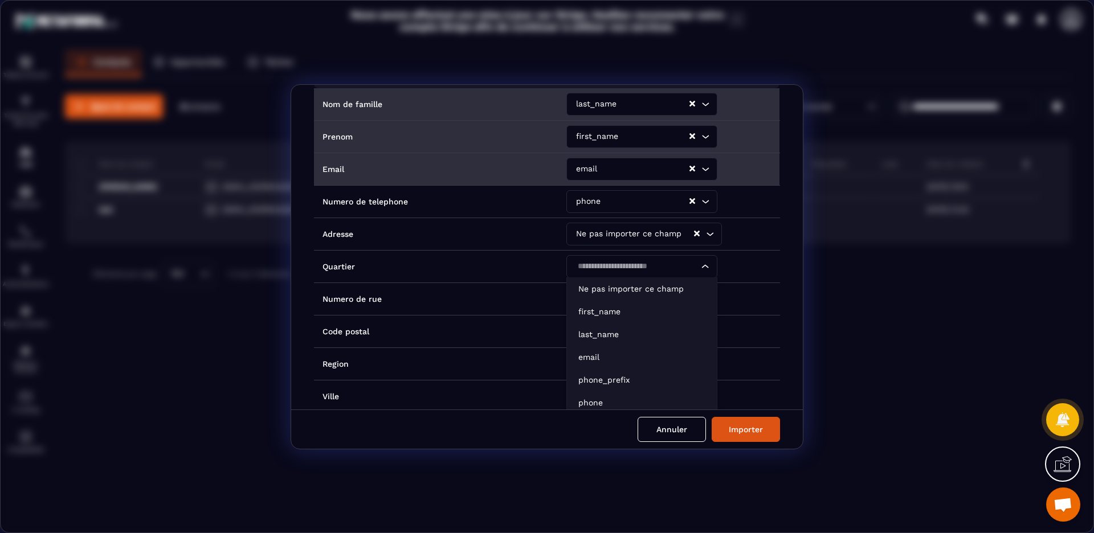
click at [888, 250] on form "Intitulé des colonnes du fichier importé Noms des champs dans Metaforma Nom de …" at bounding box center [547, 266] width 1093 height 365
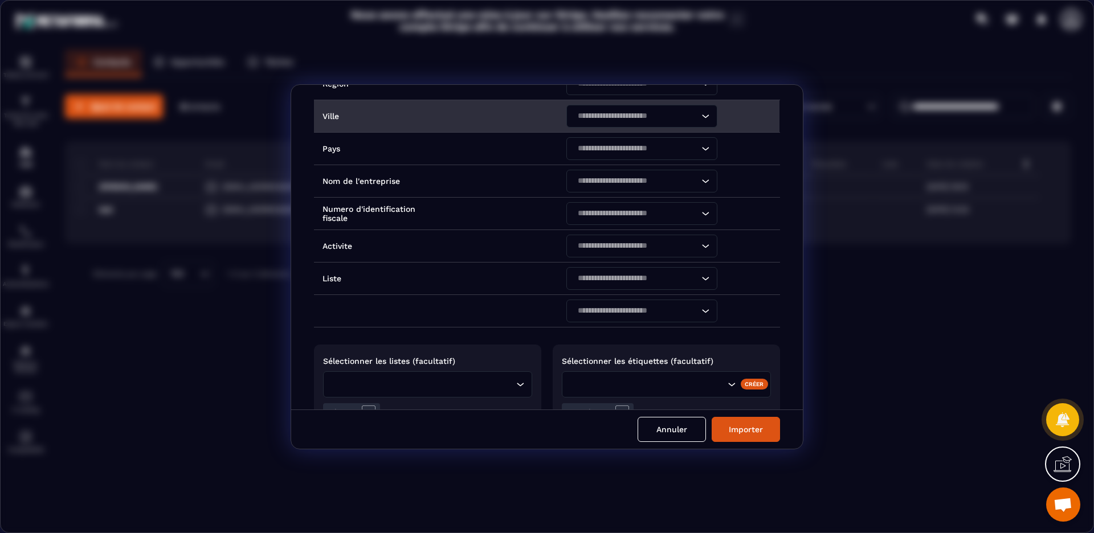
scroll to position [411, 0]
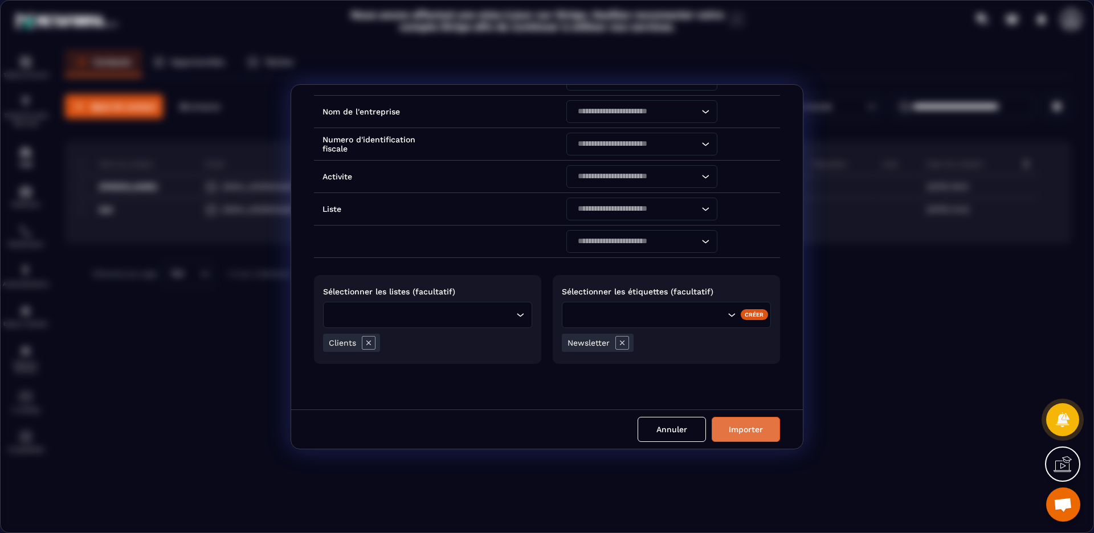
click at [735, 421] on button "Importer" at bounding box center [746, 429] width 68 height 25
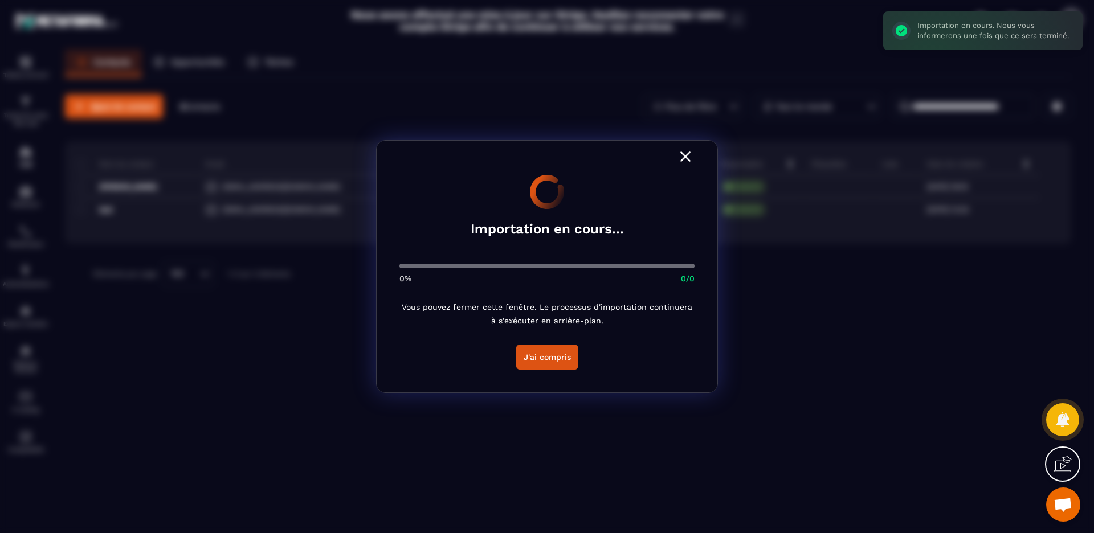
scroll to position [385, 0]
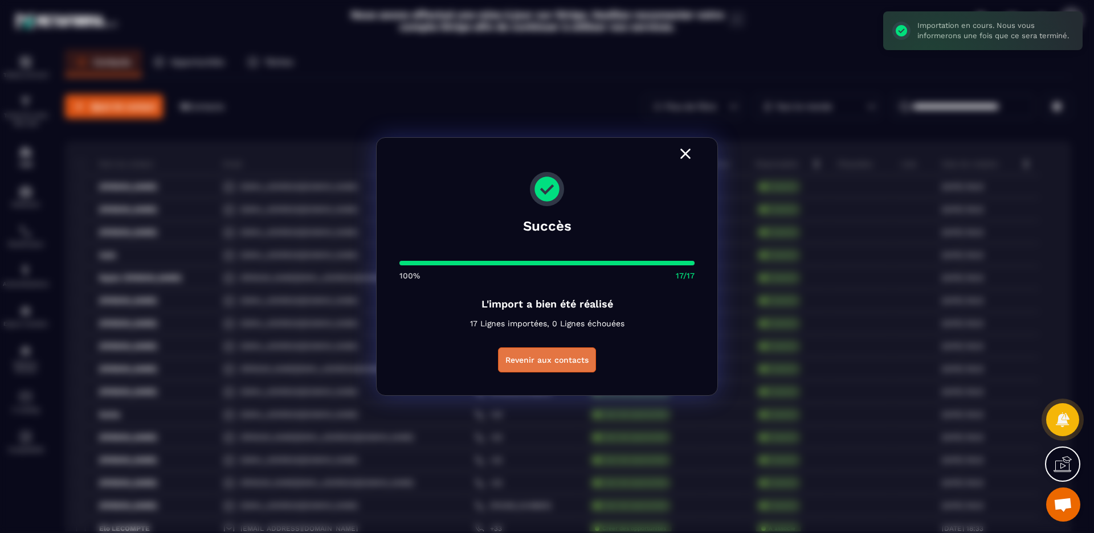
click at [550, 362] on button "Revenir aux contacts" at bounding box center [547, 360] width 98 height 25
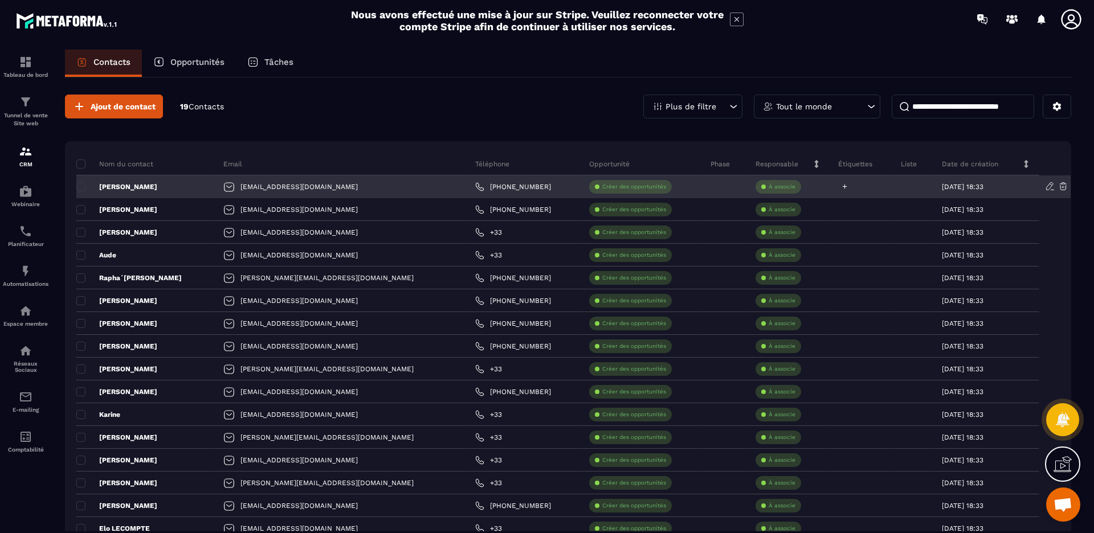
click at [831, 188] on div at bounding box center [861, 187] width 63 height 23
click at [841, 188] on icon at bounding box center [844, 186] width 7 height 7
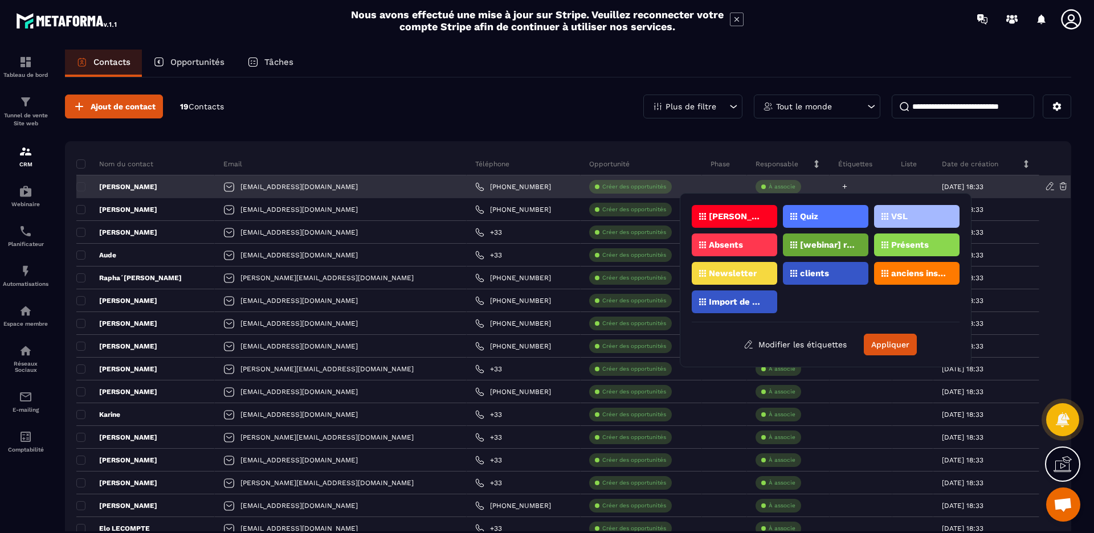
click at [841, 188] on icon at bounding box center [844, 186] width 7 height 7
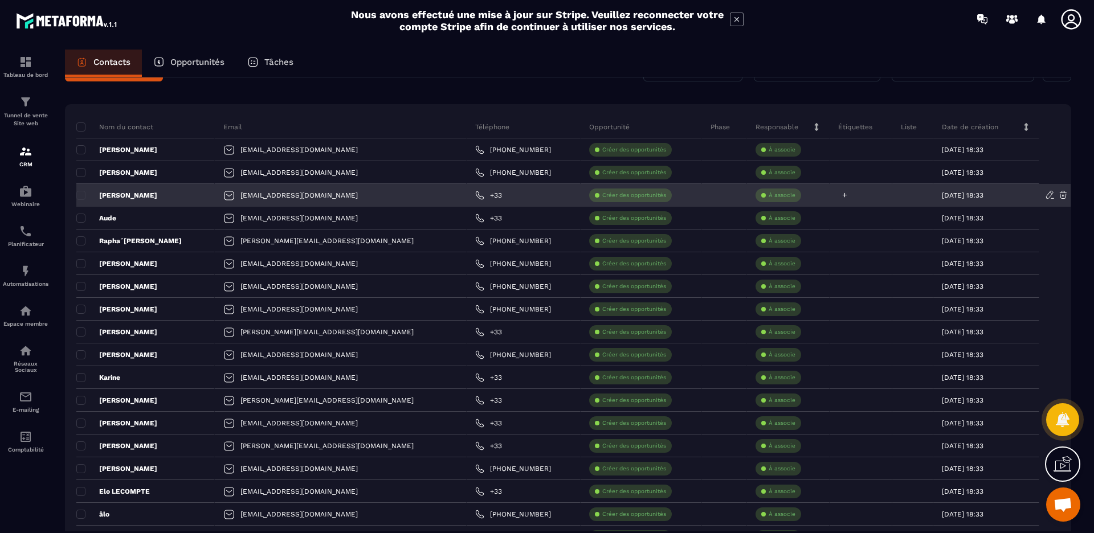
scroll to position [0, 0]
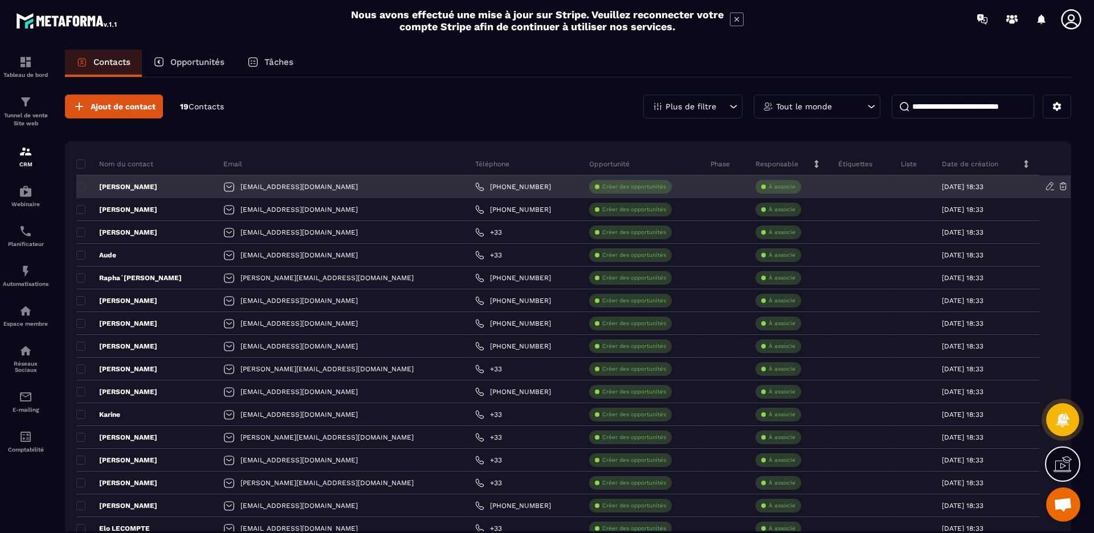
click at [121, 187] on p "[PERSON_NAME]" at bounding box center [116, 186] width 81 height 9
click at [268, 186] on div "[EMAIL_ADDRESS][DOMAIN_NAME]" at bounding box center [341, 187] width 252 height 23
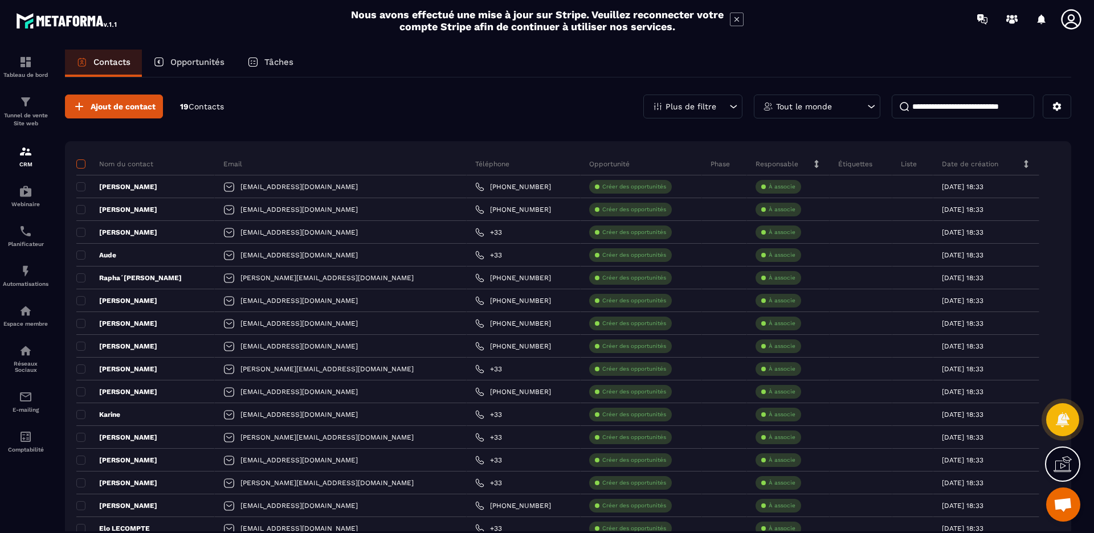
click at [79, 165] on span at bounding box center [80, 164] width 9 height 9
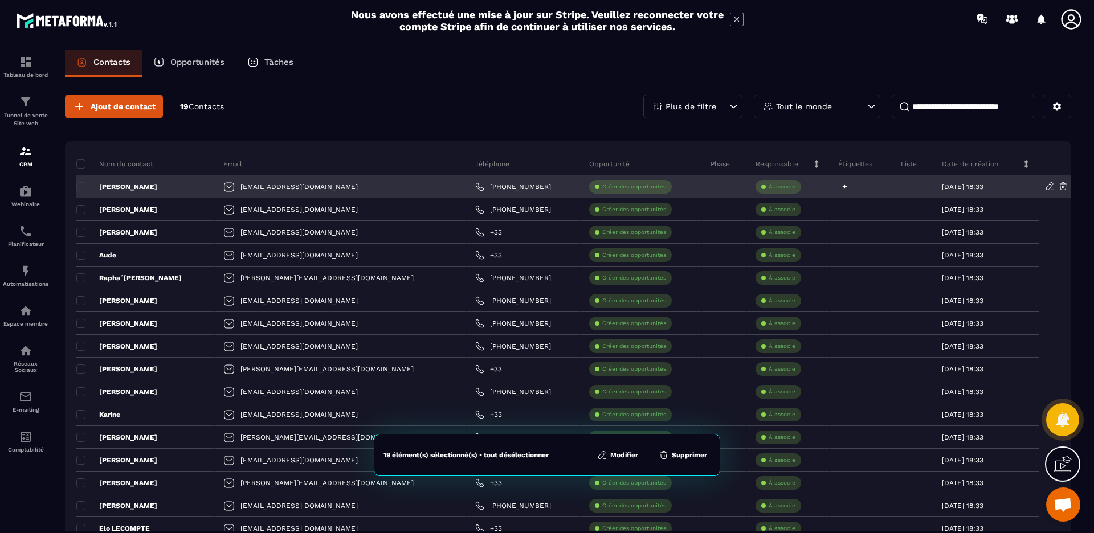
click at [841, 186] on icon at bounding box center [844, 186] width 7 height 7
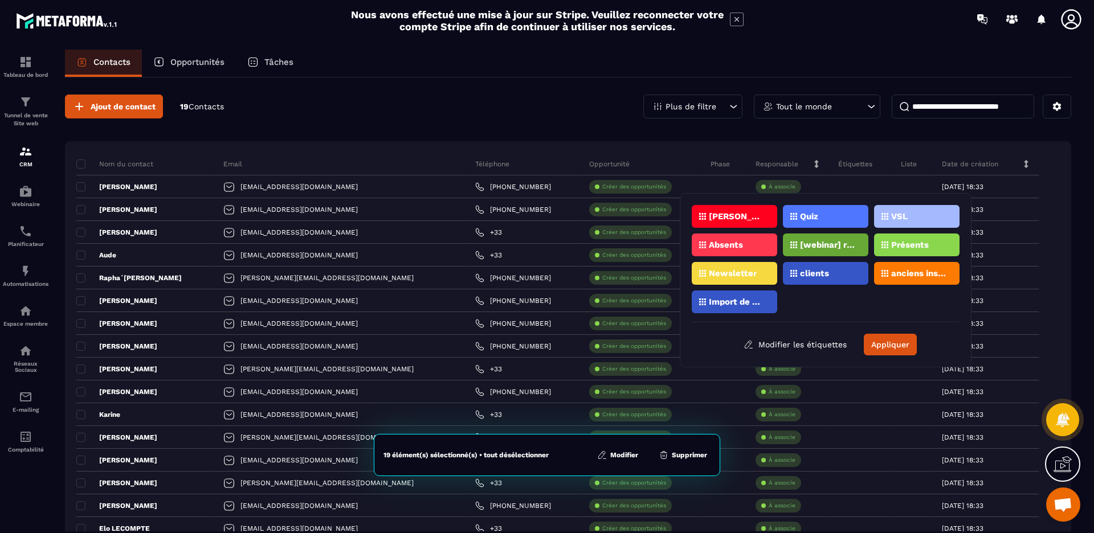
click at [727, 271] on p "Newsletter" at bounding box center [733, 274] width 48 height 8
click at [883, 334] on button "Appliquer" at bounding box center [890, 345] width 53 height 22
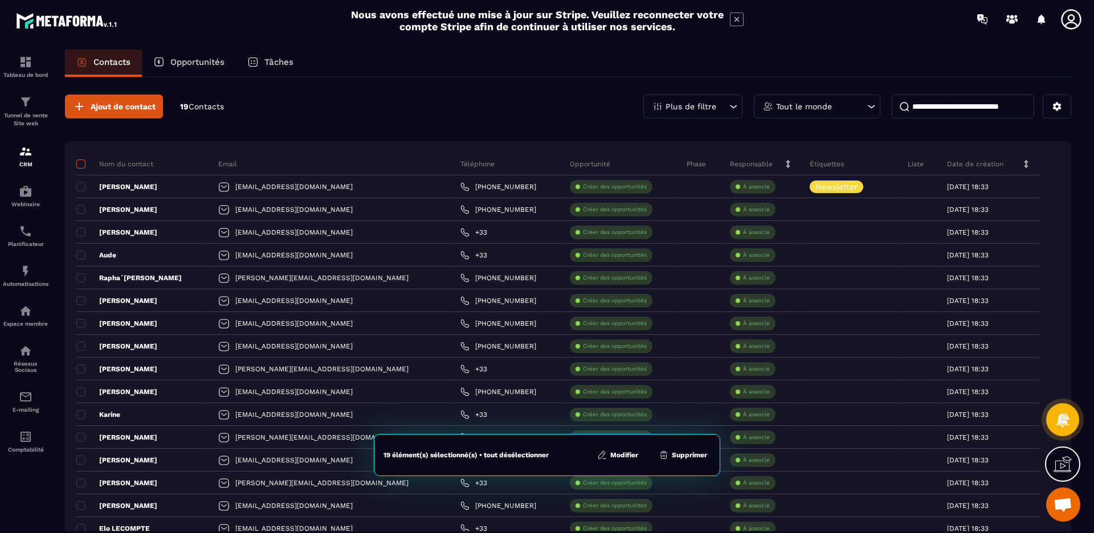
click at [84, 164] on span at bounding box center [80, 164] width 9 height 9
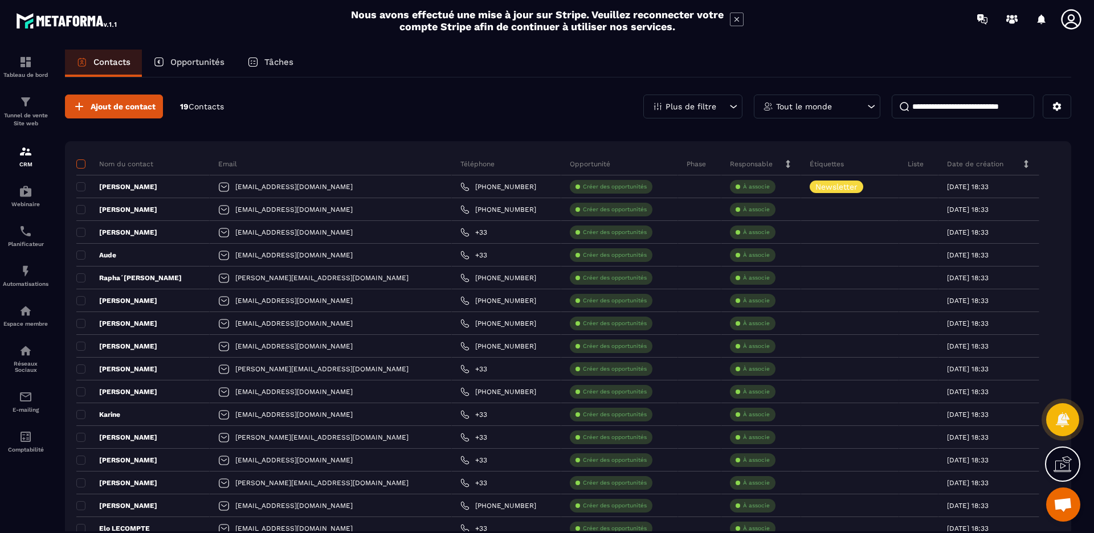
click at [80, 163] on span at bounding box center [80, 164] width 9 height 9
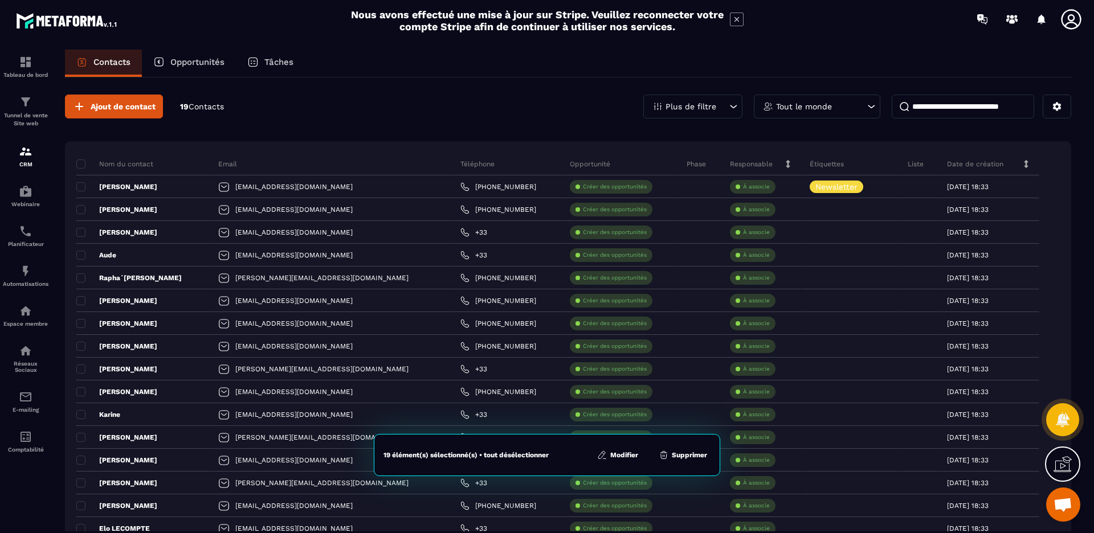
click at [625, 455] on button "Modifier" at bounding box center [618, 455] width 48 height 11
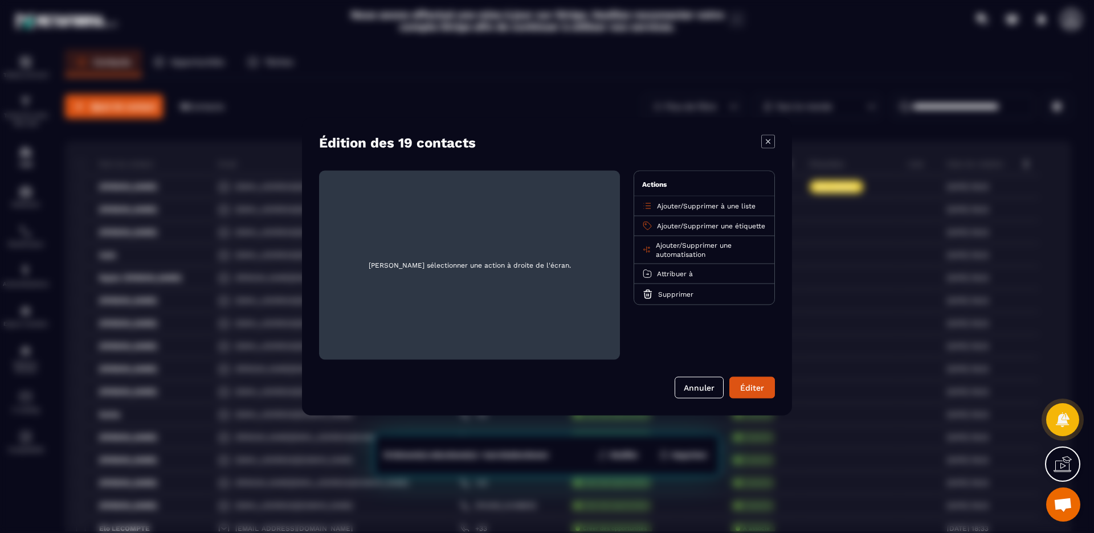
click at [693, 226] on span "Supprimer une étiquette" at bounding box center [724, 226] width 82 height 8
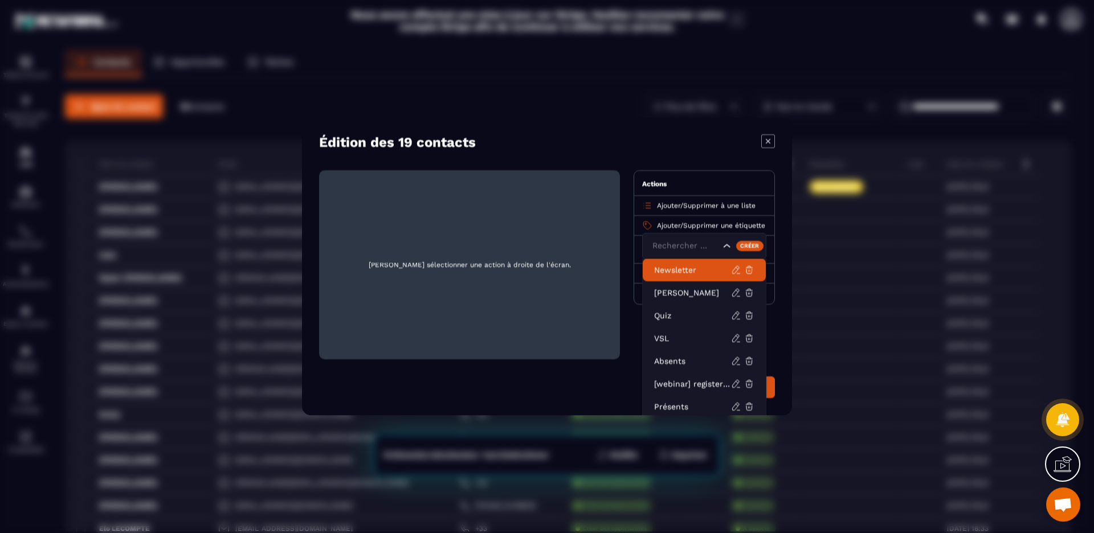
scroll to position [2, 0]
click at [680, 272] on p "Newsletter" at bounding box center [692, 268] width 77 height 11
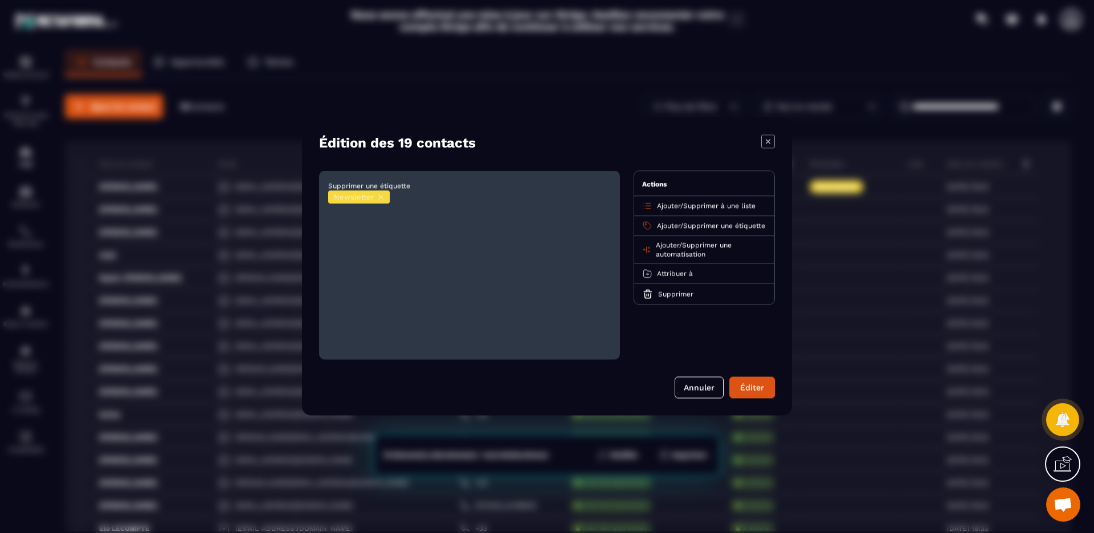
scroll to position [0, 0]
click at [683, 230] on span "Supprimer une étiquette" at bounding box center [724, 226] width 82 height 8
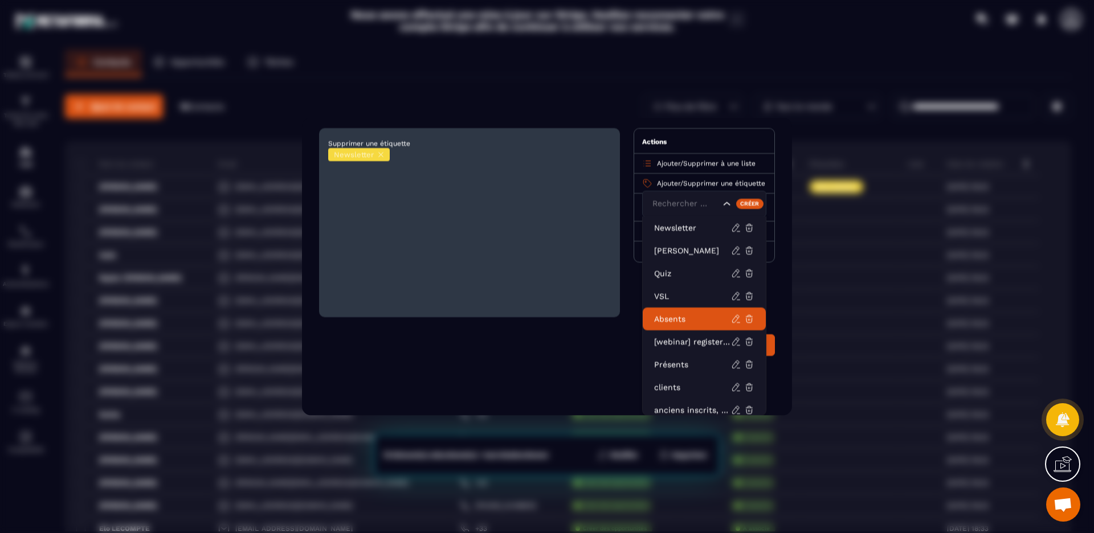
scroll to position [52, 0]
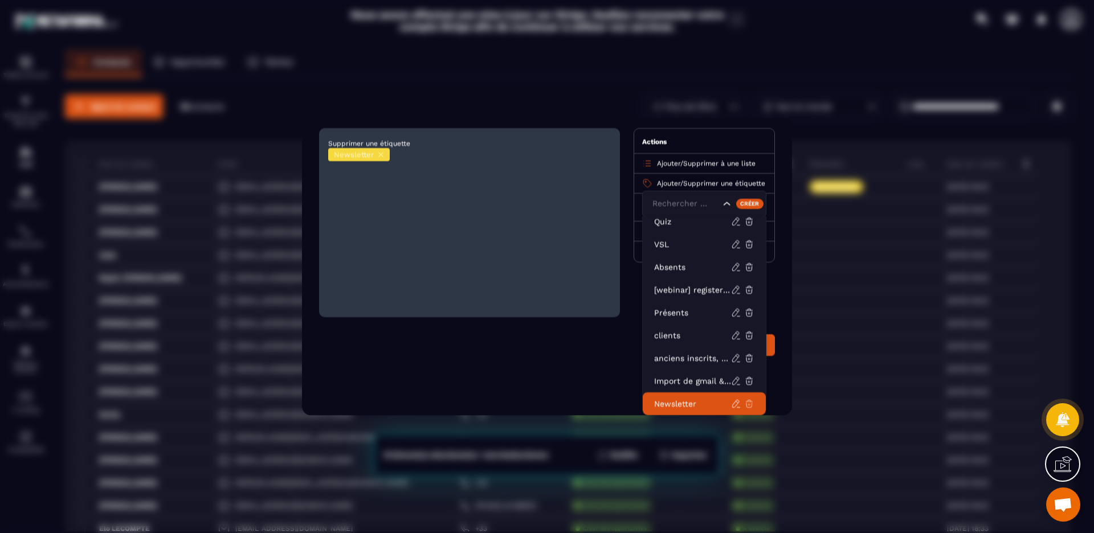
click at [747, 404] on icon "Modal window" at bounding box center [749, 404] width 10 height 10
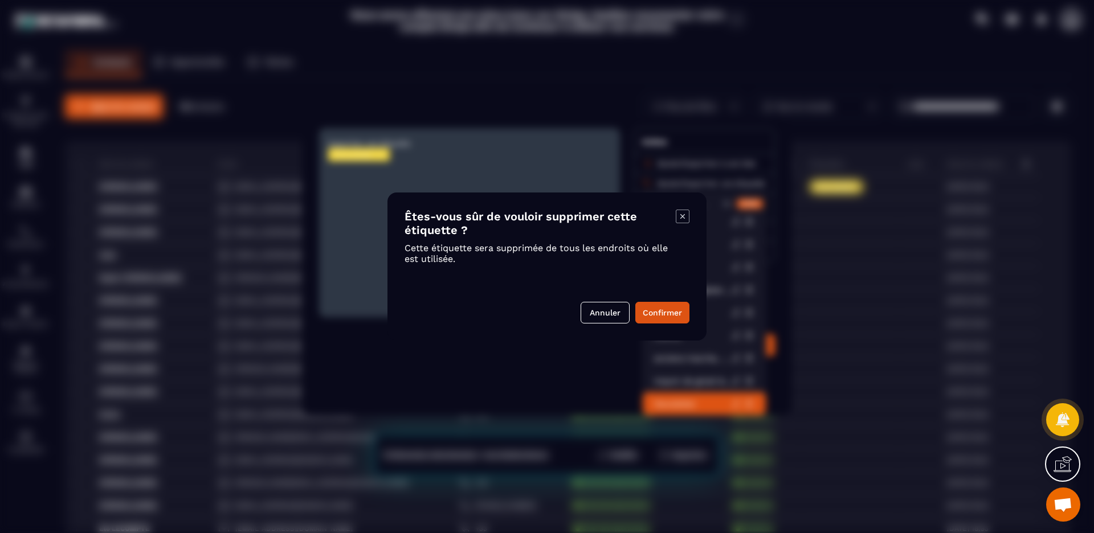
click at [667, 313] on button "Confirmer" at bounding box center [662, 313] width 54 height 22
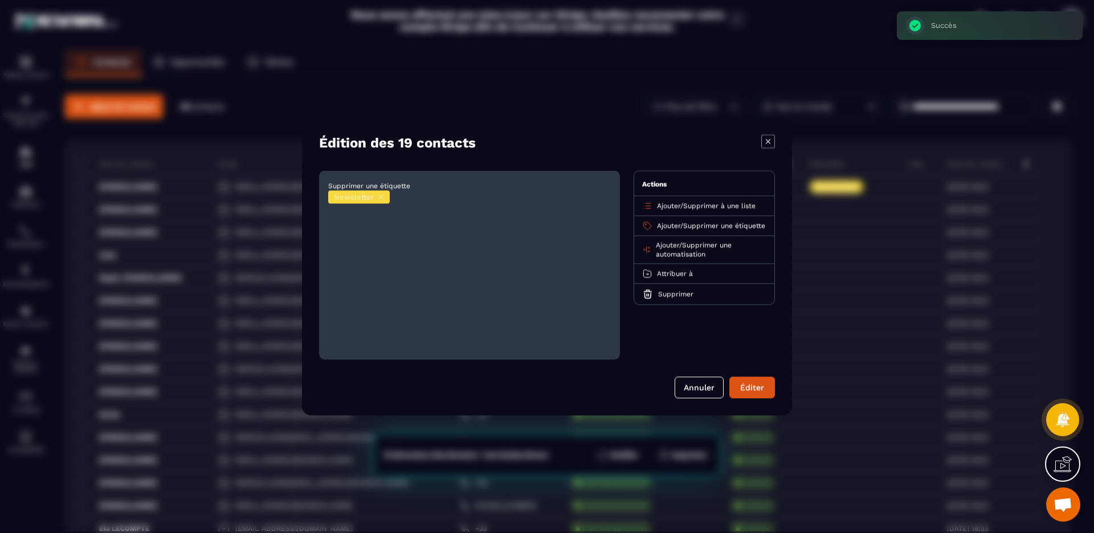
scroll to position [0, 0]
click at [752, 386] on button "Éditer" at bounding box center [753, 388] width 46 height 22
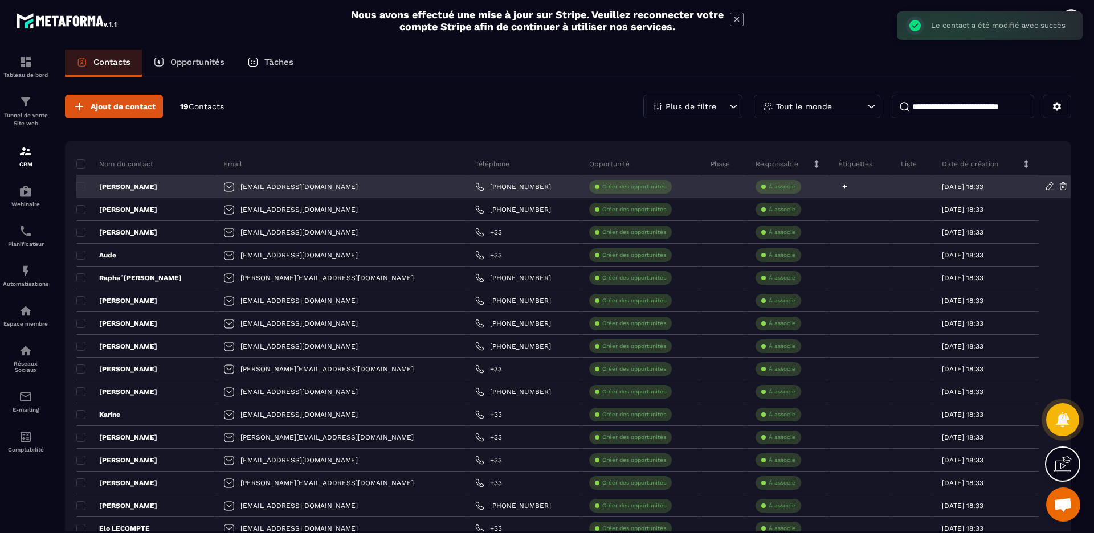
click at [841, 185] on icon at bounding box center [844, 186] width 7 height 7
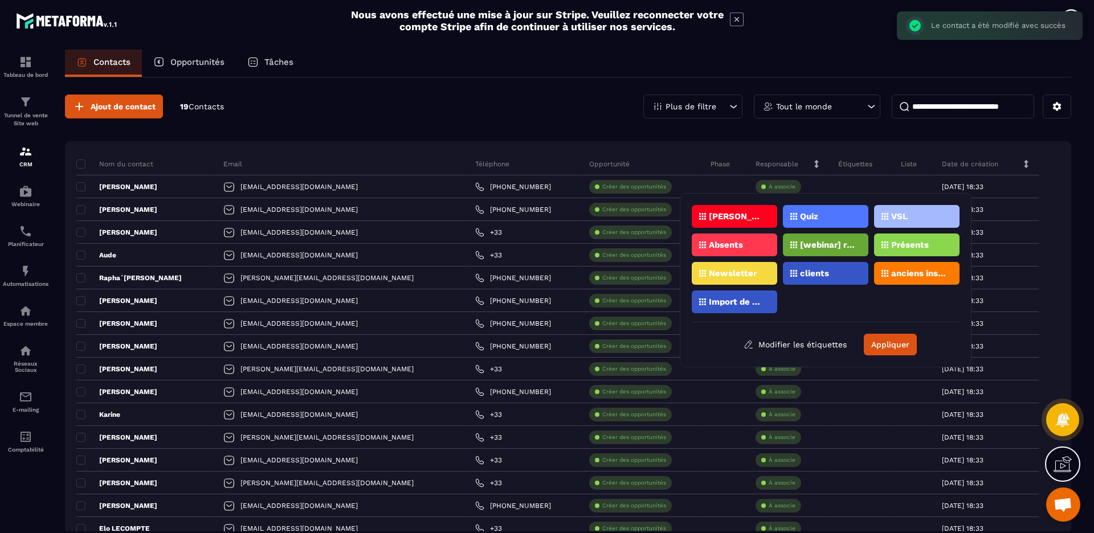
click at [723, 133] on div "Ajout de contact 19 Contacts Plus de filtre Tout le monde Nom du contact Email …" at bounding box center [568, 385] width 1007 height 614
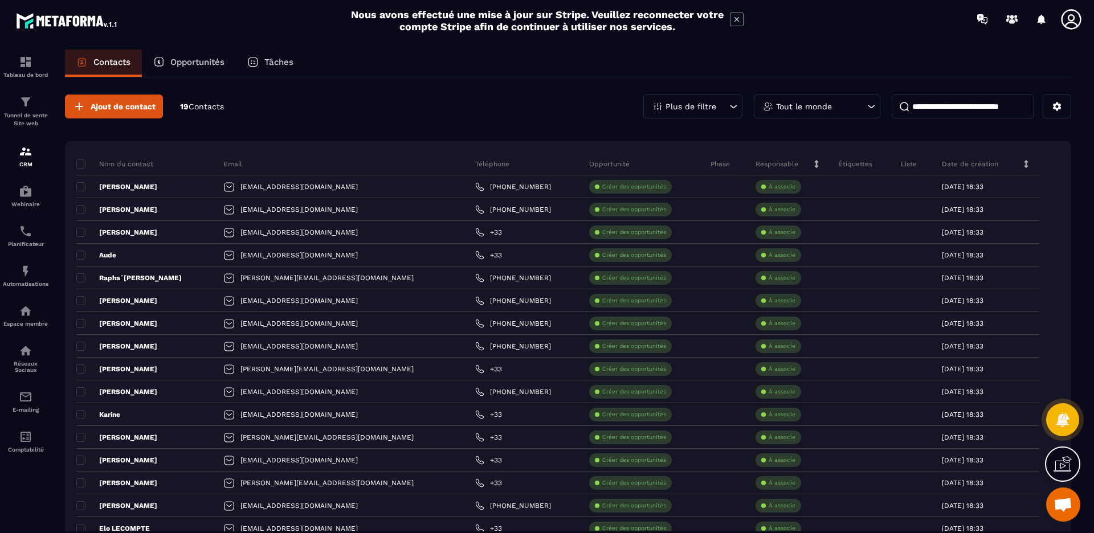
click at [831, 105] on p "Tout le monde" at bounding box center [804, 107] width 56 height 8
click at [710, 91] on div "Ajout de contact 19 Contacts Plus de filtre Tout le monde Tout le monde [PERSON…" at bounding box center [568, 385] width 1007 height 614
click at [708, 104] on p "Plus de filtre" at bounding box center [691, 107] width 51 height 8
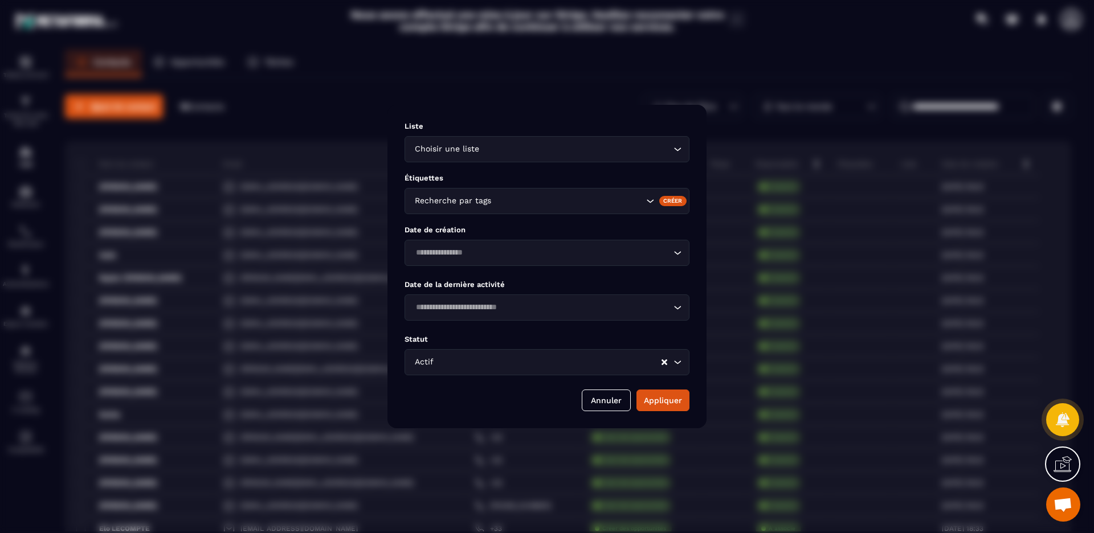
click at [461, 199] on div "Recherche par tags" at bounding box center [528, 201] width 234 height 13
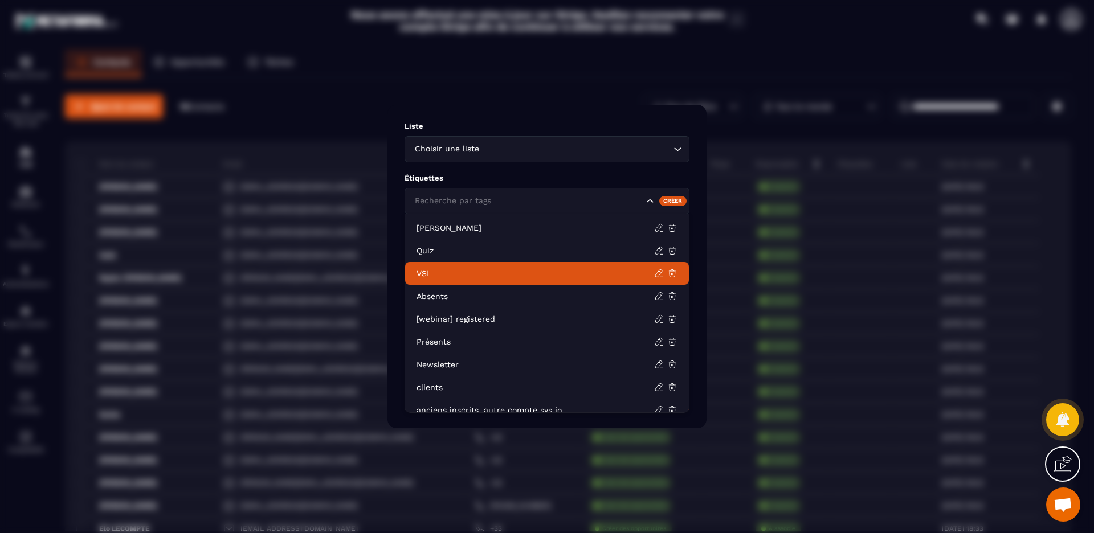
scroll to position [35, 0]
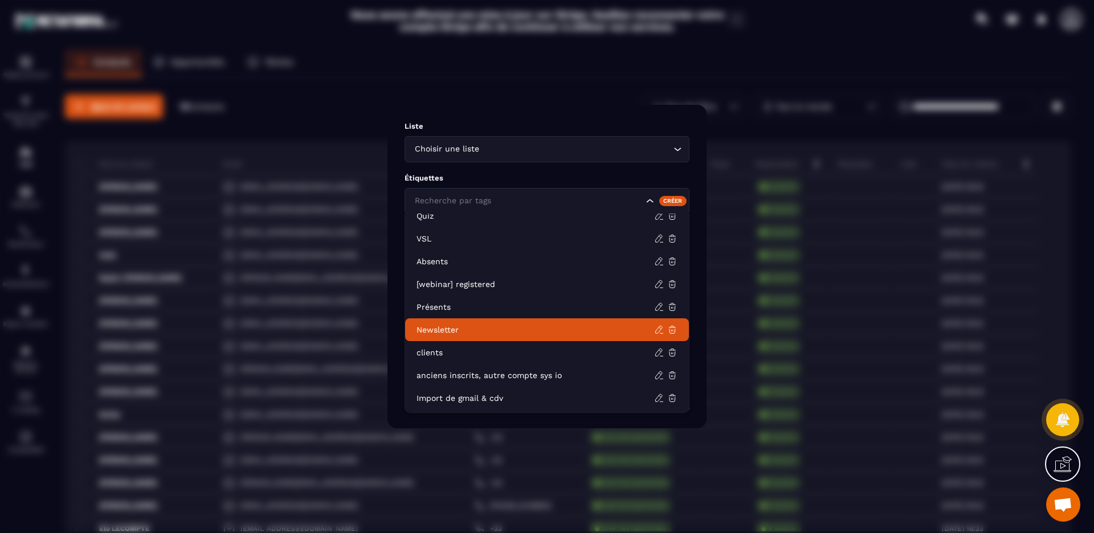
click at [455, 330] on p "Newsletter" at bounding box center [536, 329] width 238 height 11
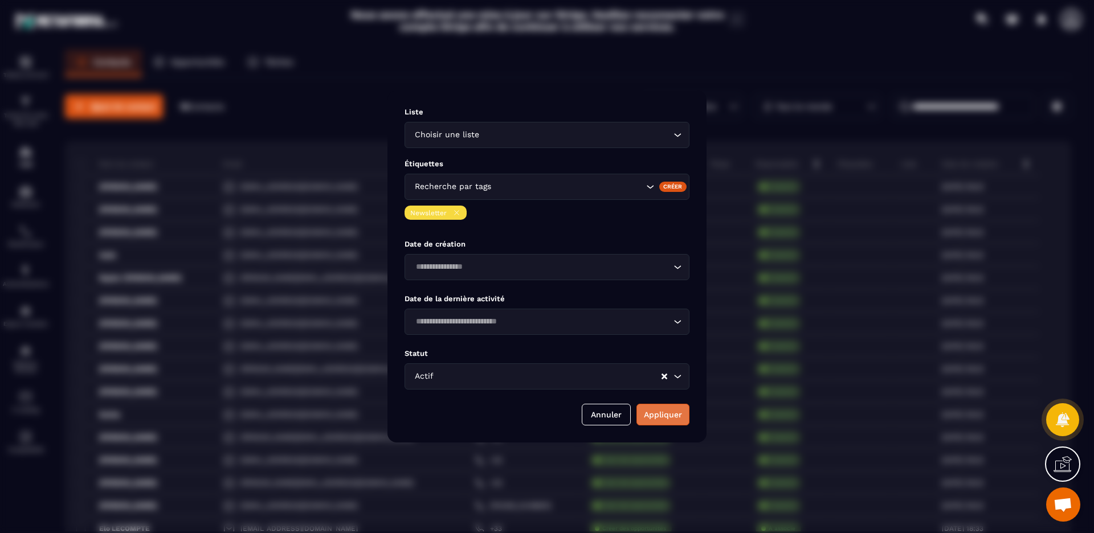
click at [659, 413] on button "Appliquer" at bounding box center [663, 415] width 53 height 22
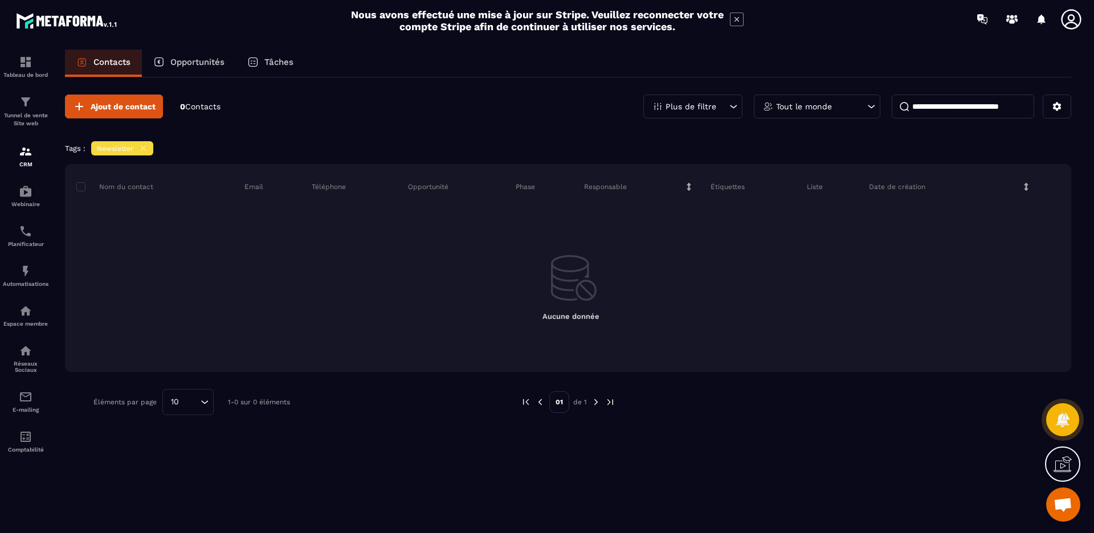
click at [142, 149] on icon at bounding box center [143, 148] width 9 height 9
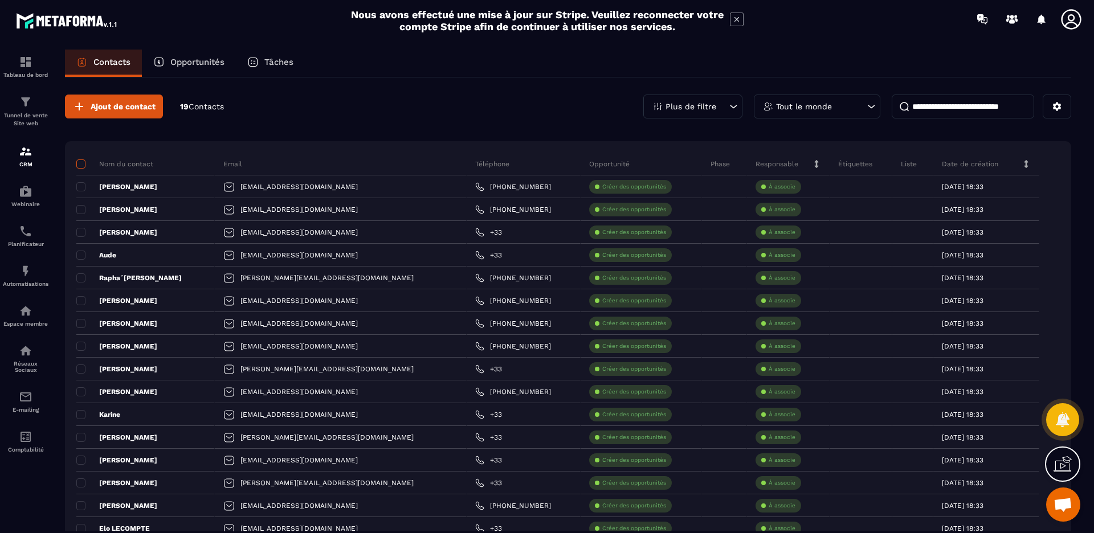
click at [81, 162] on span at bounding box center [80, 164] width 9 height 9
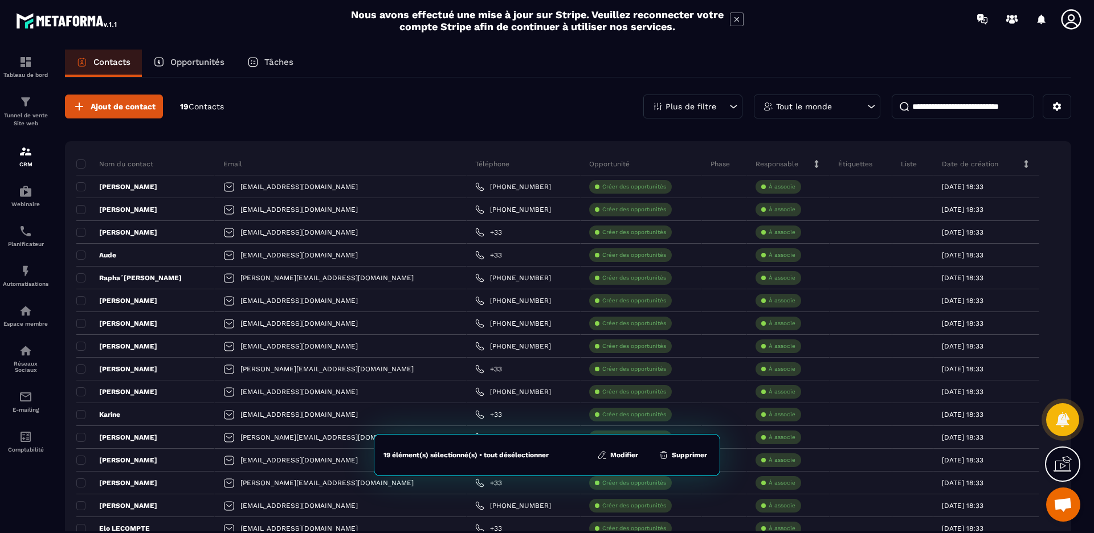
click at [635, 451] on button "Modifier" at bounding box center [618, 455] width 48 height 11
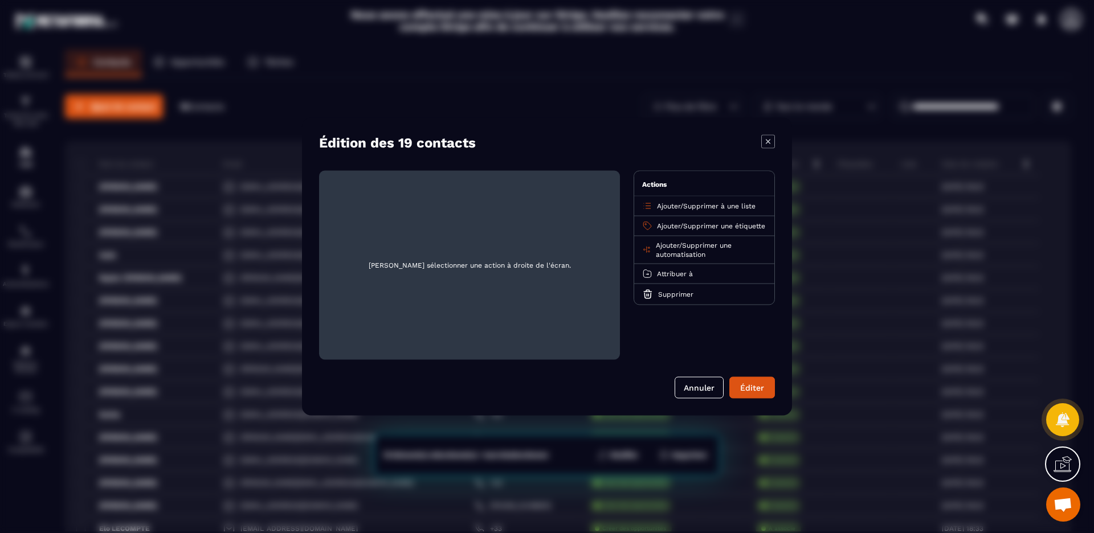
click at [683, 230] on span "Supprimer une étiquette" at bounding box center [724, 226] width 82 height 8
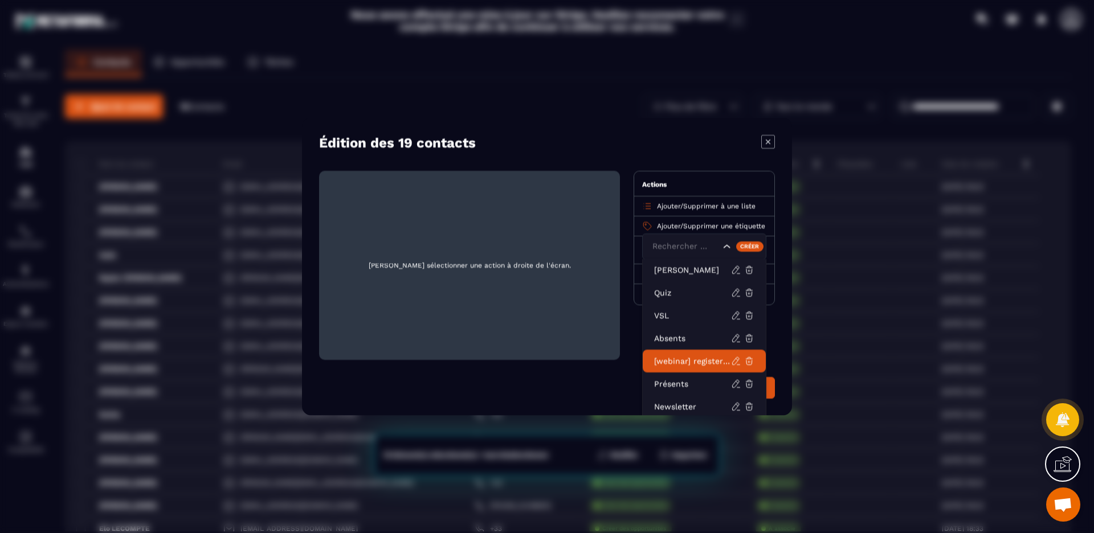
scroll to position [29, 0]
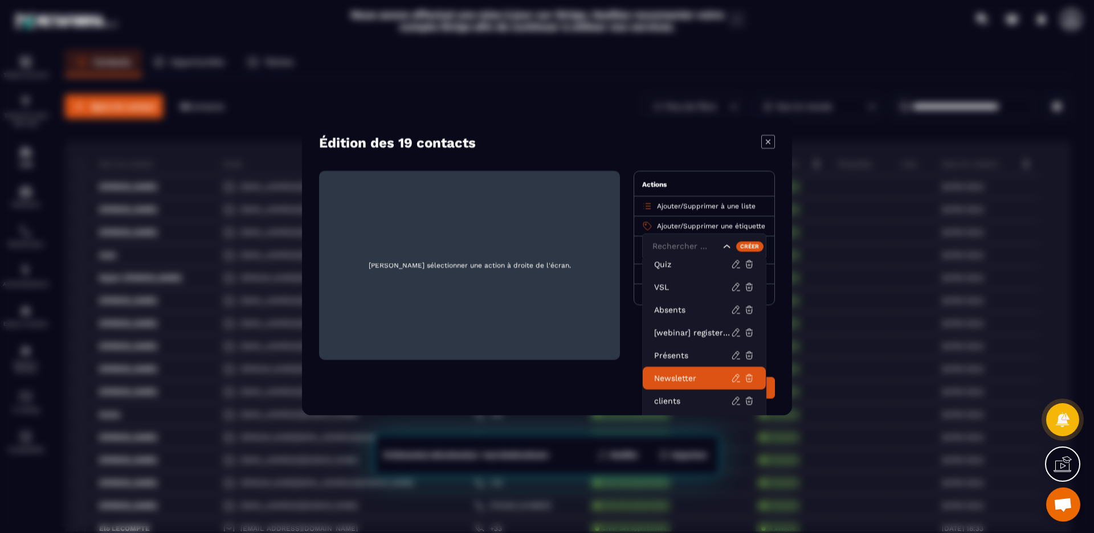
click at [682, 377] on p "Newsletter" at bounding box center [692, 378] width 77 height 11
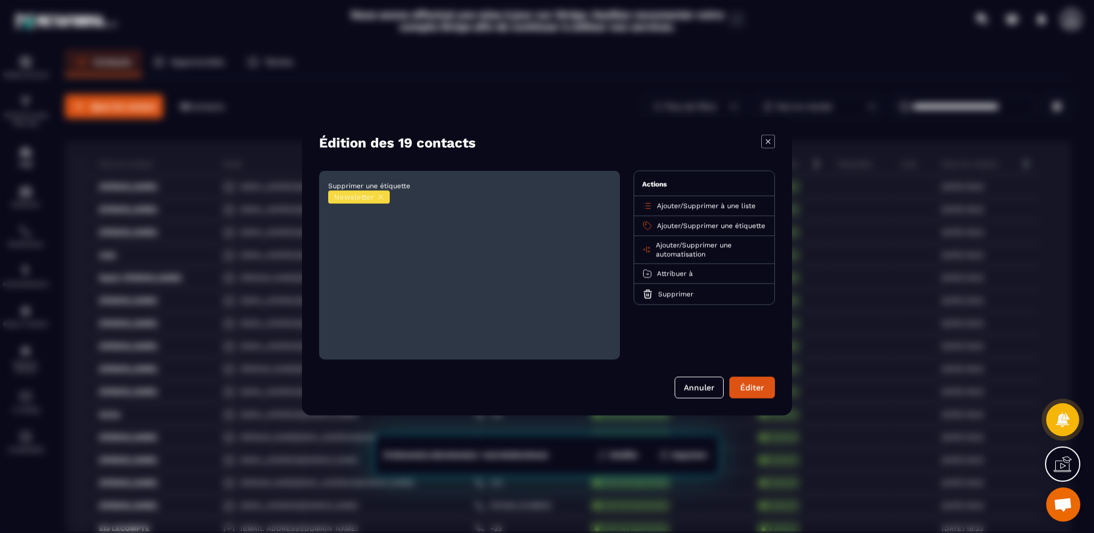
click at [669, 278] on span "Attribuer à" at bounding box center [675, 274] width 36 height 8
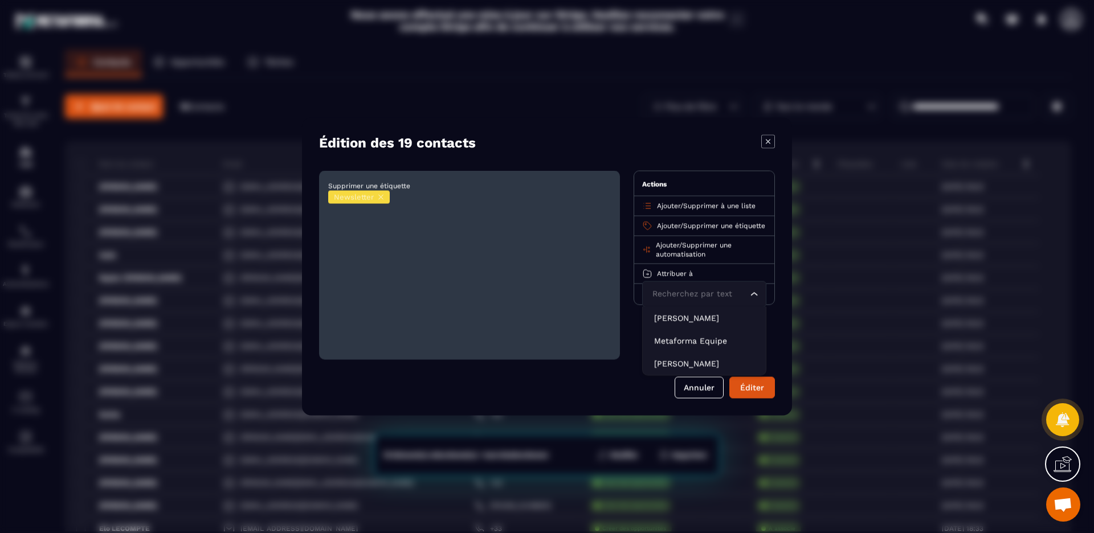
click at [669, 278] on span "Attribuer à" at bounding box center [675, 274] width 36 height 8
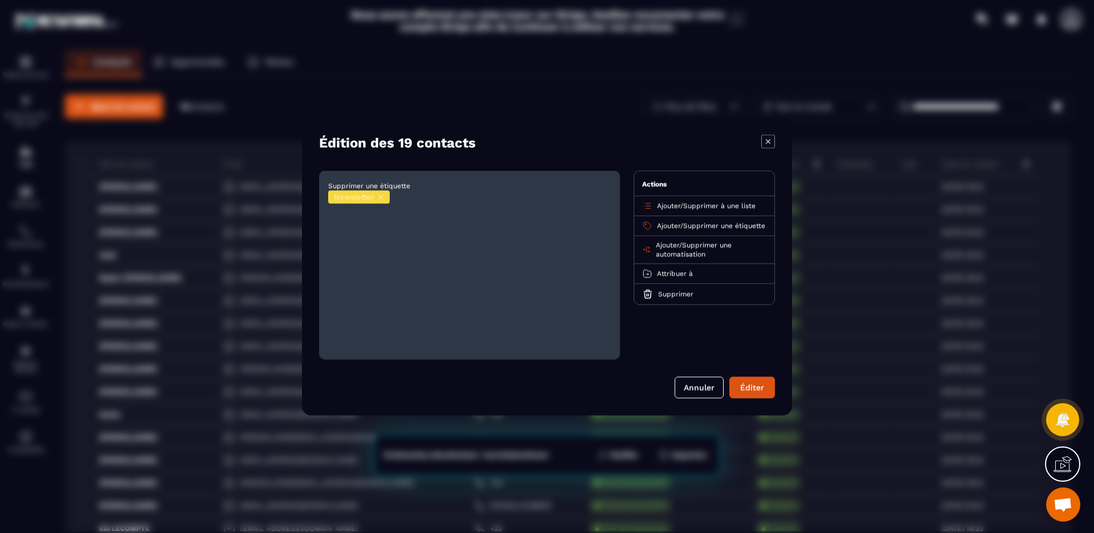
click at [752, 387] on button "Éditer" at bounding box center [753, 388] width 46 height 22
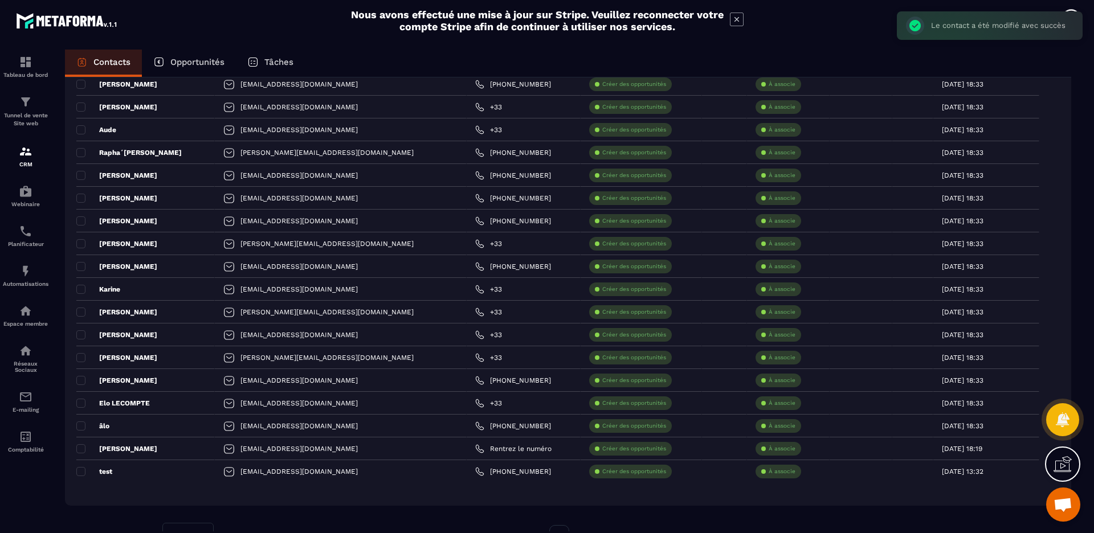
scroll to position [125, 0]
